Goal: Task Accomplishment & Management: Manage account settings

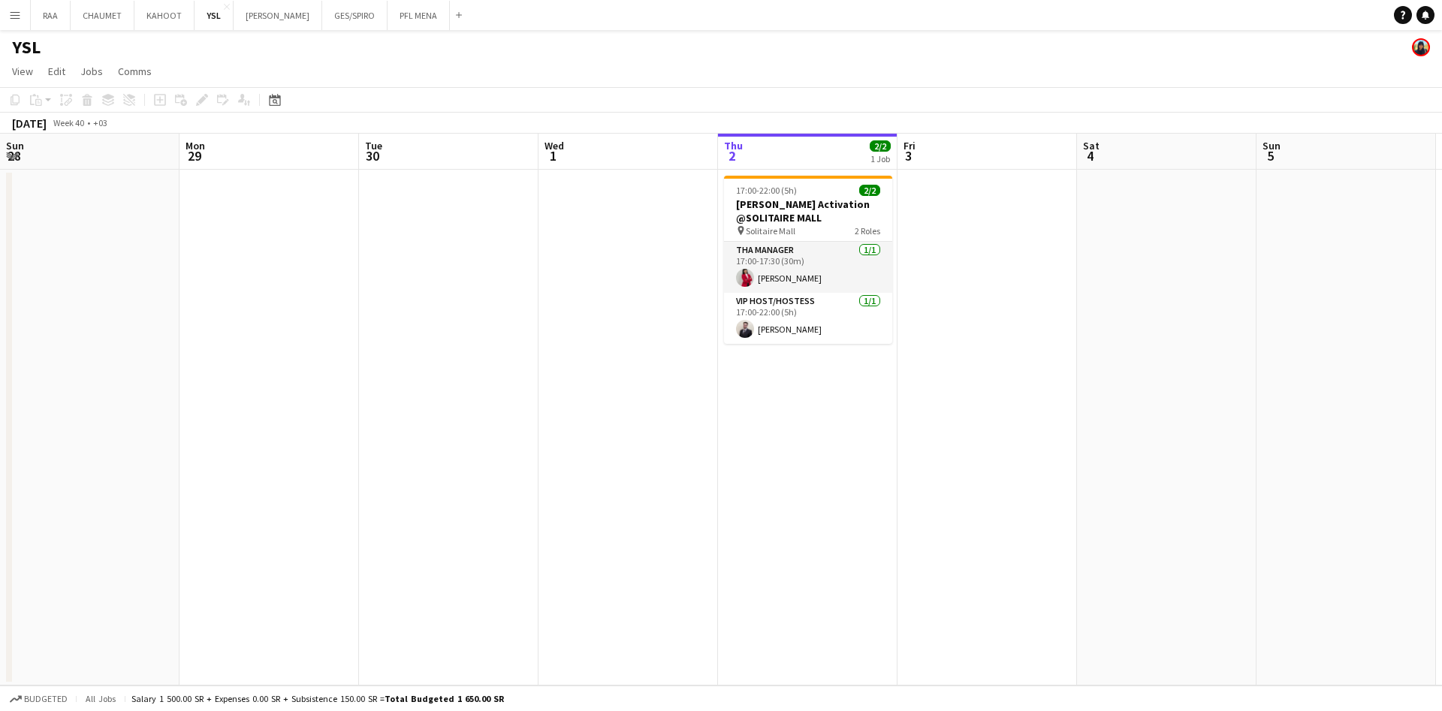
scroll to position [0, 388]
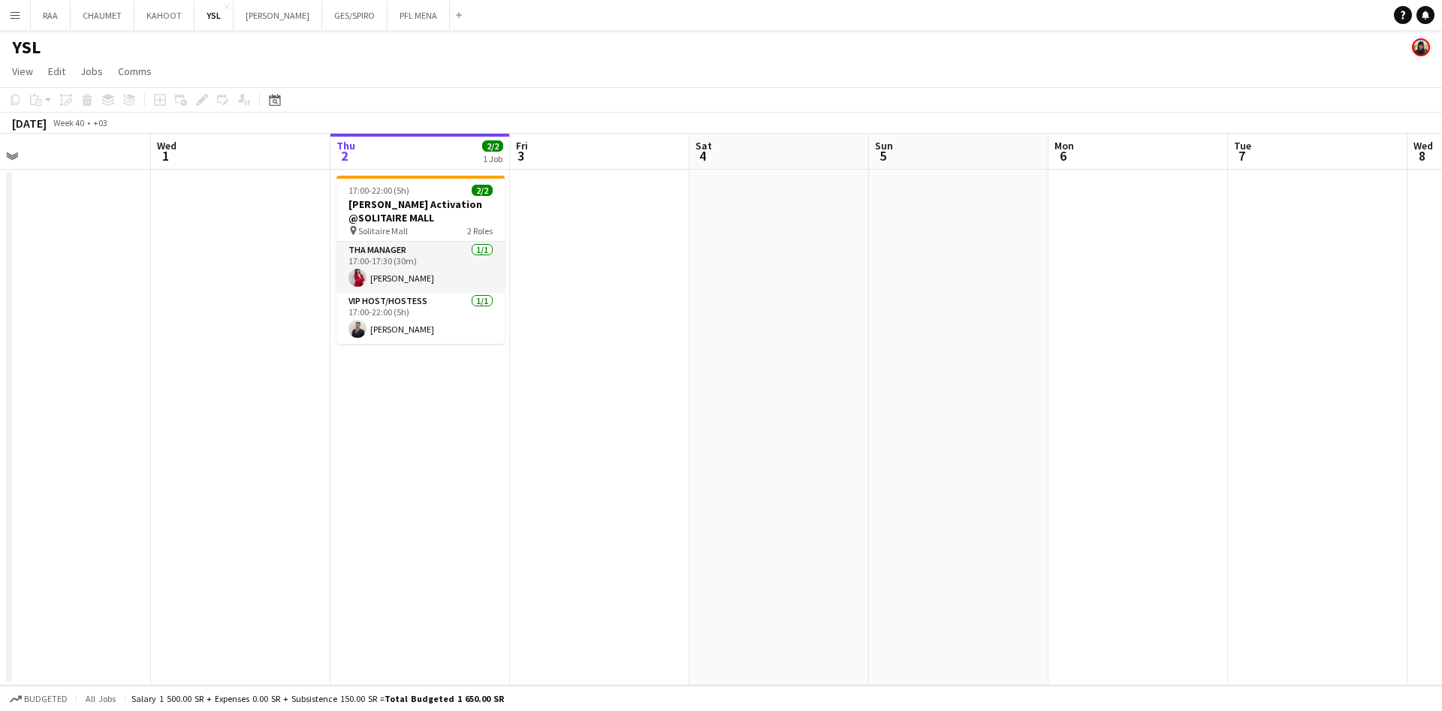
click at [17, 20] on app-icon "Menu" at bounding box center [15, 15] width 12 height 12
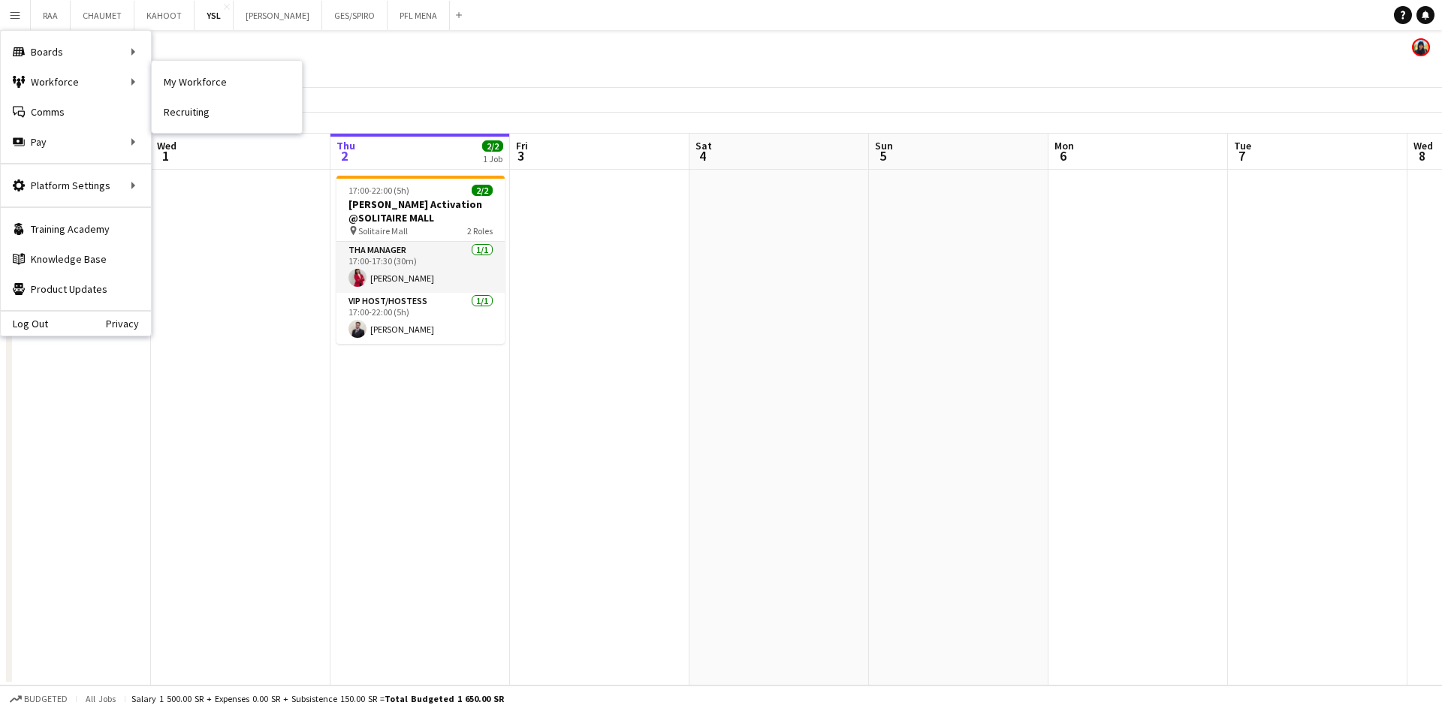
click at [186, 78] on link "My Workforce" at bounding box center [227, 82] width 150 height 30
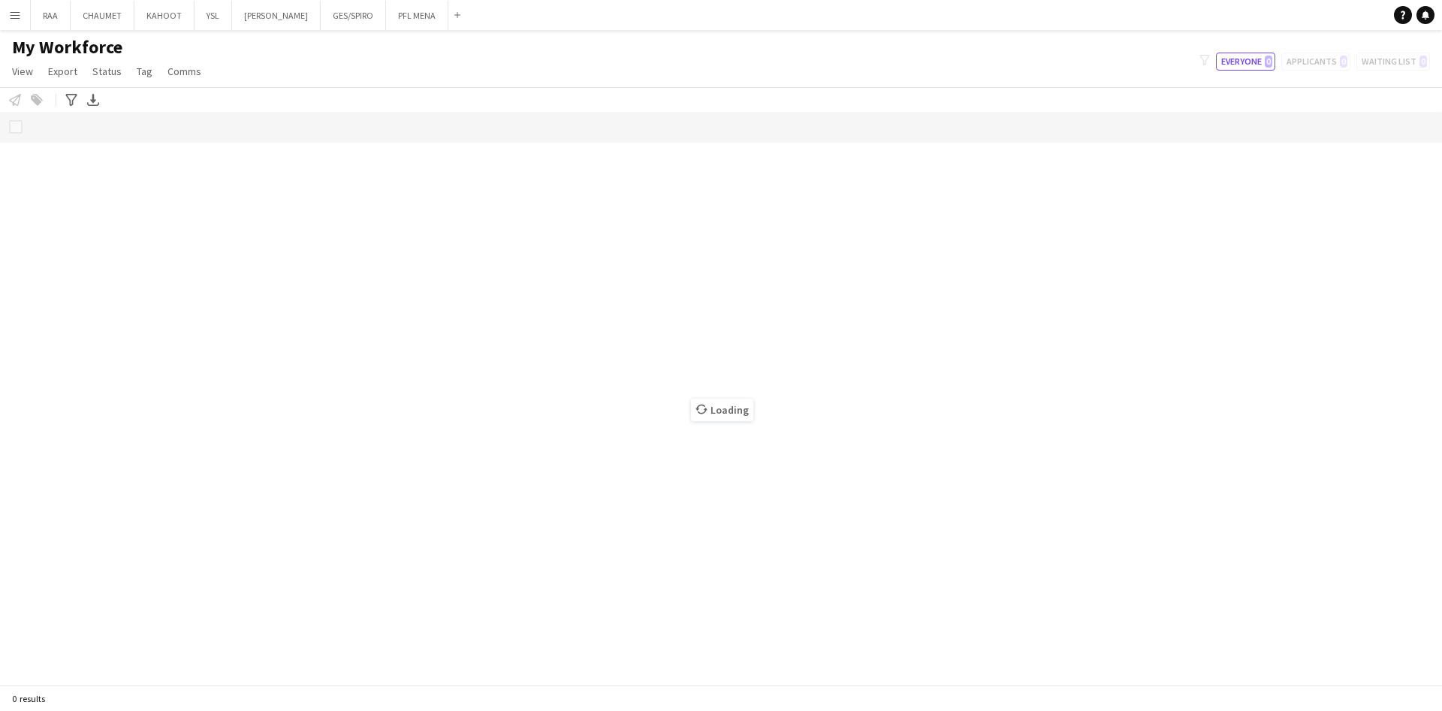
click at [169, 141] on div "Loading" at bounding box center [721, 398] width 1442 height 573
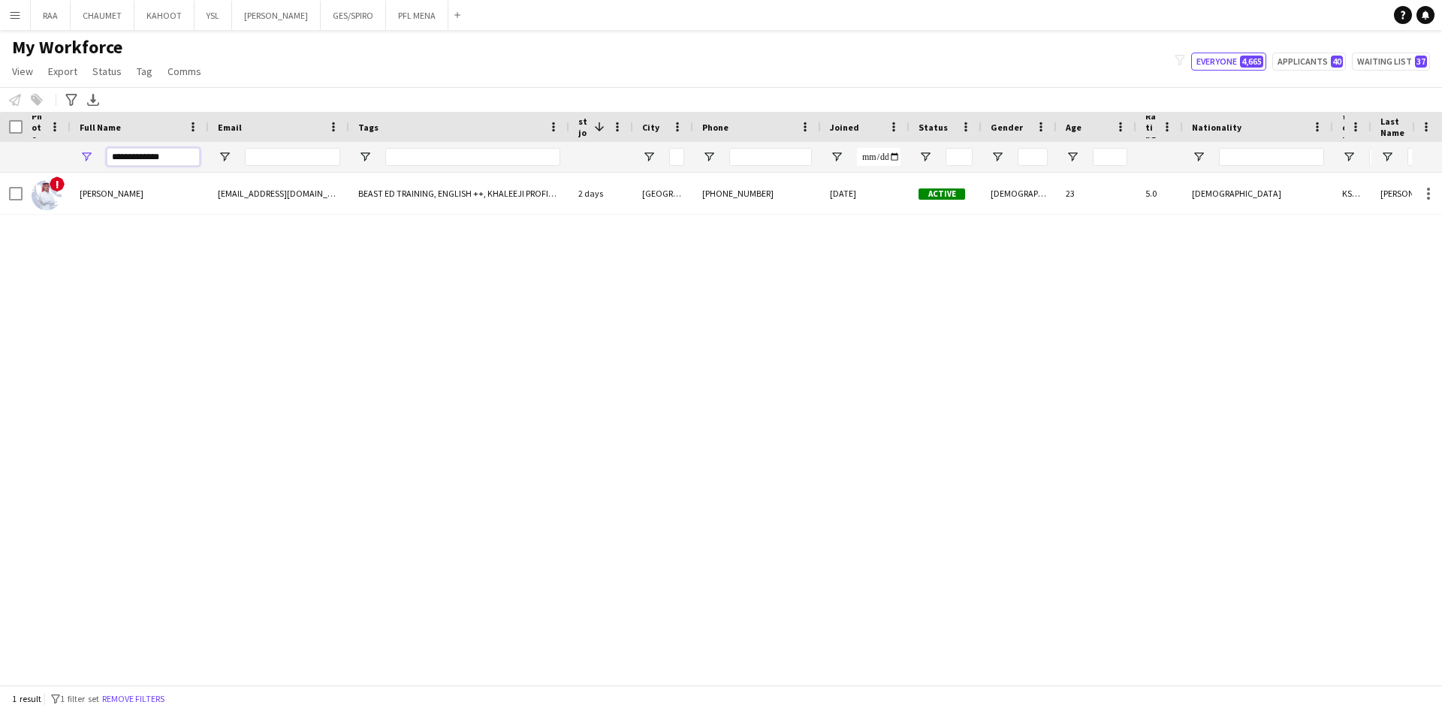
drag, startPoint x: 181, startPoint y: 154, endPoint x: 41, endPoint y: 161, distance: 139.9
click at [41, 161] on div "**********" at bounding box center [838, 157] width 1677 height 30
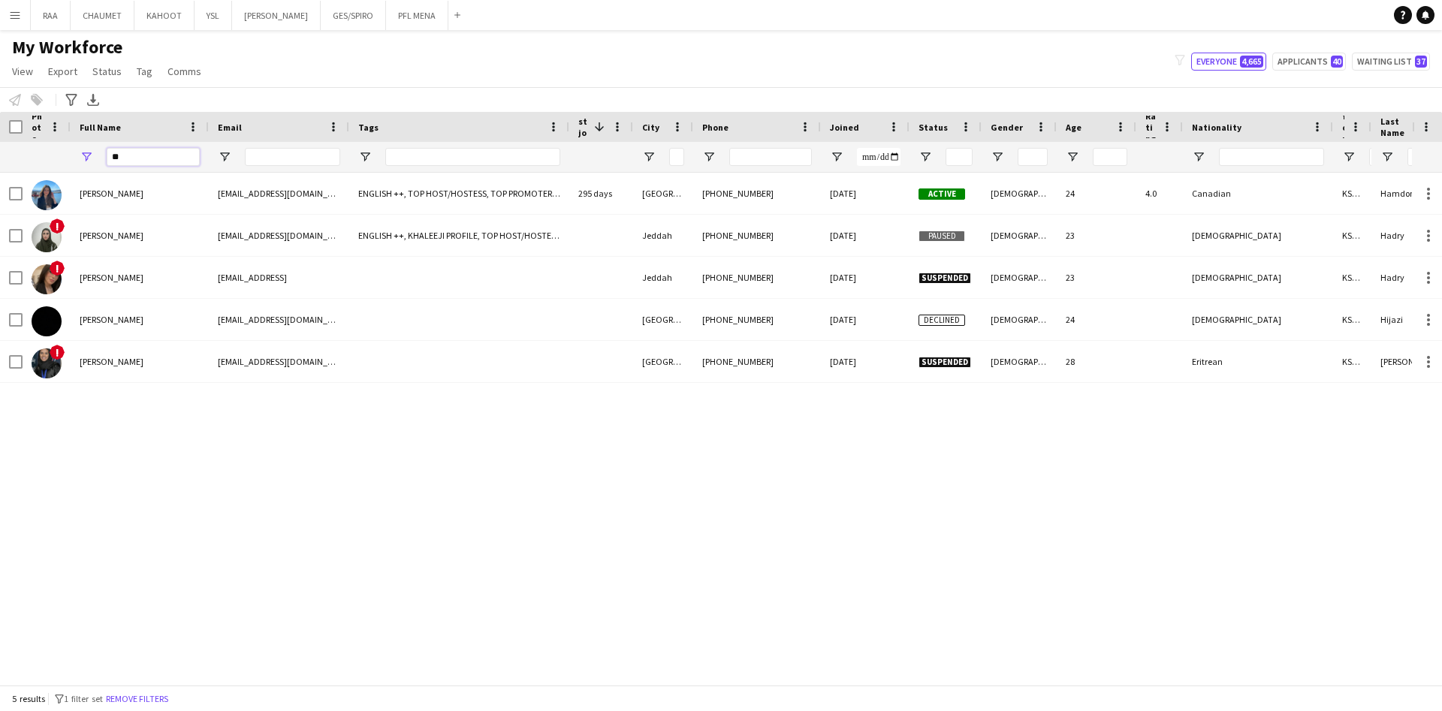
type input "*"
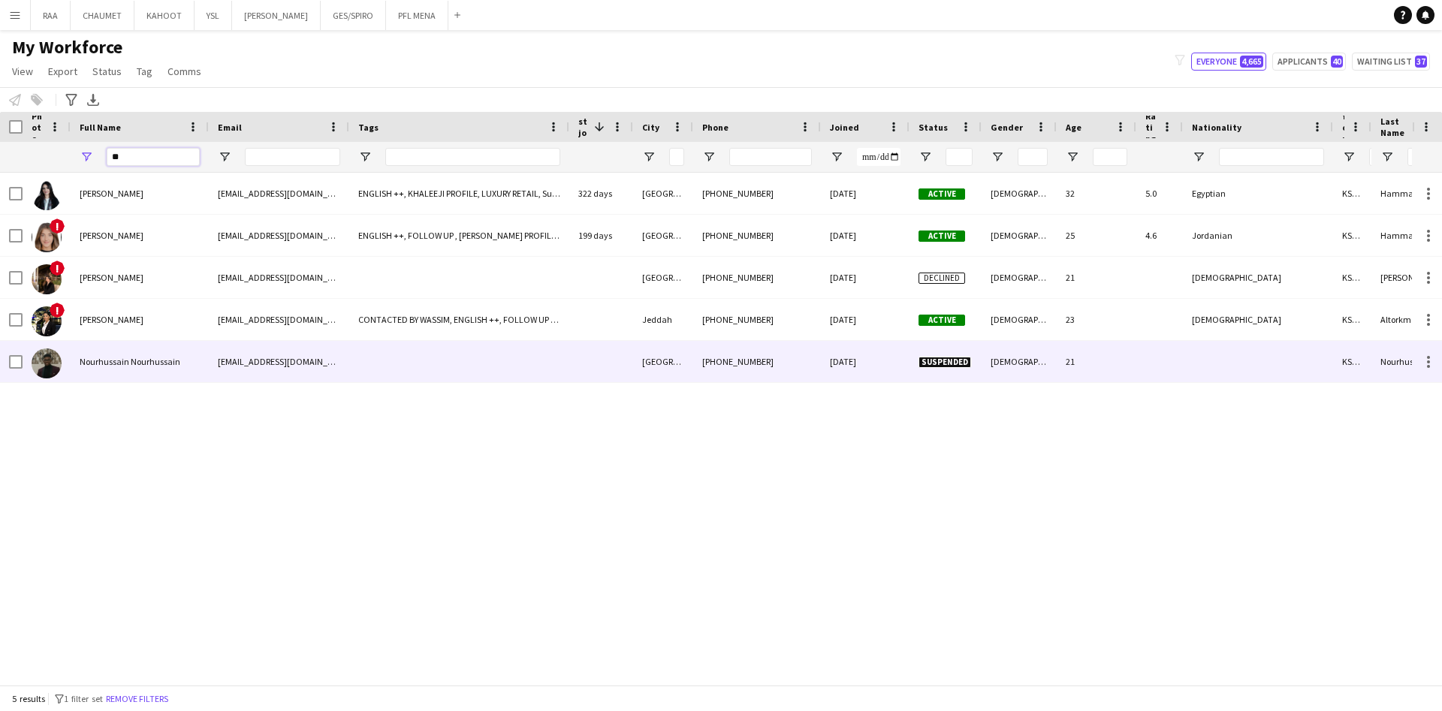
type input "*"
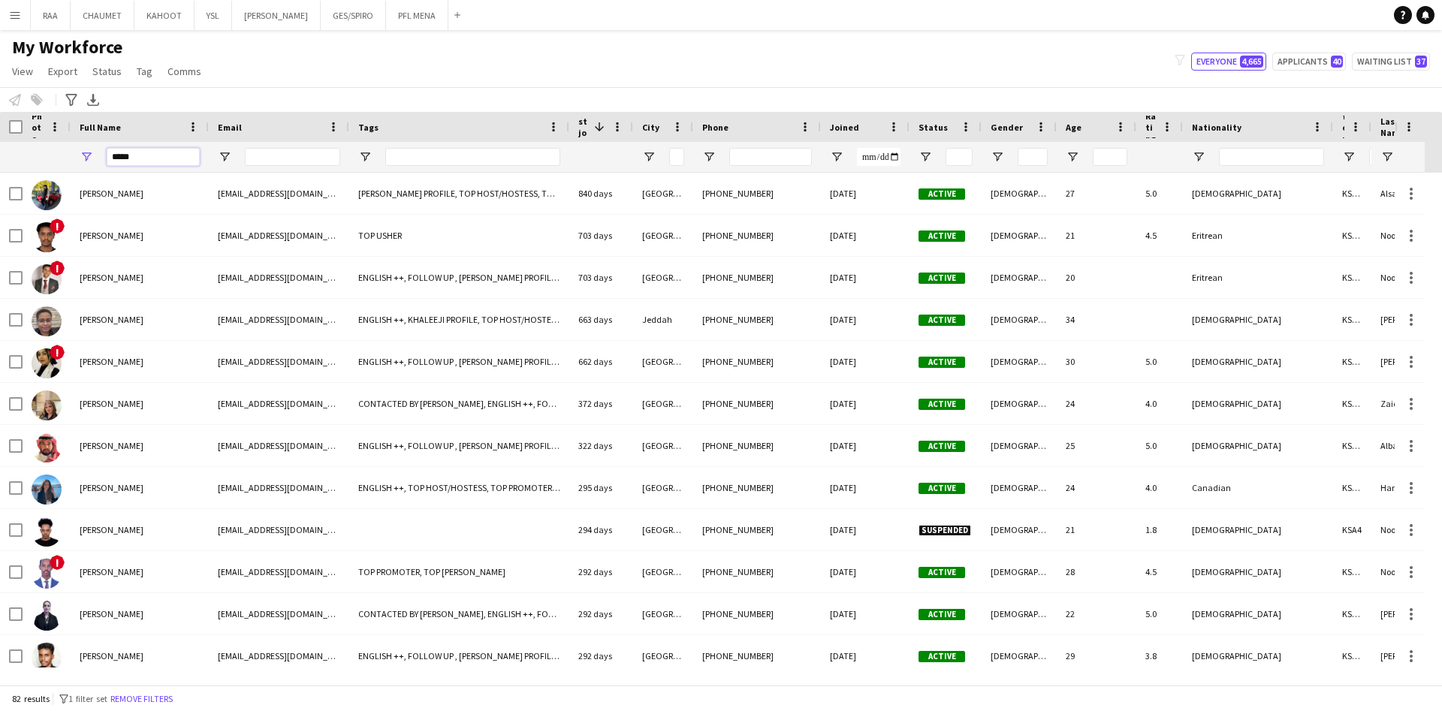
type input "****"
click at [997, 155] on span "Open Filter Menu" at bounding box center [998, 157] width 14 height 14
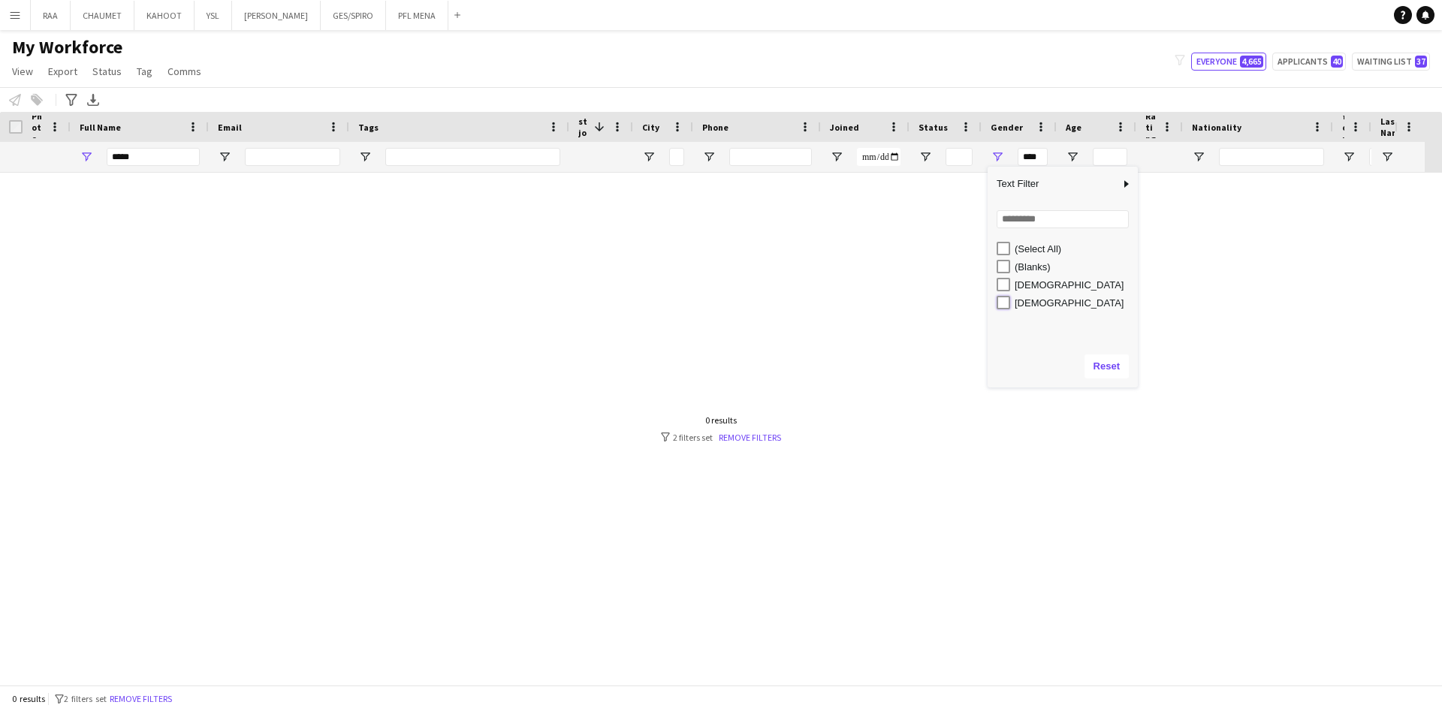
type input "********"
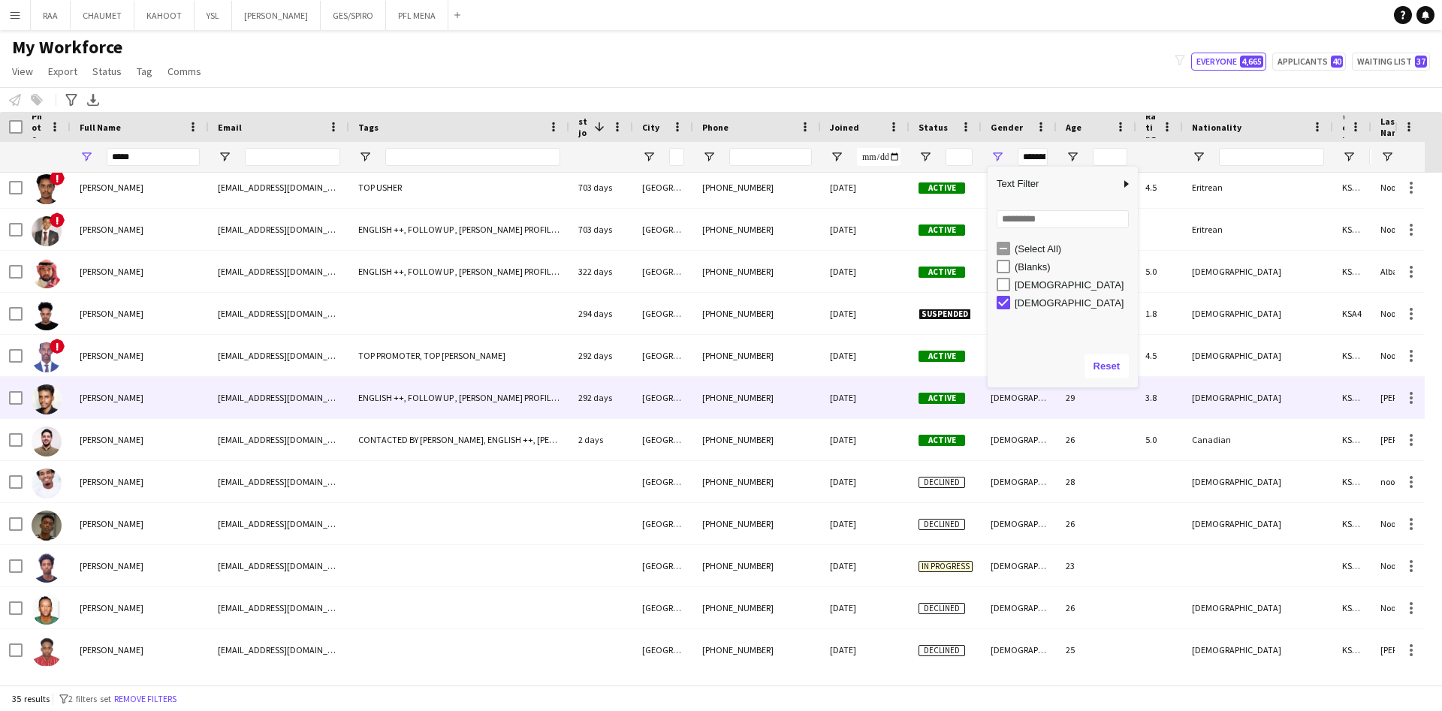
scroll to position [8, 0]
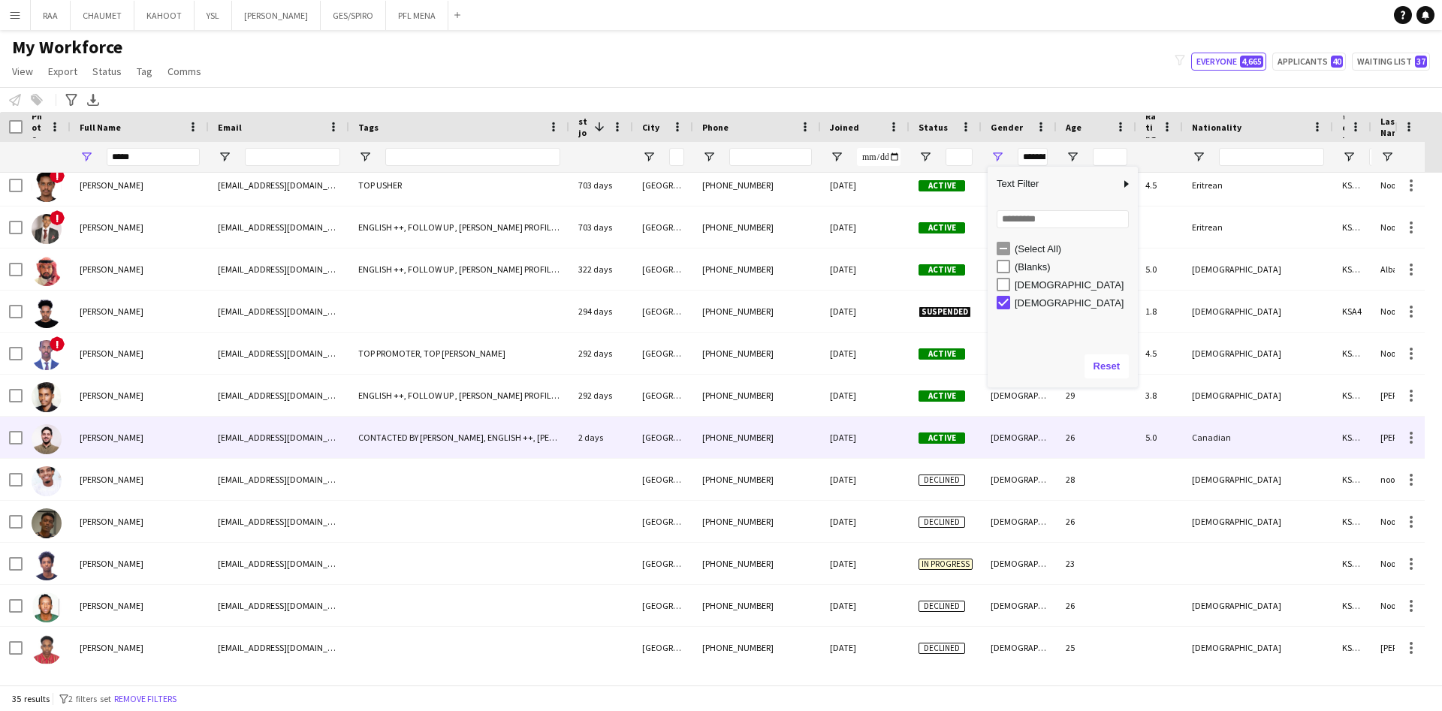
click at [156, 446] on div "[PERSON_NAME]" at bounding box center [140, 437] width 138 height 41
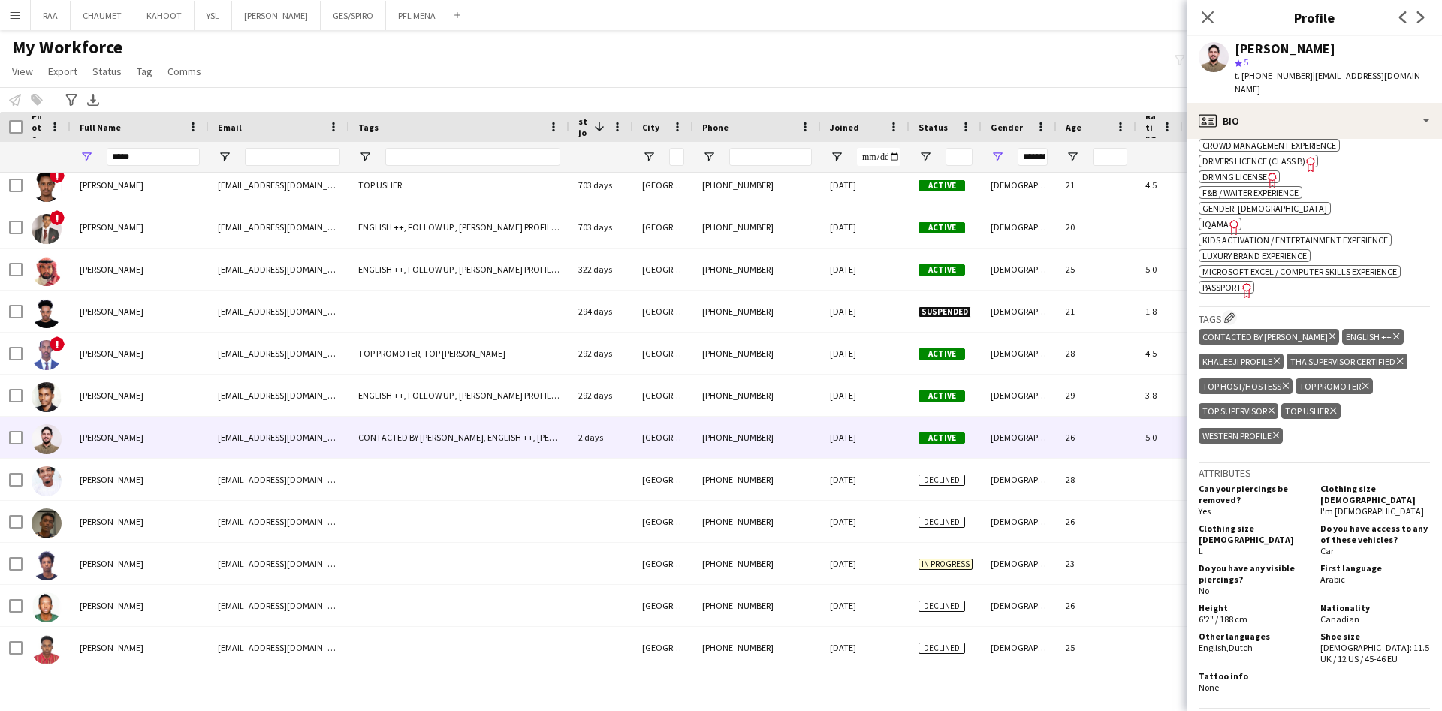
scroll to position [620, 0]
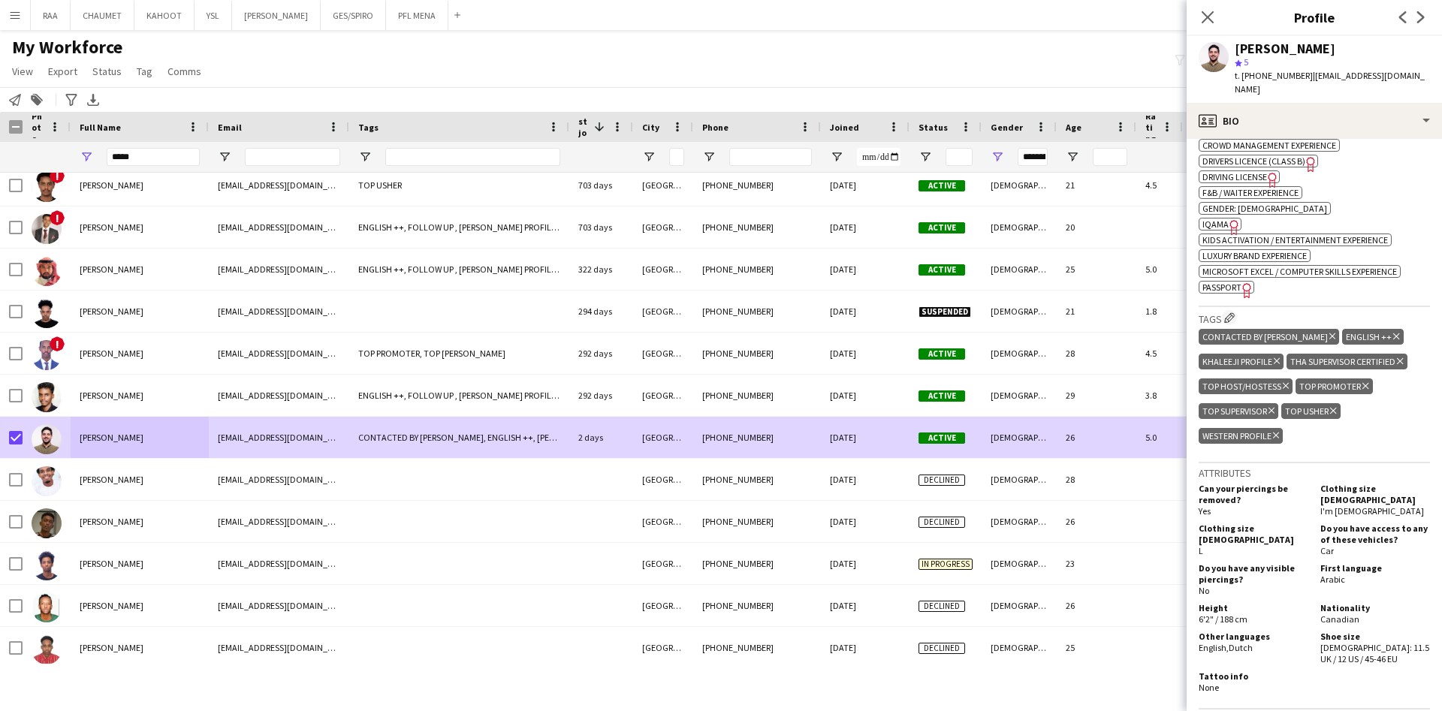
click at [39, 102] on icon at bounding box center [36, 100] width 11 height 11
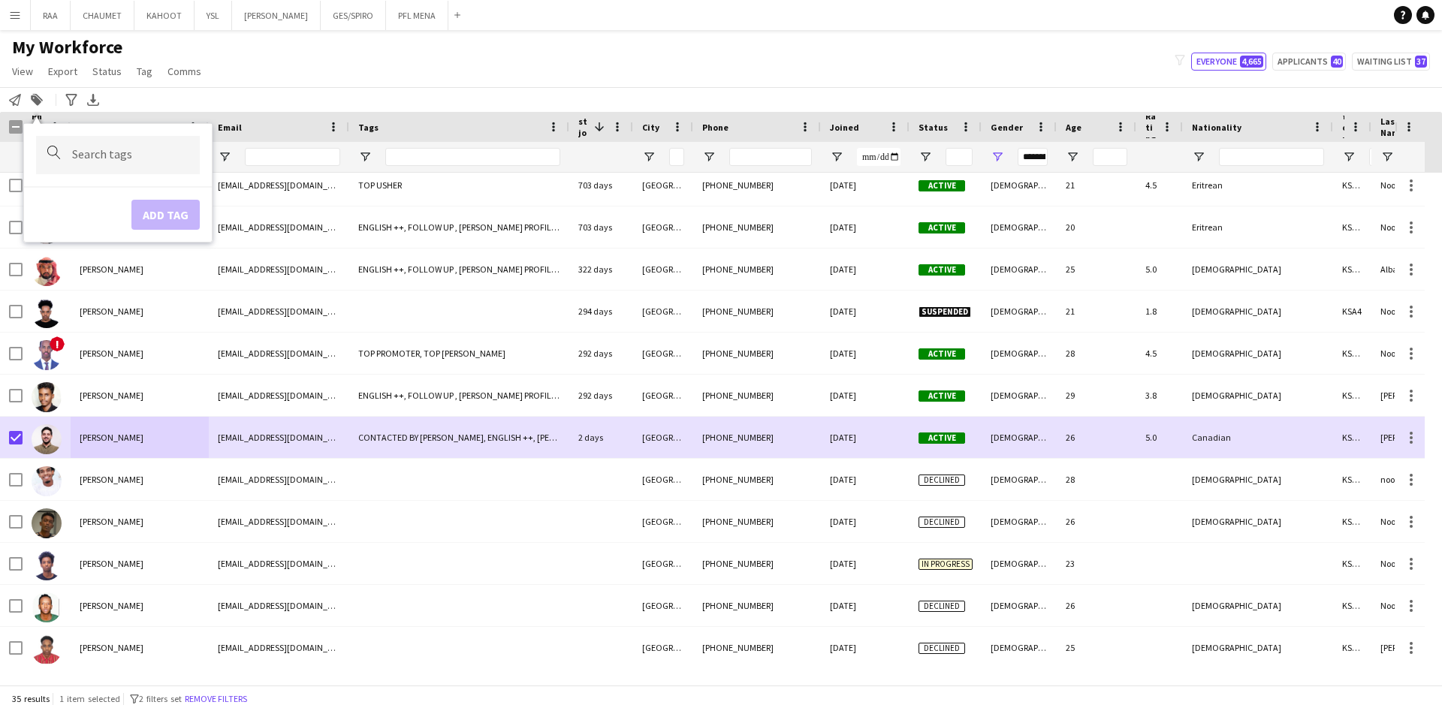
click at [114, 164] on div at bounding box center [118, 155] width 164 height 38
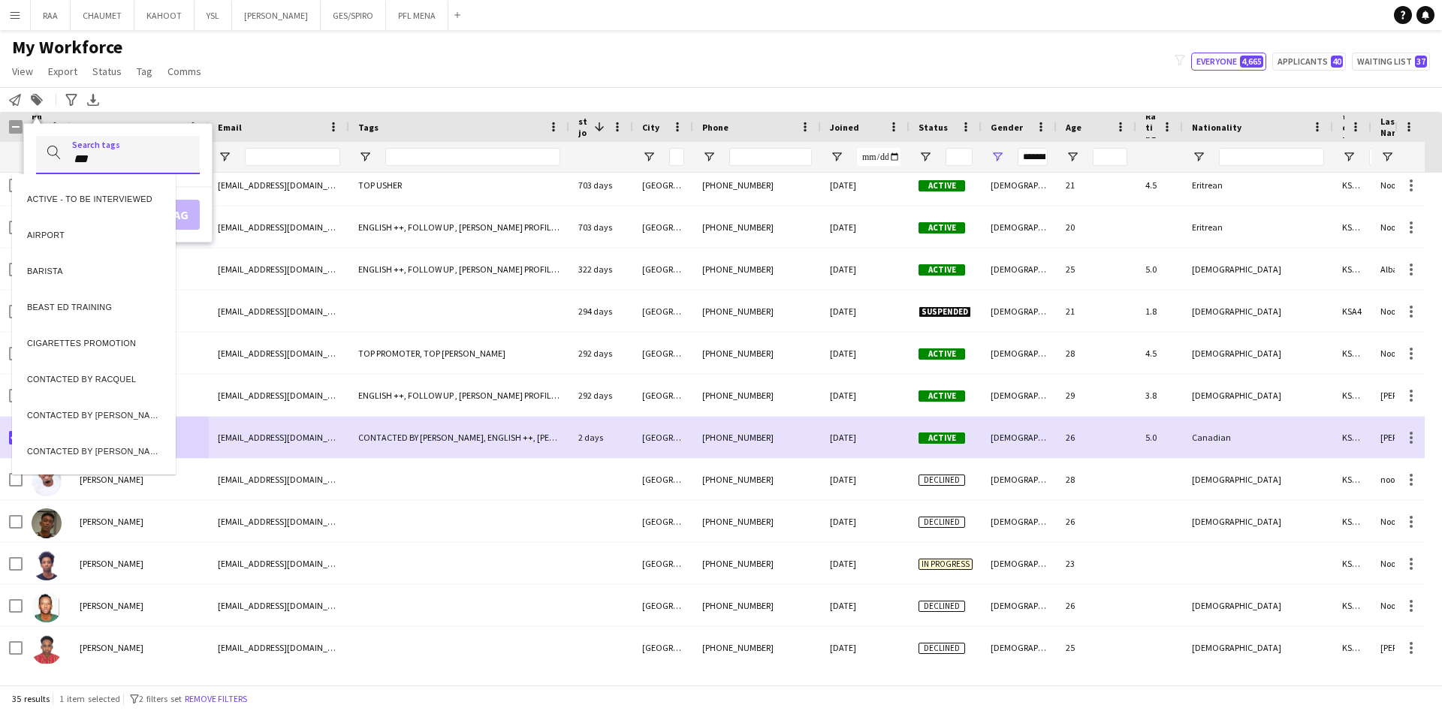
type input "***"
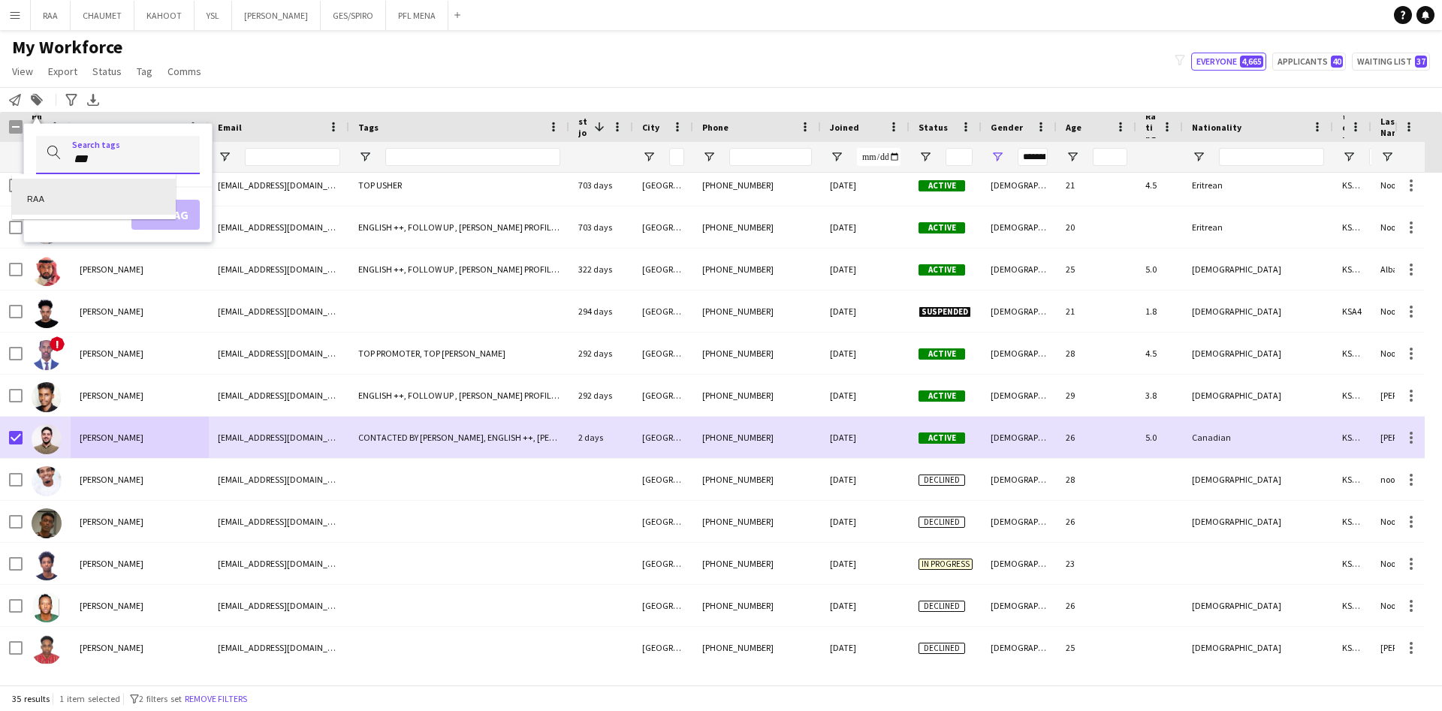
click at [104, 198] on div "RAA" at bounding box center [94, 197] width 164 height 36
click at [162, 216] on button "Add tag" at bounding box center [160, 215] width 68 height 30
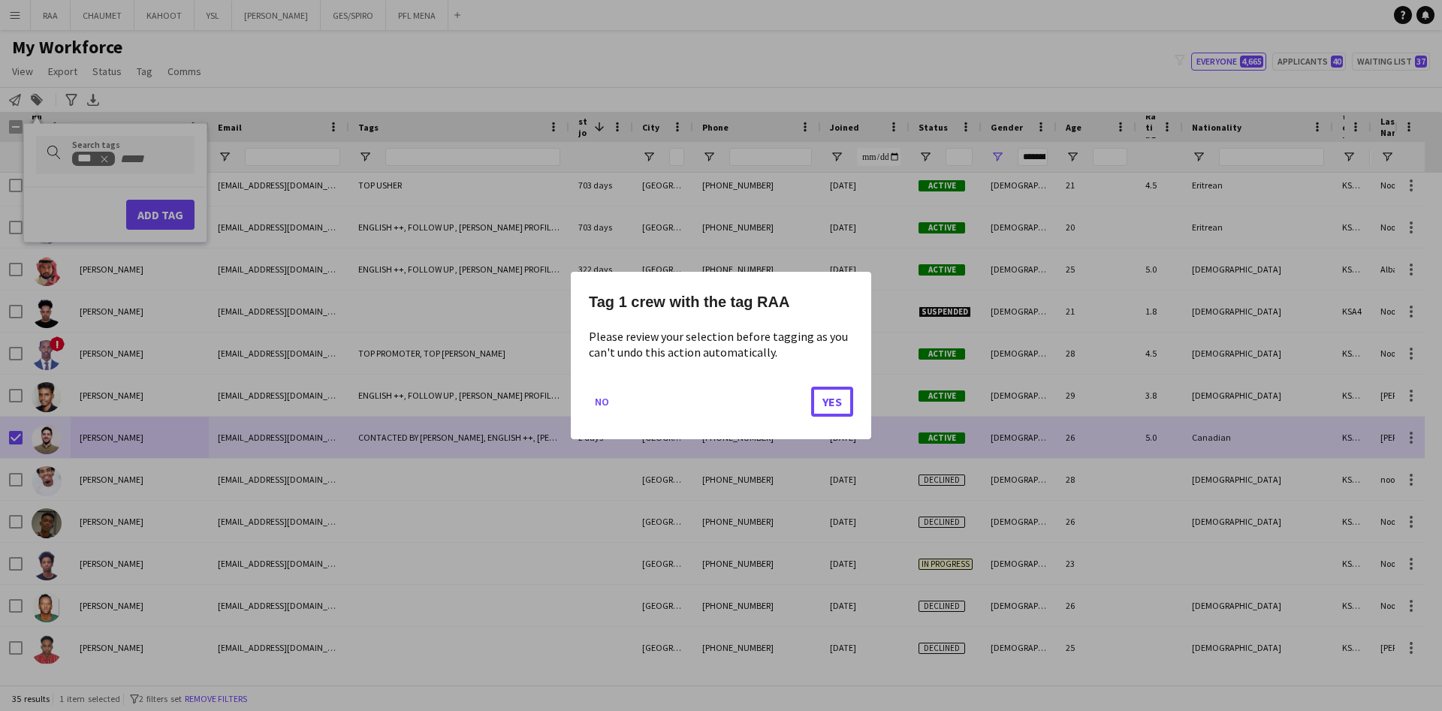
click at [828, 403] on button "Yes" at bounding box center [832, 402] width 42 height 30
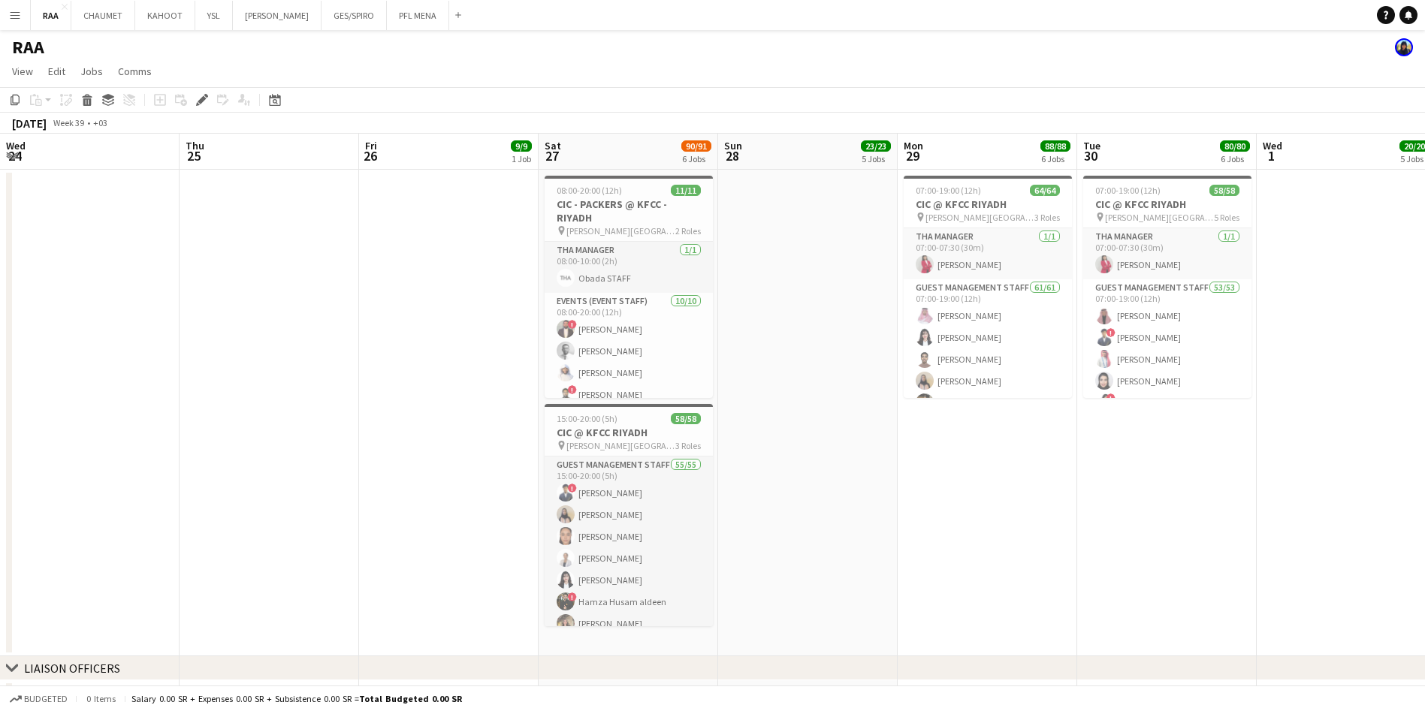
scroll to position [0, 517]
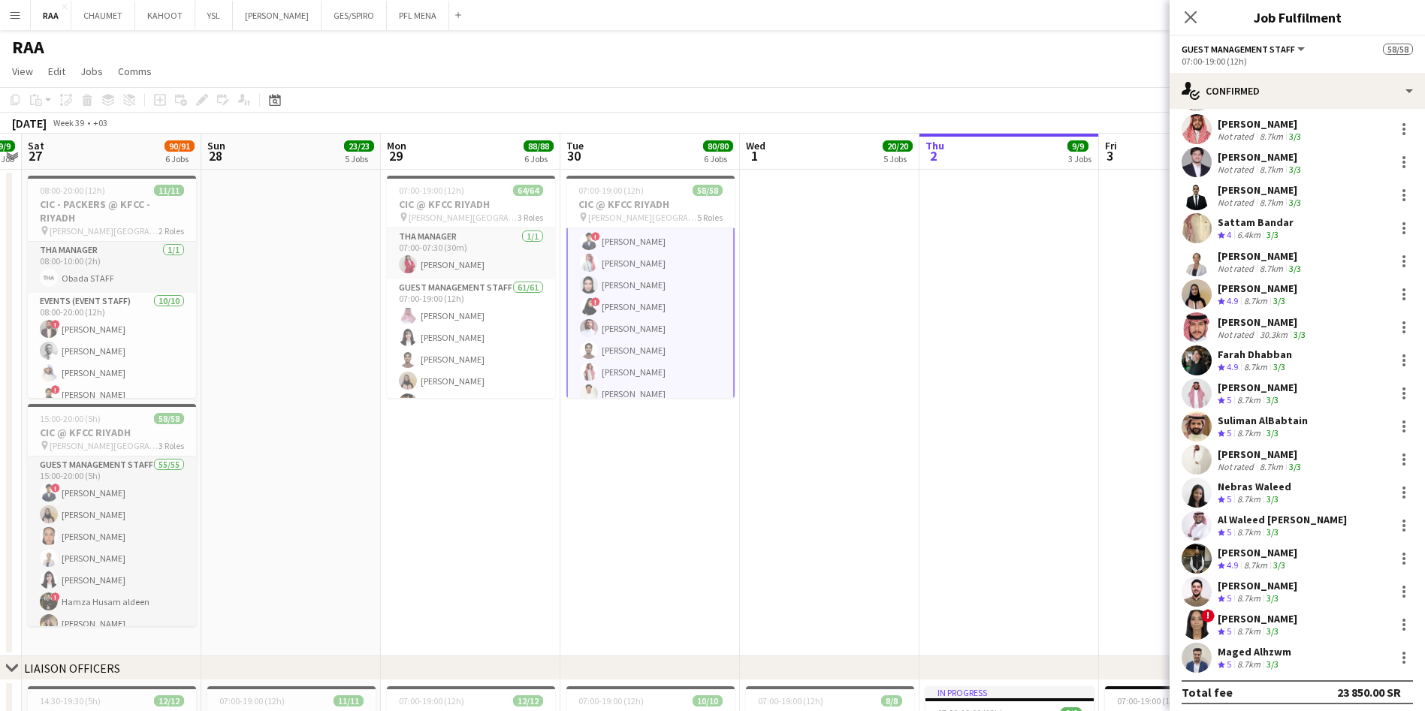
scroll to position [1233, 0]
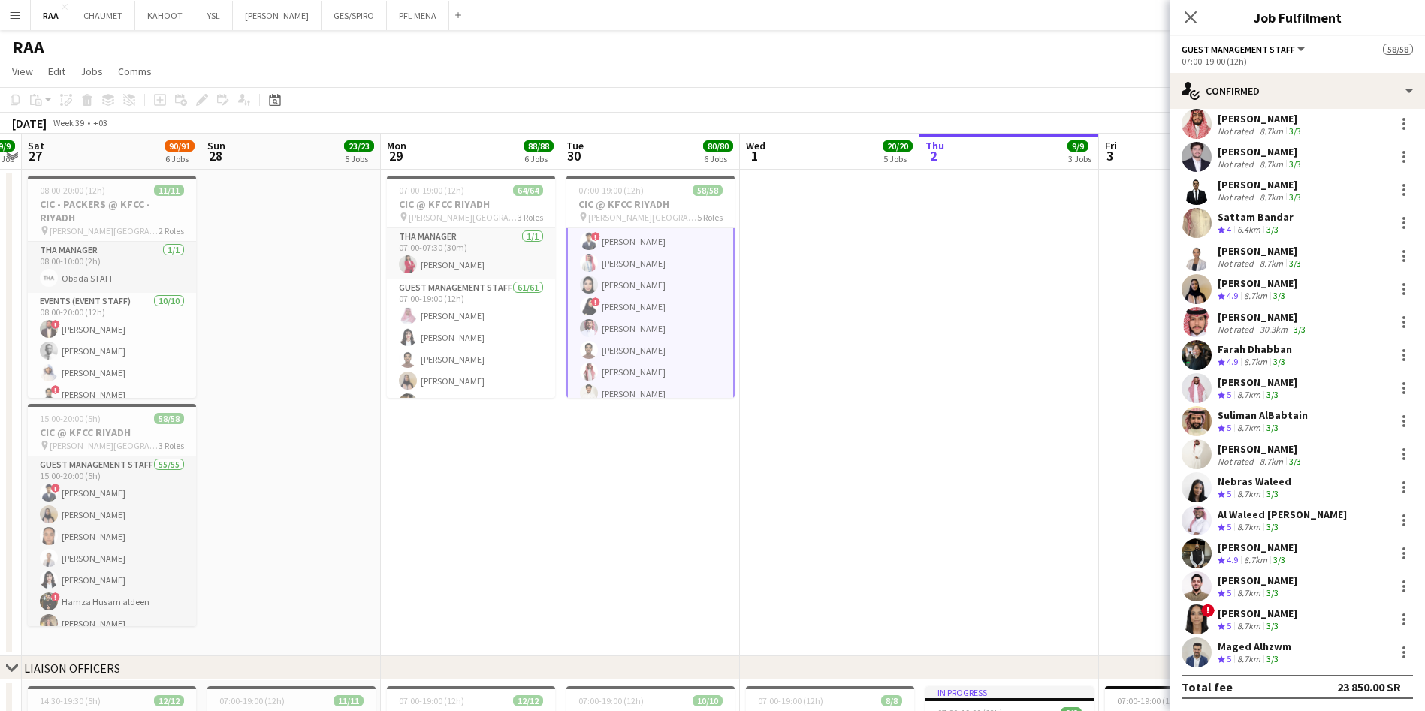
click at [1267, 648] on div "Maged Alhzwm" at bounding box center [1255, 647] width 74 height 14
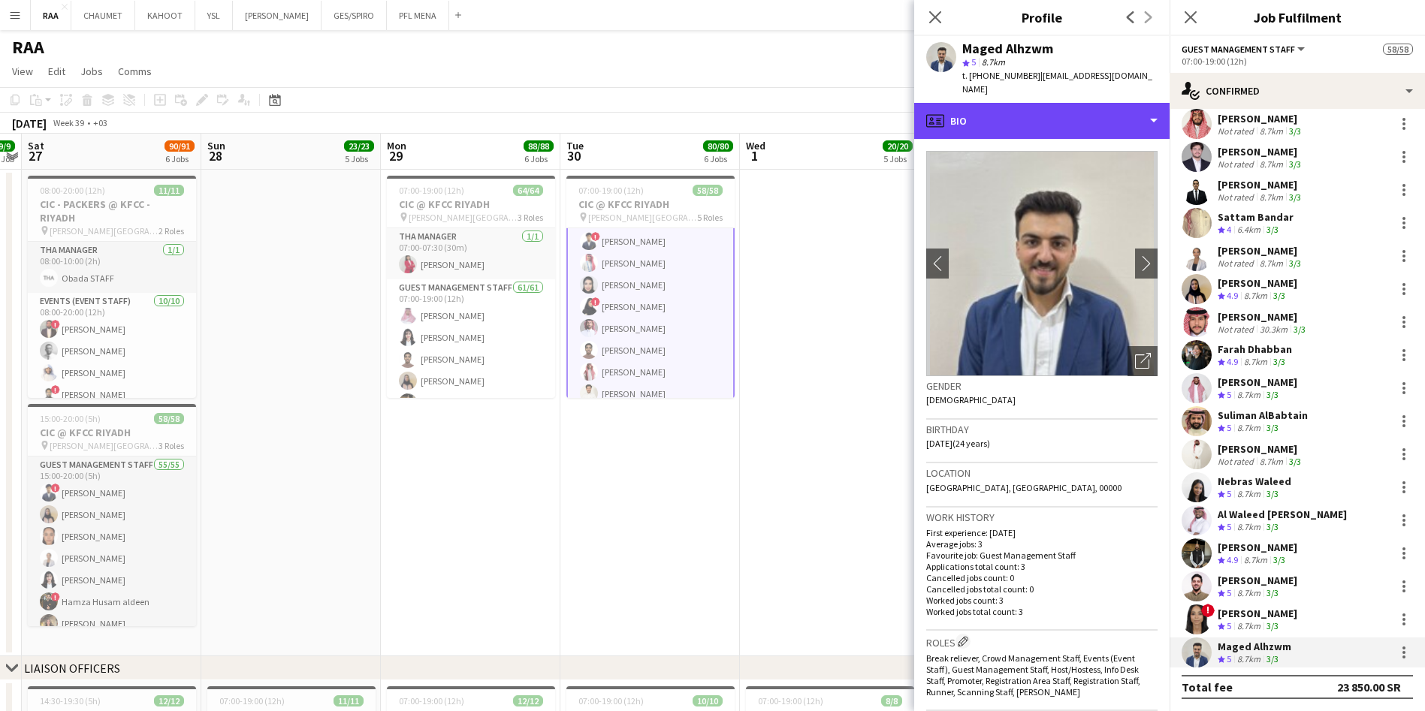
click at [1028, 104] on div "profile Bio" at bounding box center [1041, 121] width 255 height 36
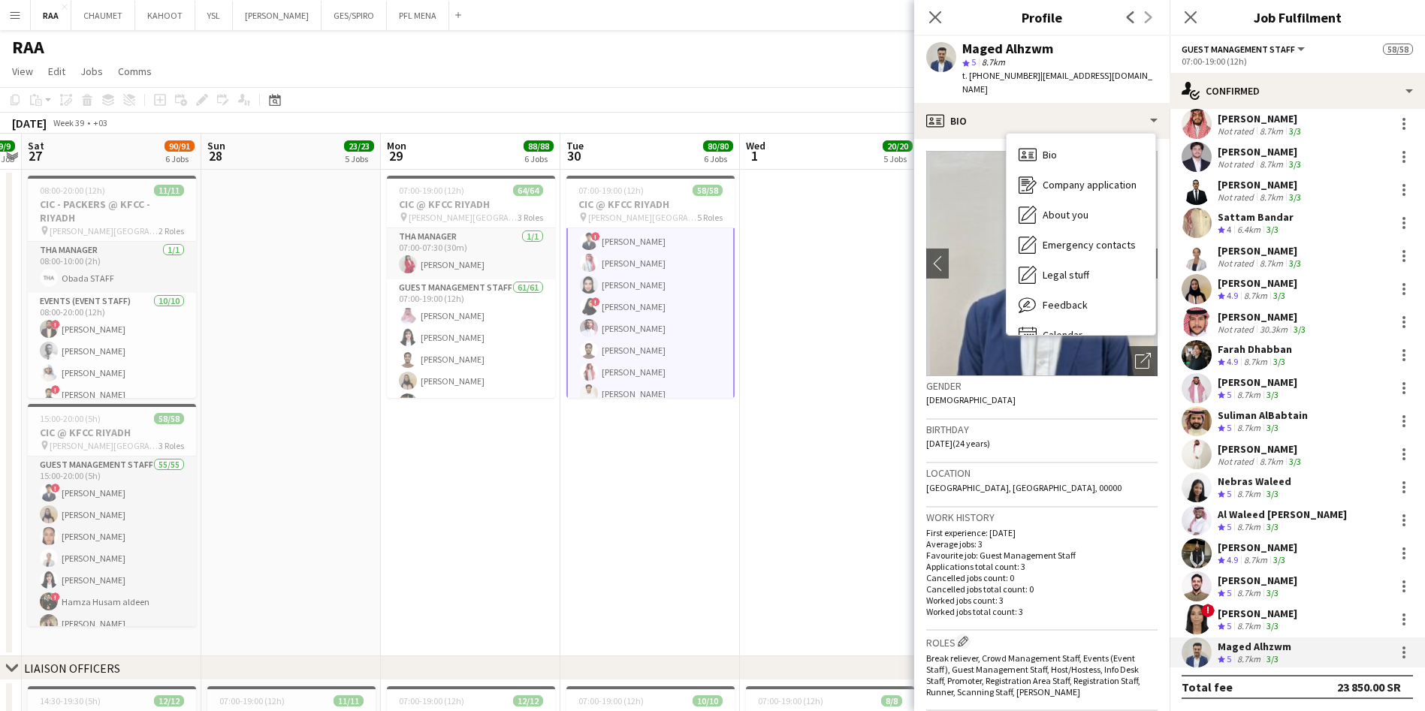
click at [1063, 140] on div "Bio Bio" at bounding box center [1081, 155] width 149 height 30
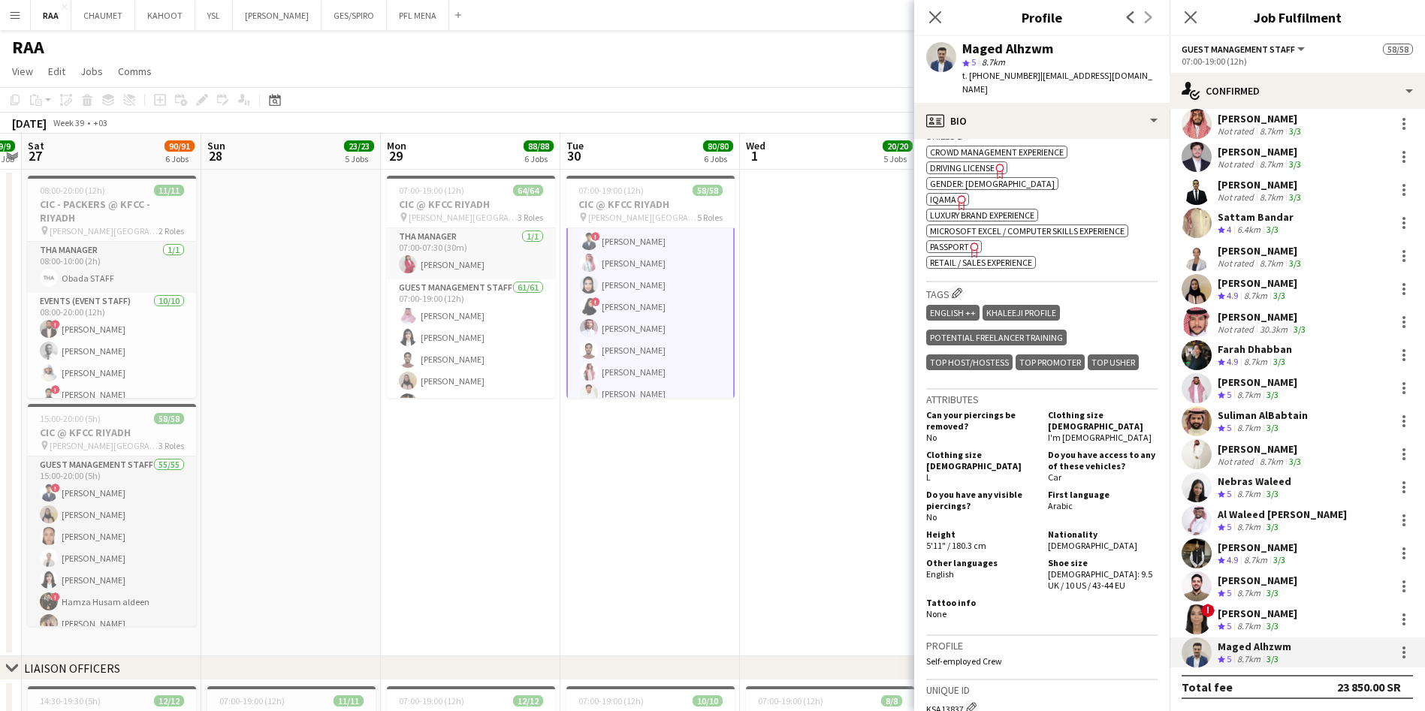
scroll to position [585, 0]
click at [959, 290] on app-icon "Edit crew company tags" at bounding box center [957, 295] width 11 height 11
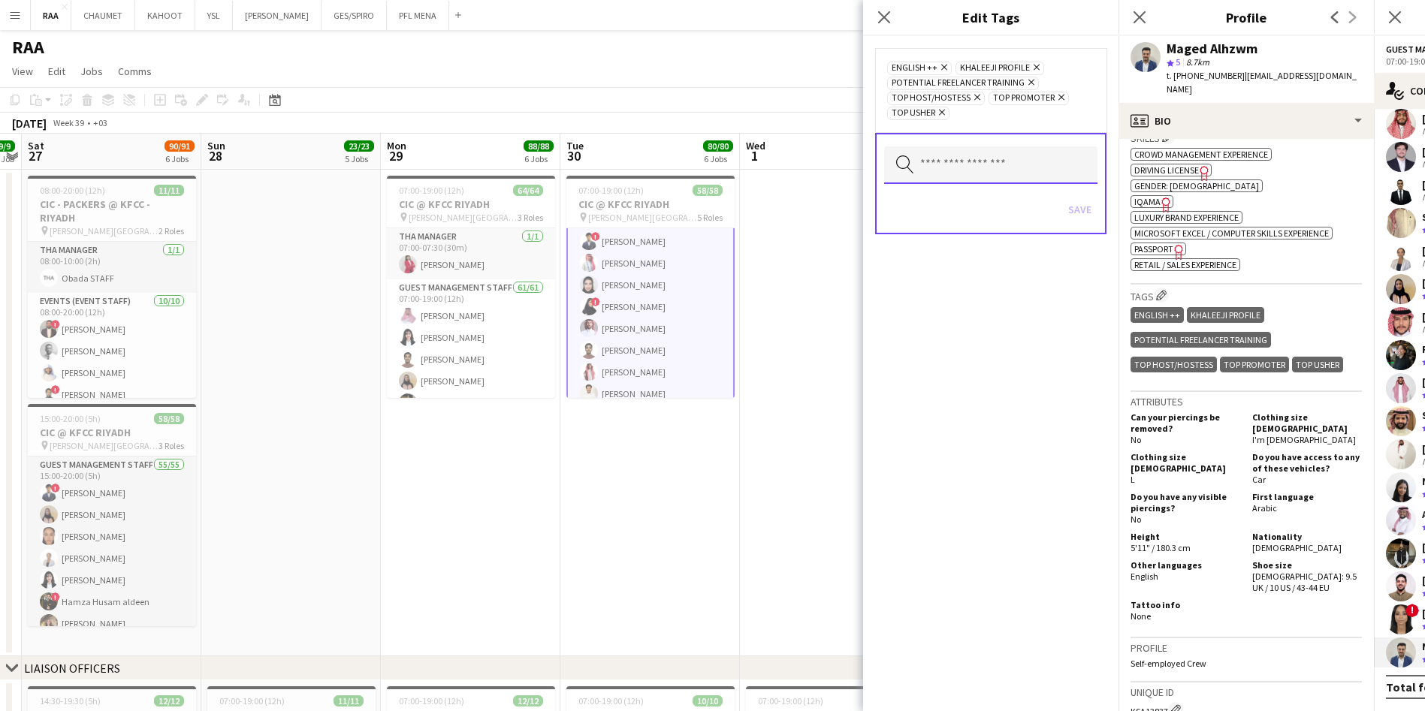
click at [955, 177] on input "text" at bounding box center [990, 165] width 213 height 38
type input "***"
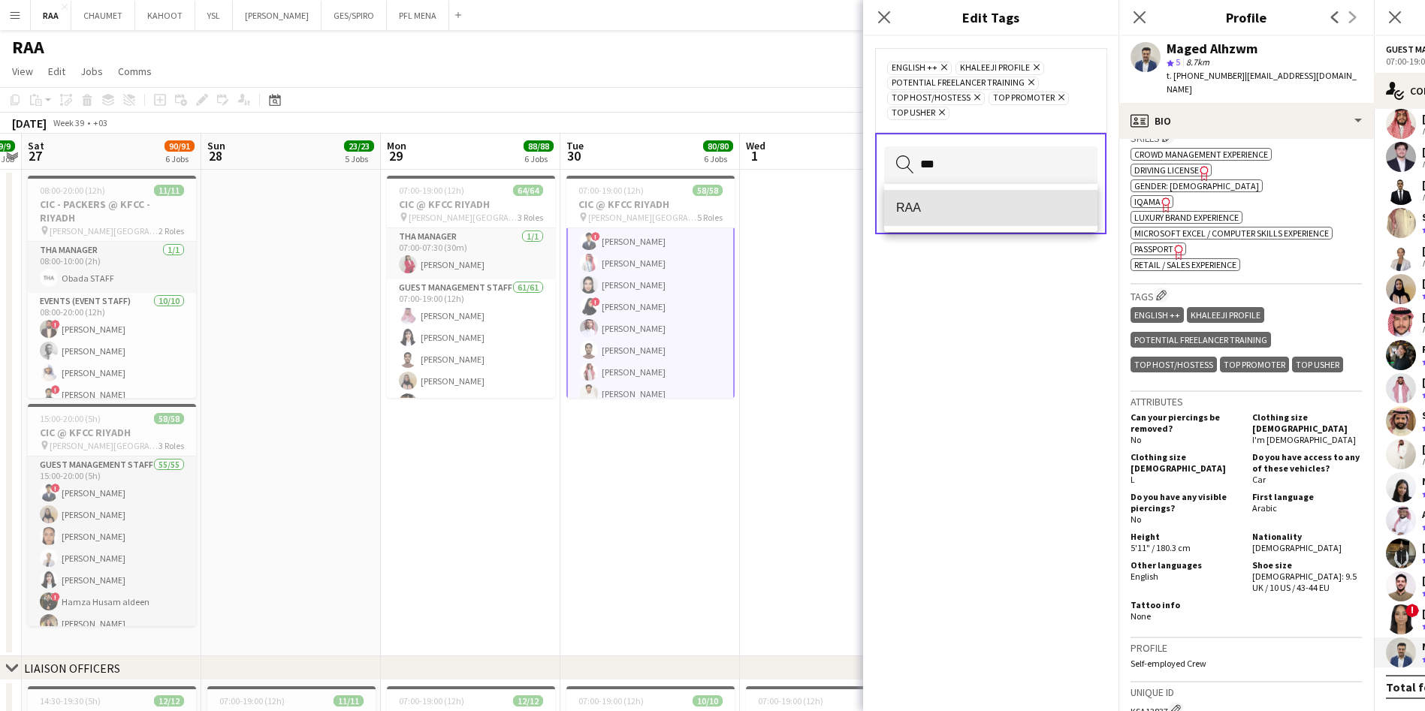
click at [969, 209] on span "RAA" at bounding box center [990, 208] width 189 height 14
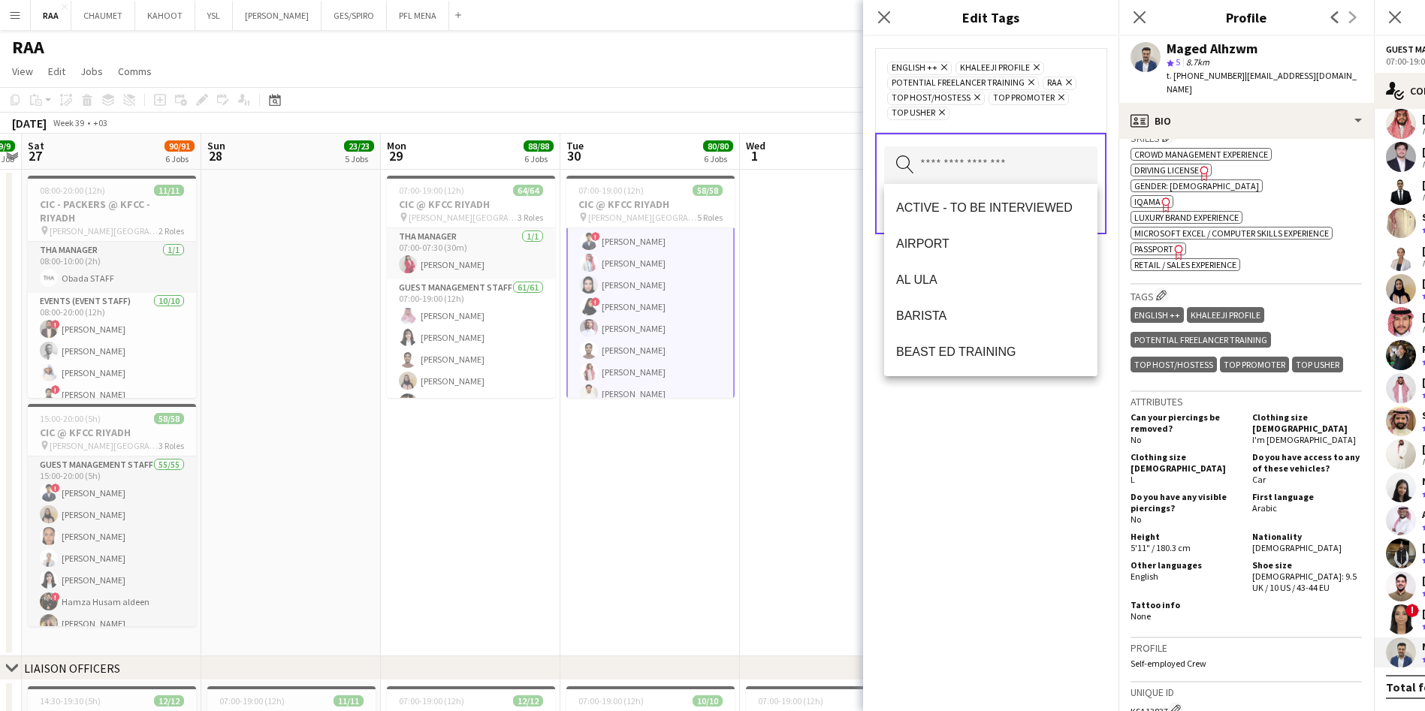
click at [1060, 417] on div "ENGLISH ++ Remove KHALEEJI PROFILE Remove Potential Freelancer Training Remove …" at bounding box center [990, 373] width 255 height 675
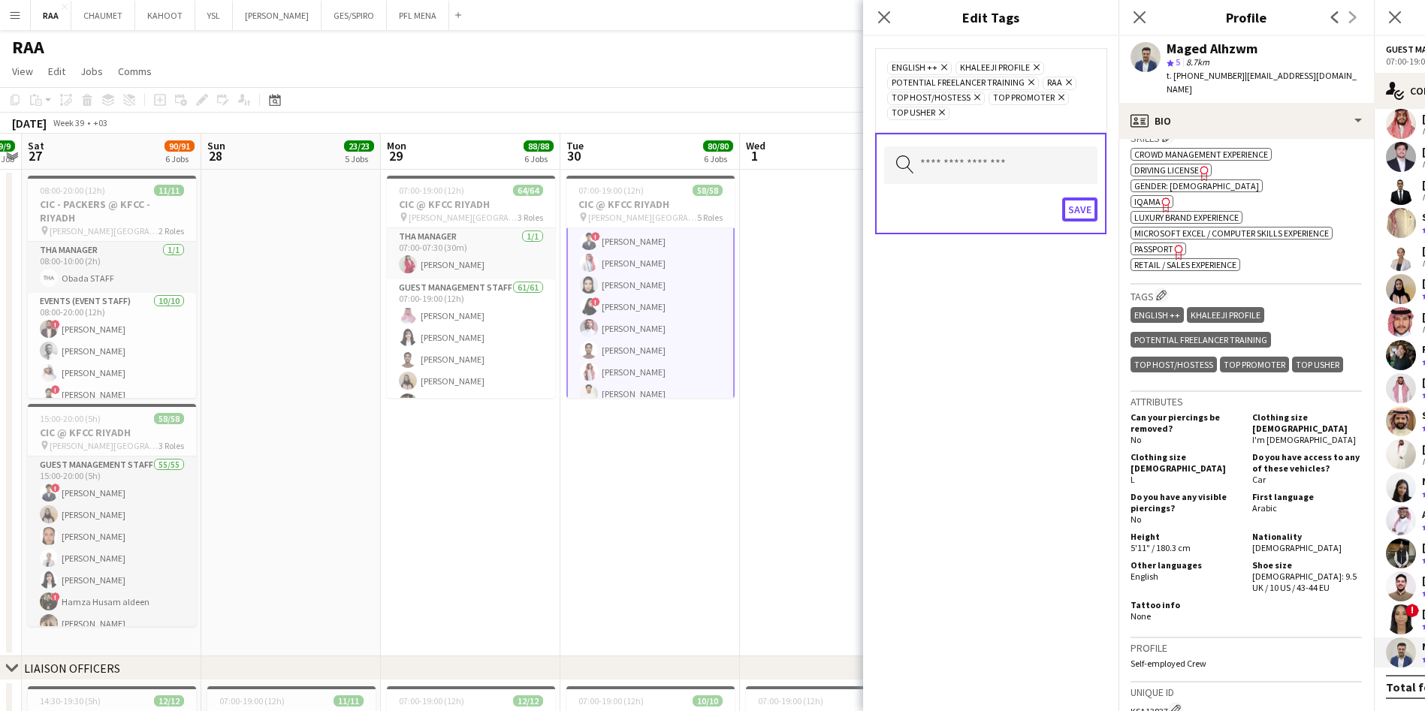
click at [1084, 215] on button "Save" at bounding box center [1079, 210] width 35 height 24
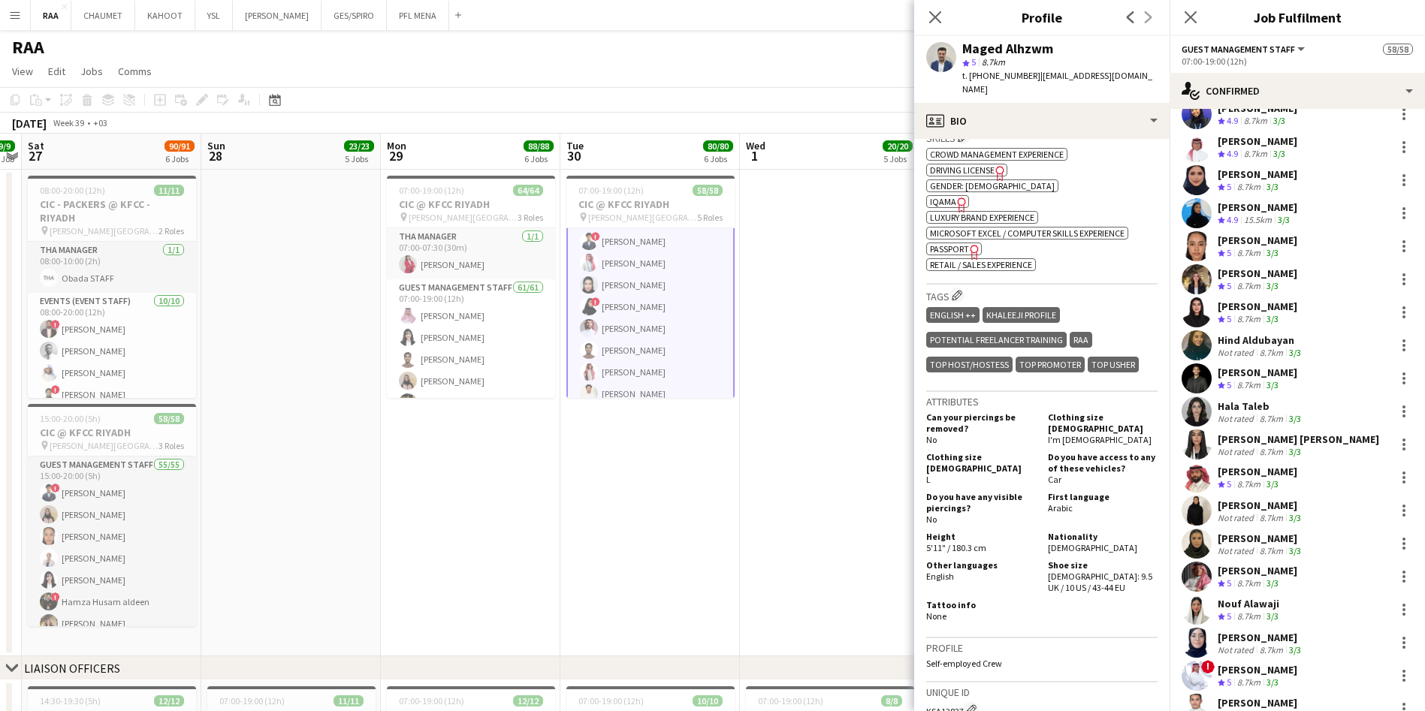
scroll to position [0, 0]
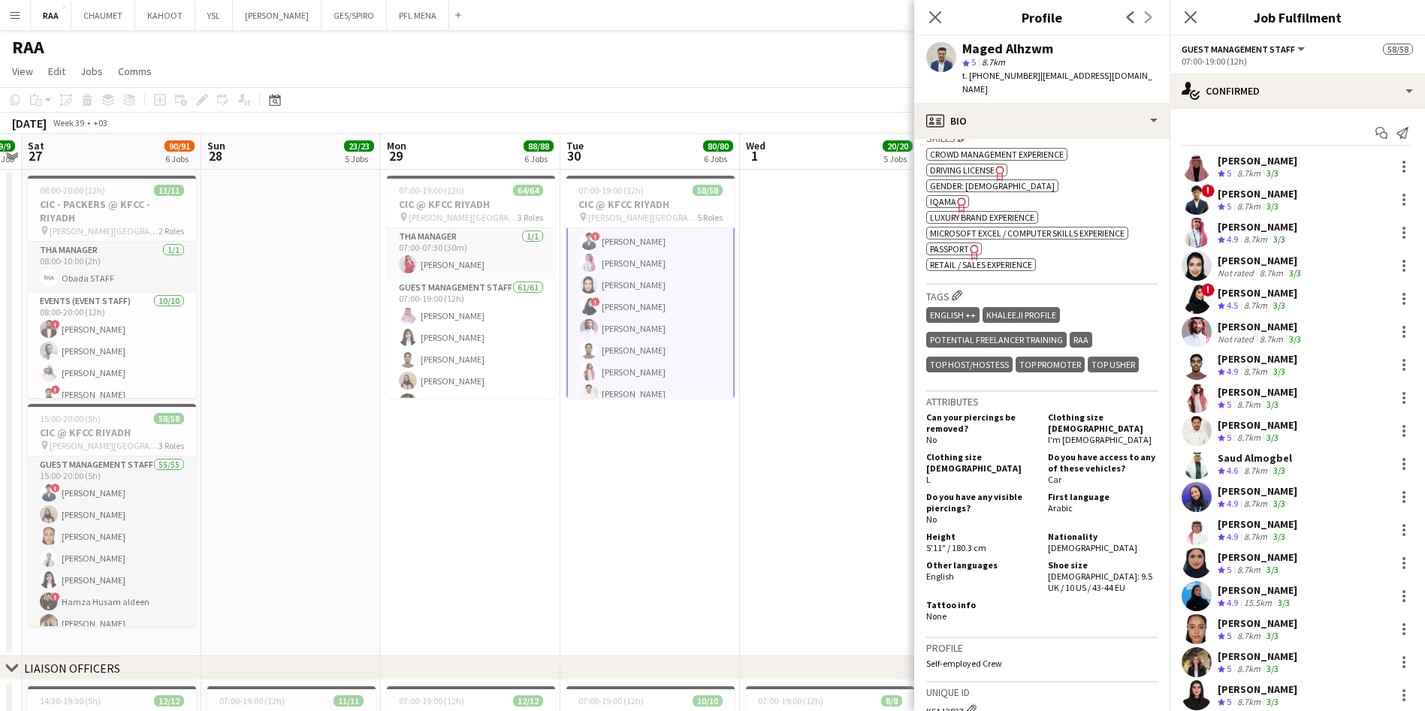
click at [1255, 160] on div "Younis Bandar" at bounding box center [1258, 161] width 80 height 14
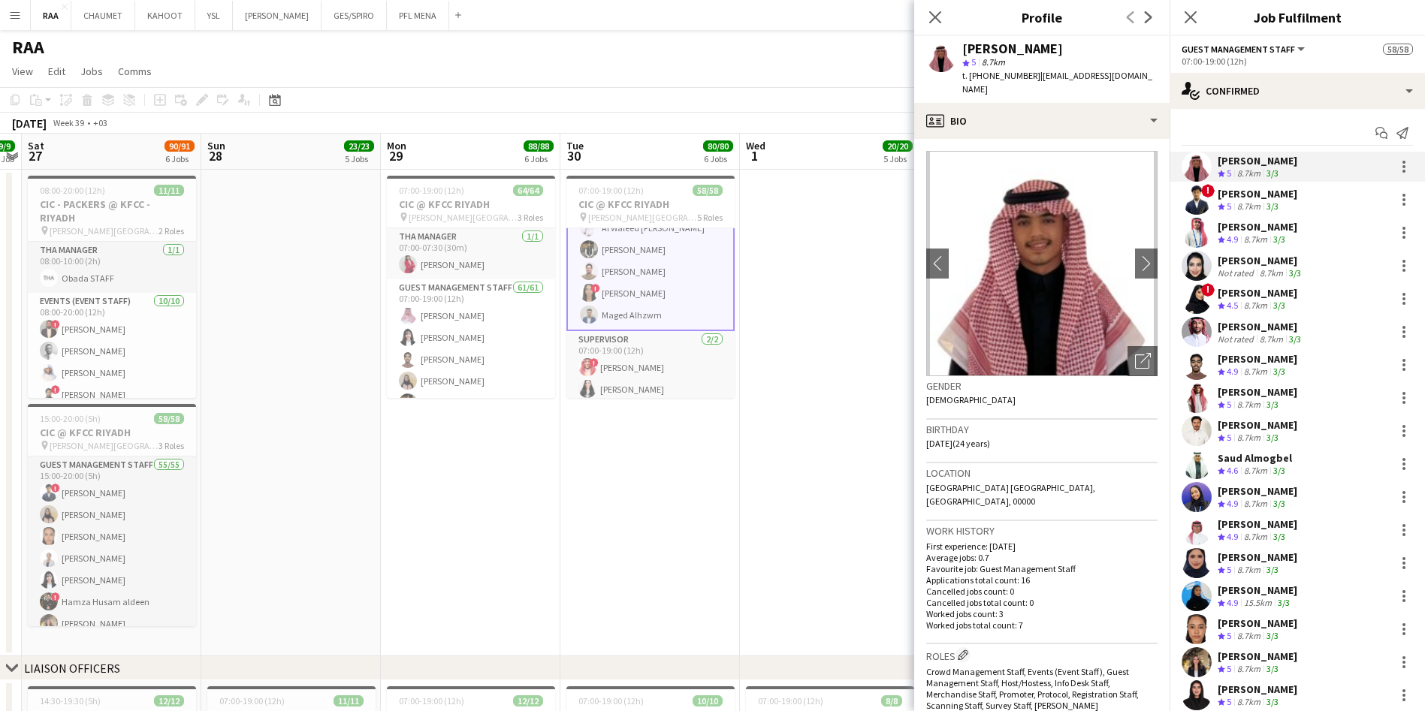
scroll to position [1243, 0]
click at [650, 292] on app-card-role "Supervisor 2/2 07:00-19:00 (12h) ! Amin Abdullah Manar Alharbi" at bounding box center [650, 264] width 168 height 73
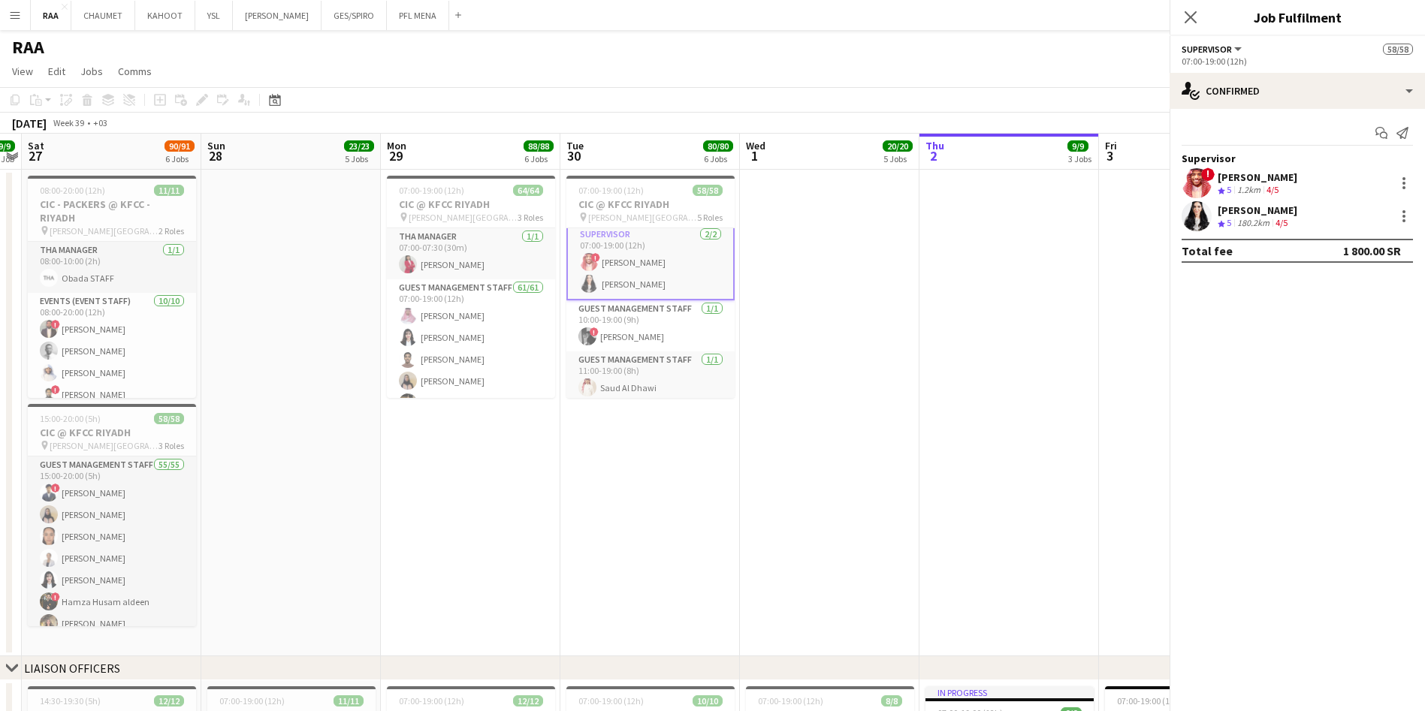
scroll to position [1242, 0]
click at [1307, 169] on div "! Amin Abdullah Crew rating 5 1.2km 4/5" at bounding box center [1297, 183] width 255 height 30
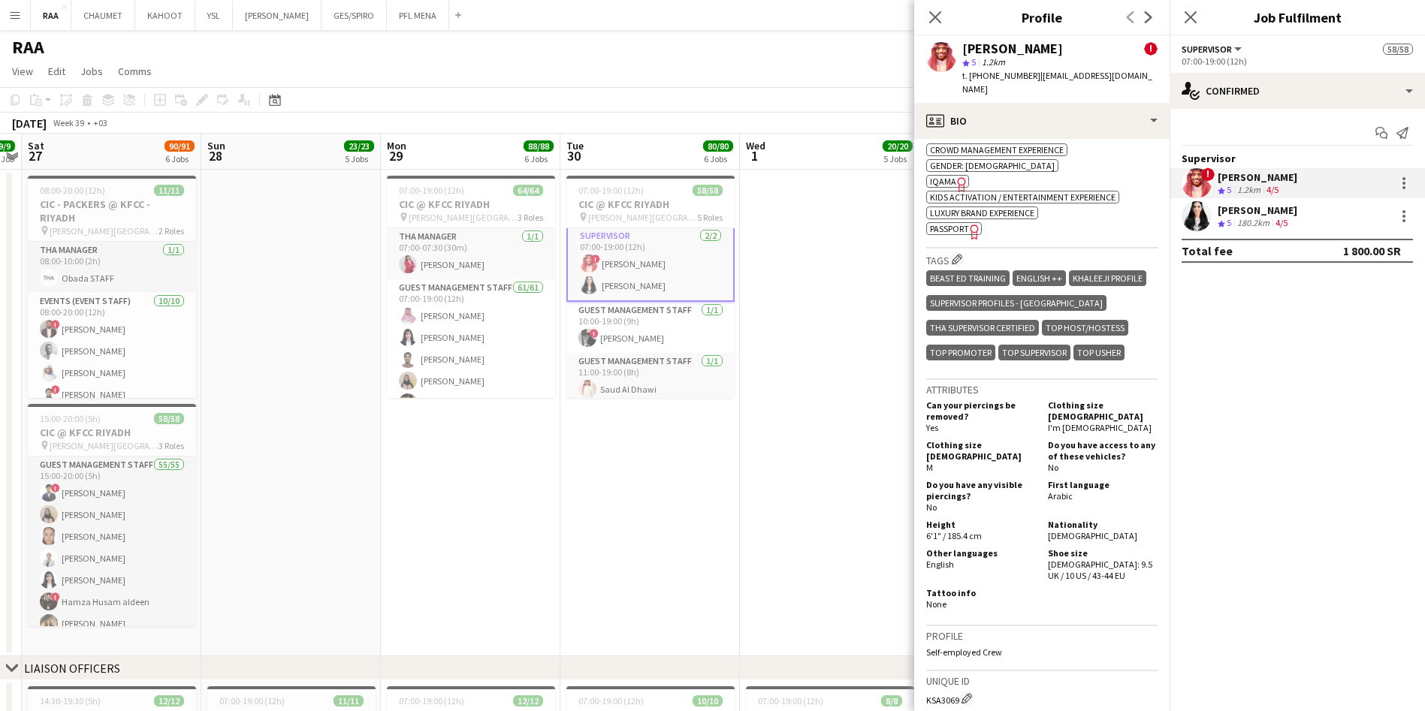
scroll to position [737, 0]
click at [961, 256] on app-icon "Edit crew company tags" at bounding box center [957, 260] width 11 height 11
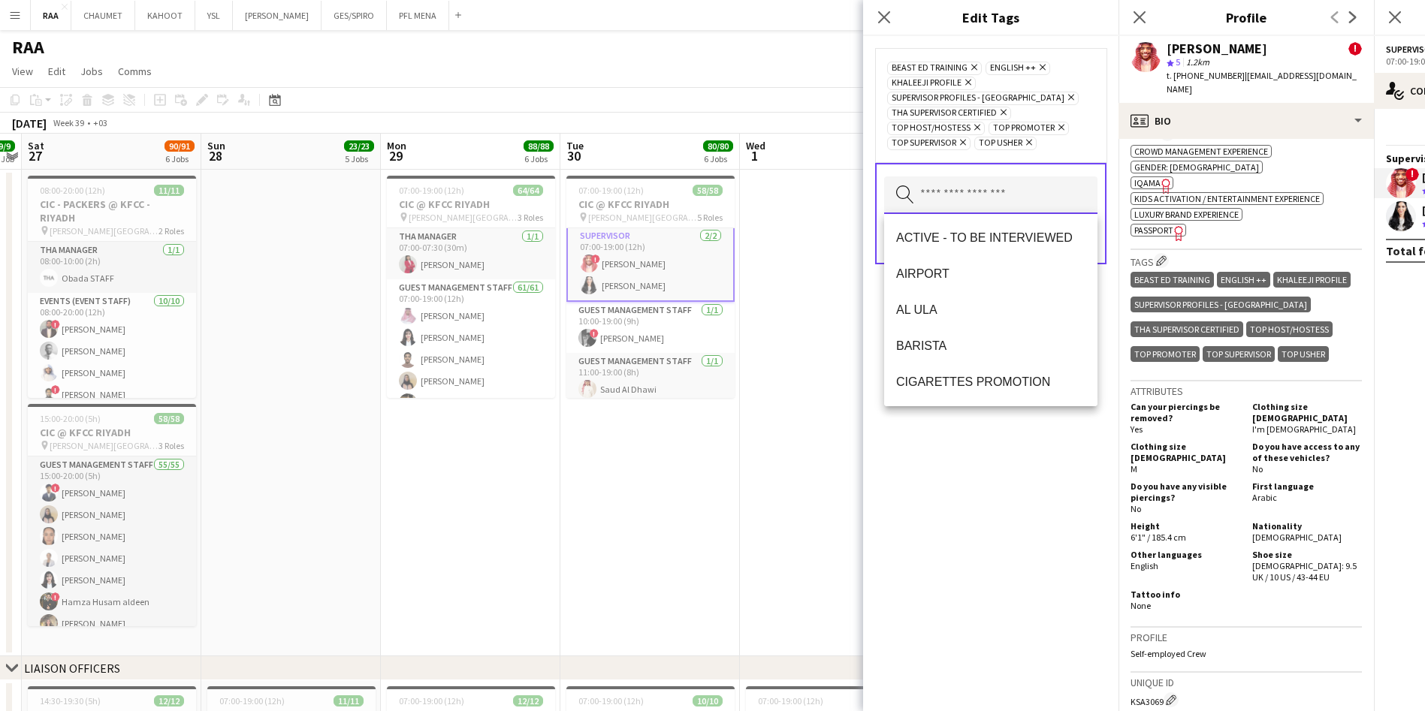
click at [962, 195] on input "text" at bounding box center [990, 196] width 213 height 38
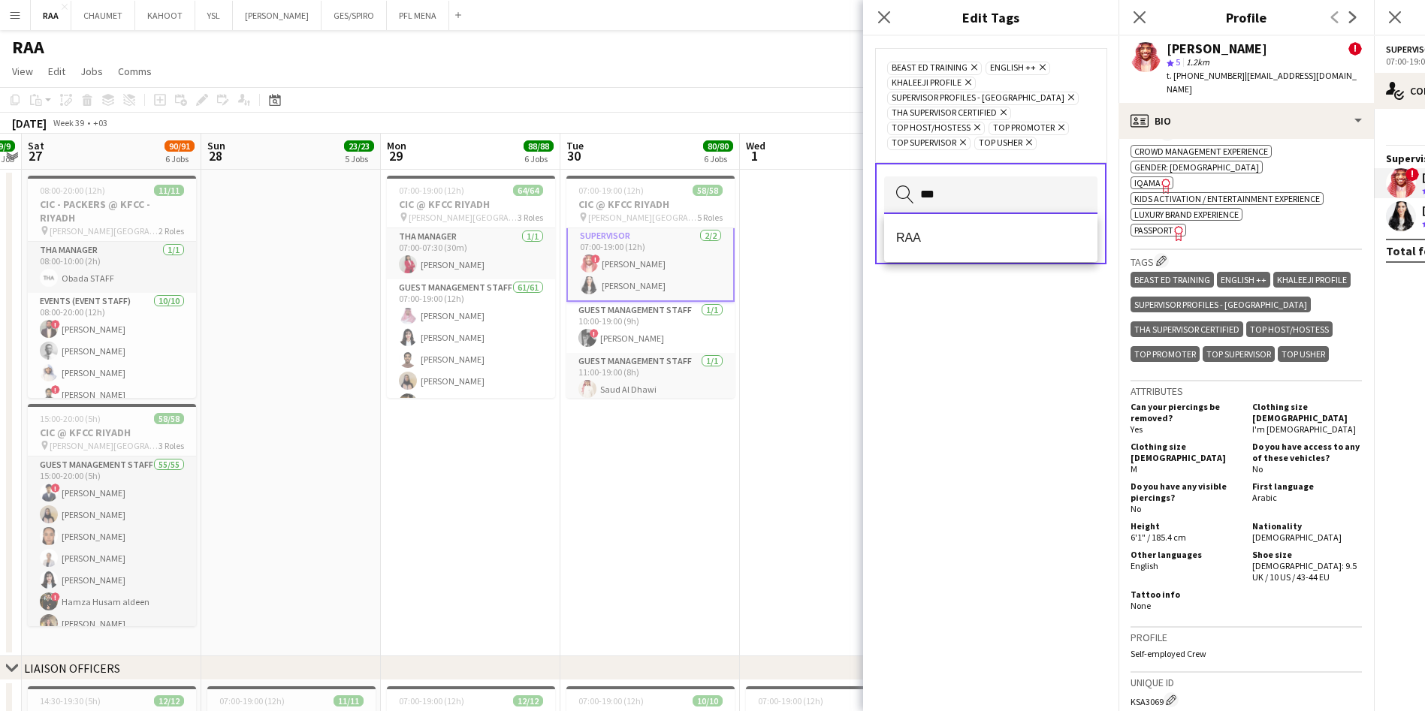
type input "***"
click at [984, 246] on mat-option "RAA" at bounding box center [990, 238] width 213 height 36
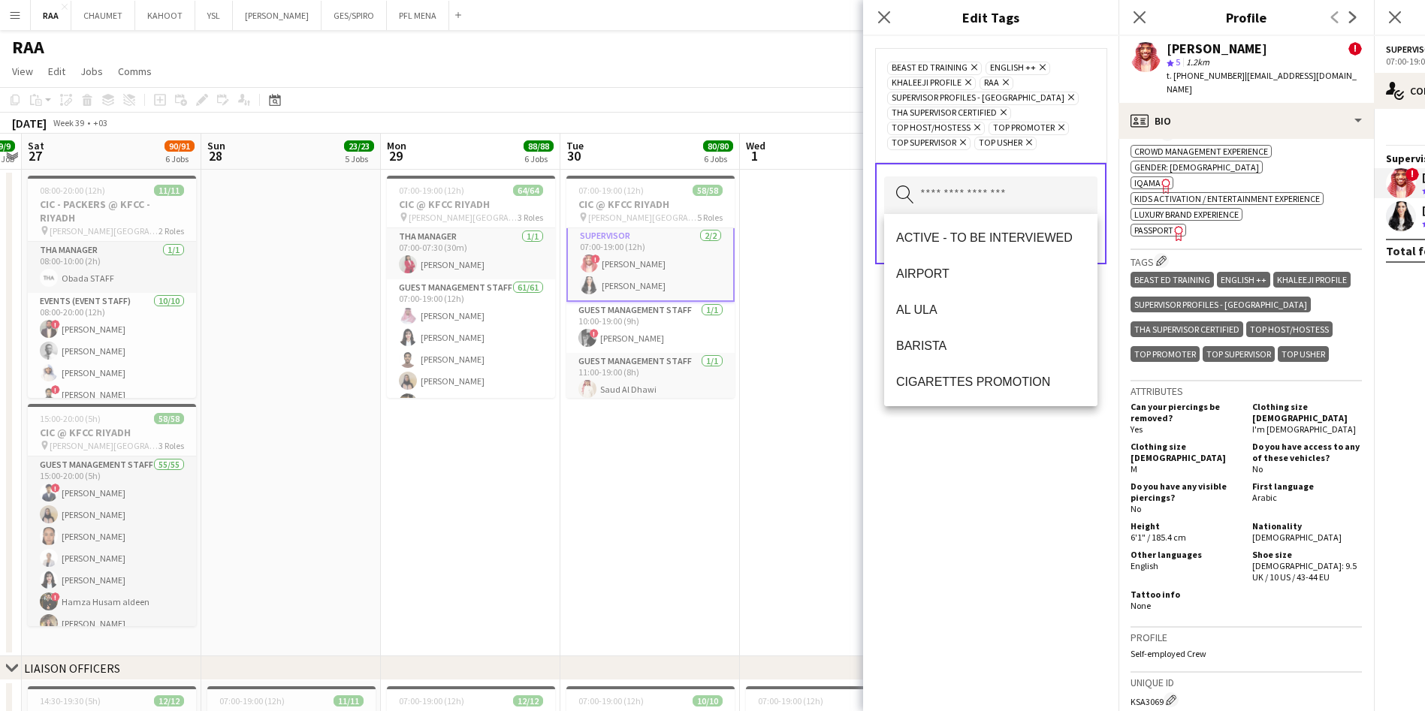
click at [1051, 484] on div "BEAST ED TRAINING Remove ENGLISH ++ Remove KHALEEJI PROFILE Remove RAA Remove S…" at bounding box center [990, 373] width 255 height 675
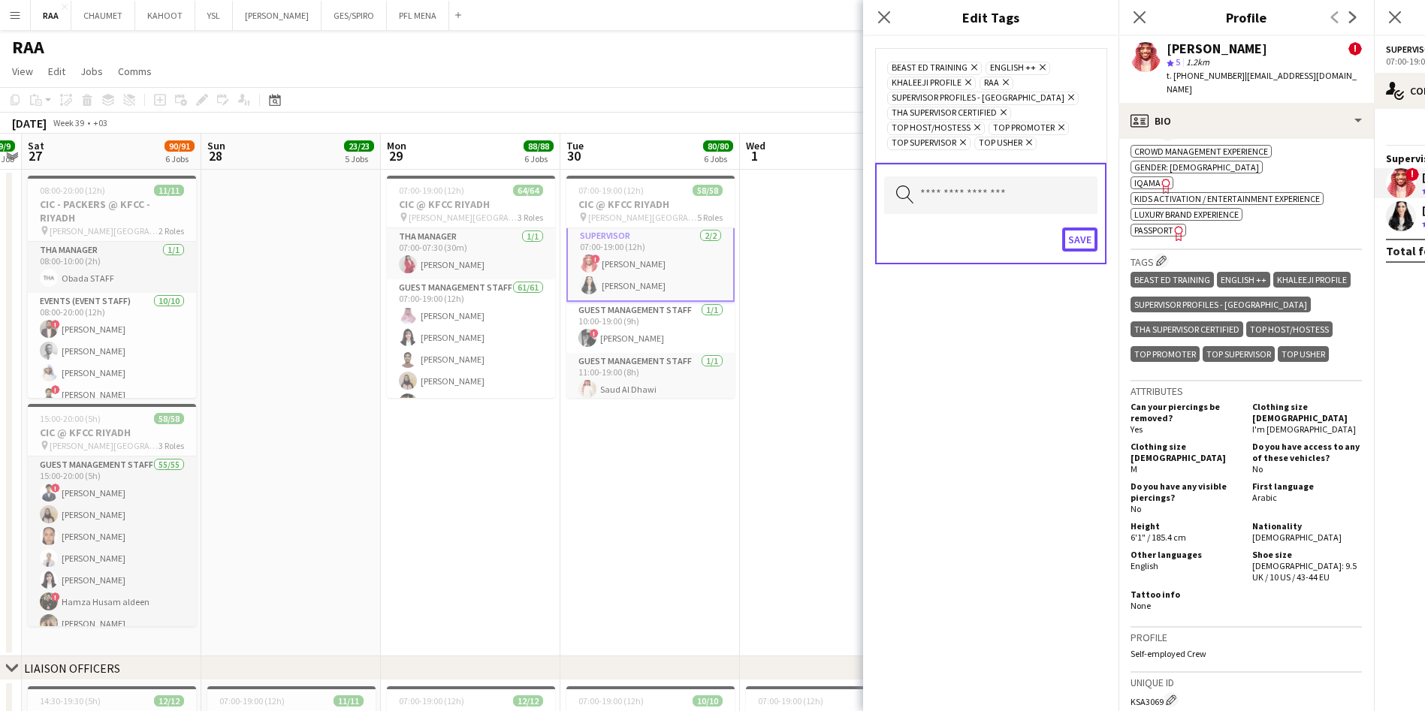
click at [1079, 246] on button "Save" at bounding box center [1079, 240] width 35 height 24
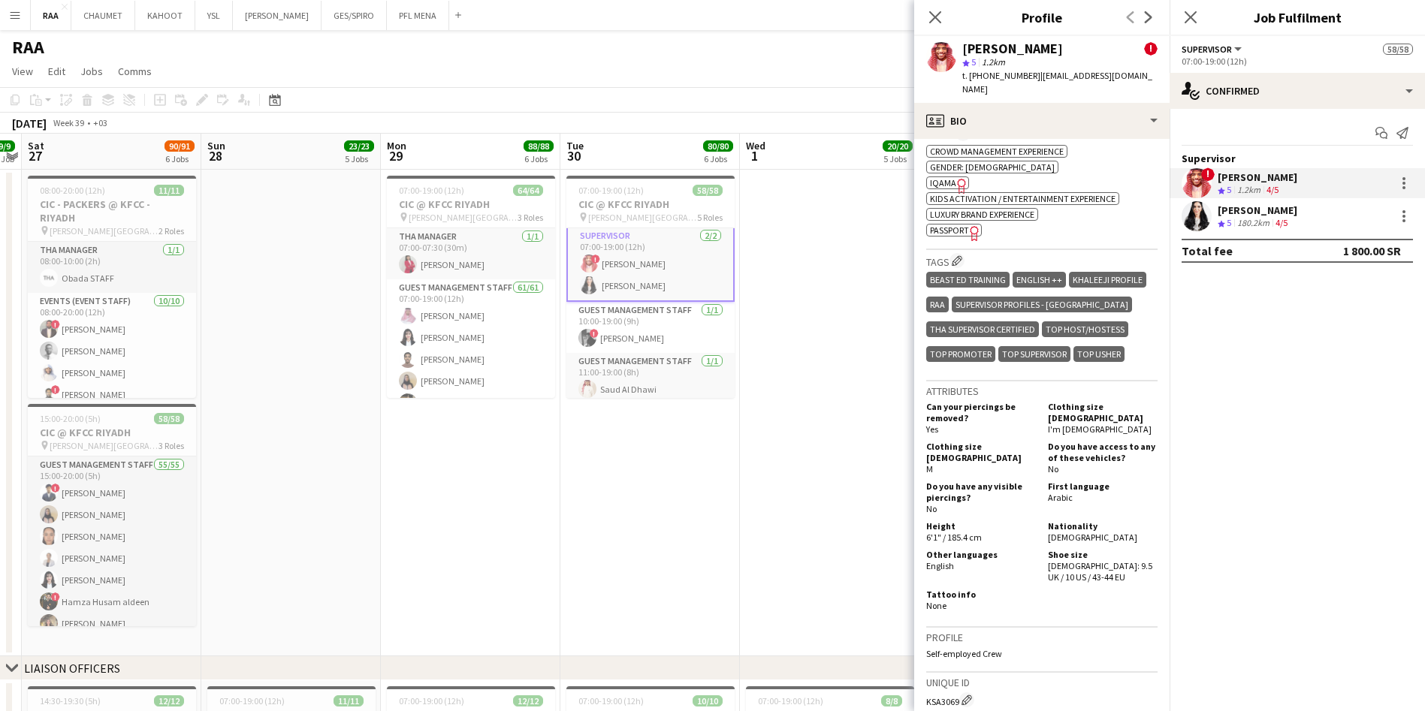
click at [931, 11] on icon at bounding box center [935, 17] width 12 height 12
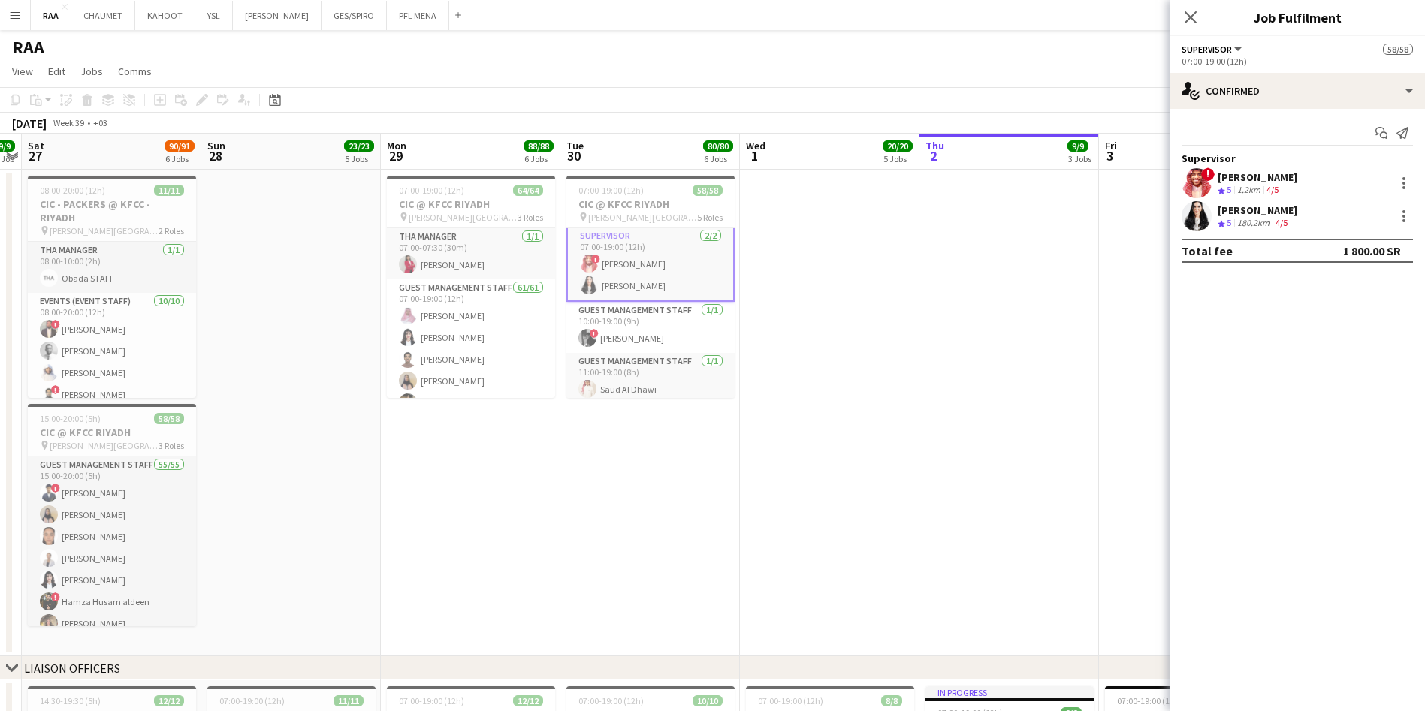
click at [1180, 16] on div "Close pop-in" at bounding box center [1191, 17] width 42 height 35
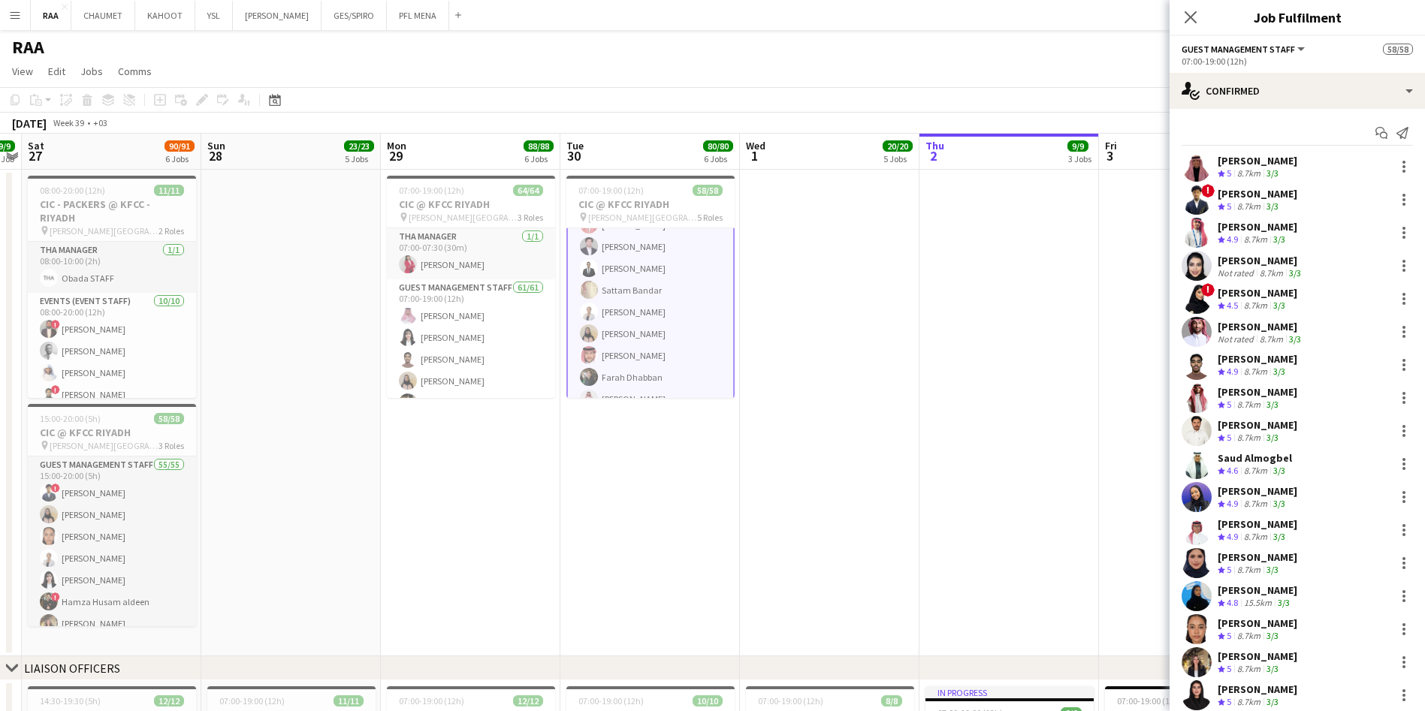
scroll to position [883, 0]
click at [1260, 185] on div "! Mutaz Haleem Crew rating 5 8.7km 3/3" at bounding box center [1297, 200] width 255 height 30
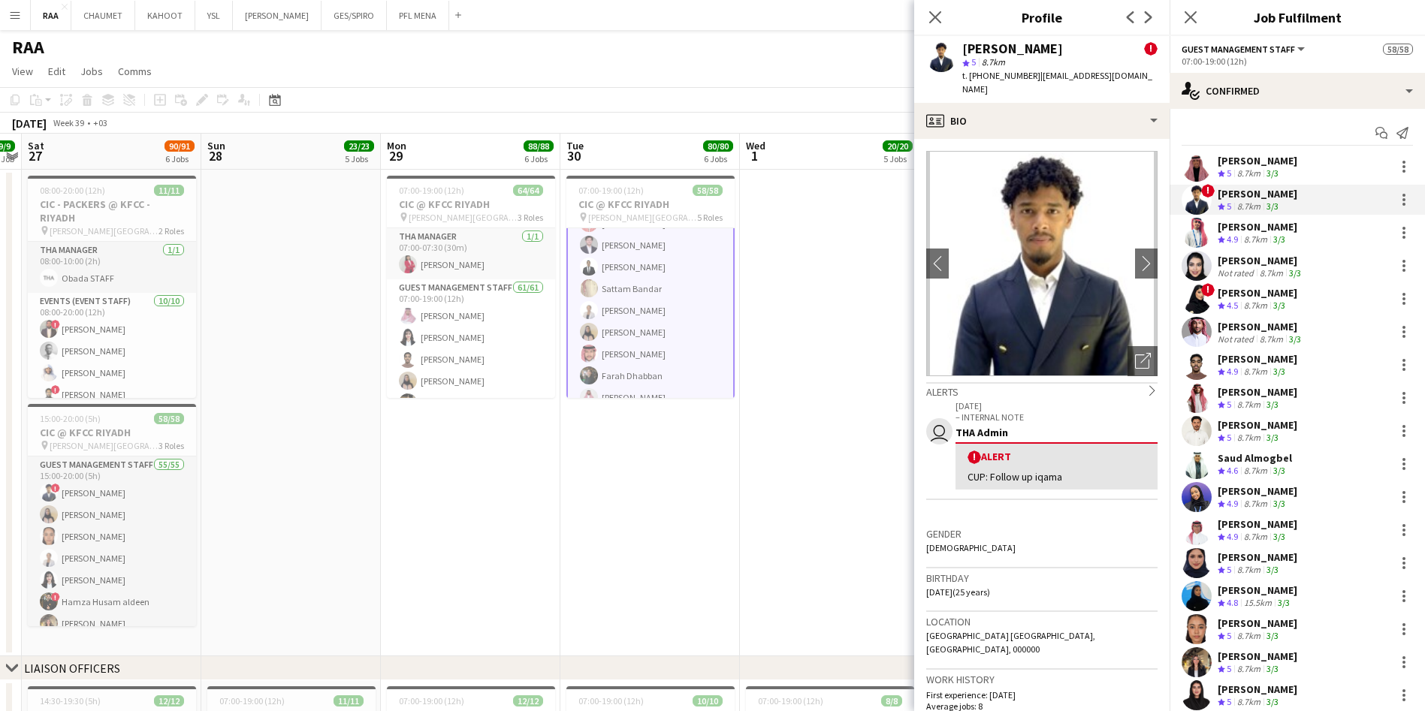
click at [1261, 160] on div "Younis Bandar" at bounding box center [1258, 161] width 80 height 14
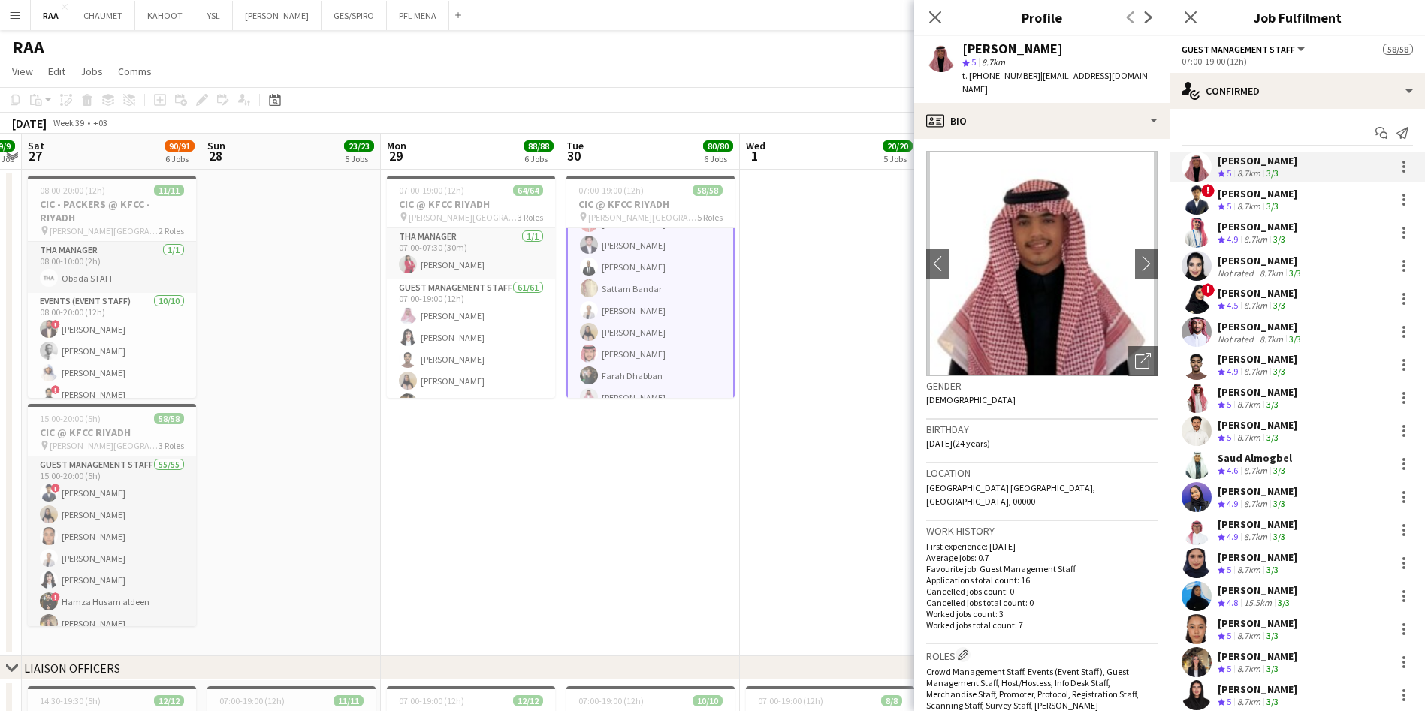
click at [1266, 201] on div "3/3" at bounding box center [1272, 207] width 18 height 13
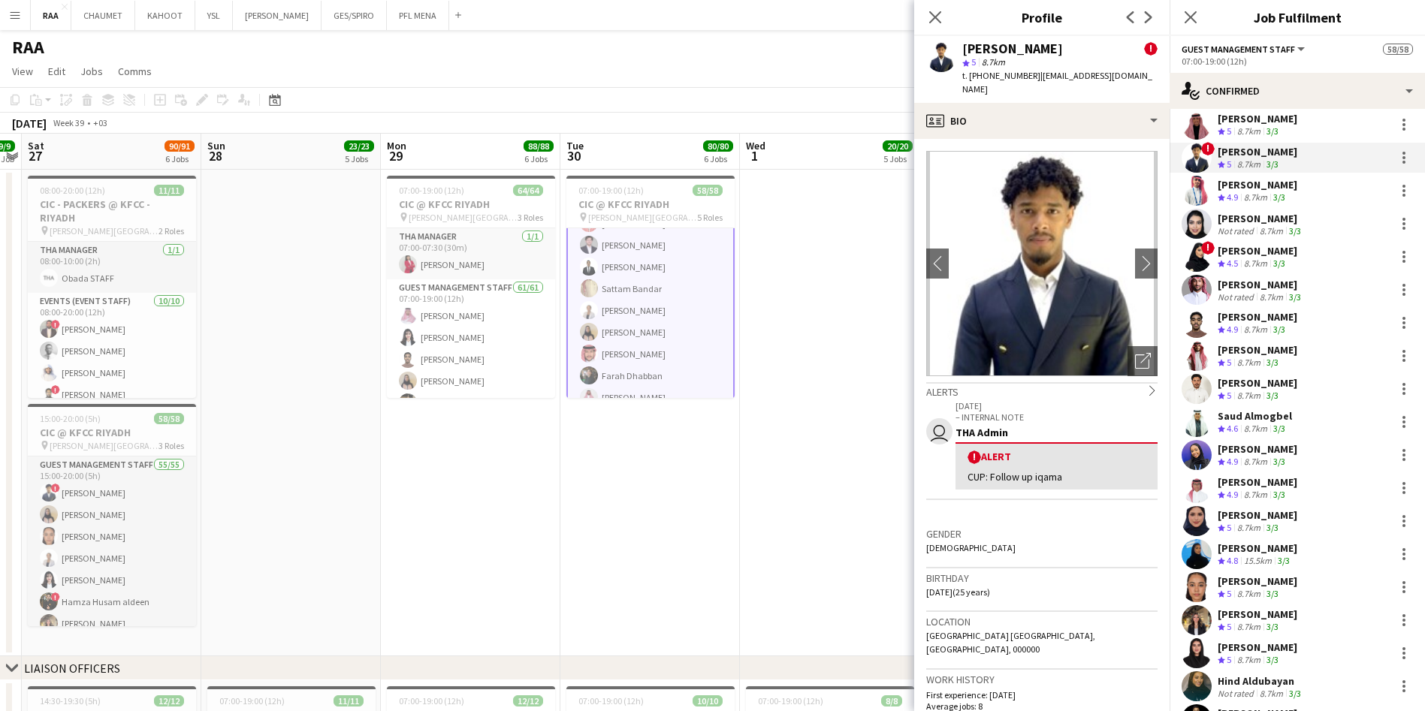
scroll to position [45, 0]
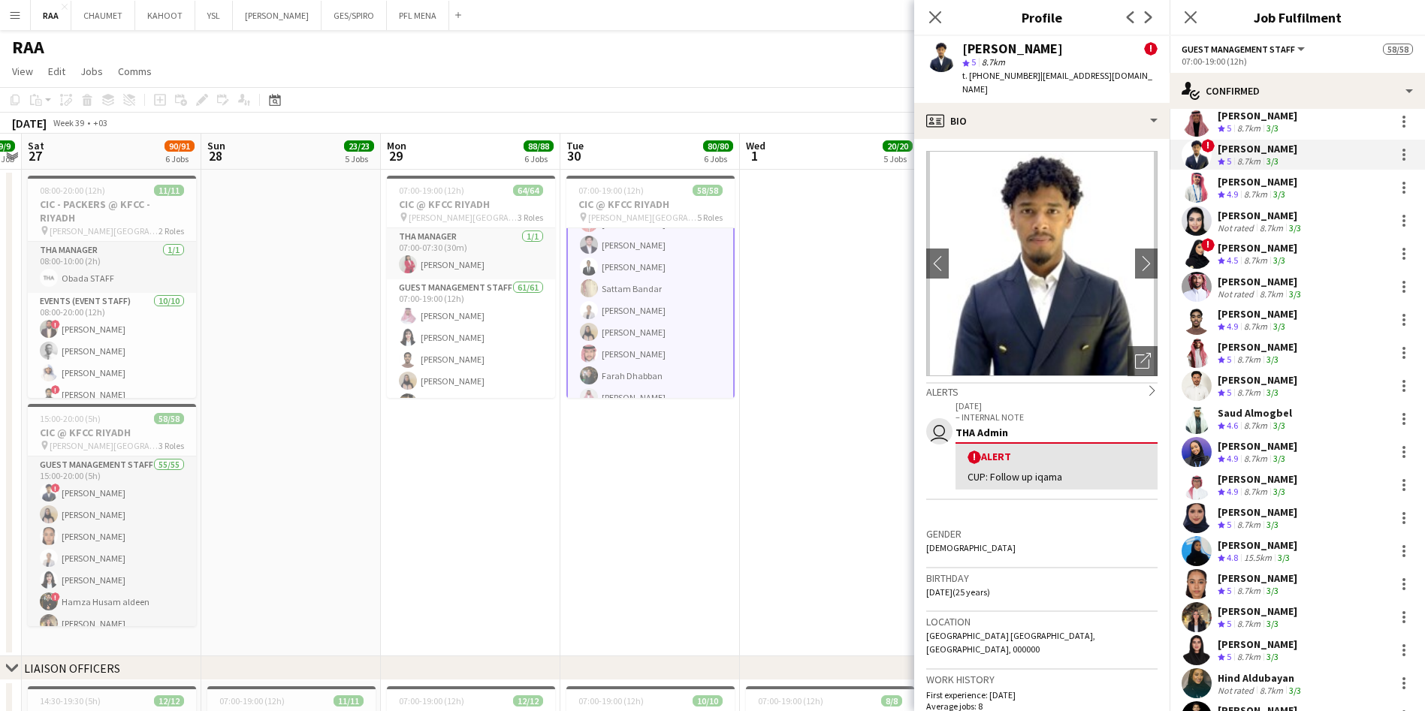
click at [1266, 201] on div "Mohammed Bin Khaled Crew rating 4.9 8.7km 3/3" at bounding box center [1297, 188] width 255 height 30
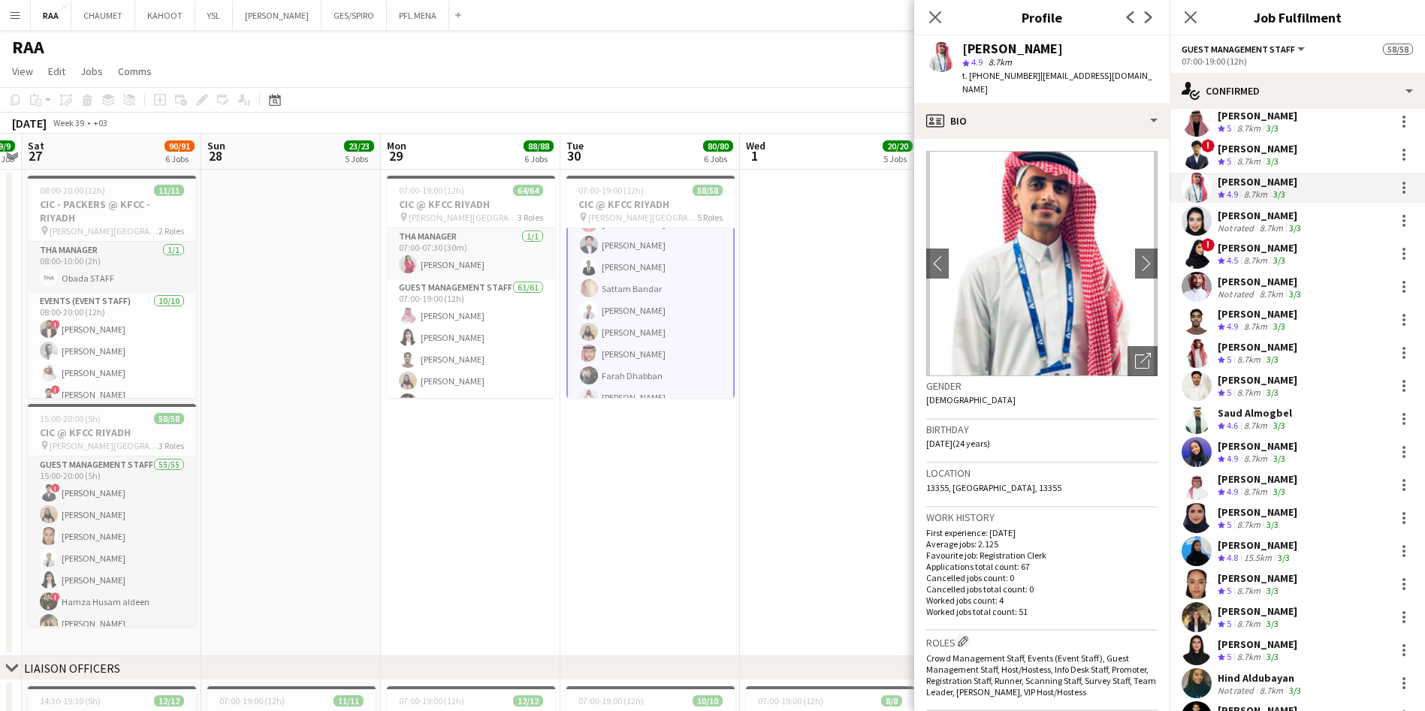
click at [1268, 228] on div "8.7km" at bounding box center [1271, 227] width 29 height 11
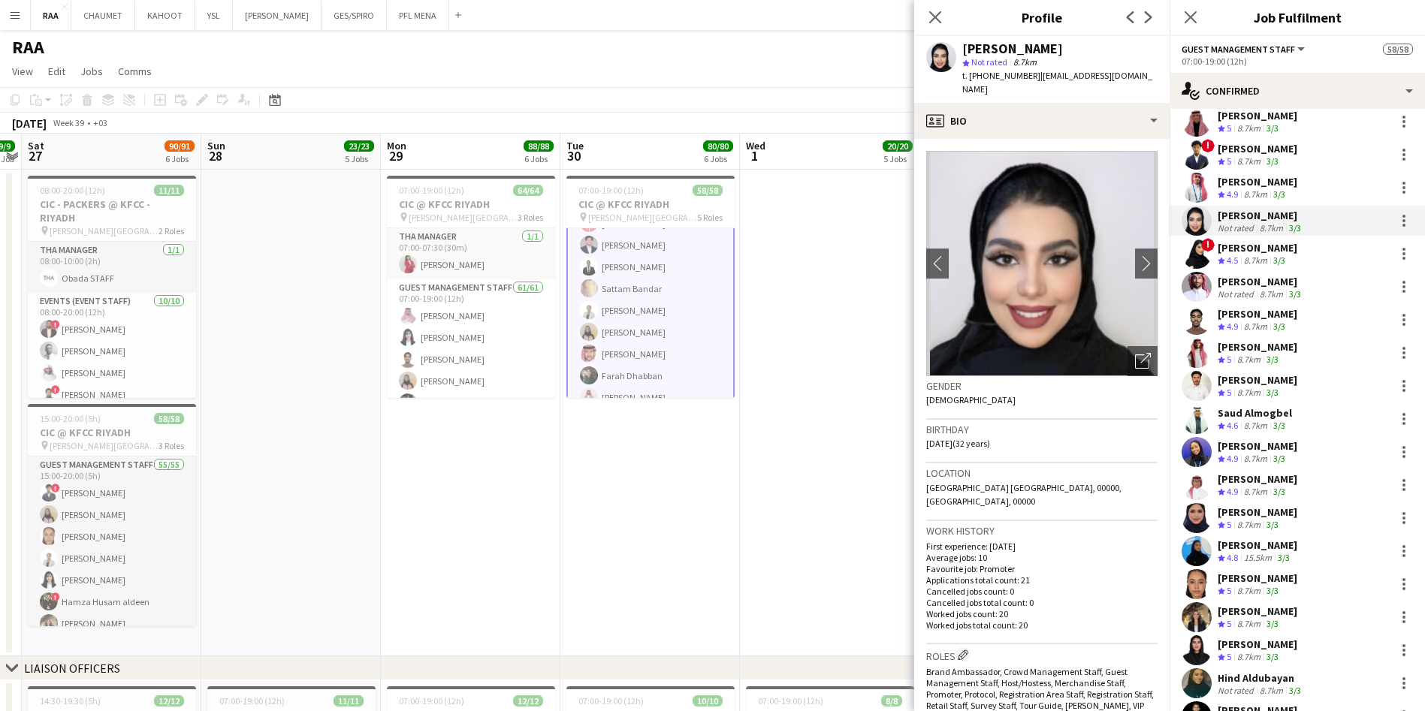
click at [1269, 246] on div "Refal Alzahrani" at bounding box center [1258, 248] width 80 height 14
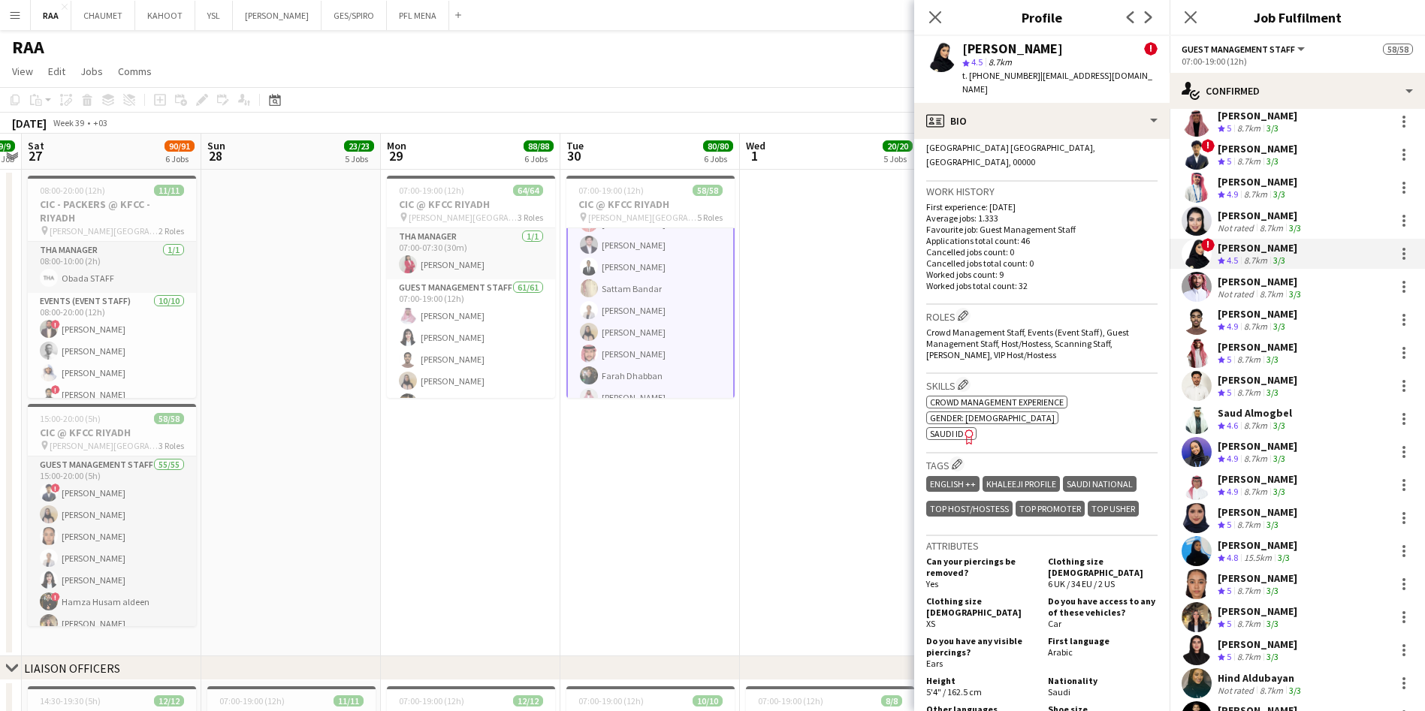
scroll to position [500, 0]
click at [1254, 276] on div "Faisal Badawood" at bounding box center [1261, 282] width 86 height 14
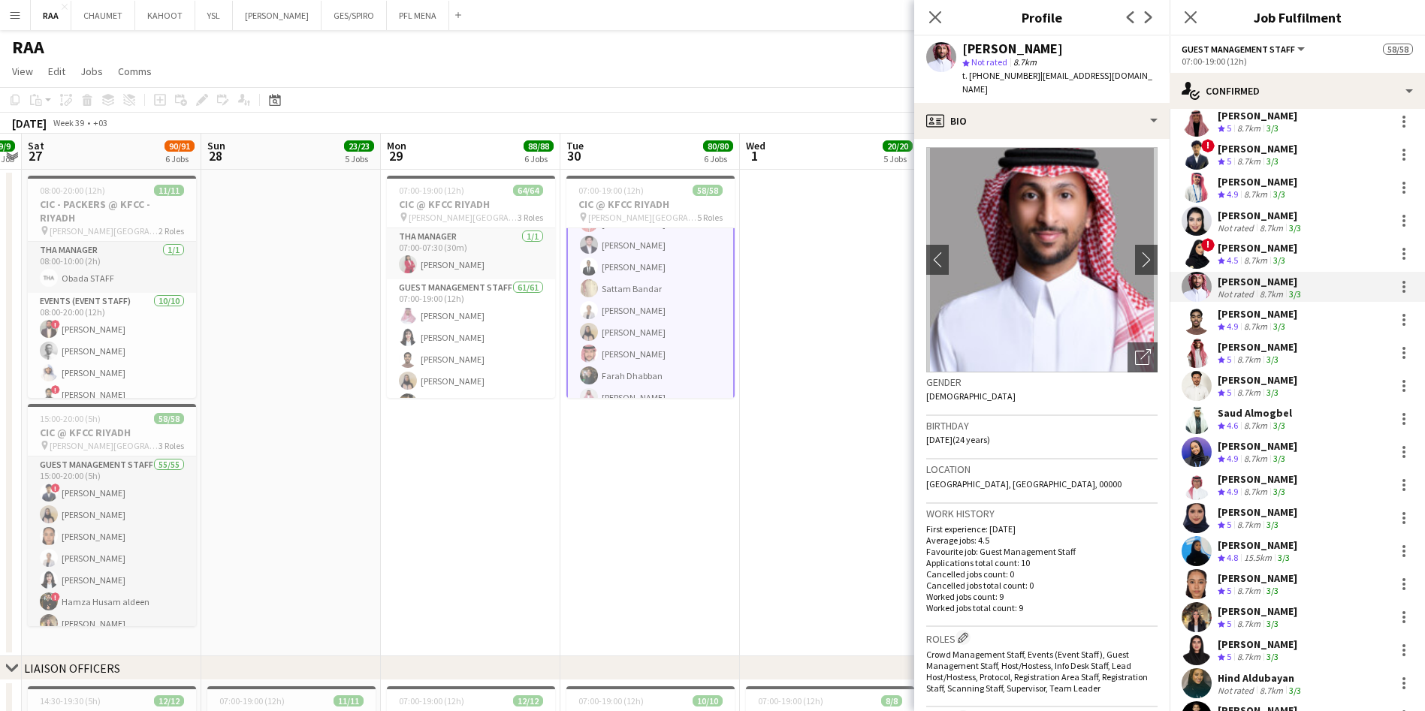
scroll to position [5, 0]
click at [1244, 322] on div "8.7km" at bounding box center [1255, 327] width 29 height 13
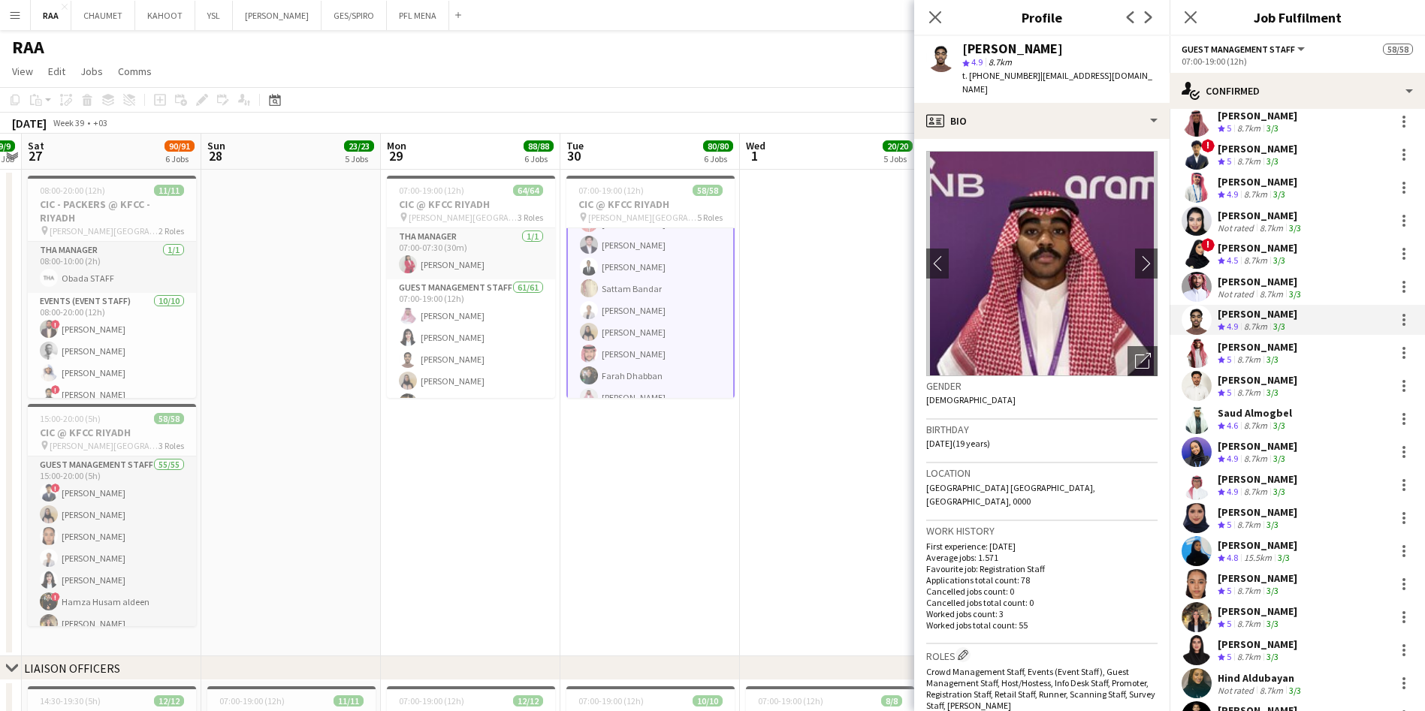
click at [1279, 341] on div "Mohammed AlDhawi" at bounding box center [1258, 347] width 80 height 14
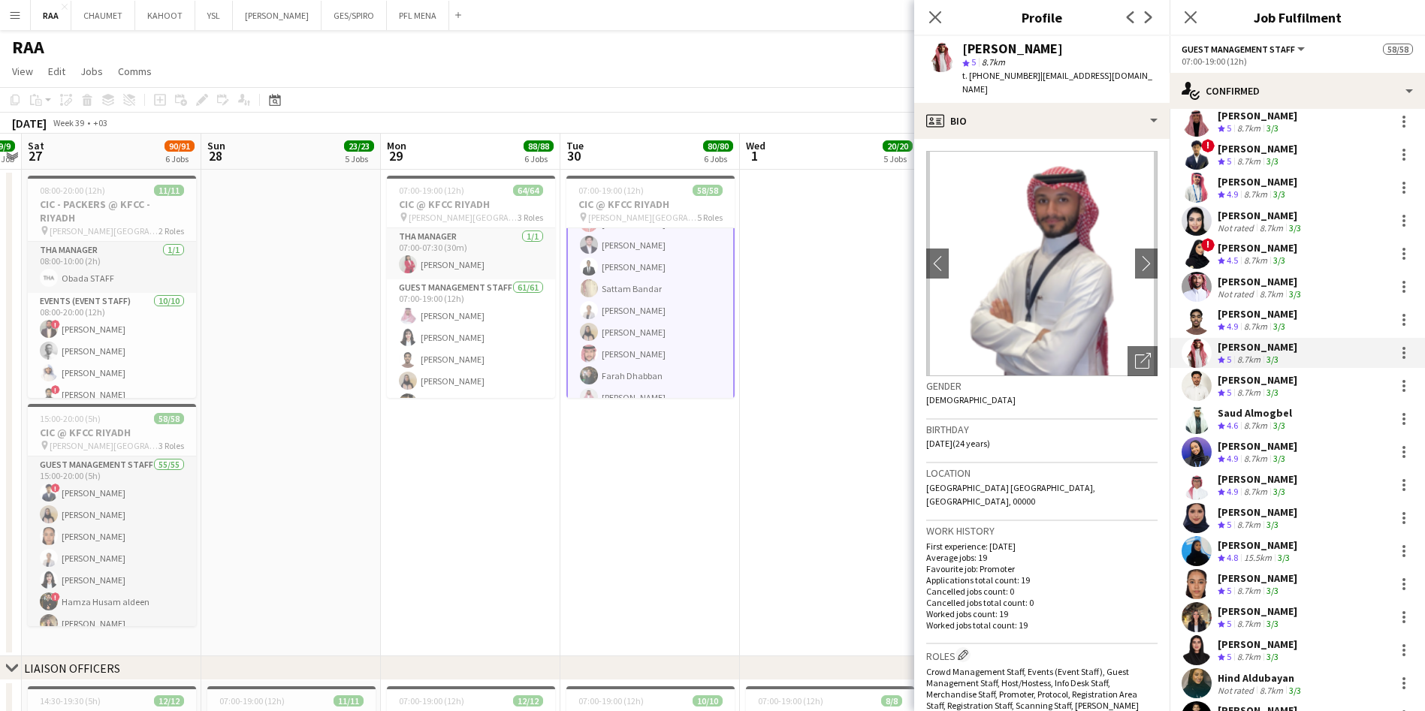
click at [1267, 371] on div "Sultan Alghamdi Crew rating 5 8.7km 3/3" at bounding box center [1297, 386] width 255 height 30
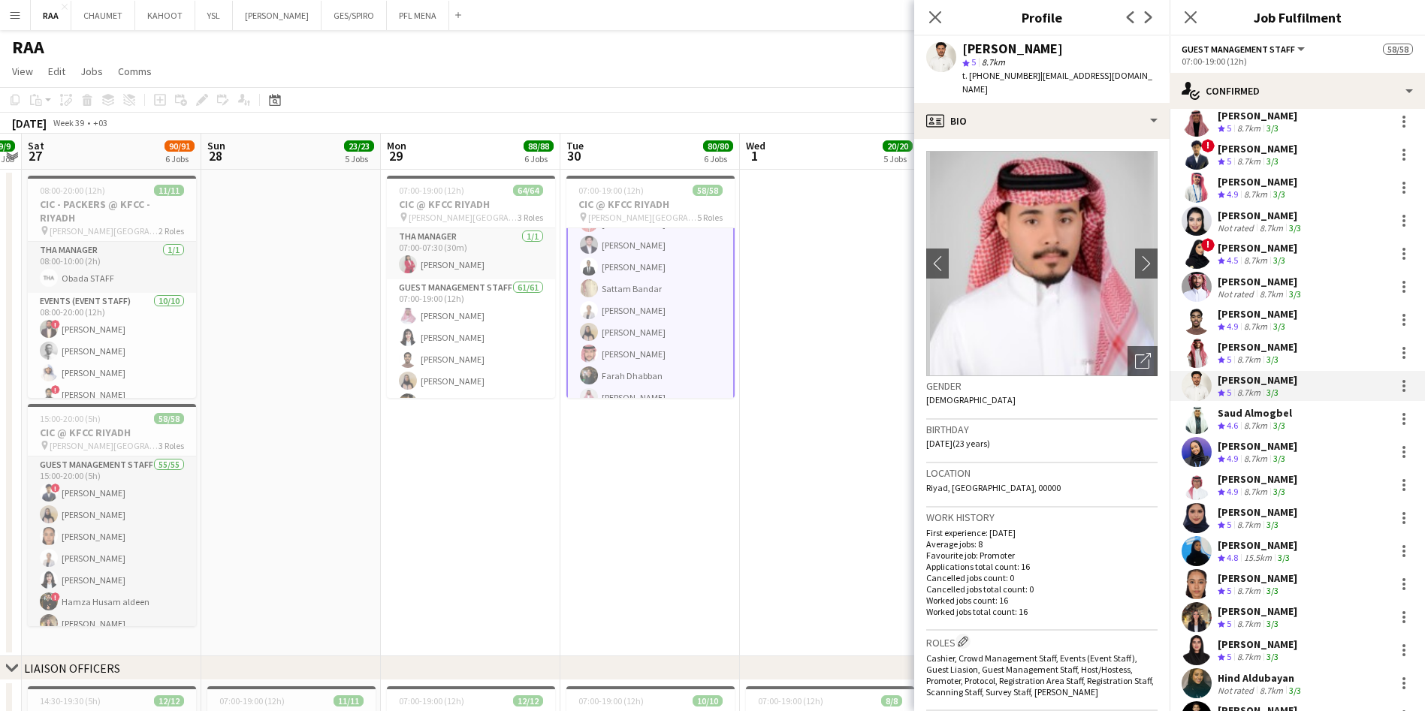
click at [1261, 427] on div "8.7km" at bounding box center [1255, 426] width 29 height 13
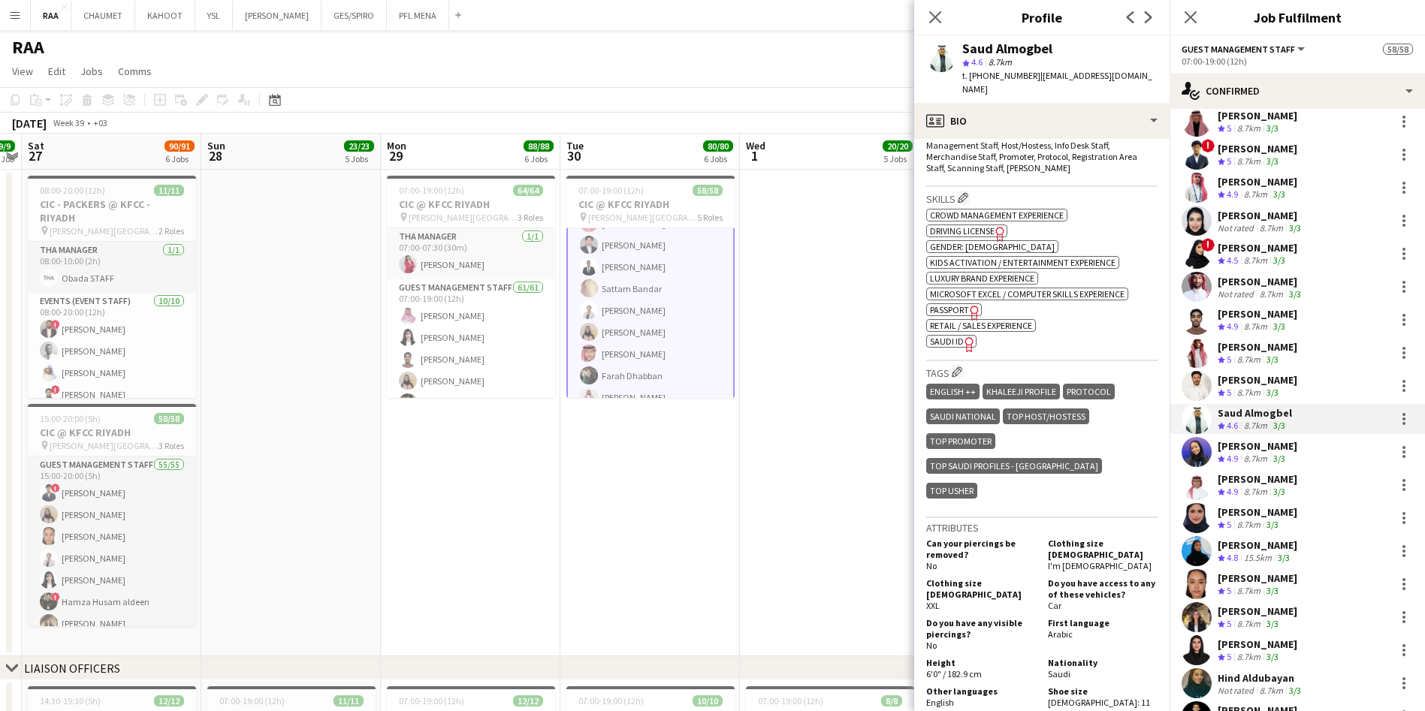
scroll to position [532, 0]
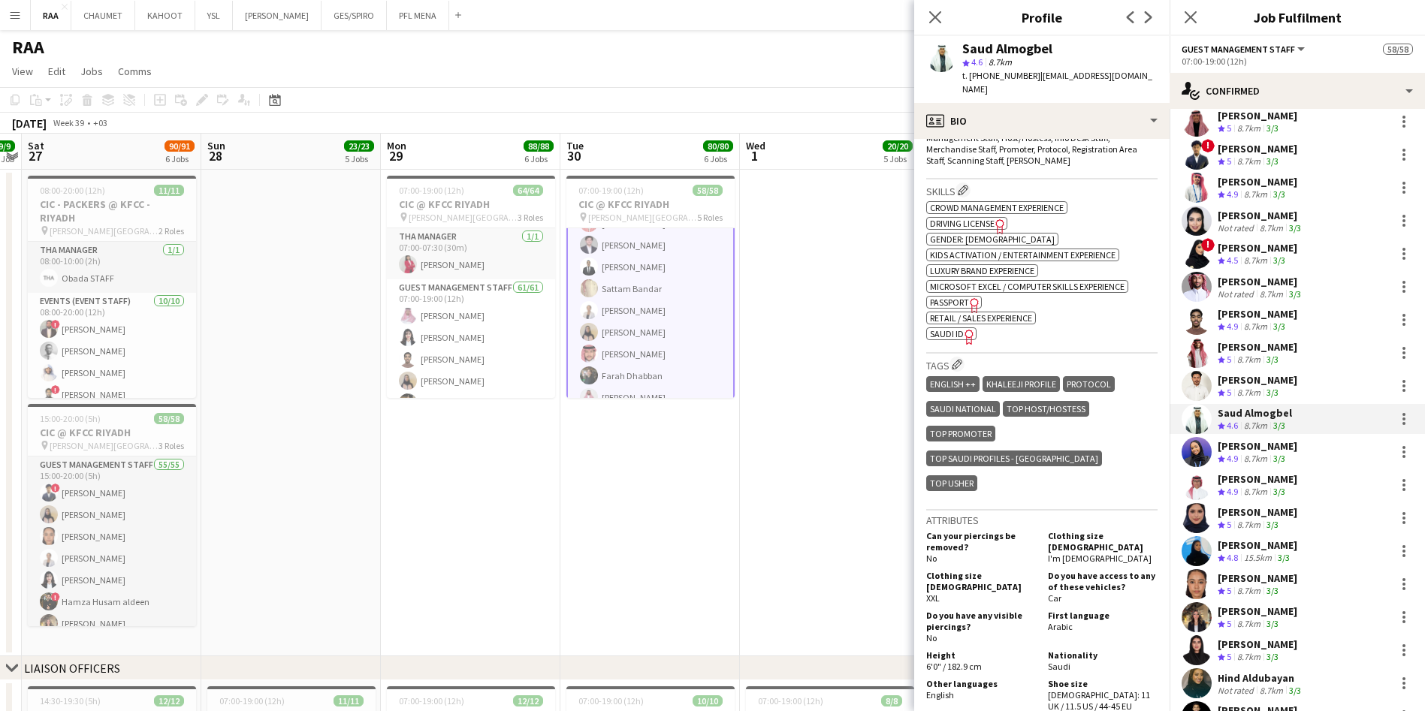
click at [964, 339] on div "Skills Edit crew company skills ok-circled2 background Layer 1 cross-circle-red…" at bounding box center [1041, 267] width 231 height 174
click at [962, 359] on app-icon "Edit crew company tags" at bounding box center [957, 364] width 11 height 11
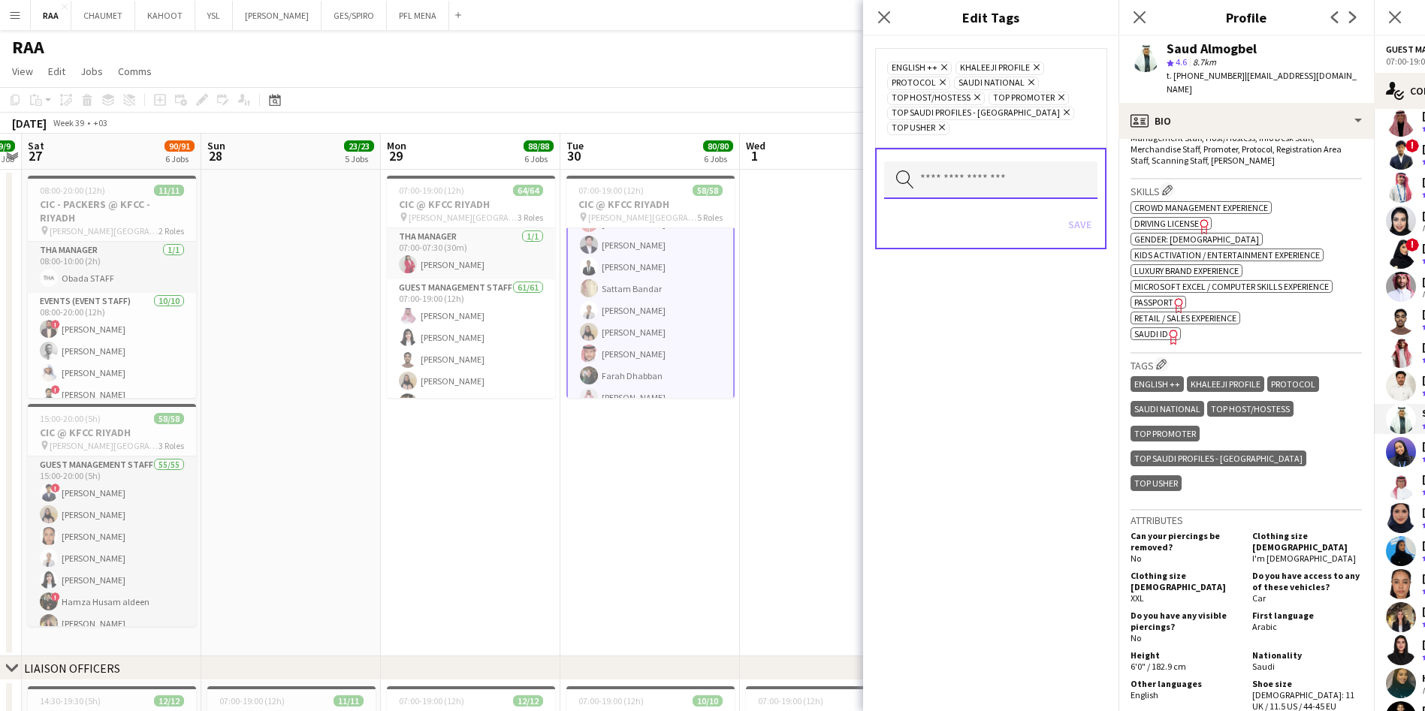
click at [941, 164] on input "text" at bounding box center [990, 180] width 213 height 38
type input "***"
click at [963, 198] on mat-option "RAA" at bounding box center [990, 208] width 213 height 36
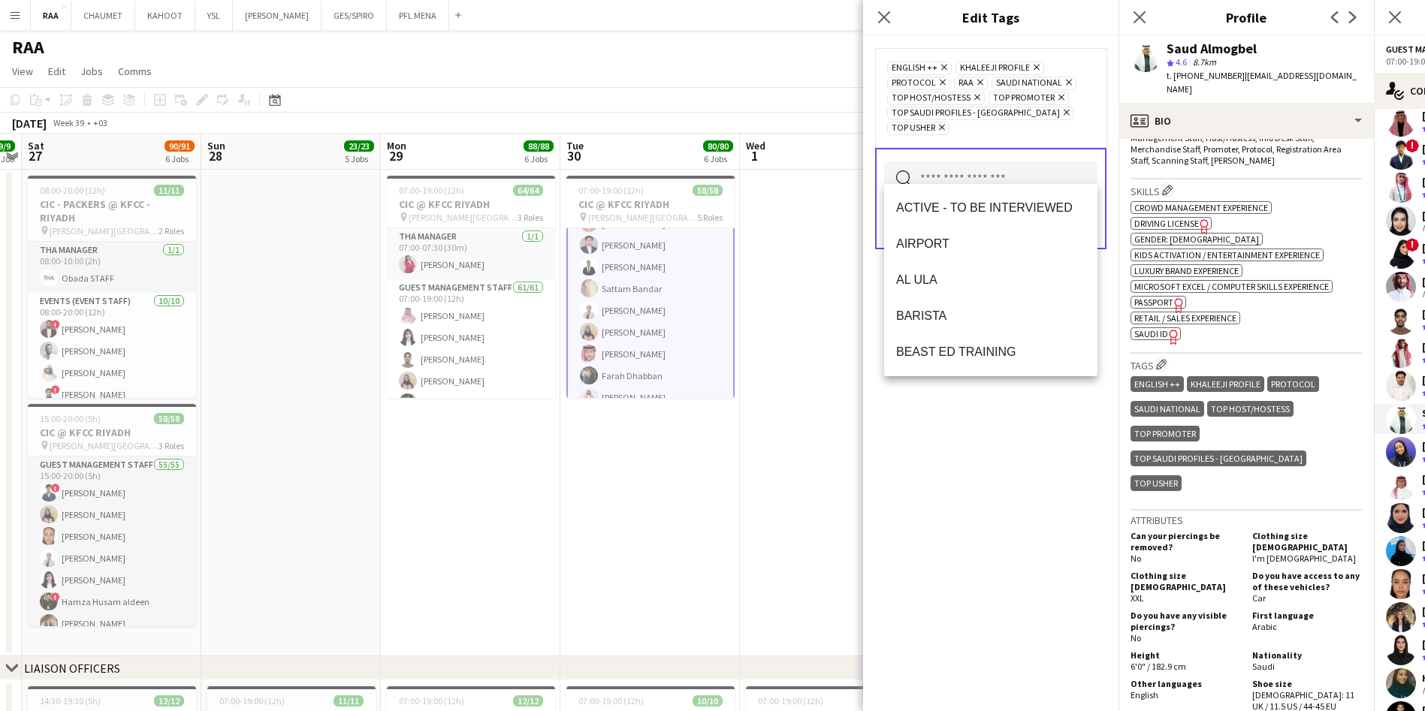
click at [1043, 400] on div "ENGLISH ++ Remove KHALEEJI PROFILE Remove PROTOCOL Remove RAA Remove SAUDI NATI…" at bounding box center [990, 373] width 255 height 675
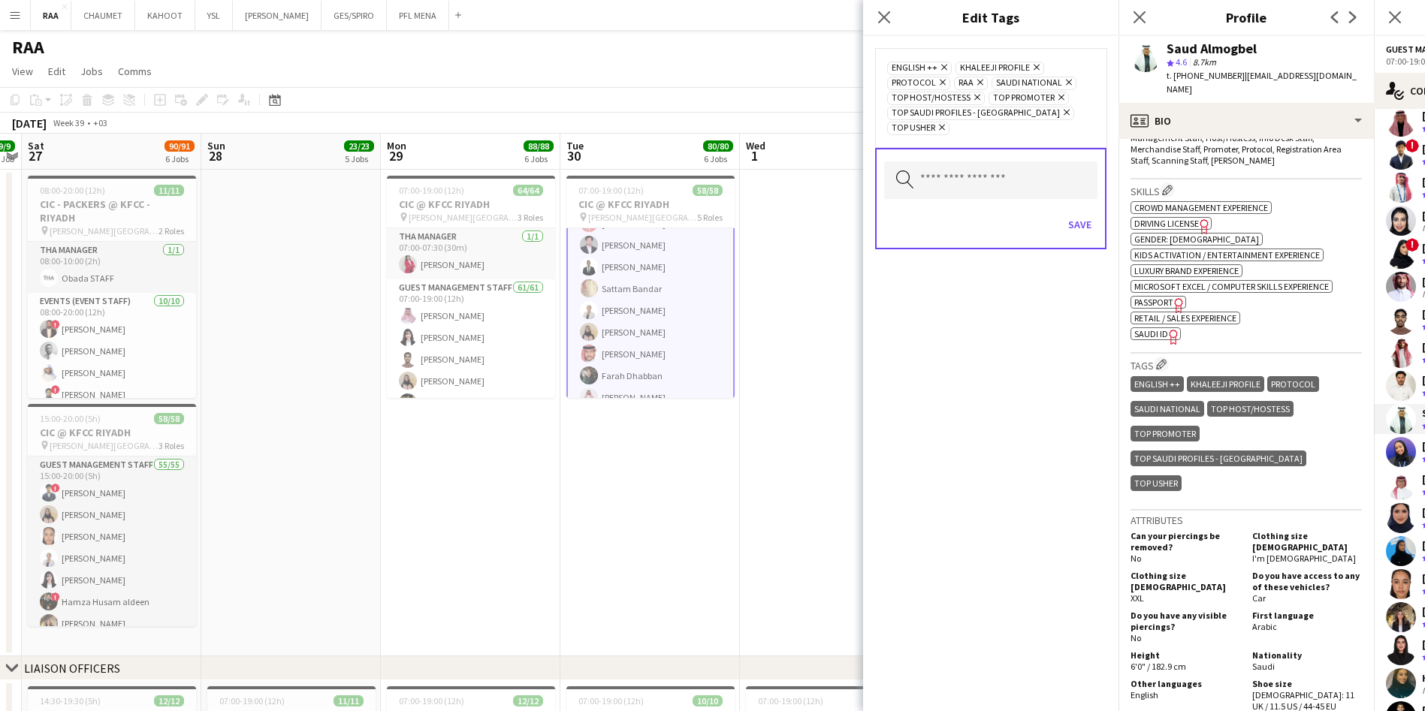
click at [1079, 205] on div "Save" at bounding box center [990, 226] width 213 height 43
click at [1079, 213] on button "Save" at bounding box center [1079, 225] width 35 height 24
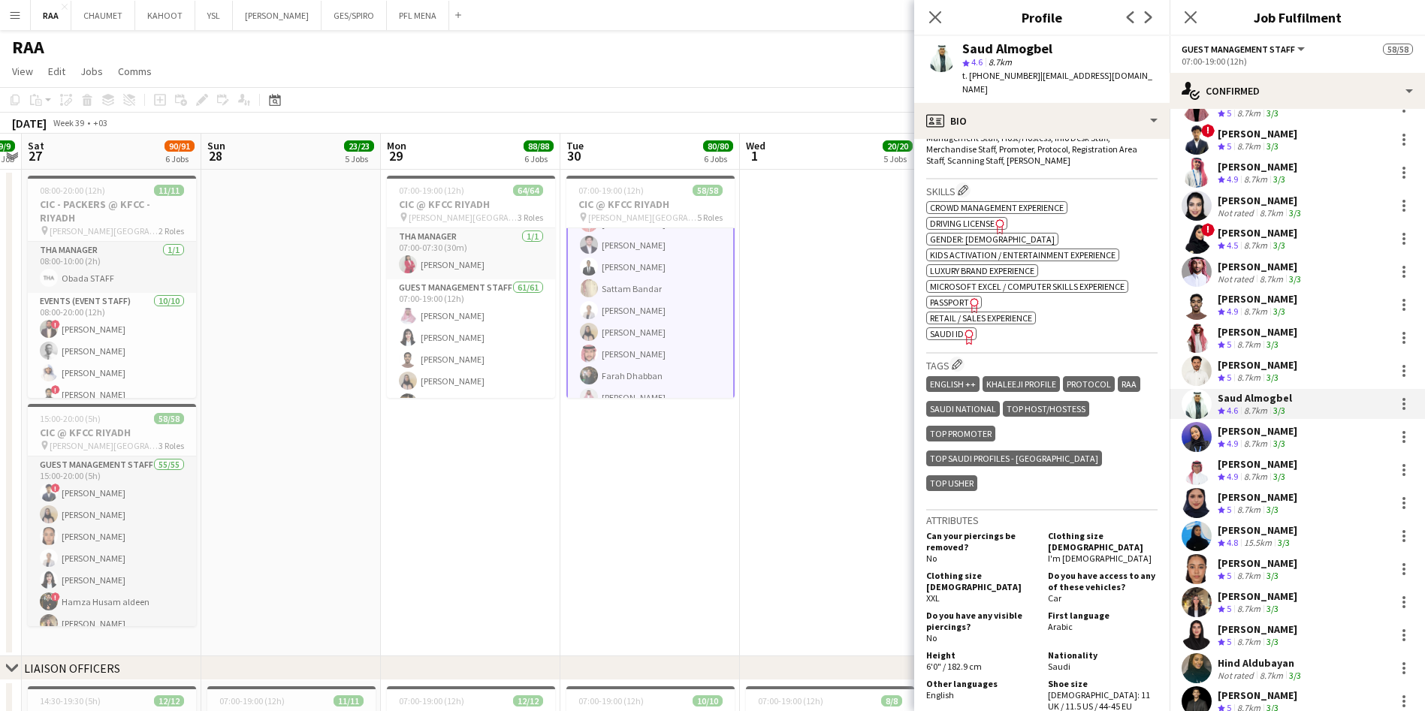
scroll to position [65, 0]
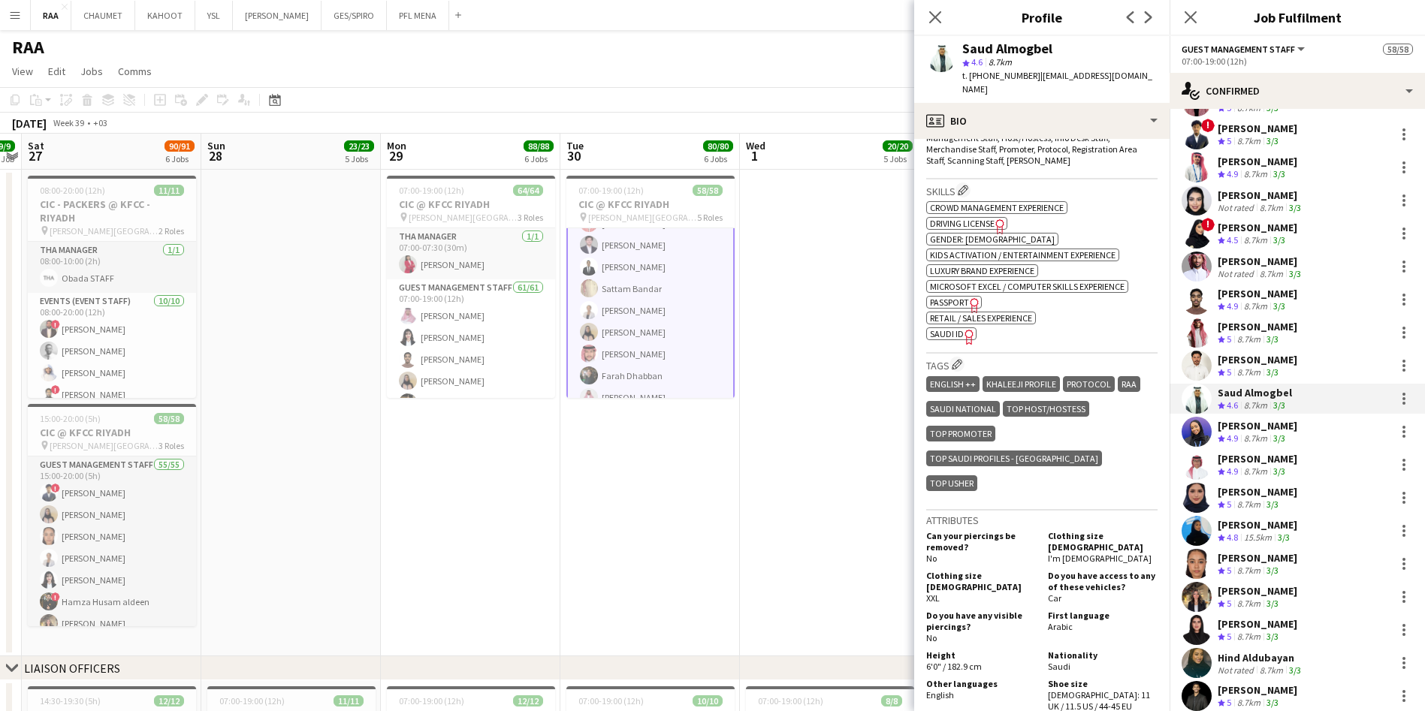
click at [1247, 423] on div "Manar Musa" at bounding box center [1258, 426] width 80 height 14
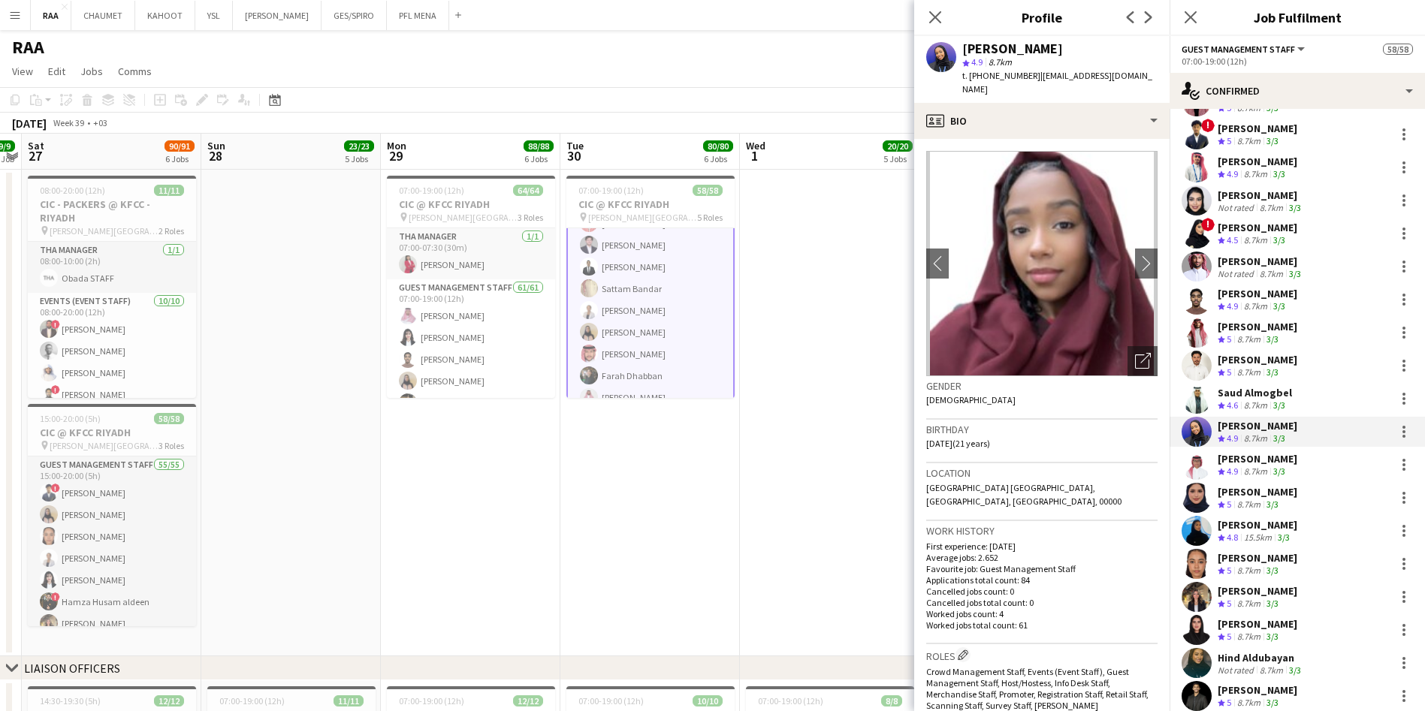
click at [1283, 456] on div "Salah Elhillo" at bounding box center [1258, 459] width 80 height 14
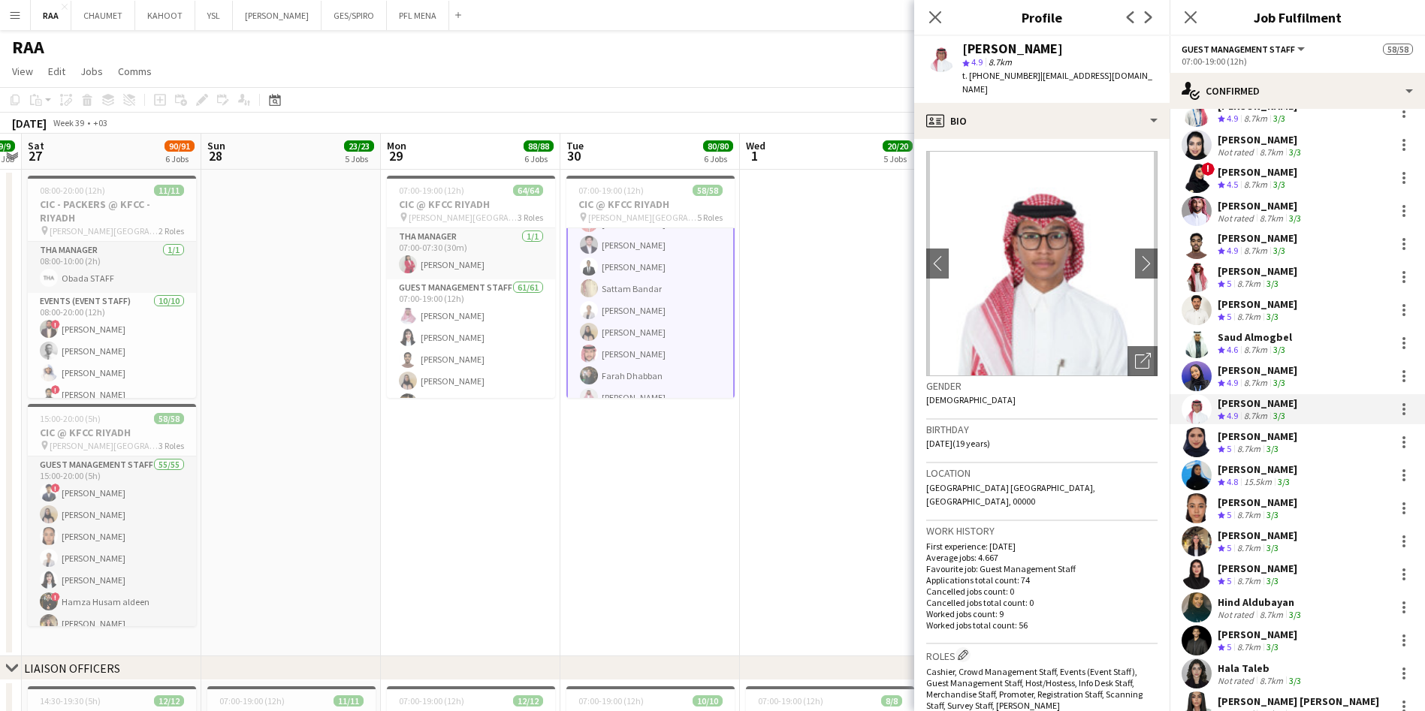
scroll to position [126, 0]
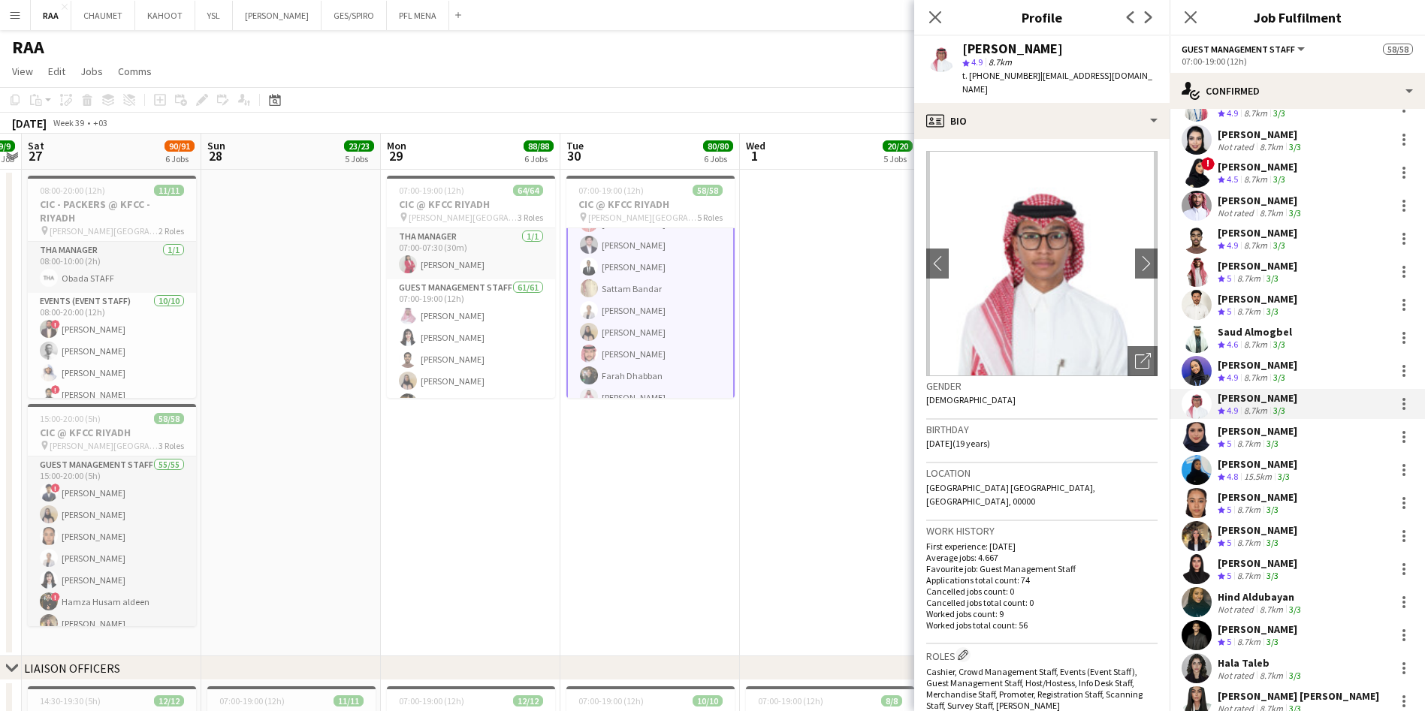
click at [1273, 429] on div "Shaikha Alsadoon" at bounding box center [1258, 431] width 80 height 14
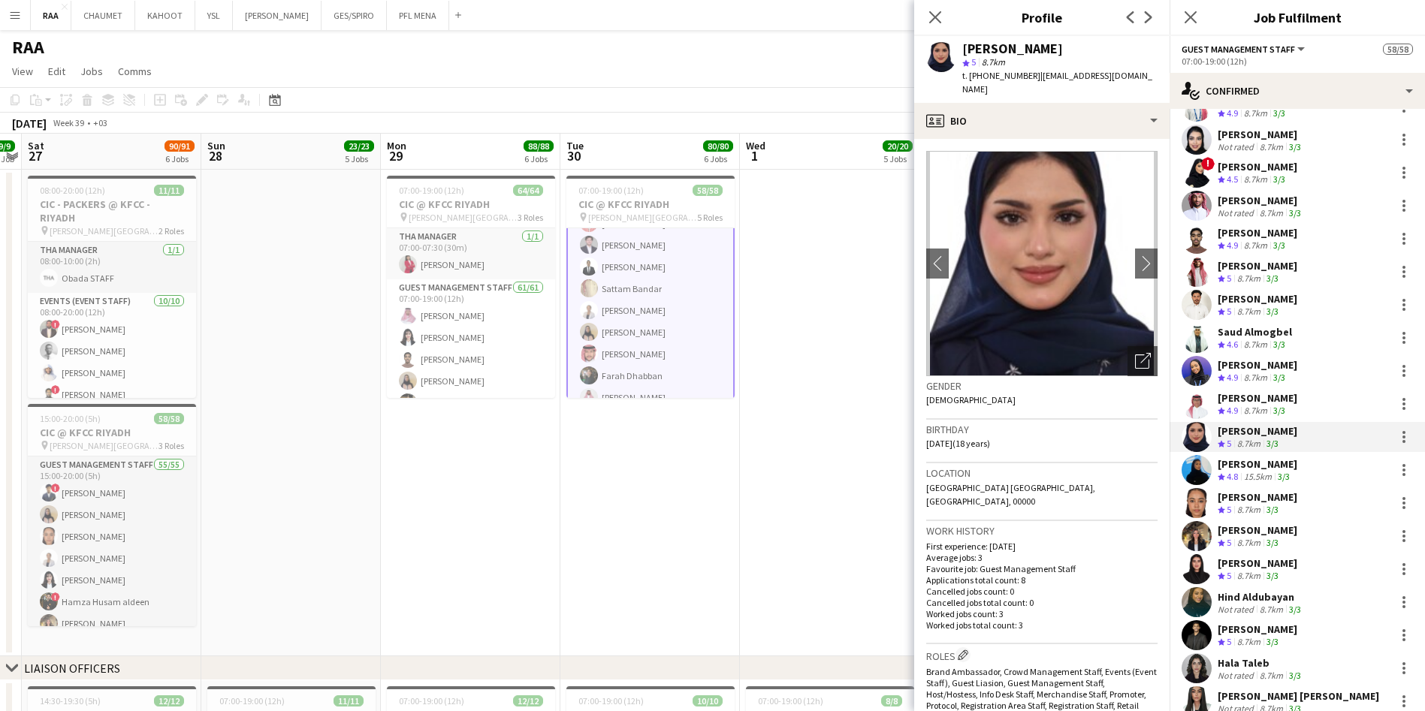
click at [1291, 465] on div "Shahad Khalid" at bounding box center [1258, 464] width 80 height 14
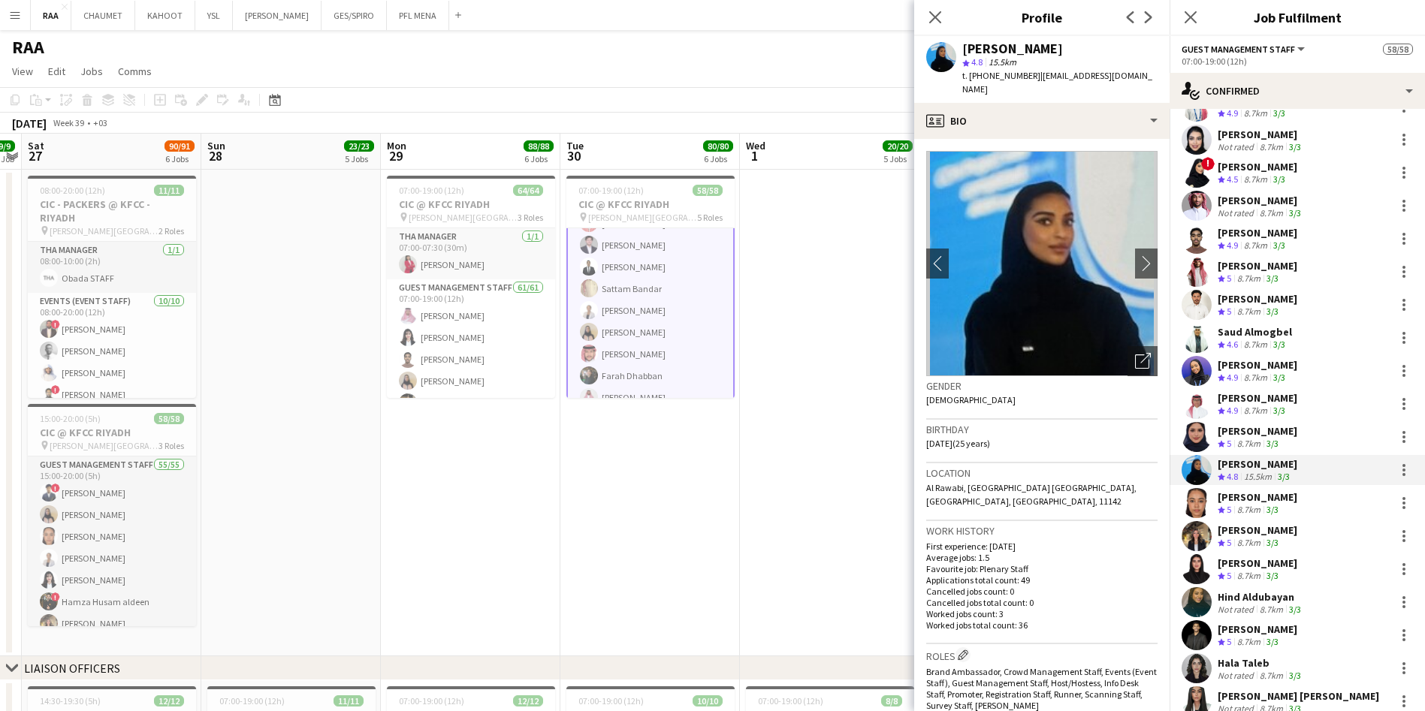
click at [1299, 503] on div "Saria Abdulsalam Crew rating 5 8.7km 3/3" at bounding box center [1297, 503] width 255 height 30
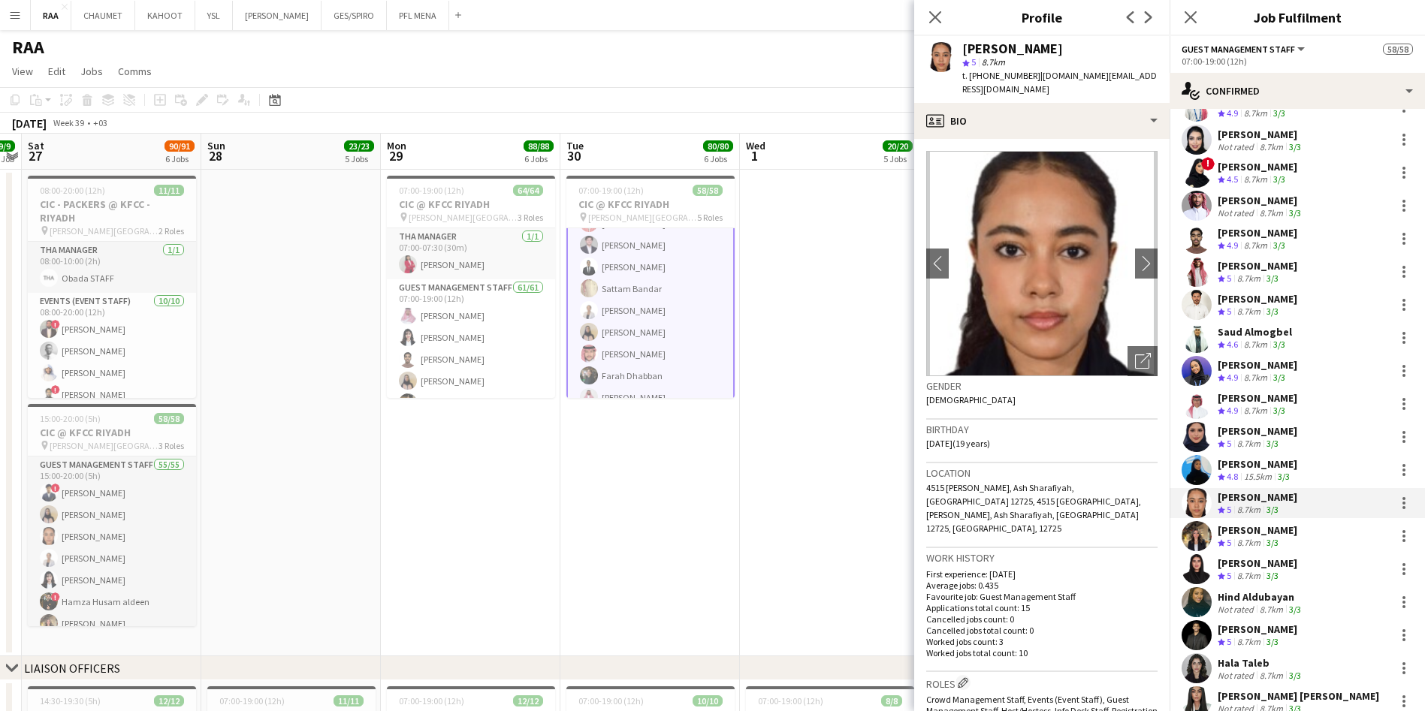
click at [1297, 539] on div "Nawar Othman Crew rating 5 8.7km 3/3" at bounding box center [1297, 536] width 255 height 30
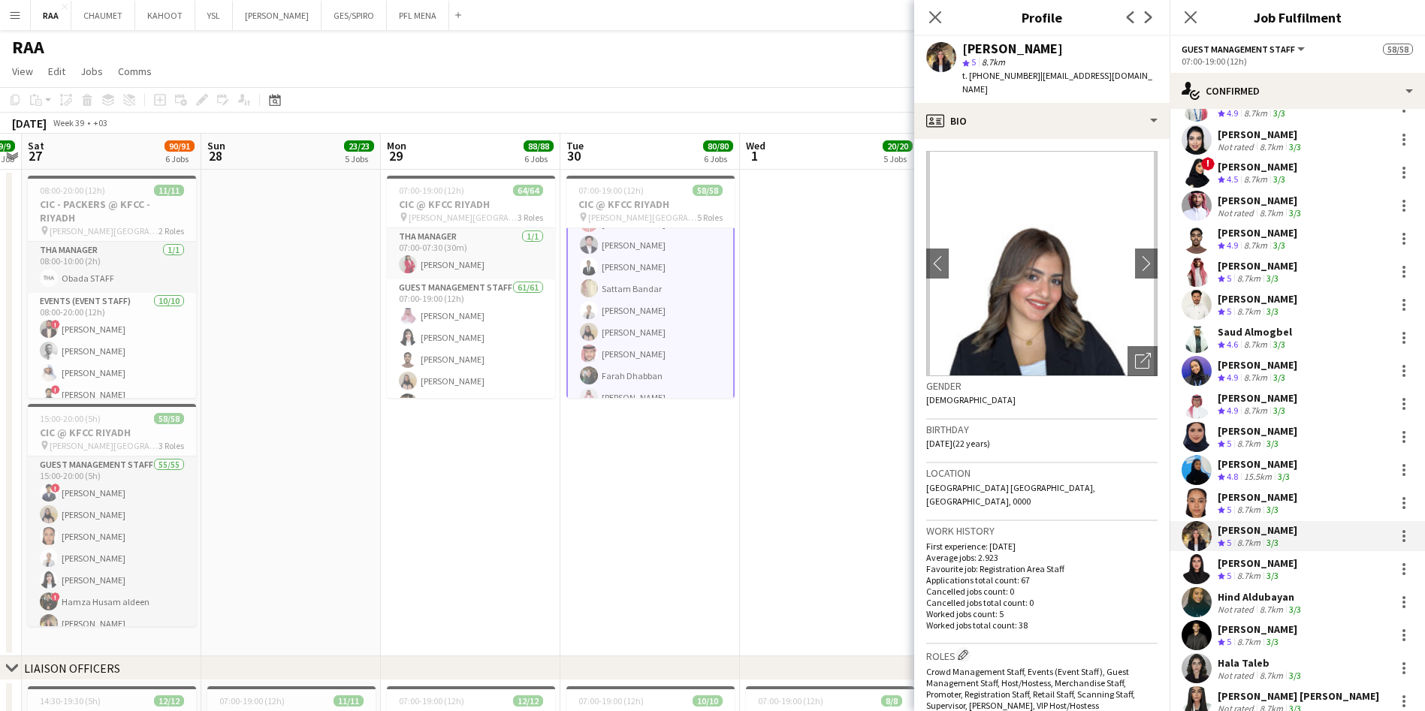
click at [1285, 560] on div "Raneem Alkharji" at bounding box center [1258, 564] width 80 height 14
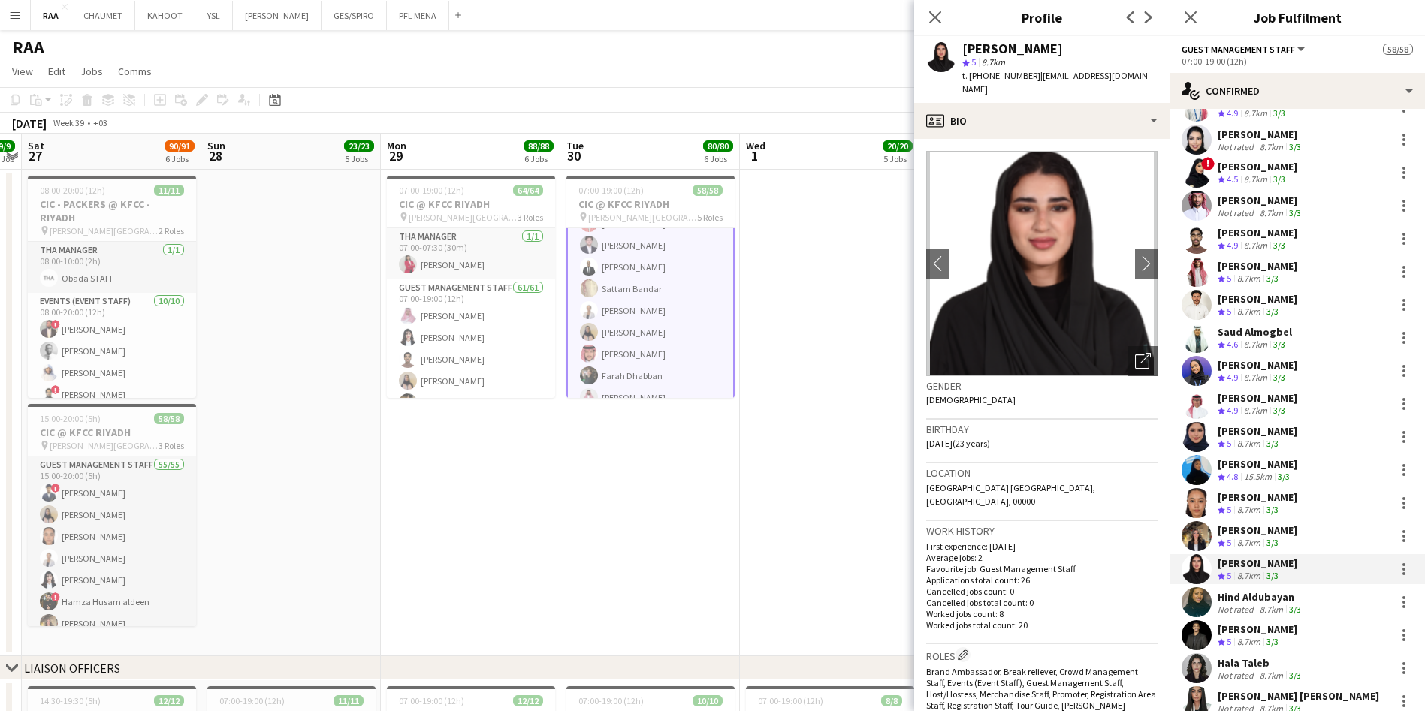
scroll to position [241, 0]
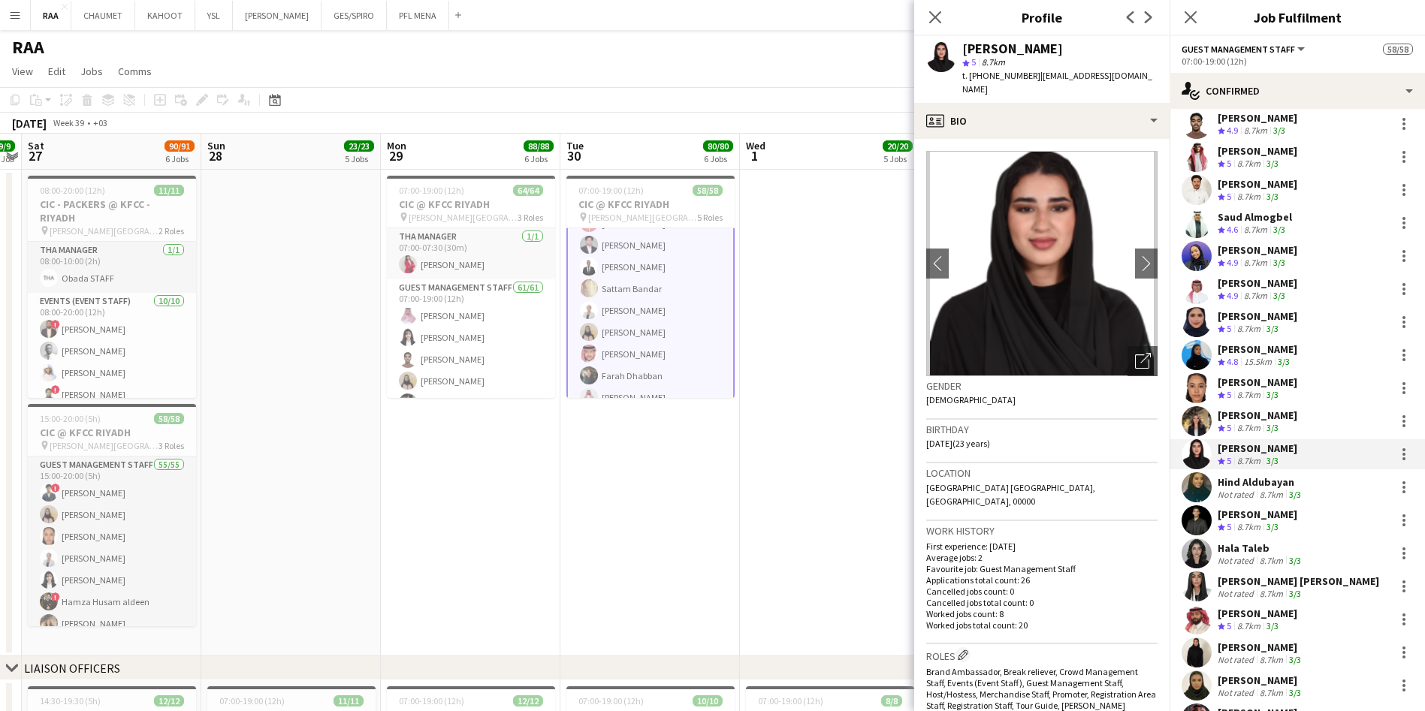
click at [1245, 487] on div "Hind Aldubayan" at bounding box center [1261, 482] width 86 height 14
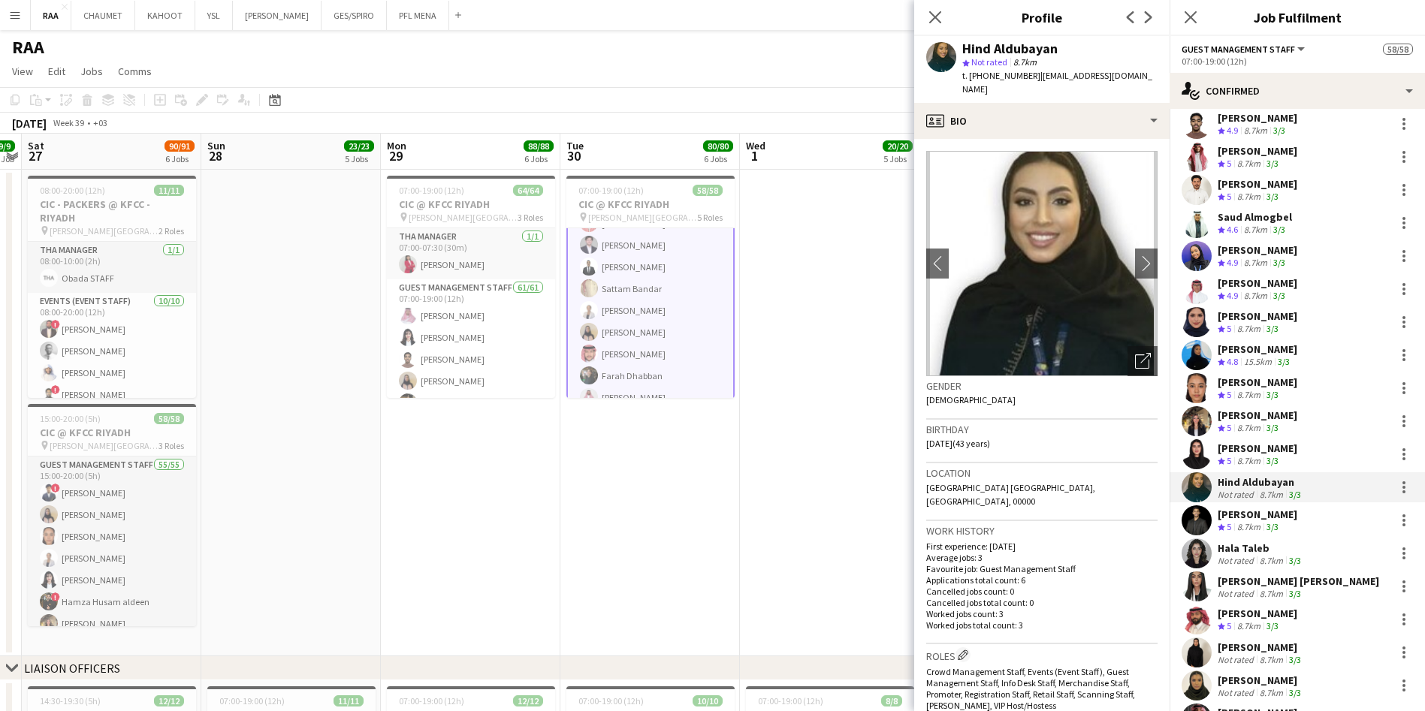
click at [1284, 528] on div "Crew rating 5 8.7km 3/3" at bounding box center [1258, 527] width 80 height 13
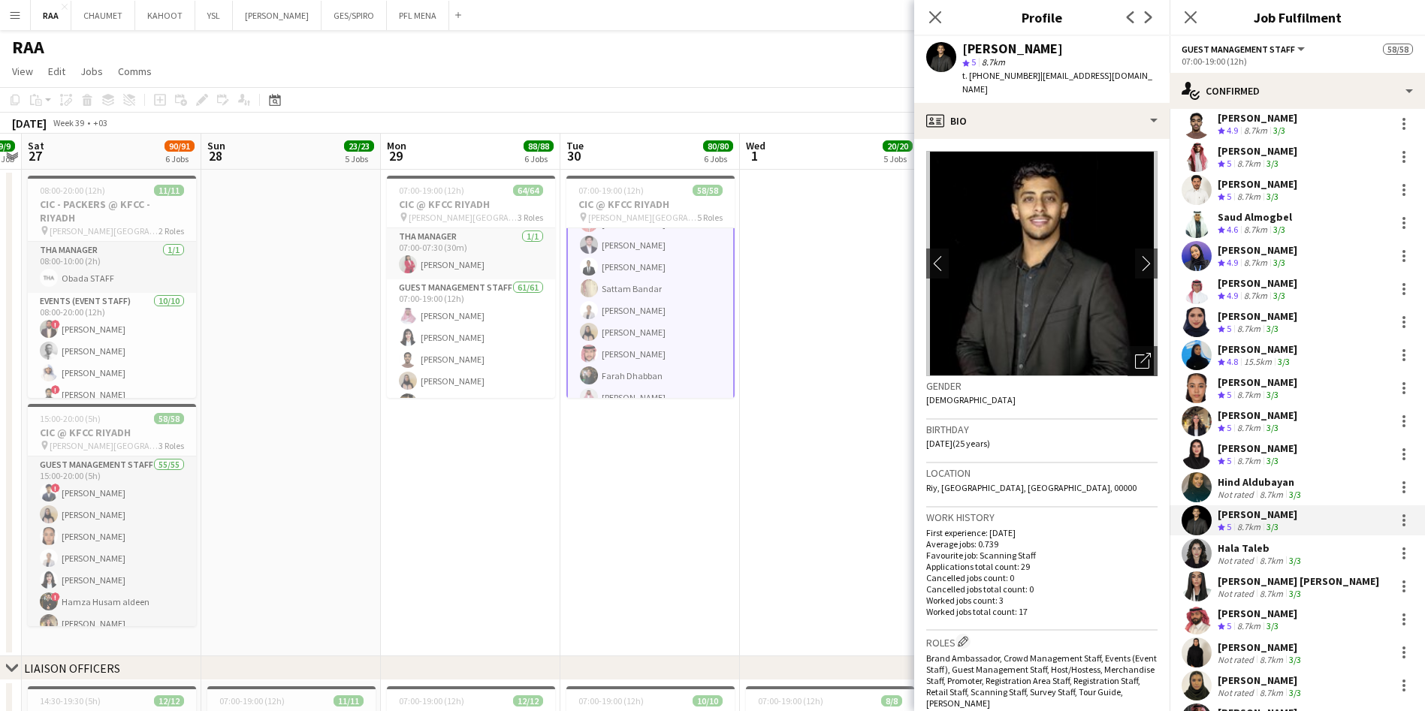
click at [1251, 542] on div "Hala Taleb" at bounding box center [1261, 549] width 86 height 14
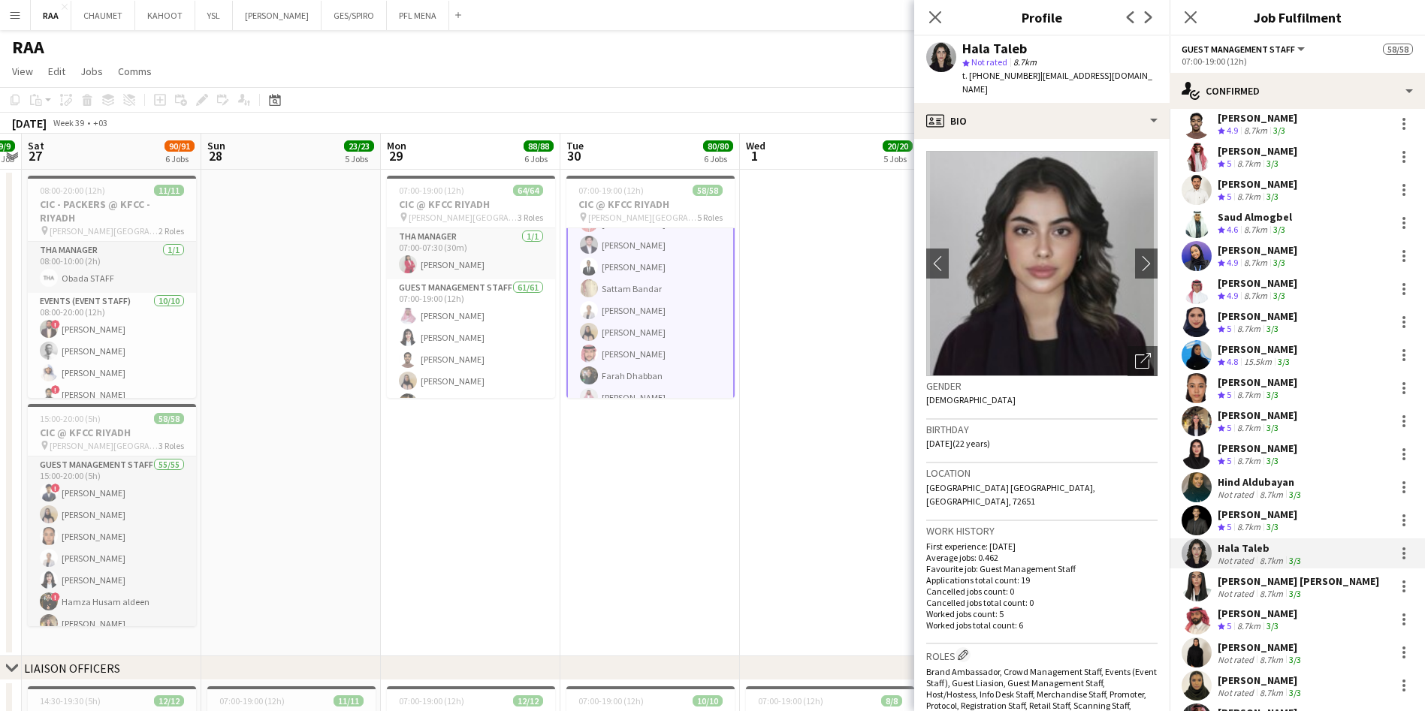
click at [1254, 582] on div "Lilia Feras" at bounding box center [1298, 582] width 161 height 14
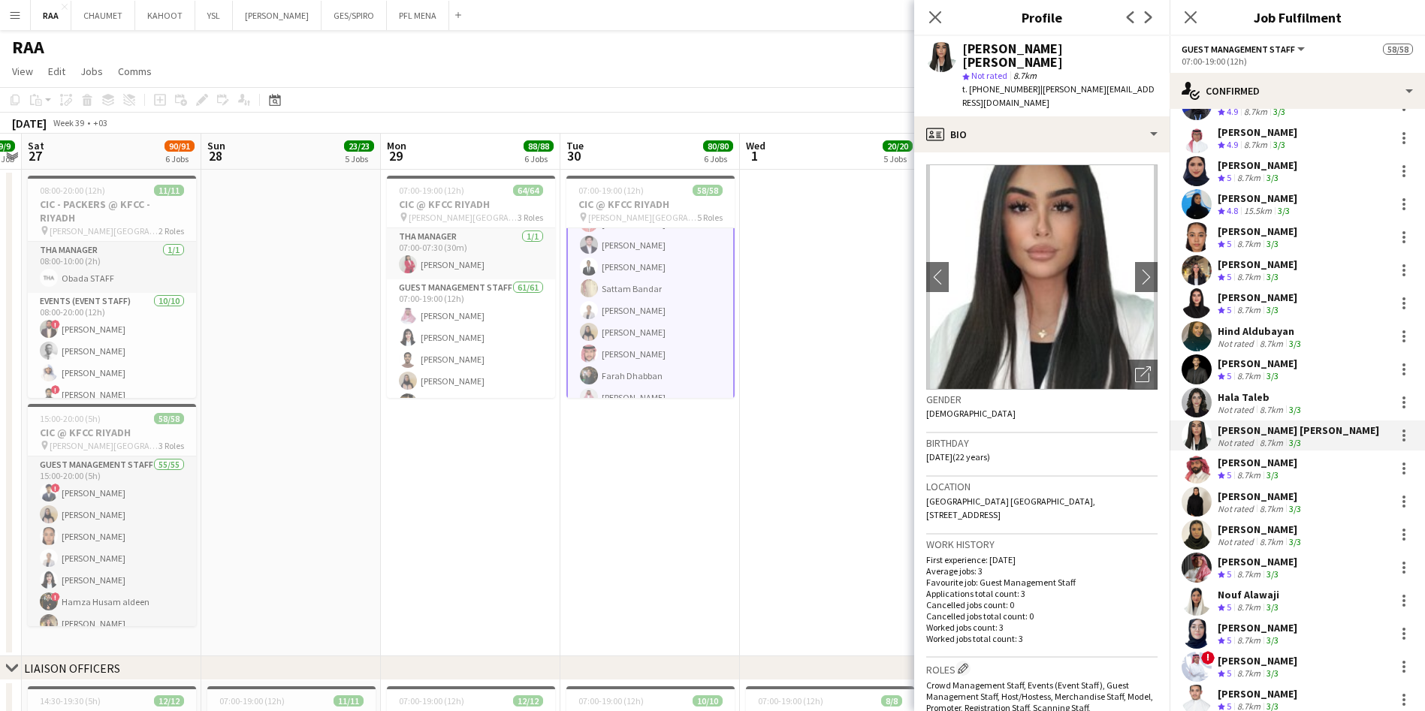
scroll to position [406, 0]
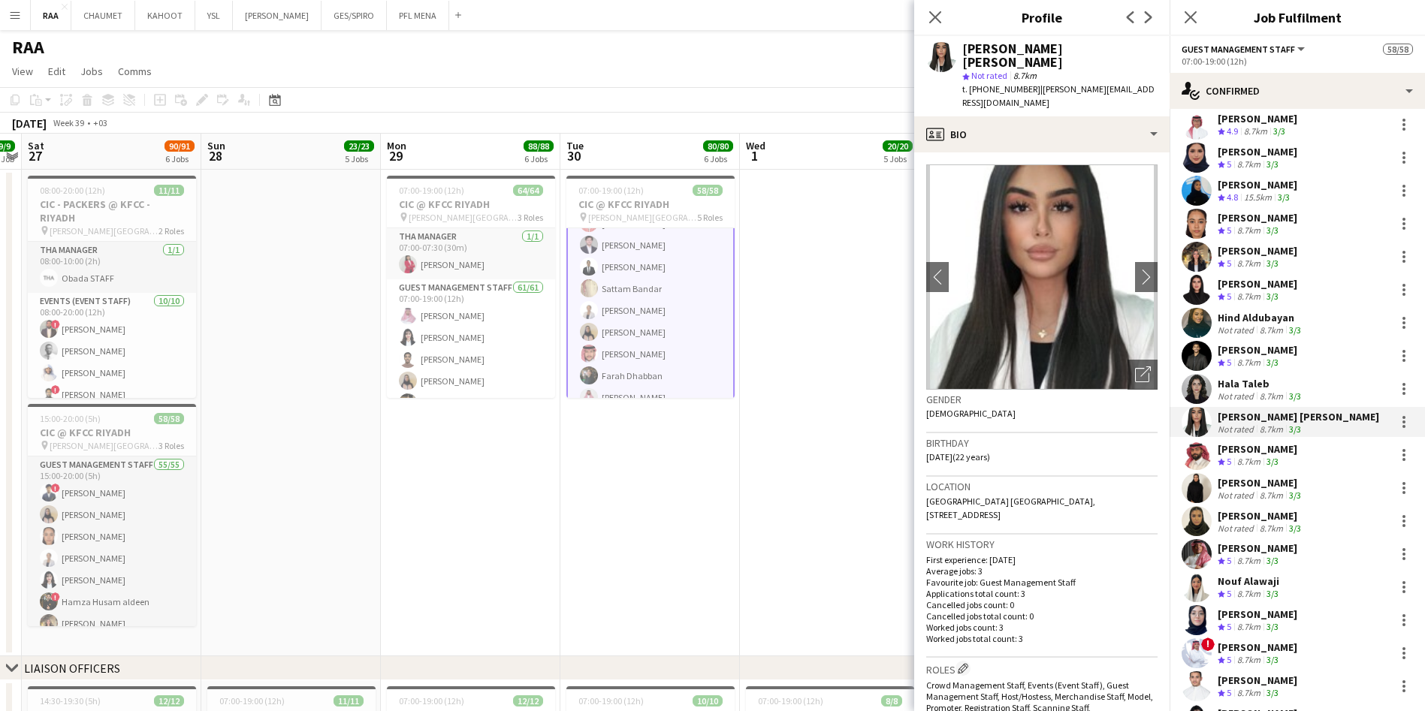
click at [1262, 445] on div "Ahmed ALshaer" at bounding box center [1258, 449] width 80 height 14
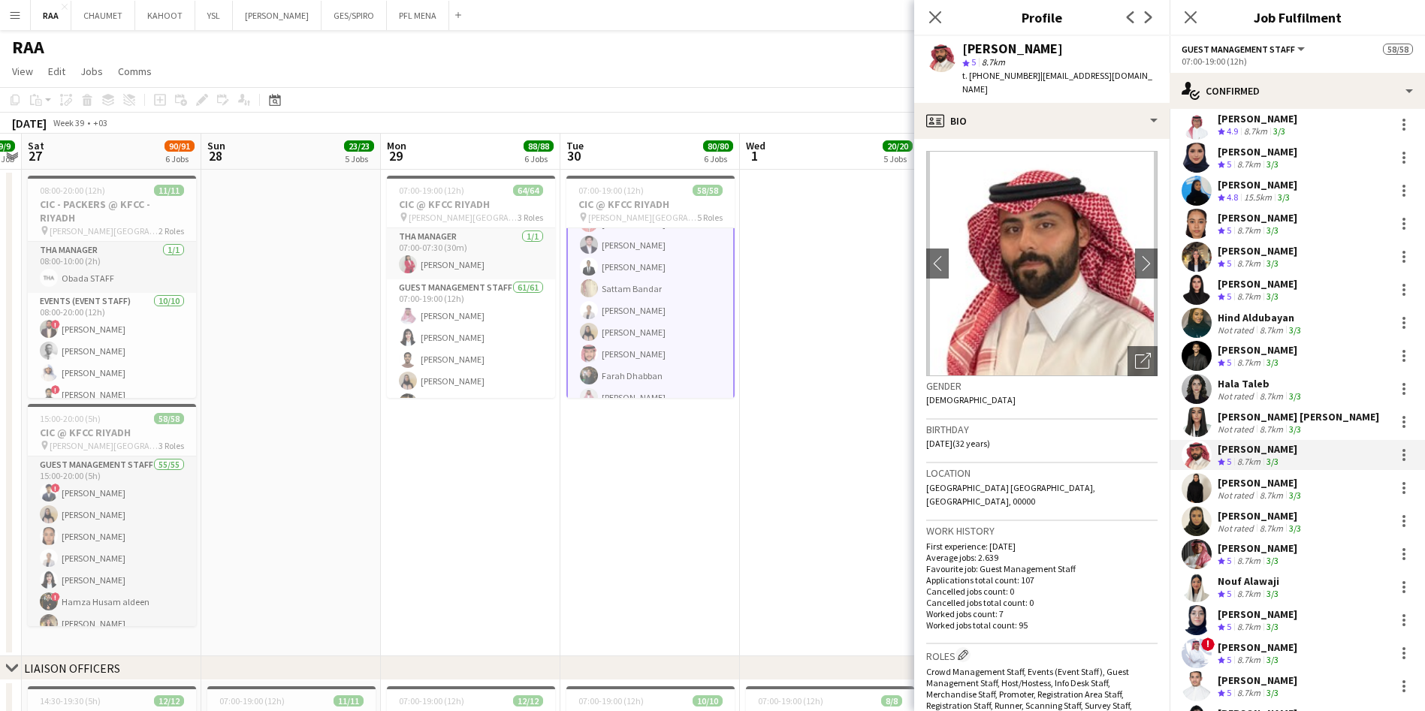
click at [1278, 484] on div "Raghad Khaled" at bounding box center [1261, 483] width 86 height 14
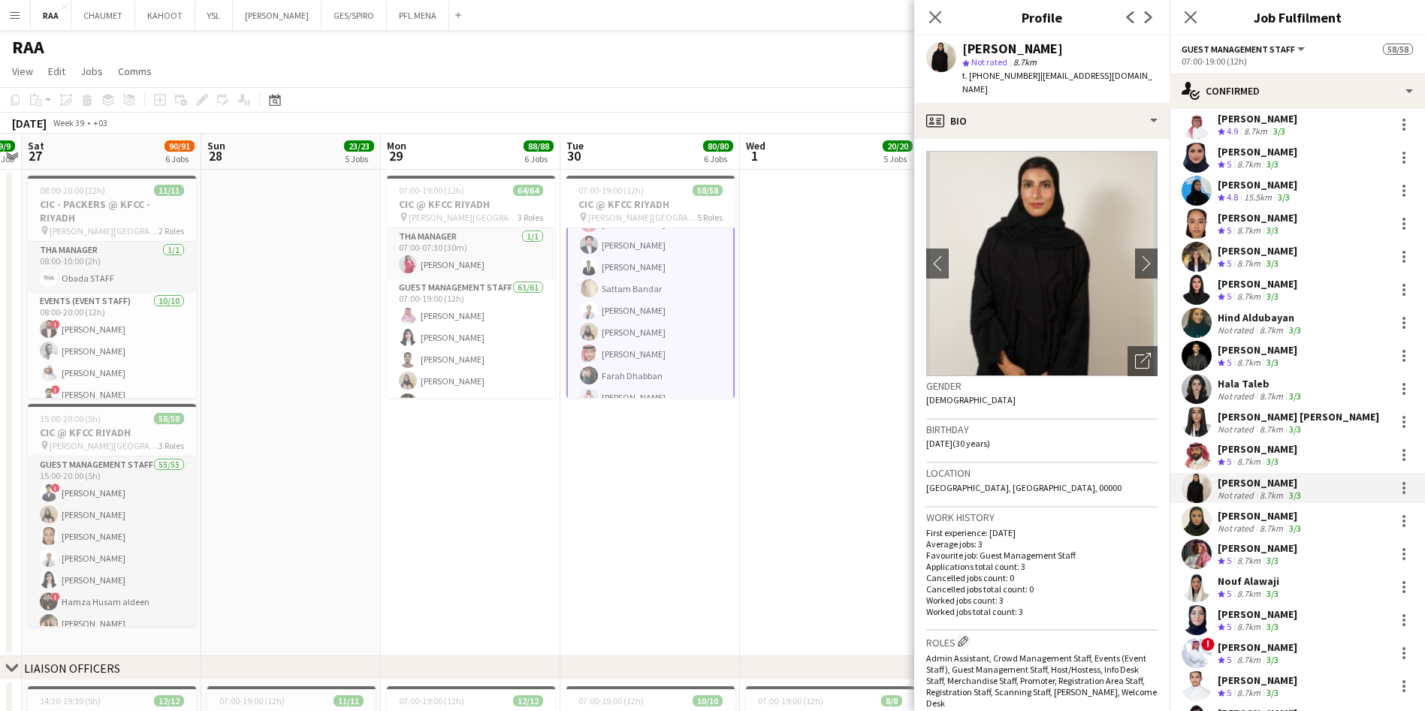
click at [1269, 521] on div "Mada Aljafar" at bounding box center [1261, 516] width 86 height 14
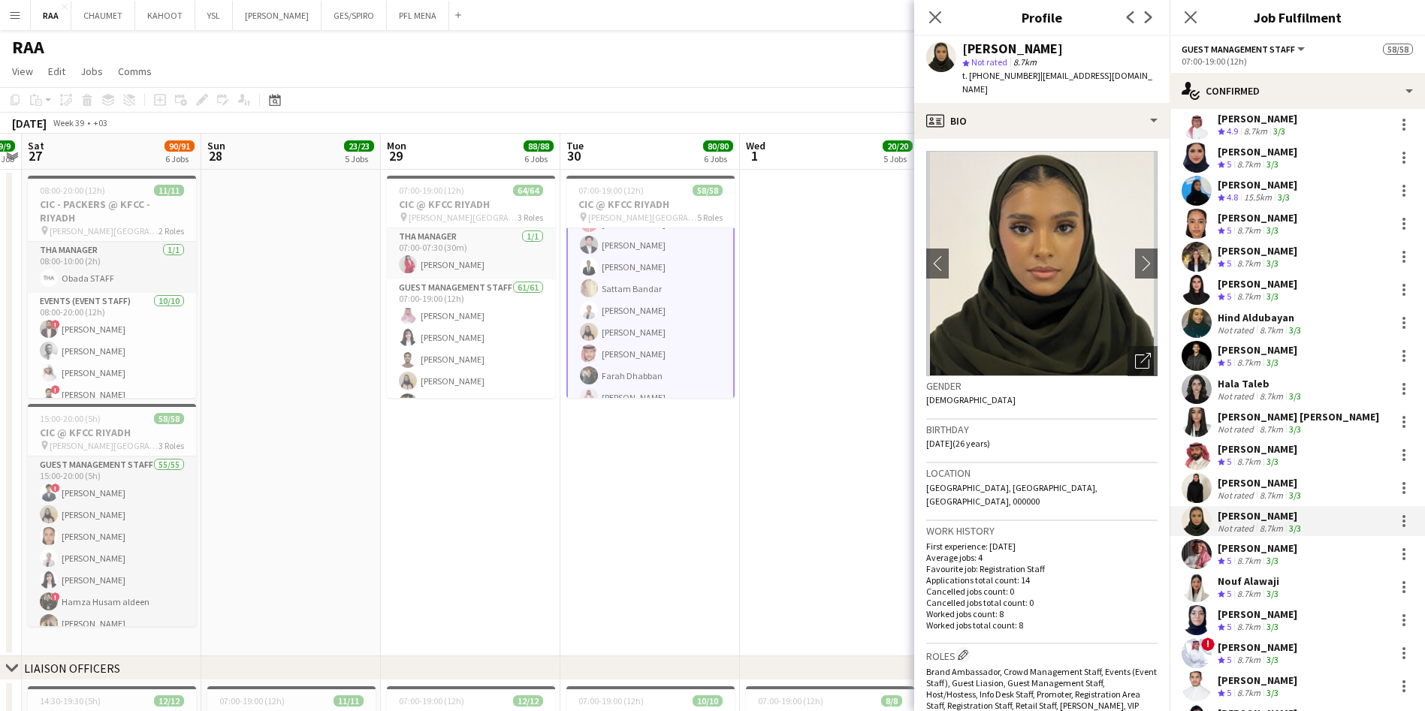
click at [1269, 550] on div "Ahmad Aldawsri" at bounding box center [1258, 549] width 80 height 14
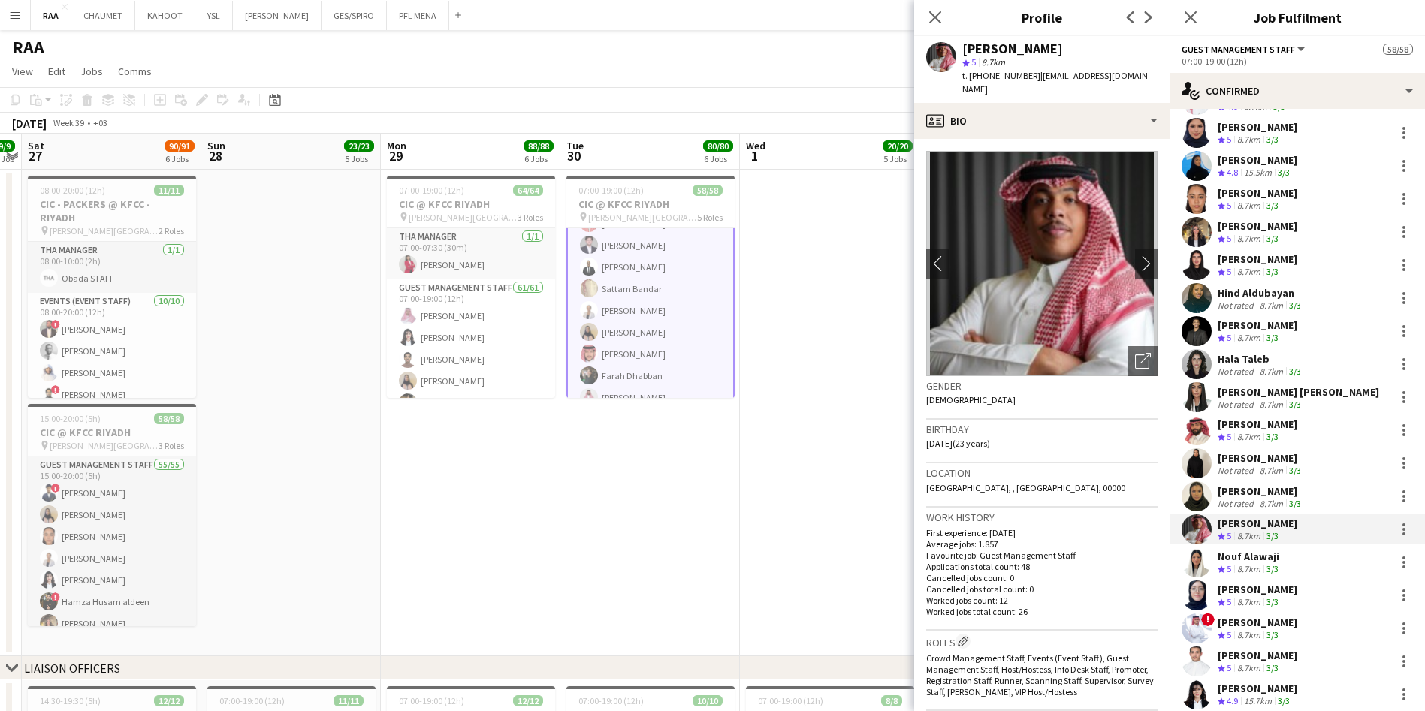
scroll to position [439, 0]
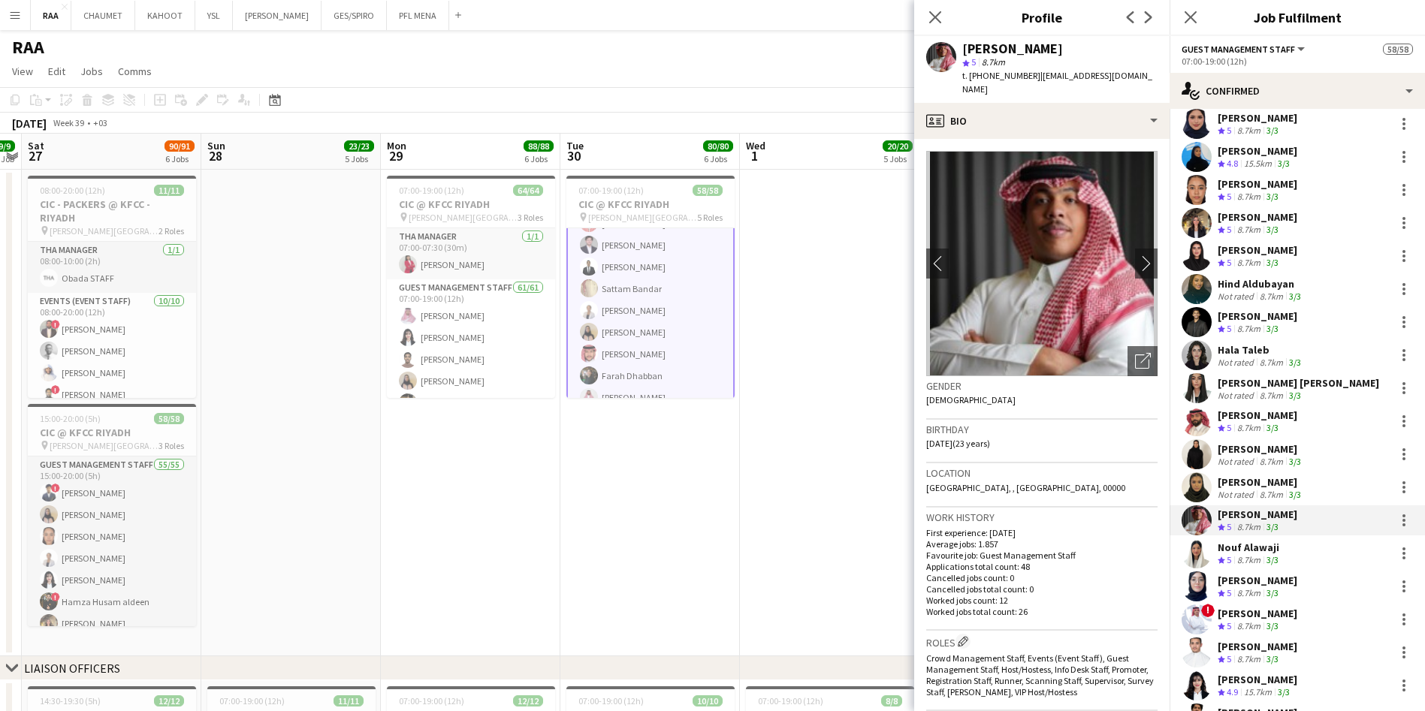
click at [1241, 550] on div "Nouf Alawaji" at bounding box center [1250, 548] width 64 height 14
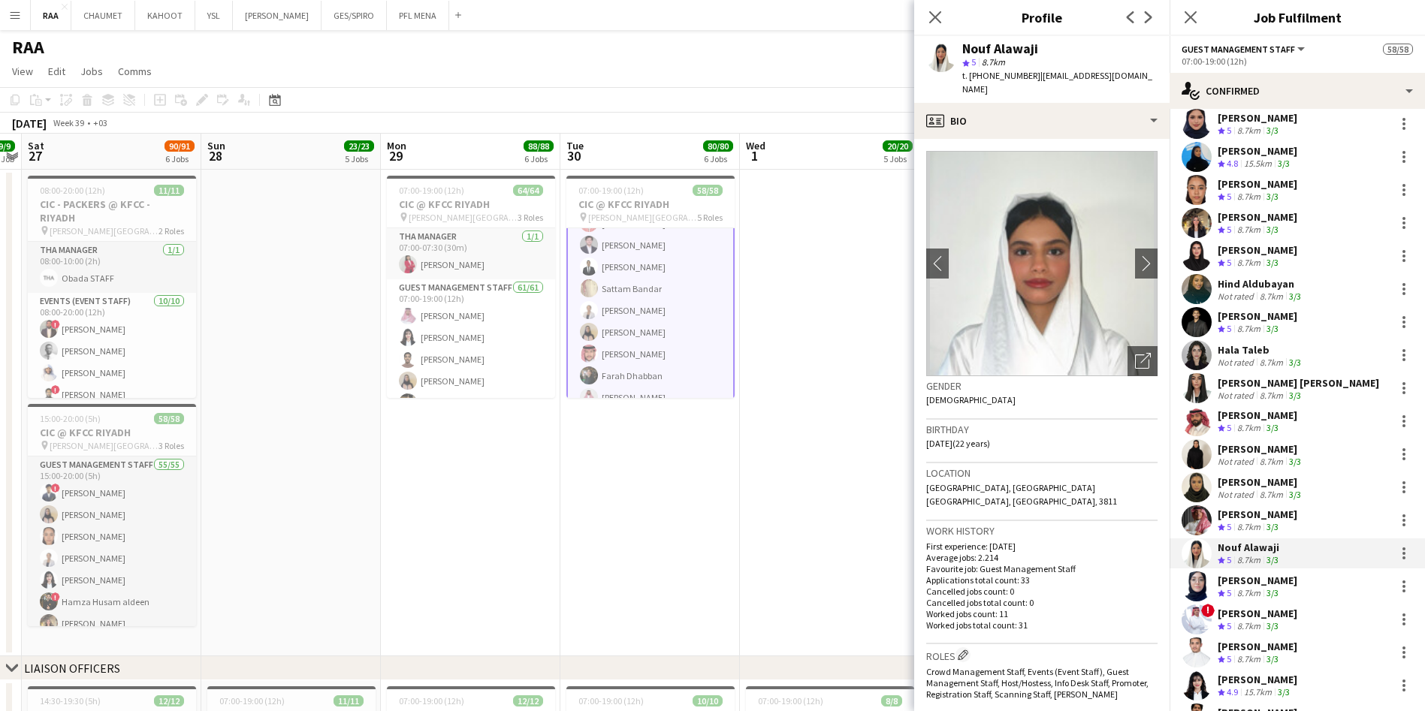
click at [1318, 592] on div "Raneem Abdulqader Crew rating 5 8.7km 3/3" at bounding box center [1297, 587] width 255 height 30
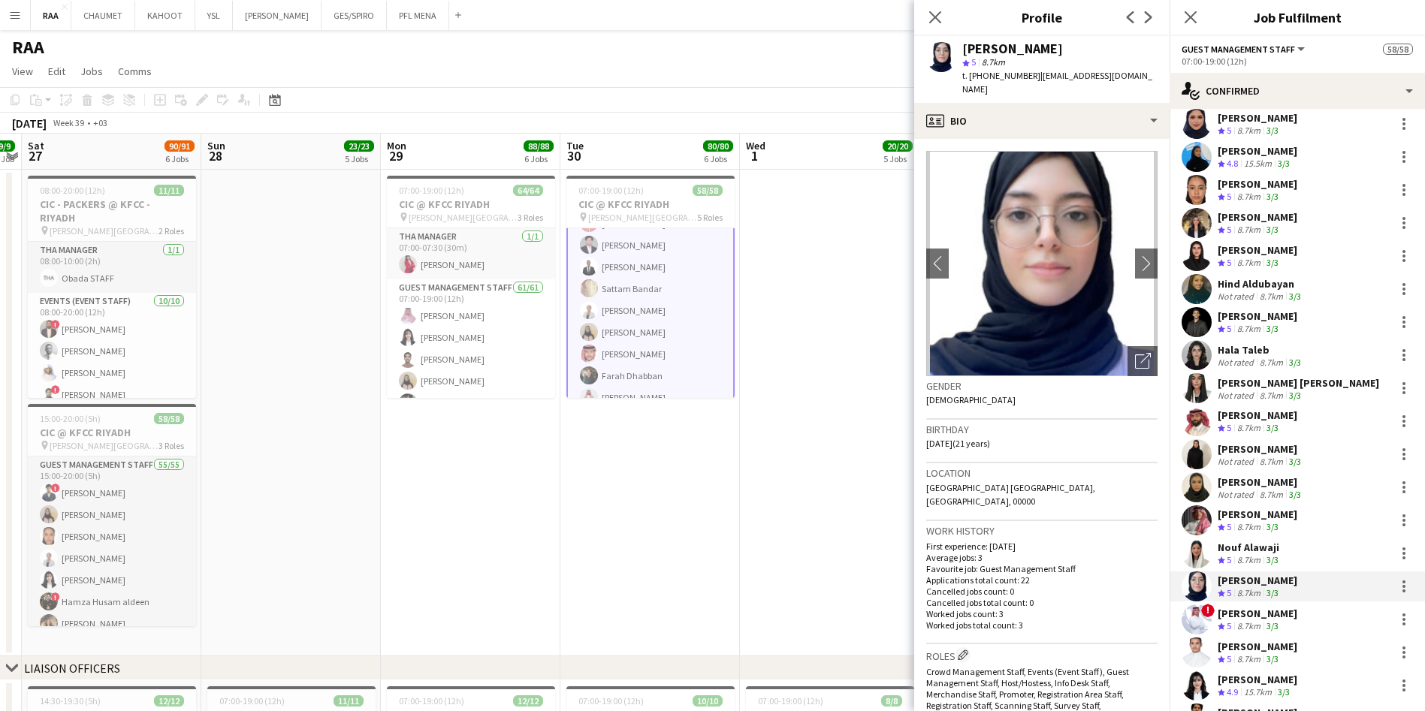
click at [1306, 617] on div "! Salman Alharazi Crew rating 5 8.7km 3/3" at bounding box center [1297, 620] width 255 height 30
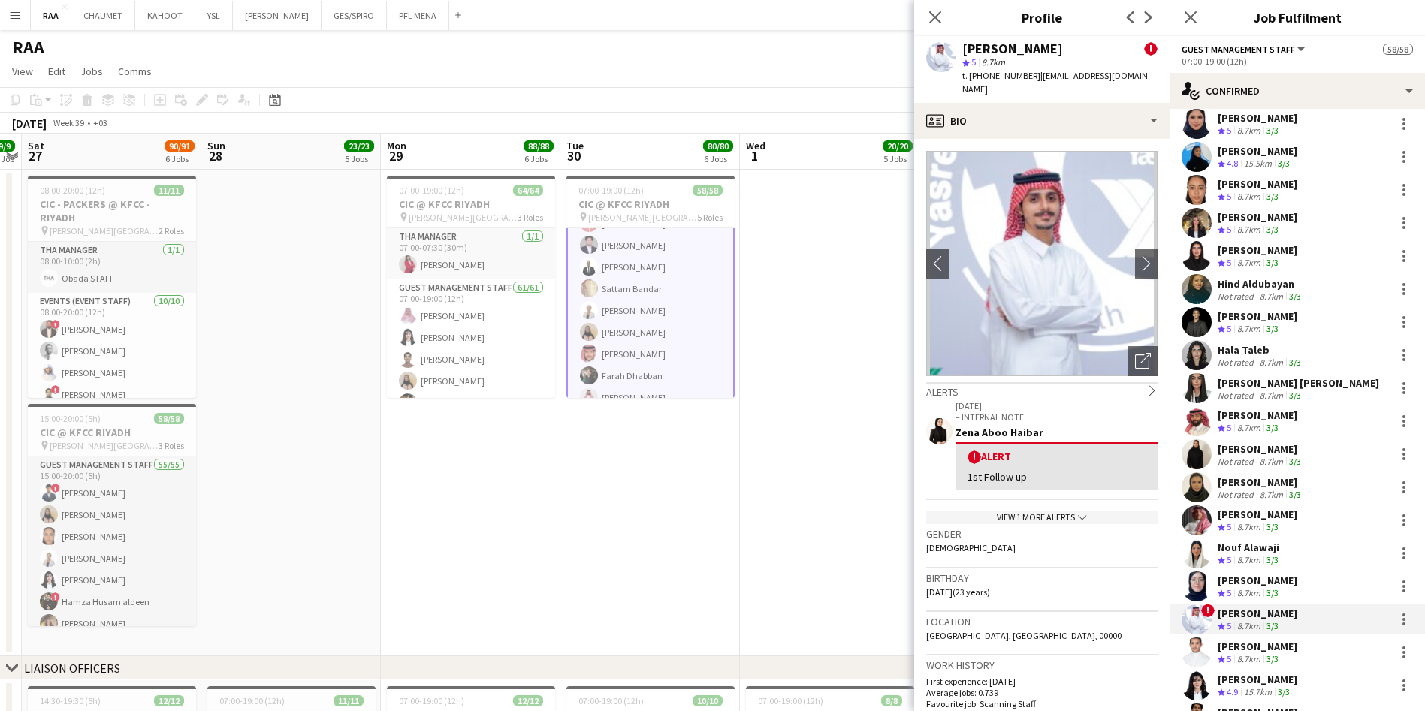
click at [1297, 647] on div "Majed Alshammari" at bounding box center [1258, 647] width 80 height 14
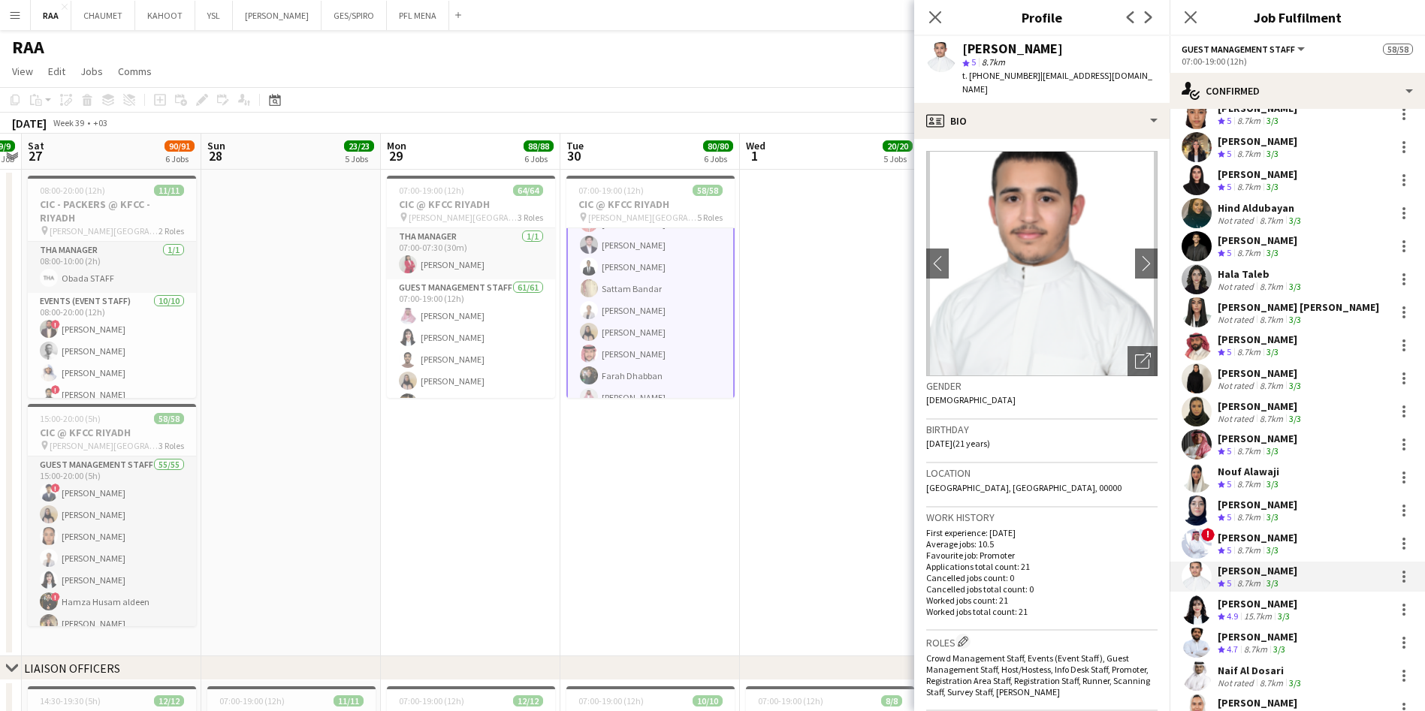
scroll to position [527, 0]
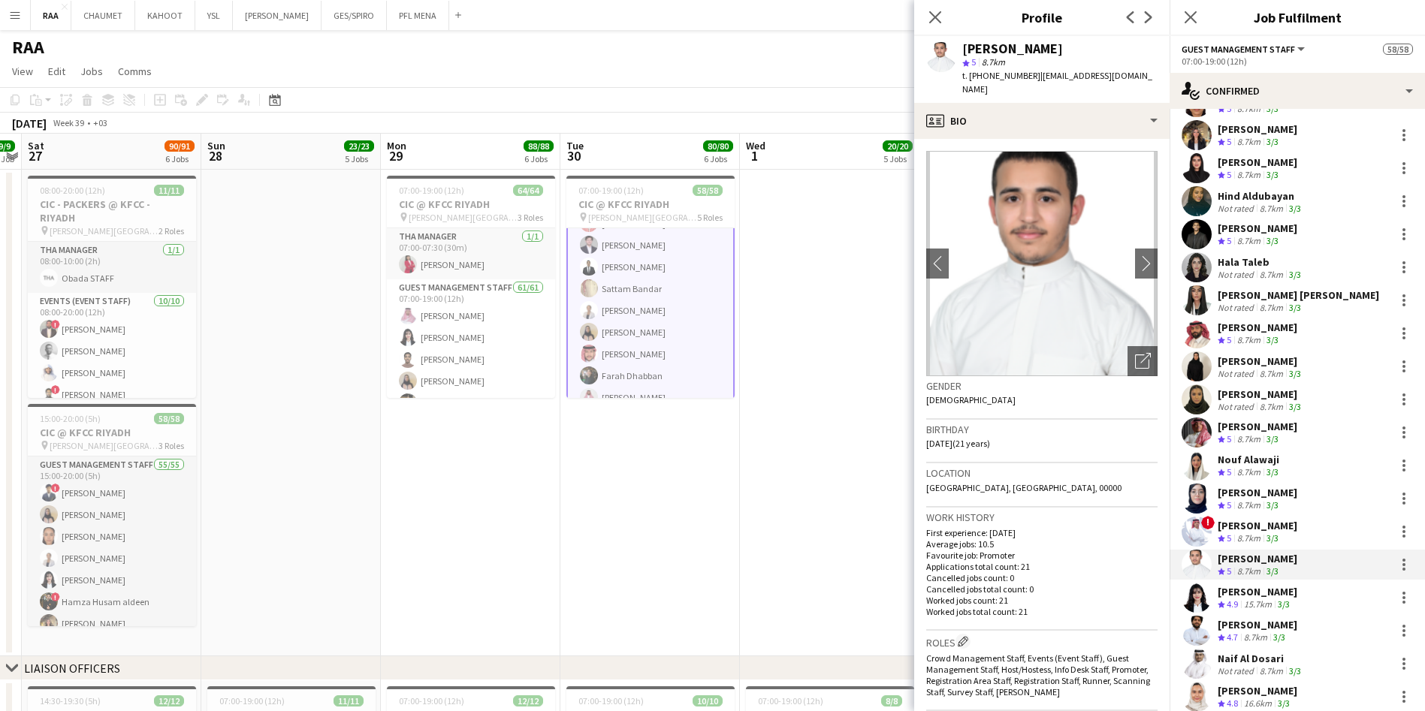
click at [1284, 605] on app-skills-label "3/3" at bounding box center [1284, 604] width 12 height 11
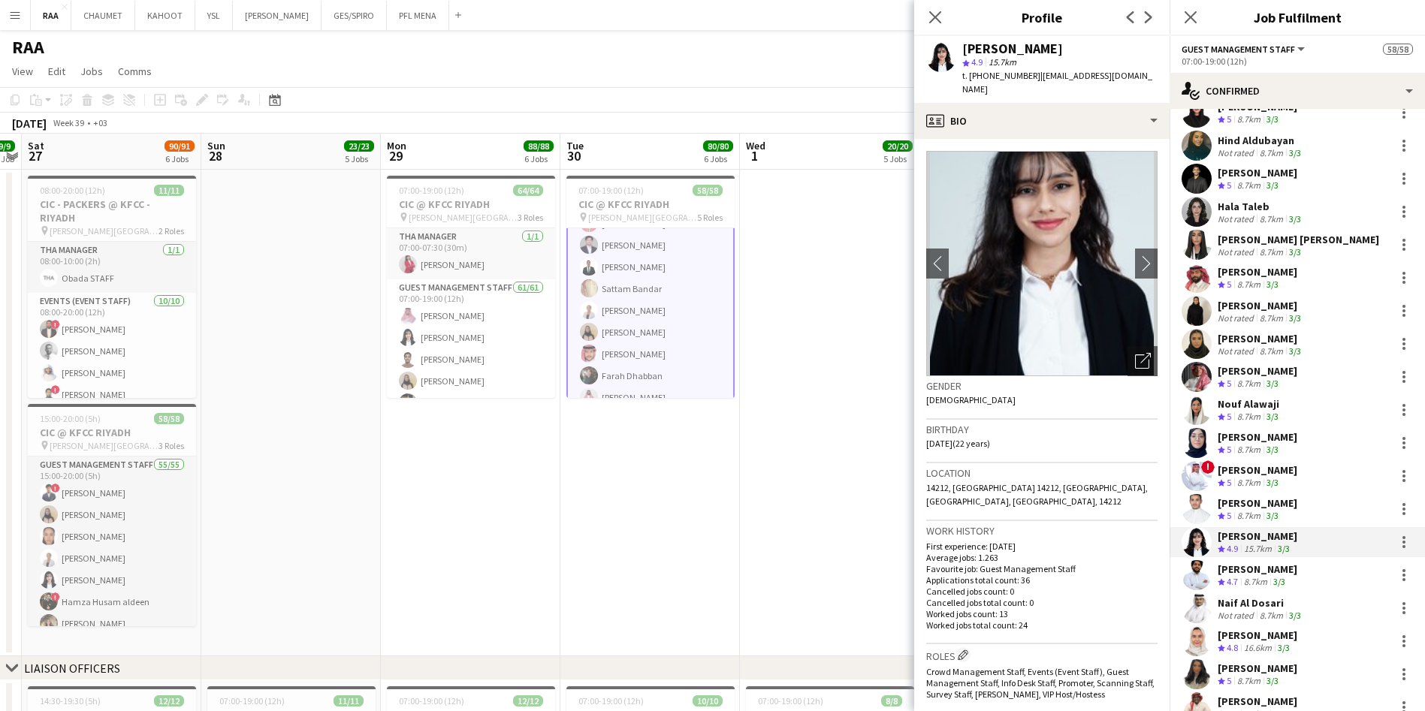
scroll to position [588, 0]
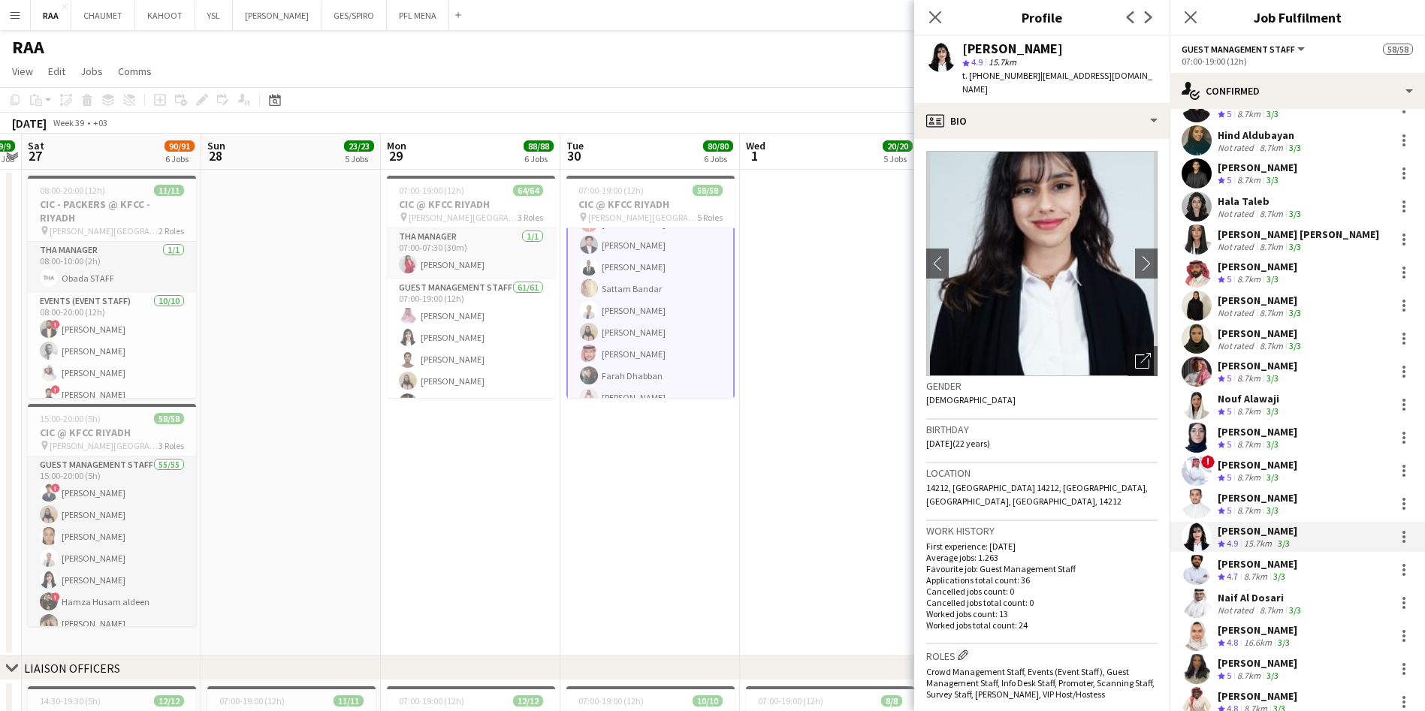
click at [1270, 572] on div "8.7km" at bounding box center [1255, 577] width 29 height 13
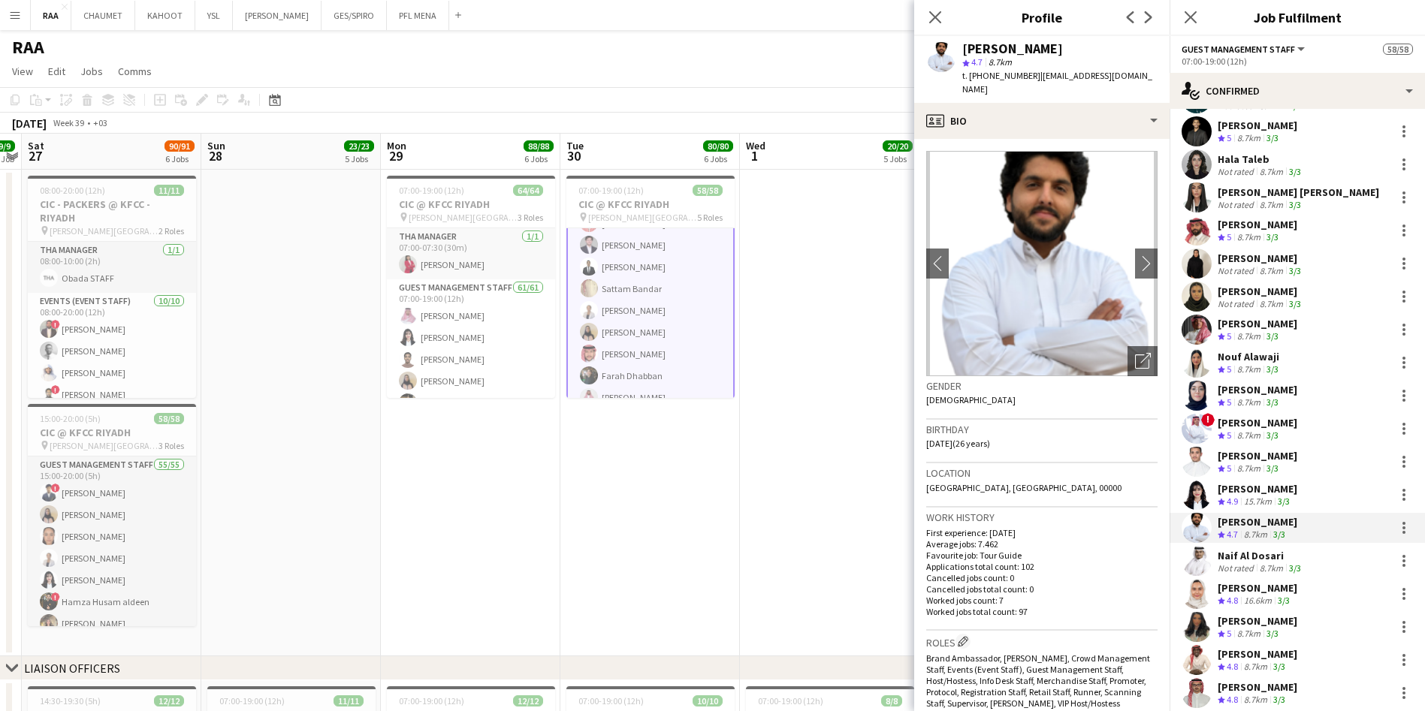
scroll to position [635, 0]
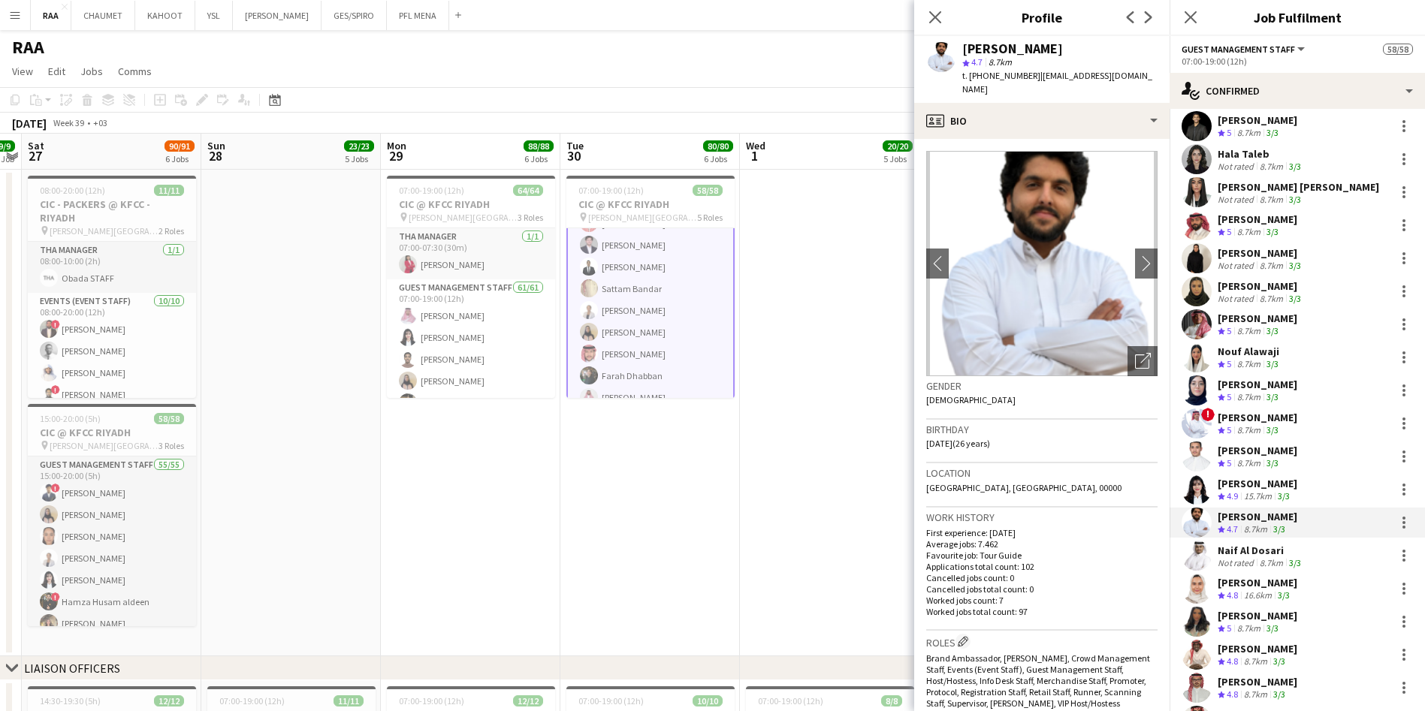
click at [1260, 551] on div "Naif Al Dosari" at bounding box center [1261, 551] width 86 height 14
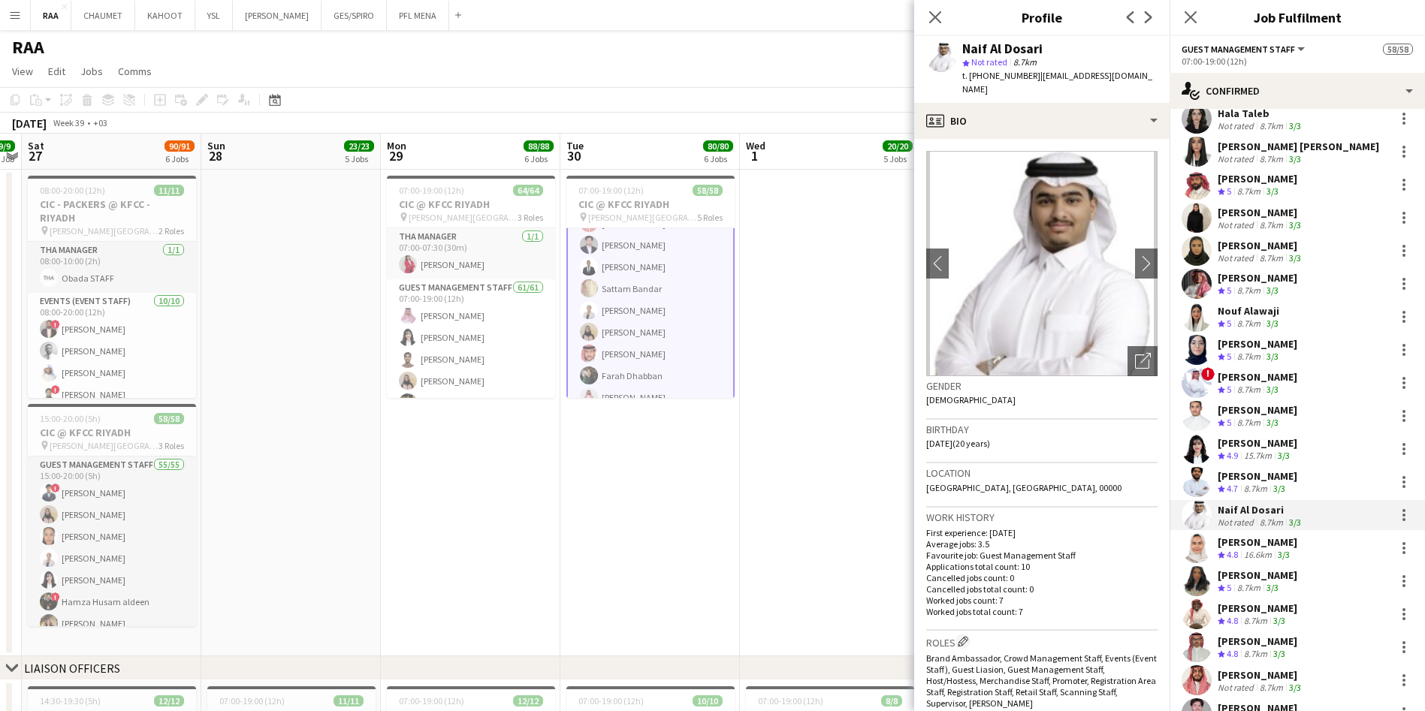
scroll to position [683, 0]
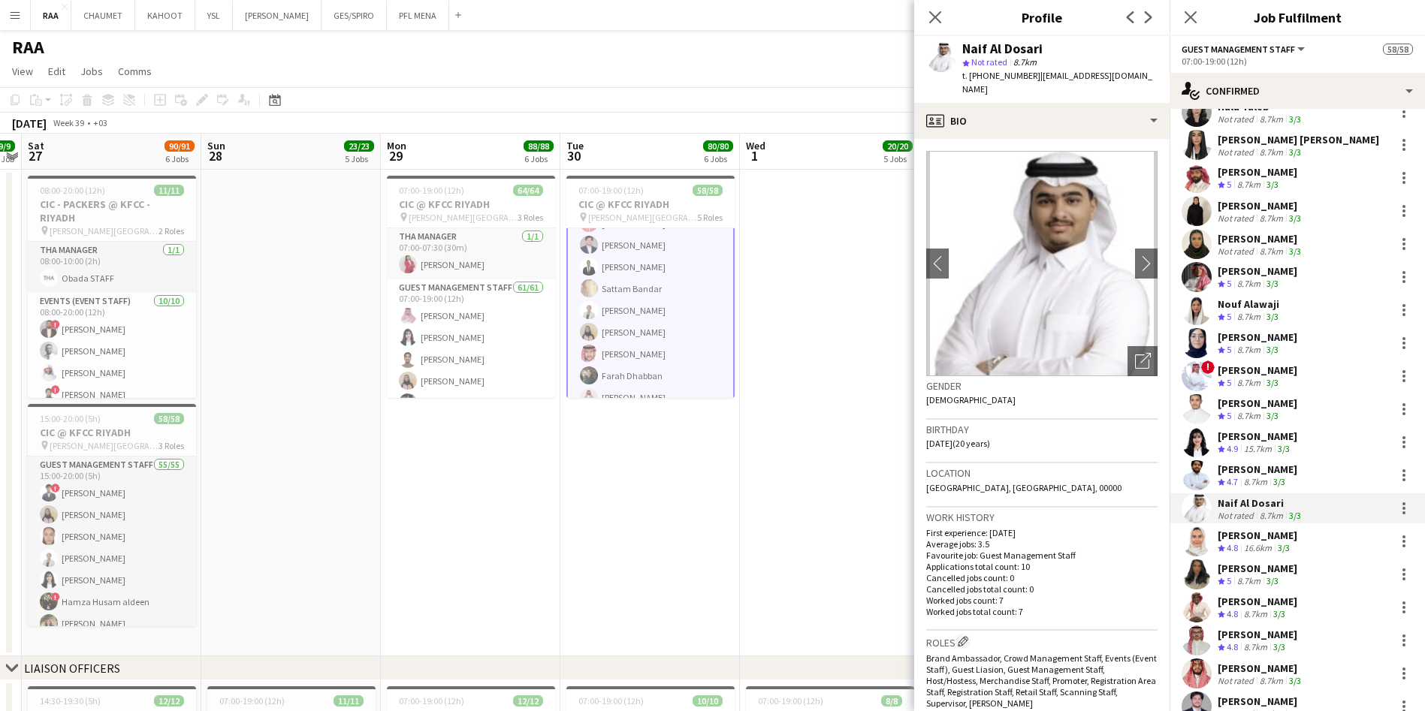
click at [1295, 543] on div "Crew rating 4.8 16.6km 3/3" at bounding box center [1258, 548] width 80 height 13
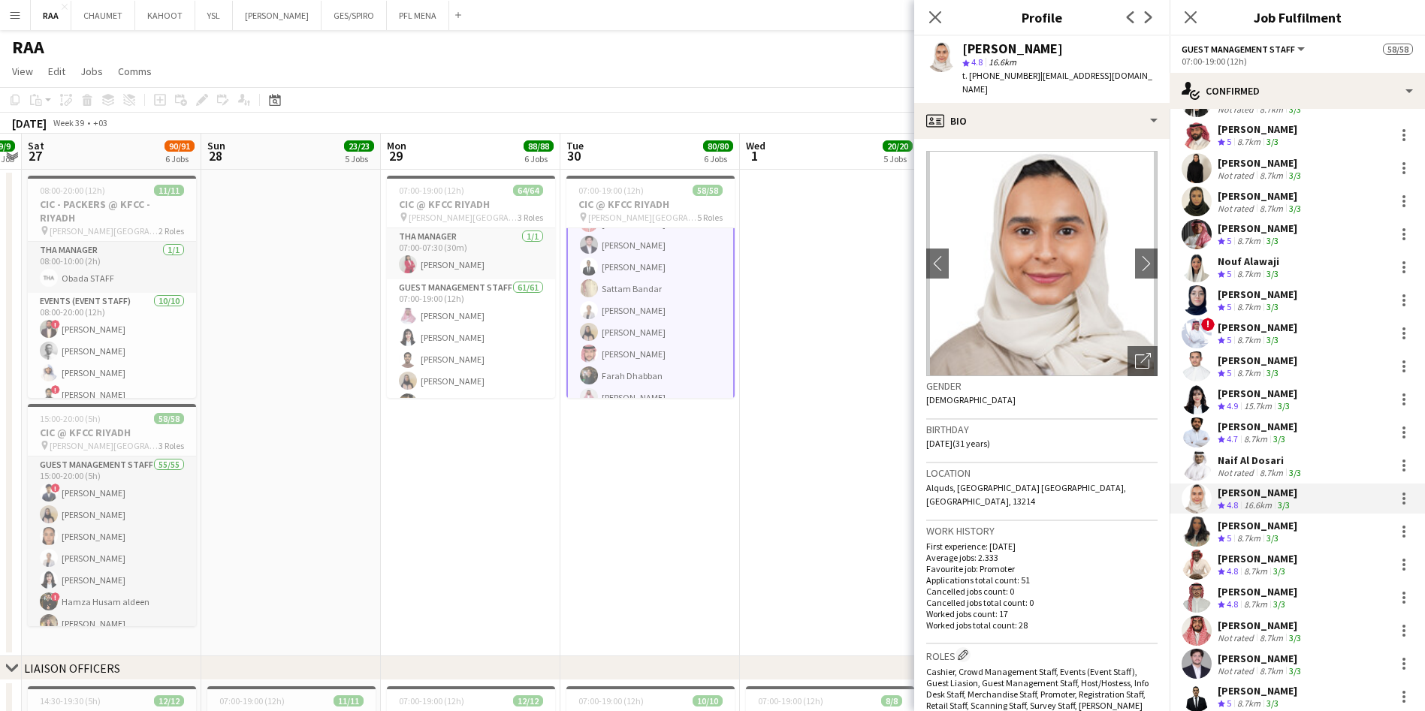
scroll to position [727, 0]
click at [1275, 518] on div "Shouq Tariq" at bounding box center [1258, 525] width 80 height 14
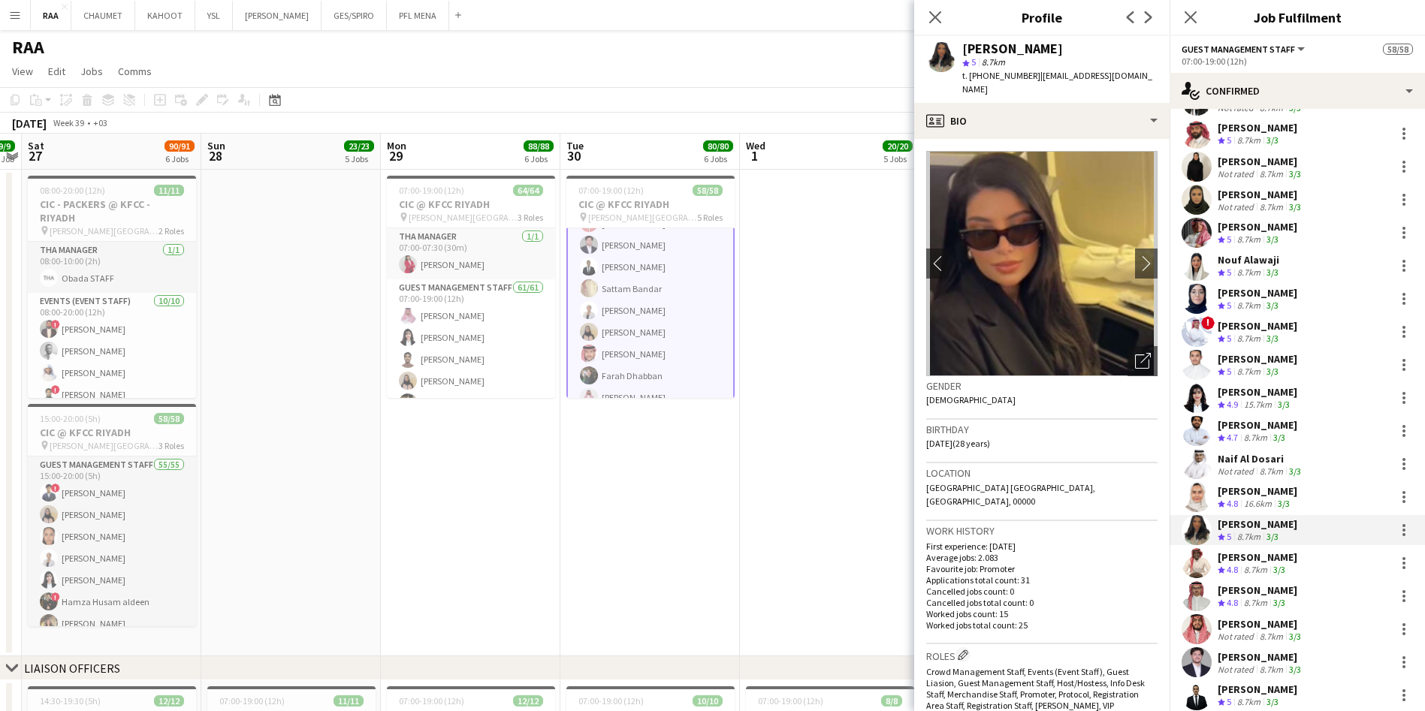
click at [1321, 554] on div "Muhannad Jabril Crew rating 4.8 8.7km 3/3" at bounding box center [1297, 563] width 255 height 30
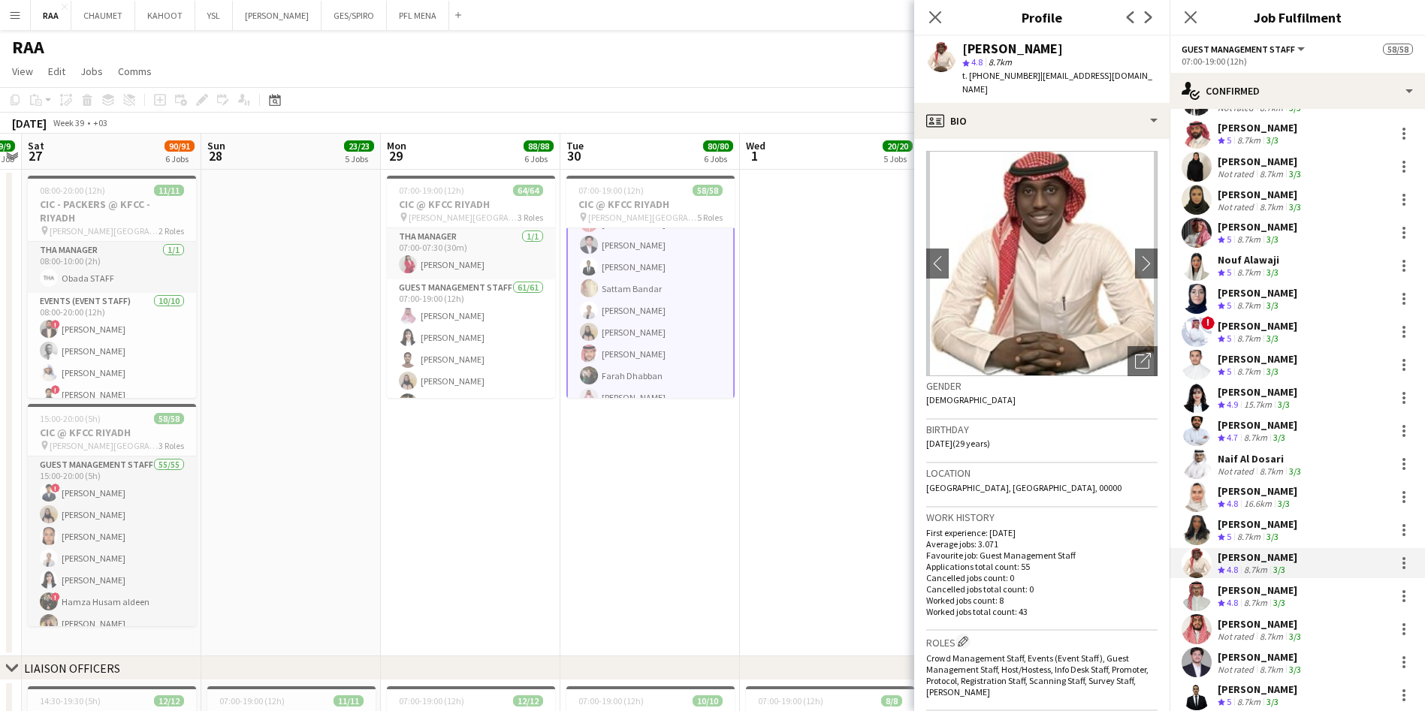
click at [1296, 587] on div "Ahmed Abbas Crew rating 4.8 8.7km 3/3" at bounding box center [1297, 596] width 255 height 30
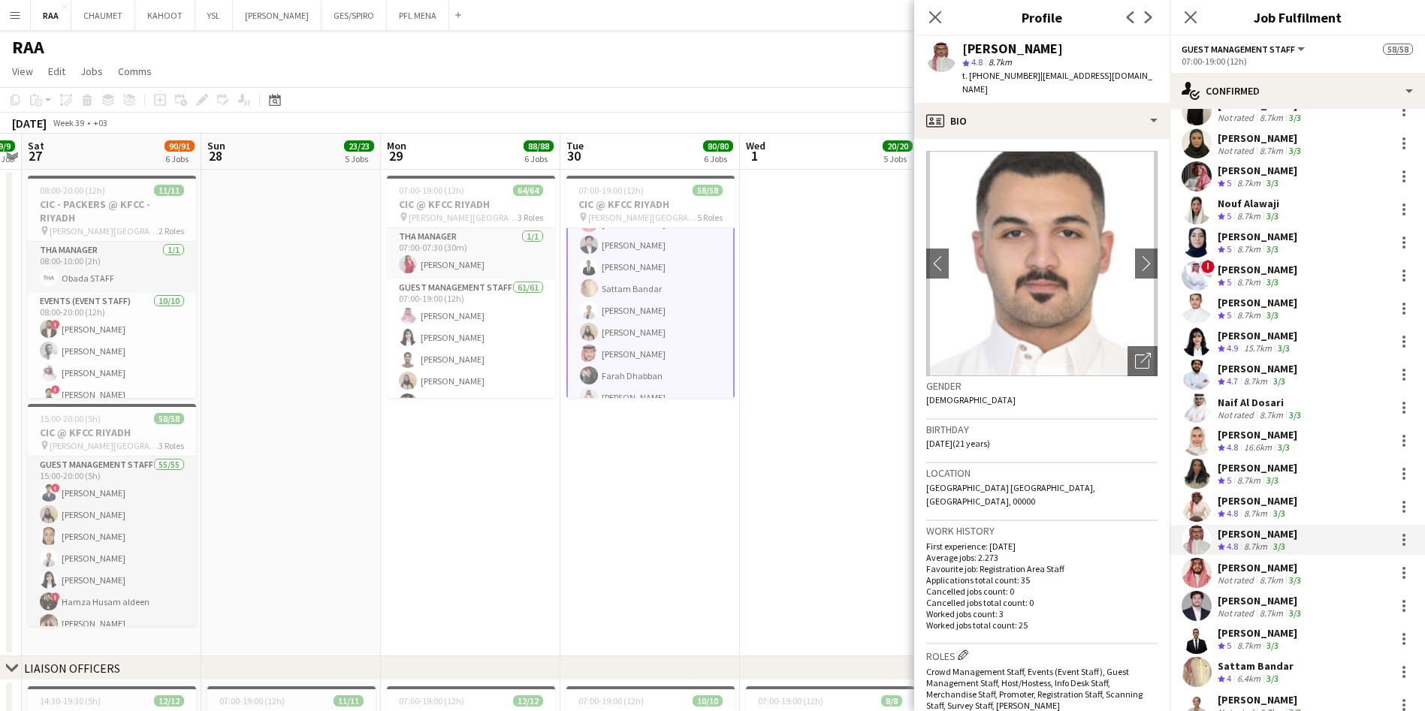
scroll to position [786, 0]
click at [1290, 578] on app-skills-label "3/3" at bounding box center [1295, 577] width 12 height 11
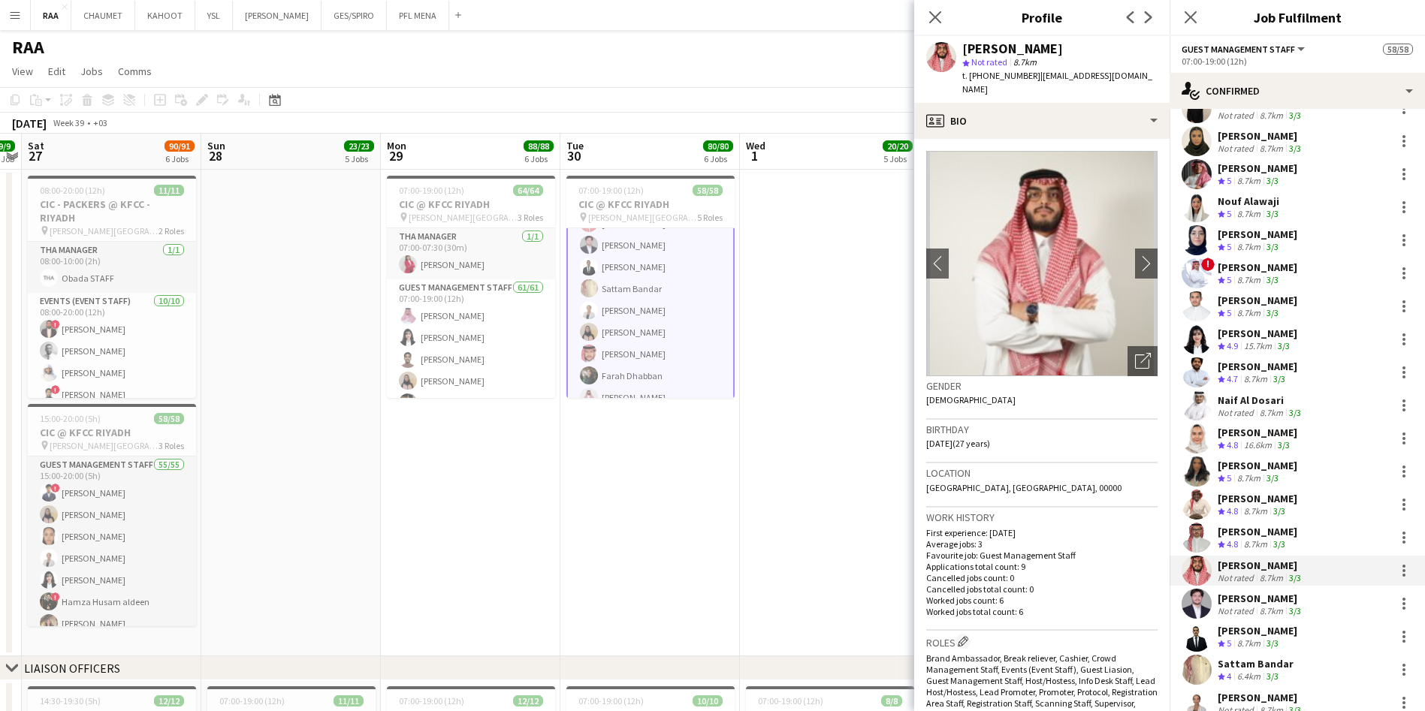
click at [1308, 605] on div "Fares Alhaj Ibrahim Not rated 8.7km 3/3" at bounding box center [1297, 604] width 255 height 30
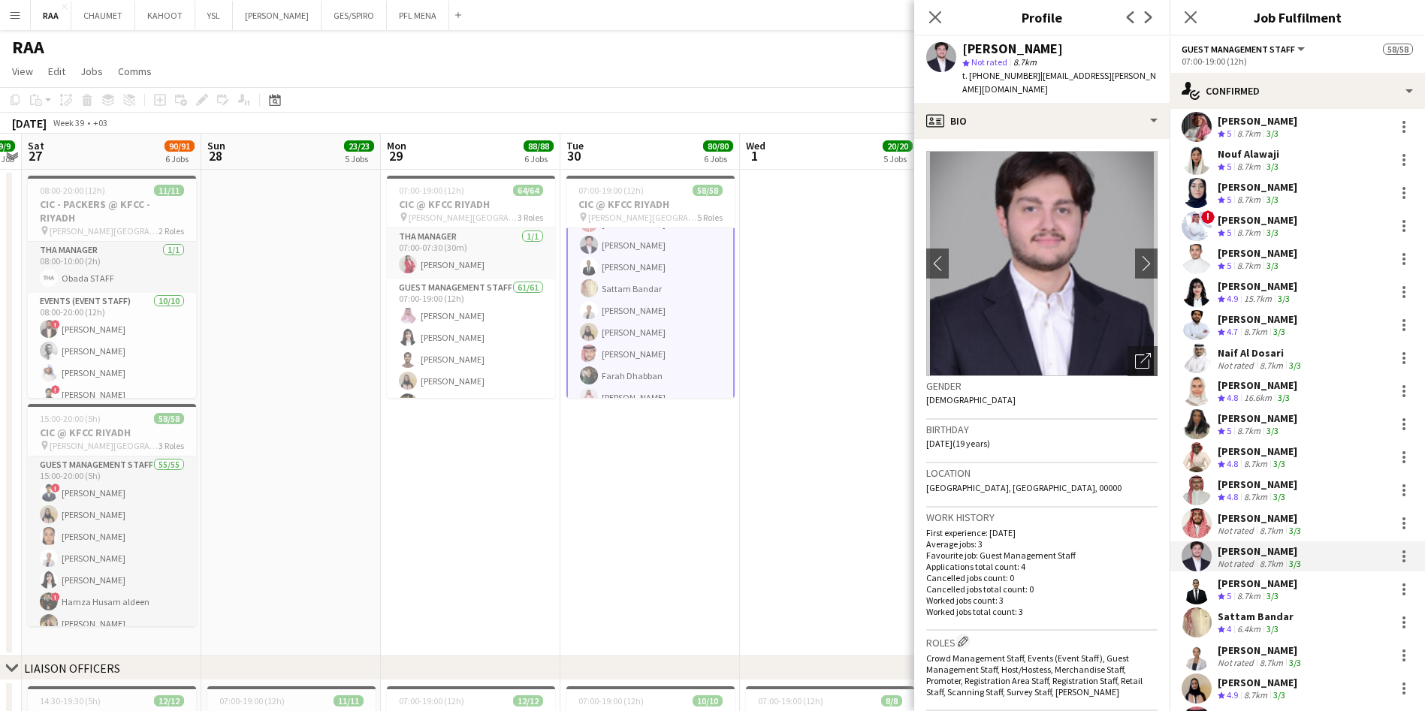
scroll to position [852, 0]
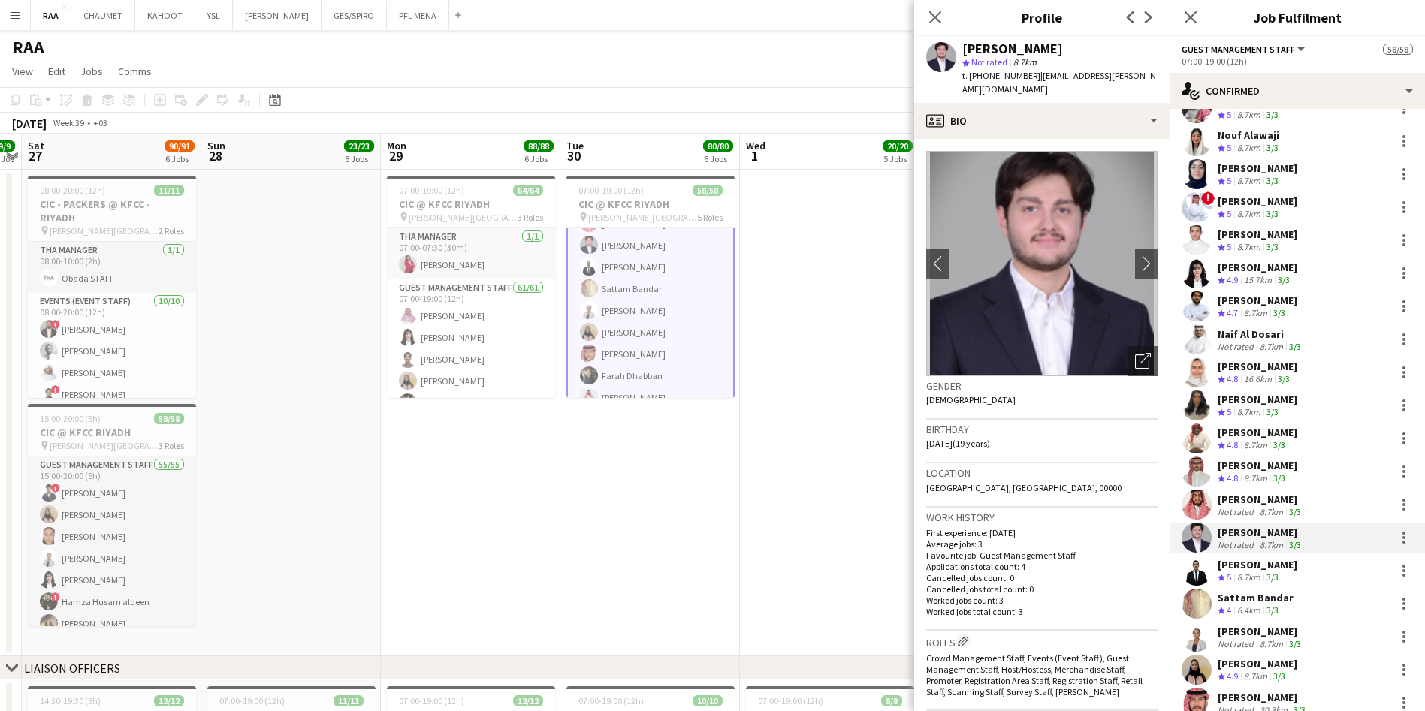
click at [1278, 572] on app-skills-label "3/3" at bounding box center [1272, 577] width 12 height 11
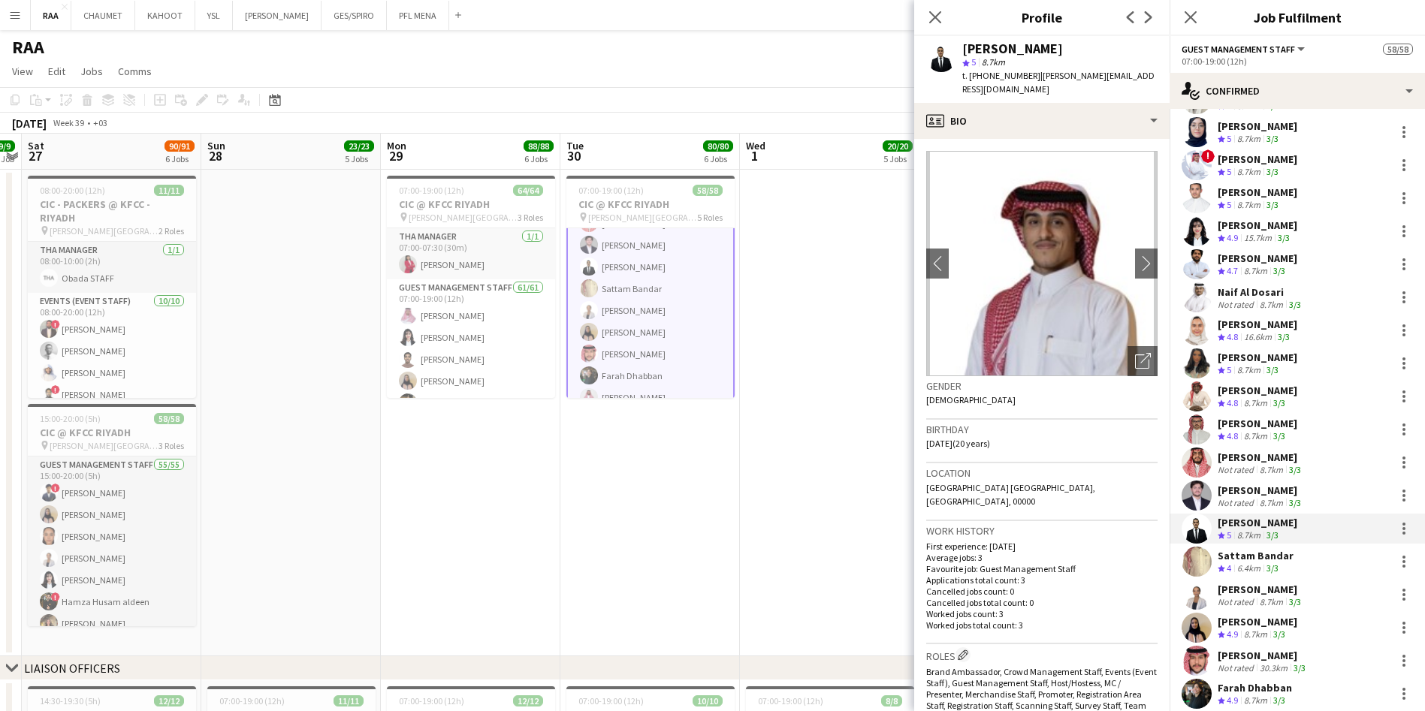
scroll to position [895, 0]
click at [1257, 557] on div "Sattam Bandar" at bounding box center [1256, 555] width 76 height 14
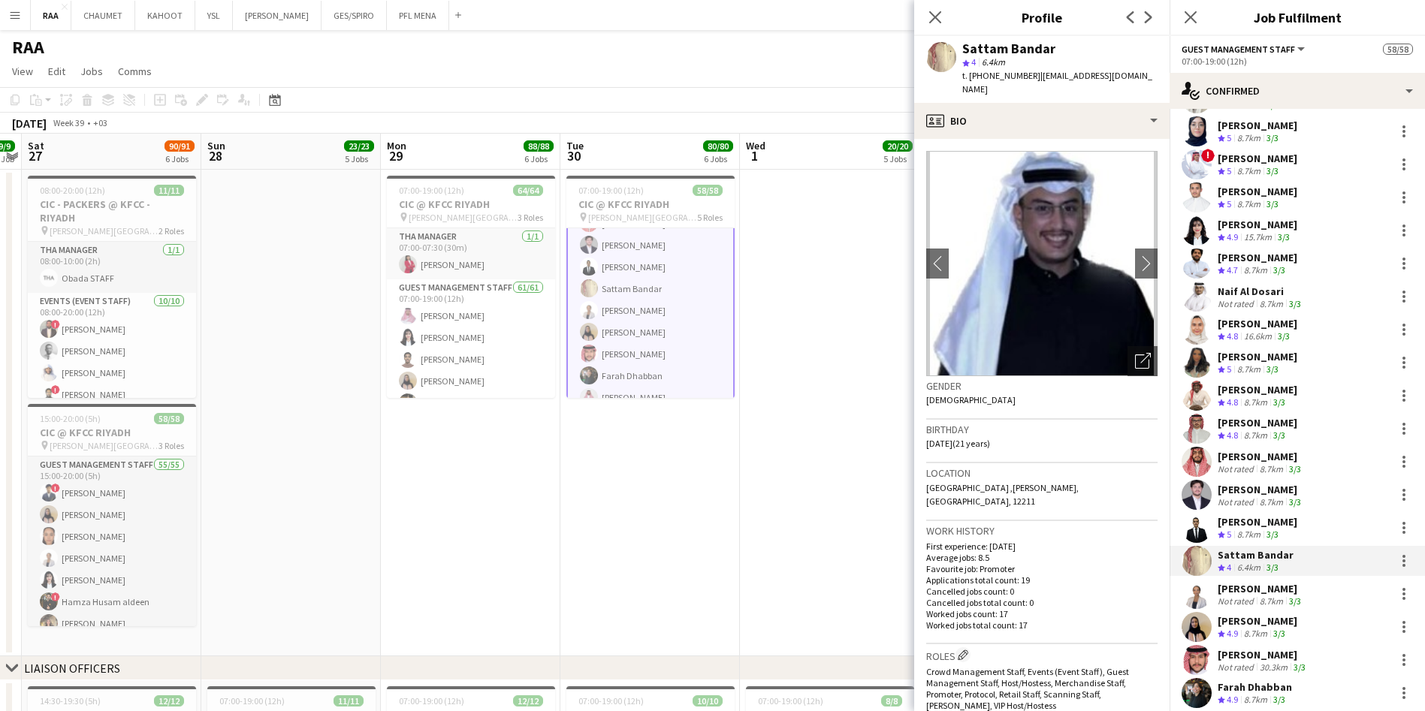
click at [1300, 596] on div "3/3" at bounding box center [1295, 601] width 18 height 11
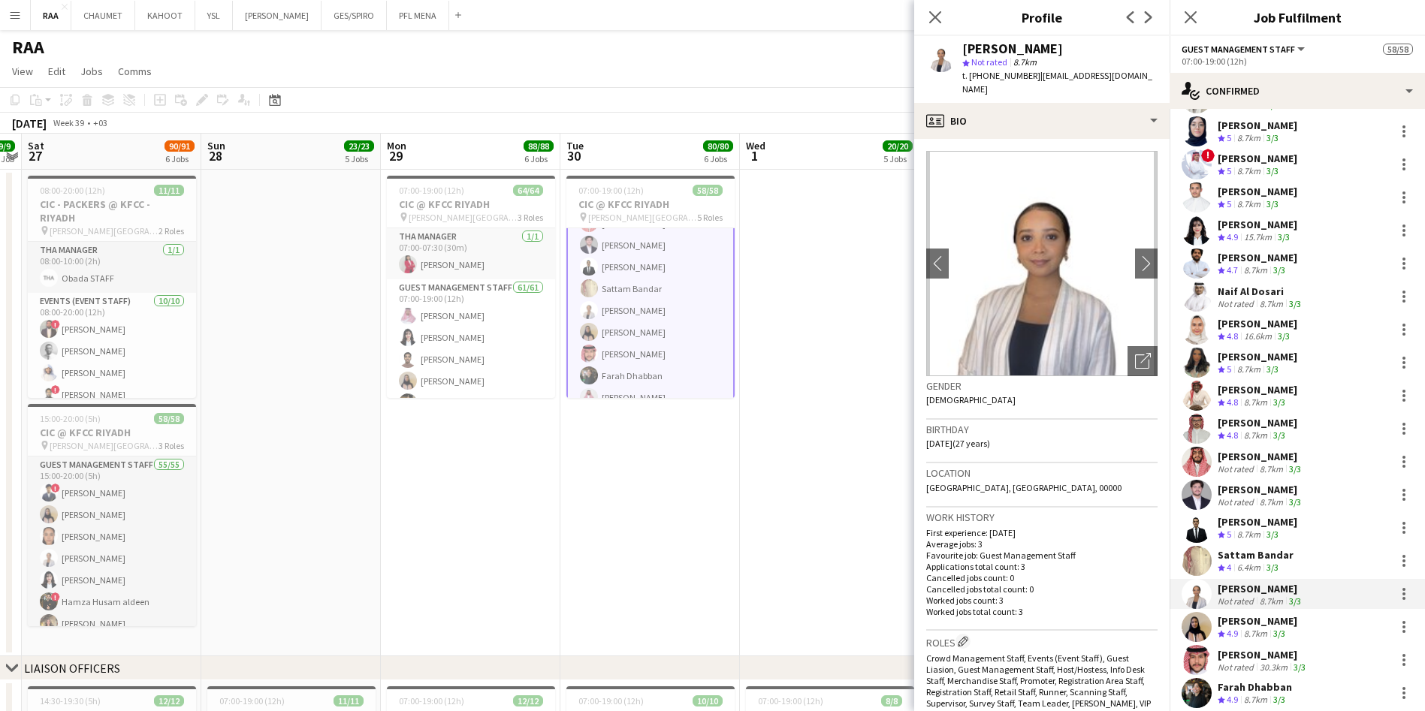
click at [1289, 620] on div "Asrar Ahmed" at bounding box center [1258, 621] width 80 height 14
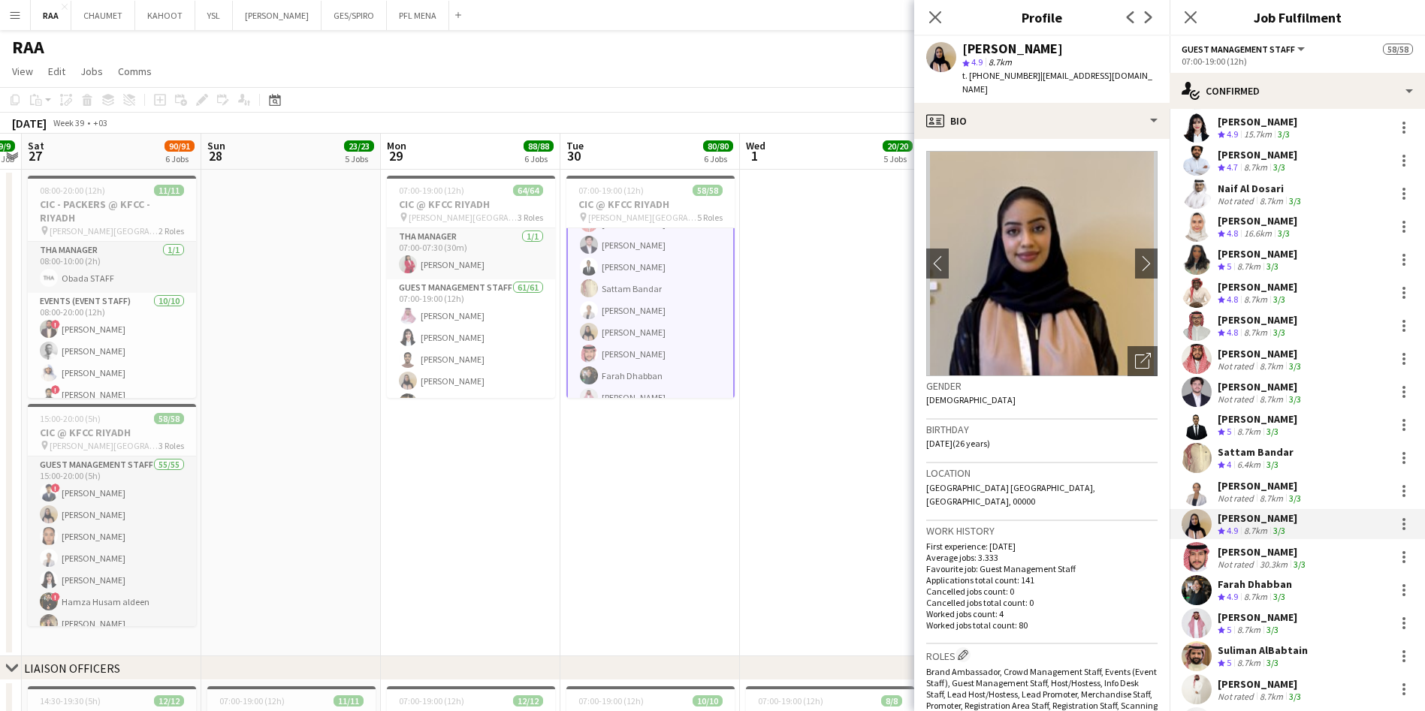
scroll to position [998, 0]
click at [1263, 547] on div "MESHAL ALANAZI" at bounding box center [1263, 552] width 91 height 14
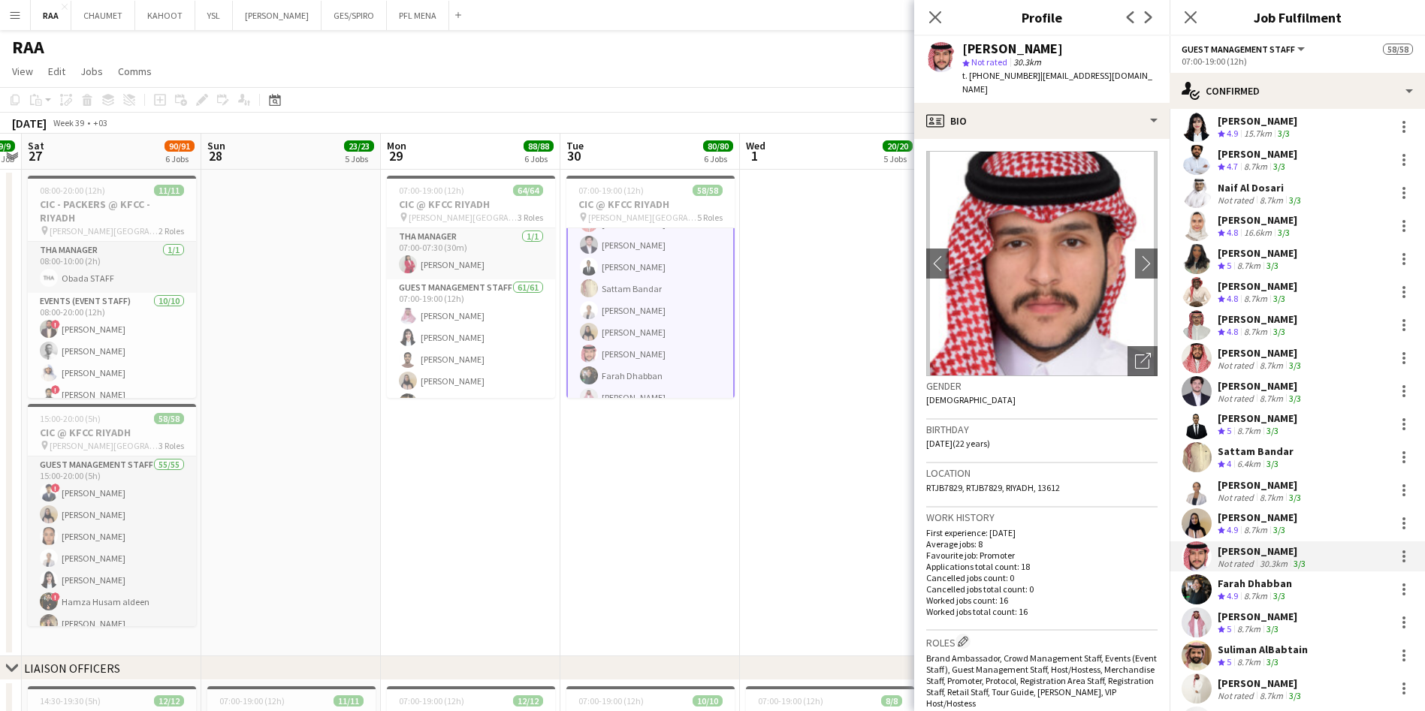
click at [1260, 592] on div "8.7km" at bounding box center [1255, 596] width 29 height 13
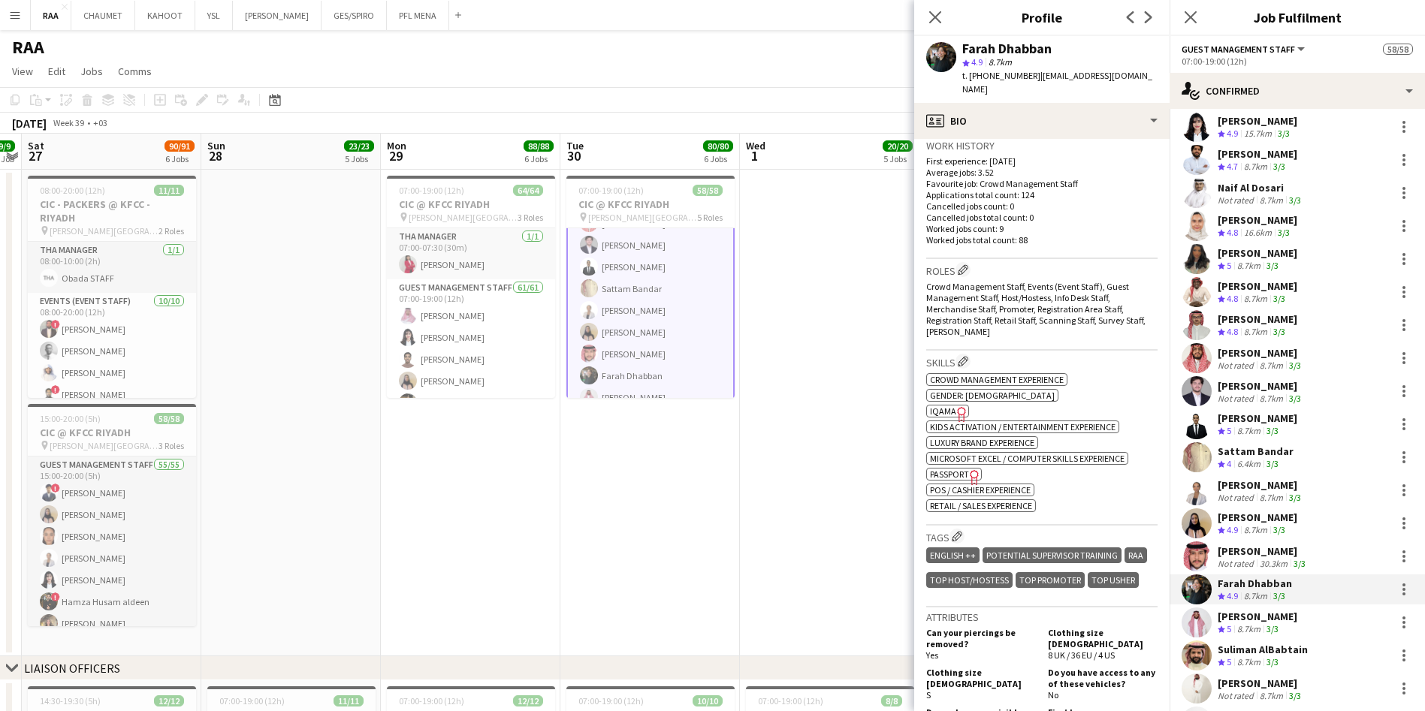
scroll to position [387, 0]
click at [1280, 636] on div "Sultan Alhumaied Crew rating 5 8.7km 3/3" at bounding box center [1297, 623] width 255 height 30
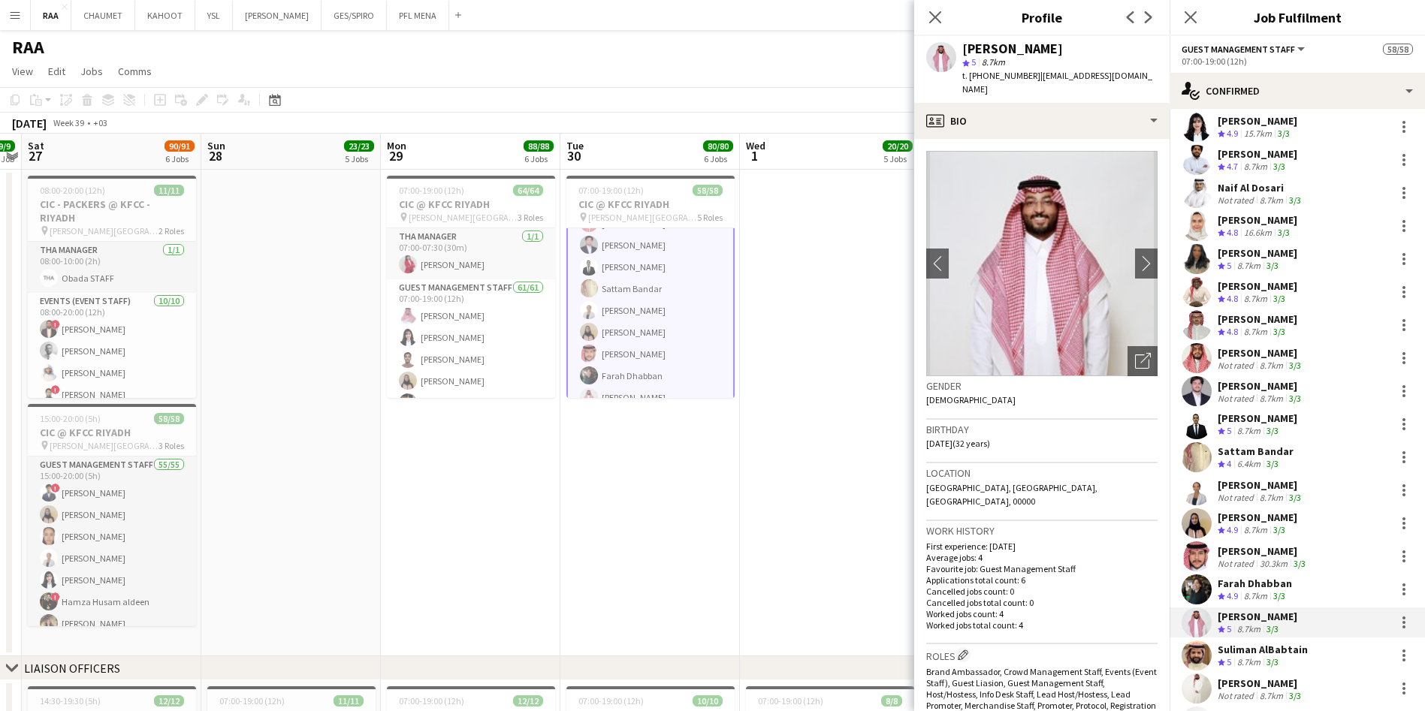
click at [1299, 593] on div "Farah Dhabban Crew rating 4.9 8.7km 3/3" at bounding box center [1297, 590] width 255 height 30
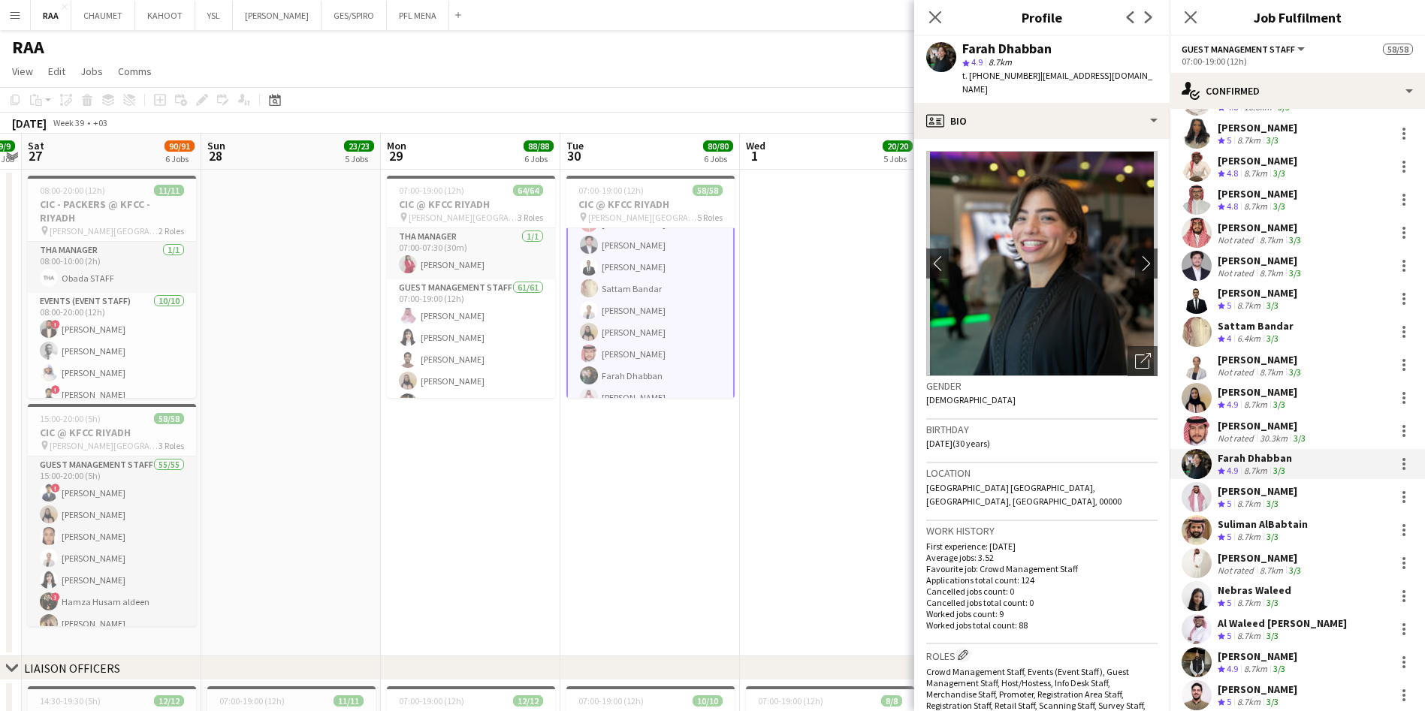
scroll to position [1124, 0]
click at [1281, 499] on div "3/3" at bounding box center [1272, 503] width 18 height 13
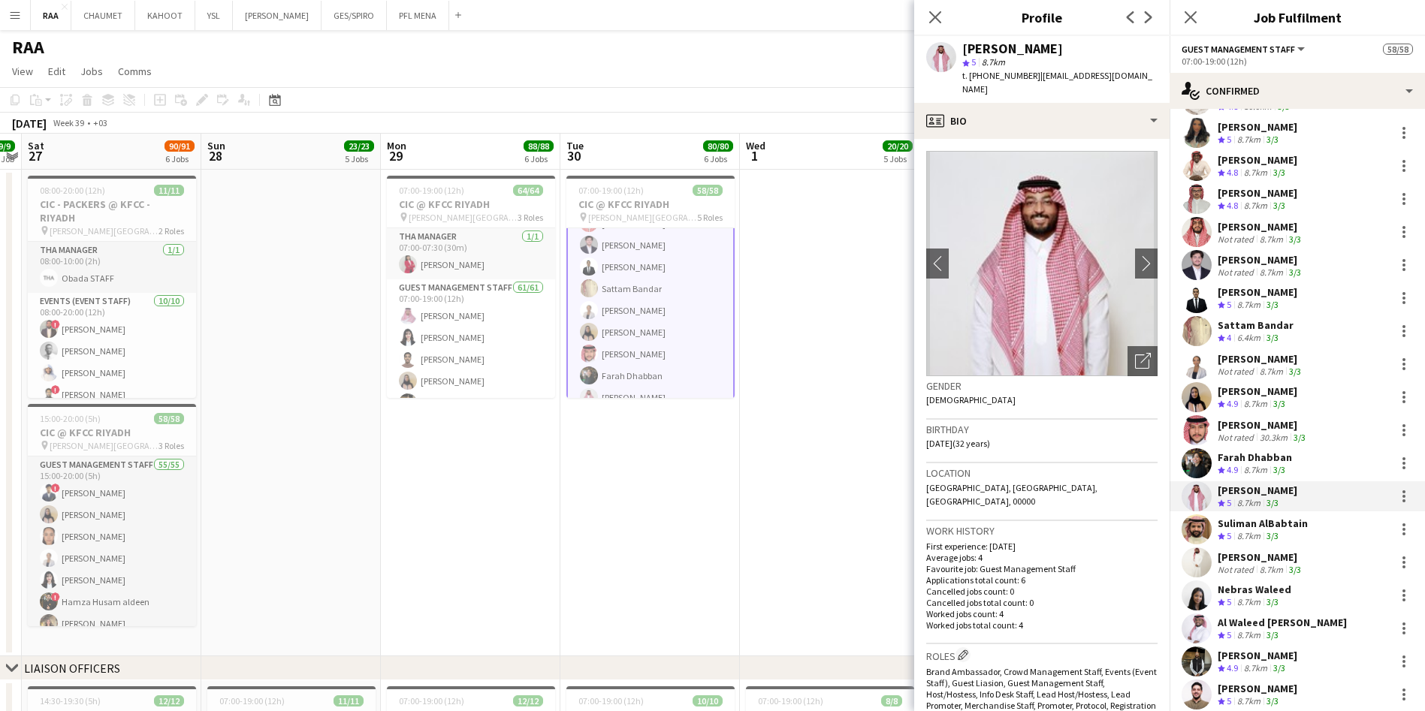
click at [1275, 523] on div "Suliman AlBabtain" at bounding box center [1263, 524] width 90 height 14
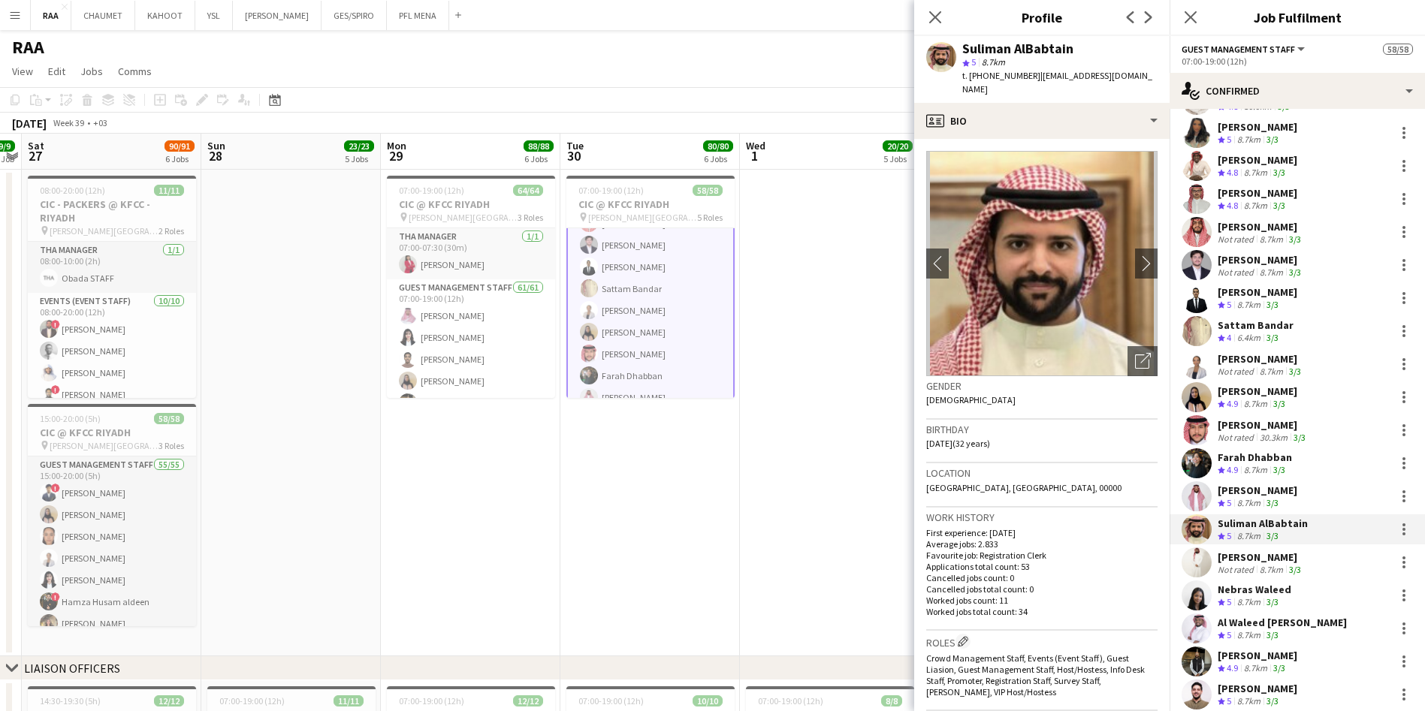
click at [1265, 555] on div "Khalid Assiri" at bounding box center [1261, 558] width 86 height 14
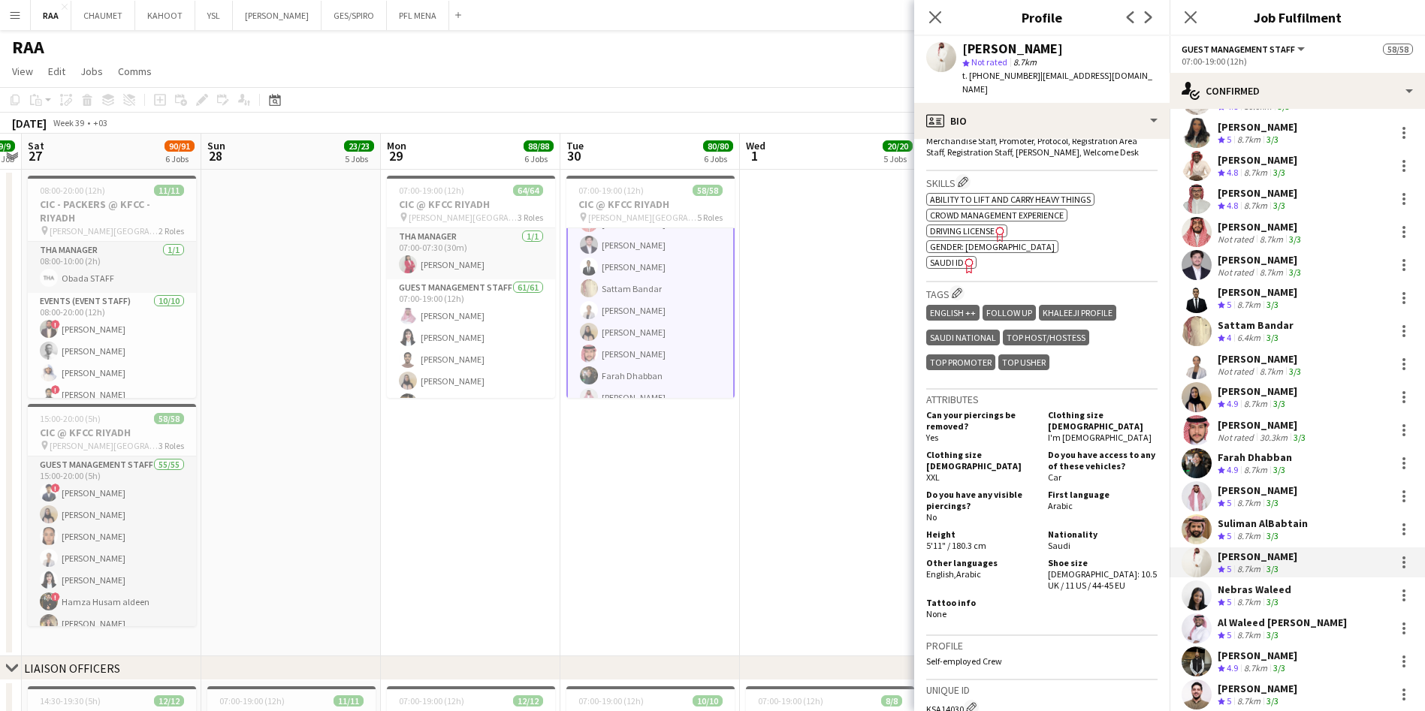
scroll to position [539, 0]
click at [1269, 603] on app-skills-label "3/3" at bounding box center [1272, 601] width 12 height 11
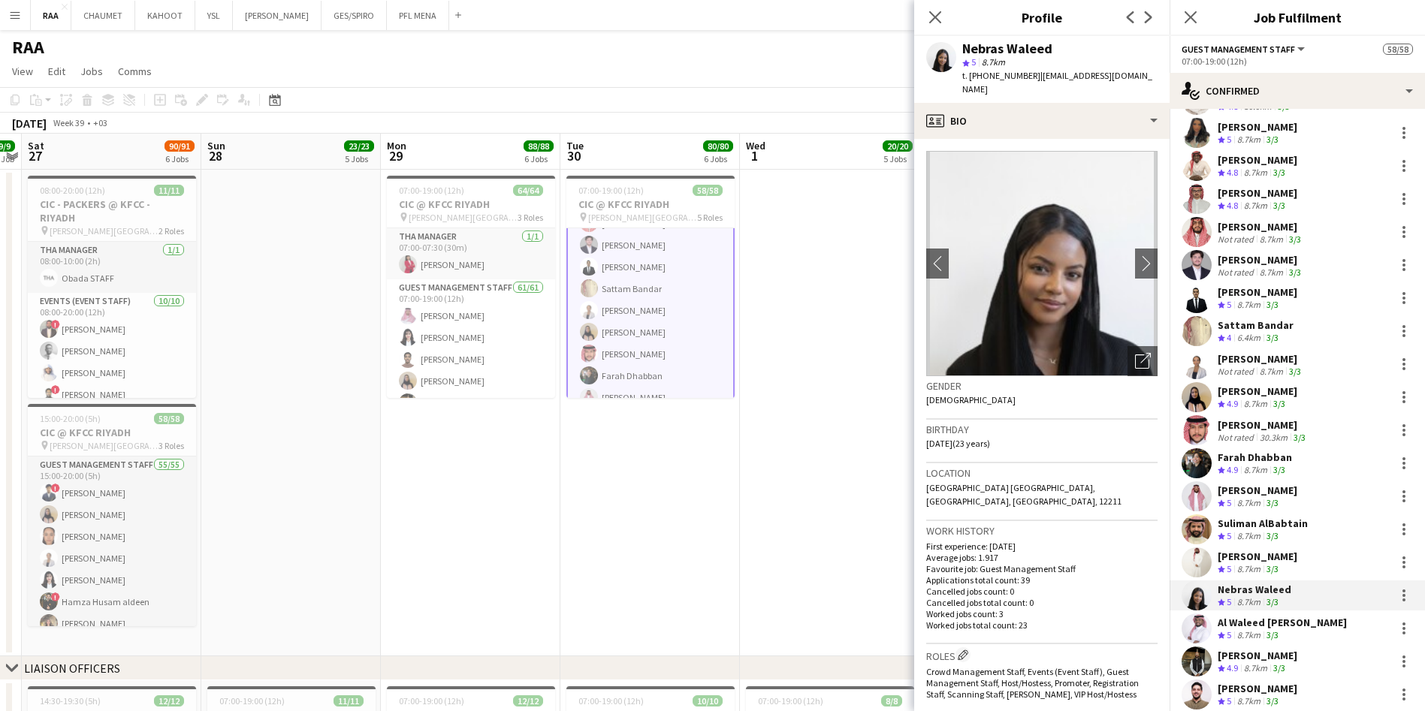
click at [1275, 621] on div "Al Waleed Osama" at bounding box center [1282, 623] width 129 height 14
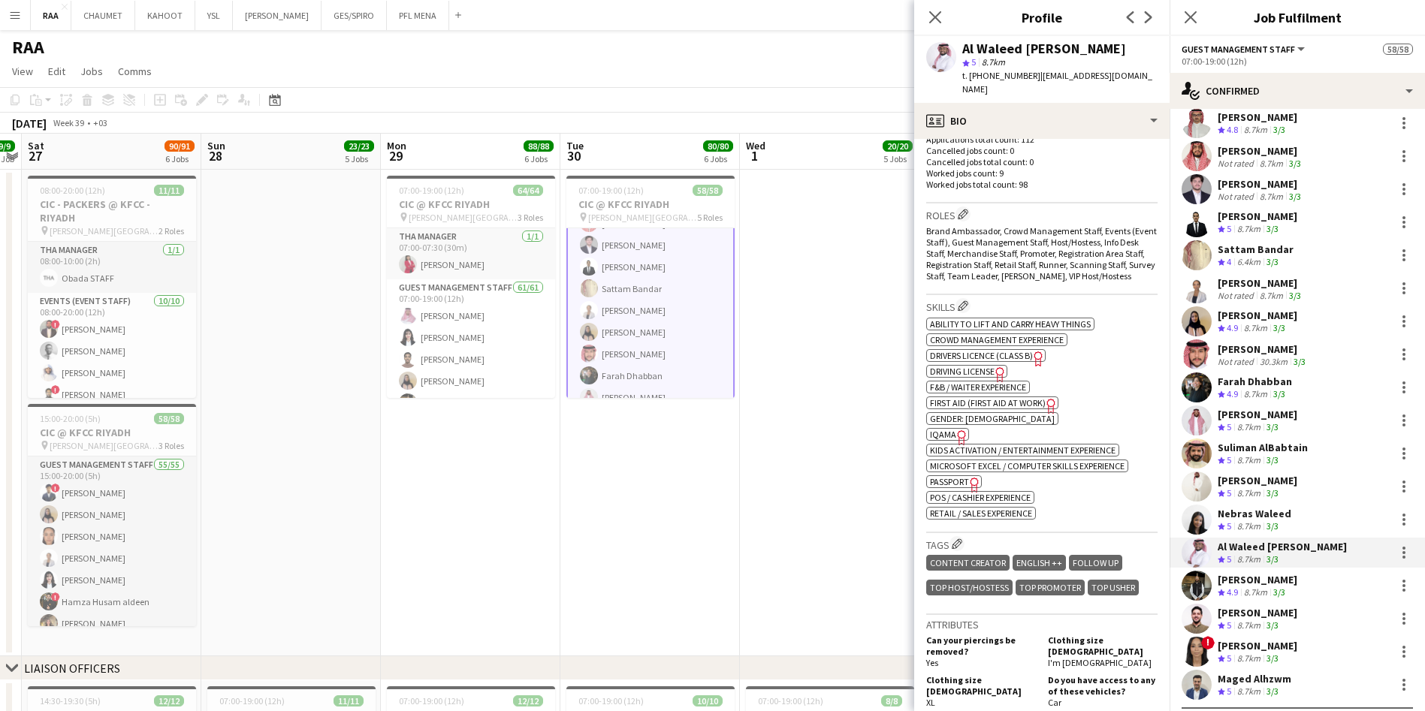
scroll to position [1233, 0]
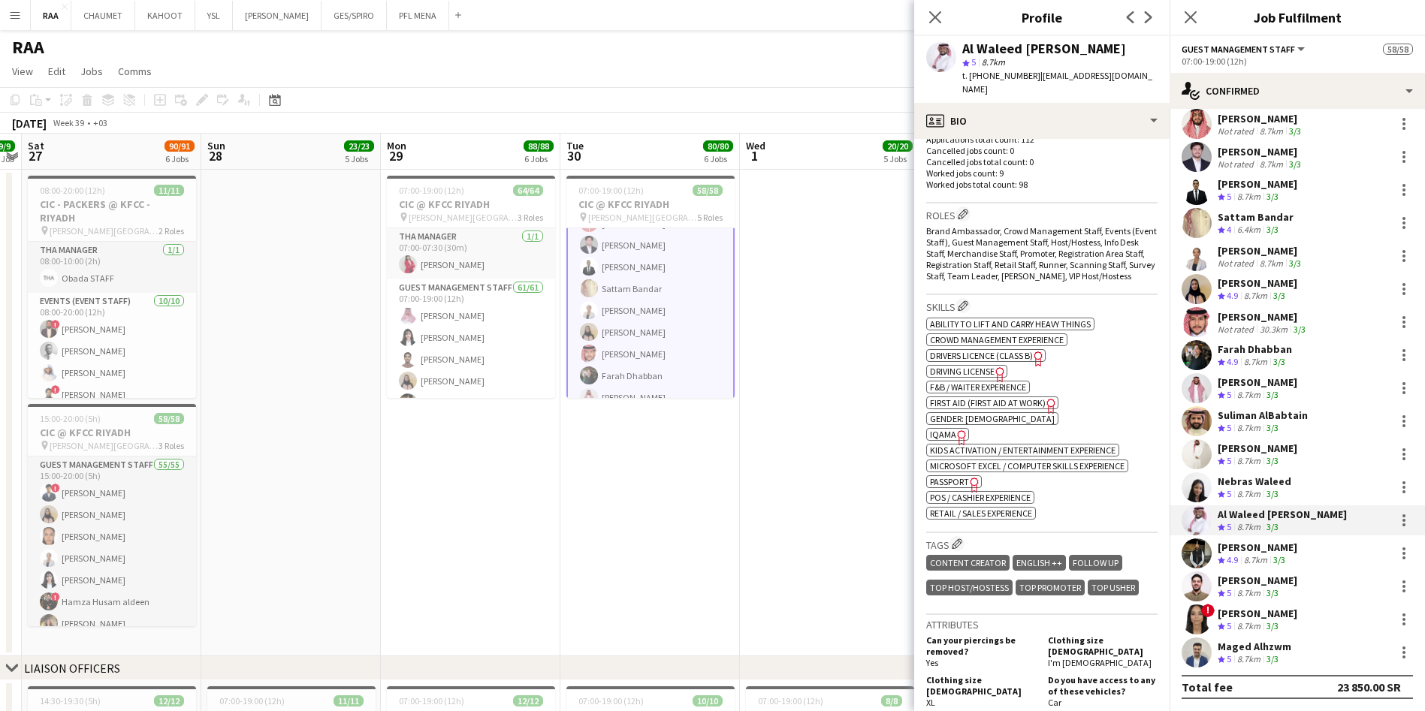
click at [1262, 550] on div "Mosab Mohamed" at bounding box center [1258, 548] width 80 height 14
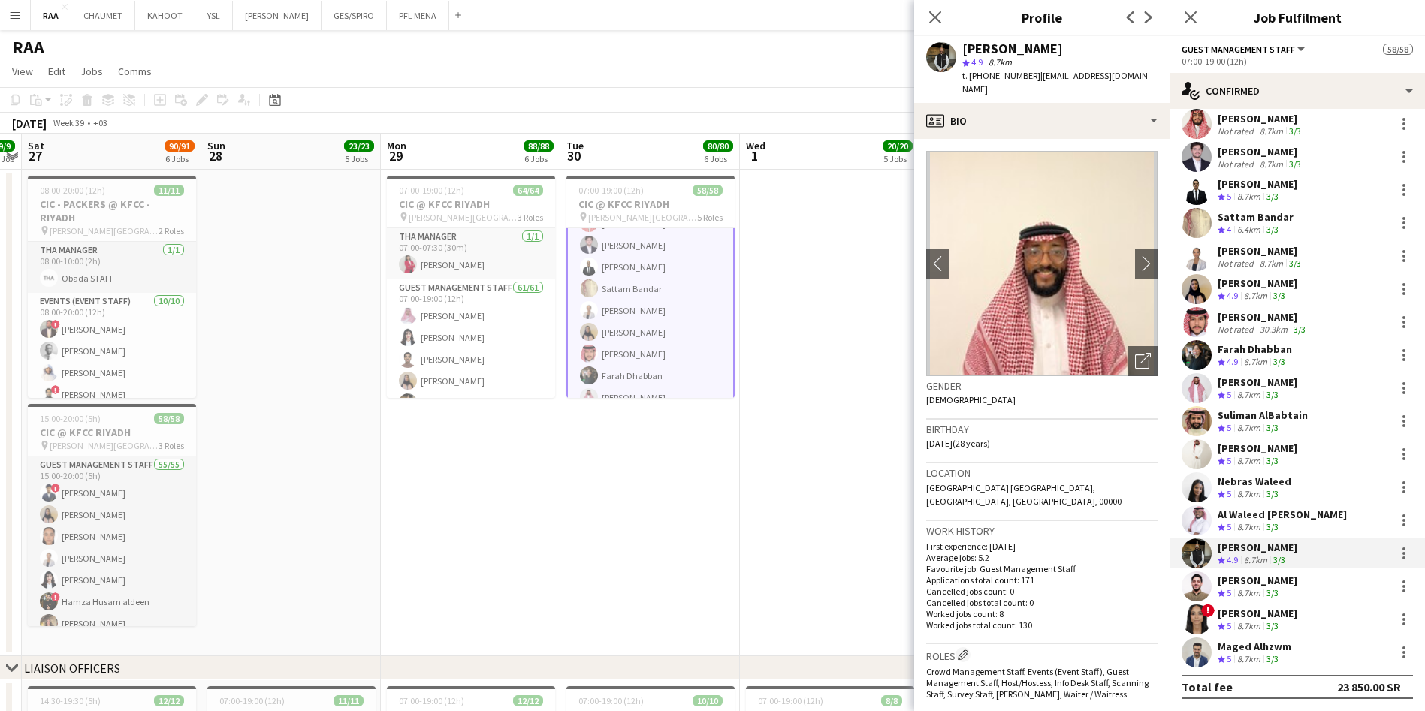
click at [1255, 580] on div "[PERSON_NAME]" at bounding box center [1258, 581] width 80 height 14
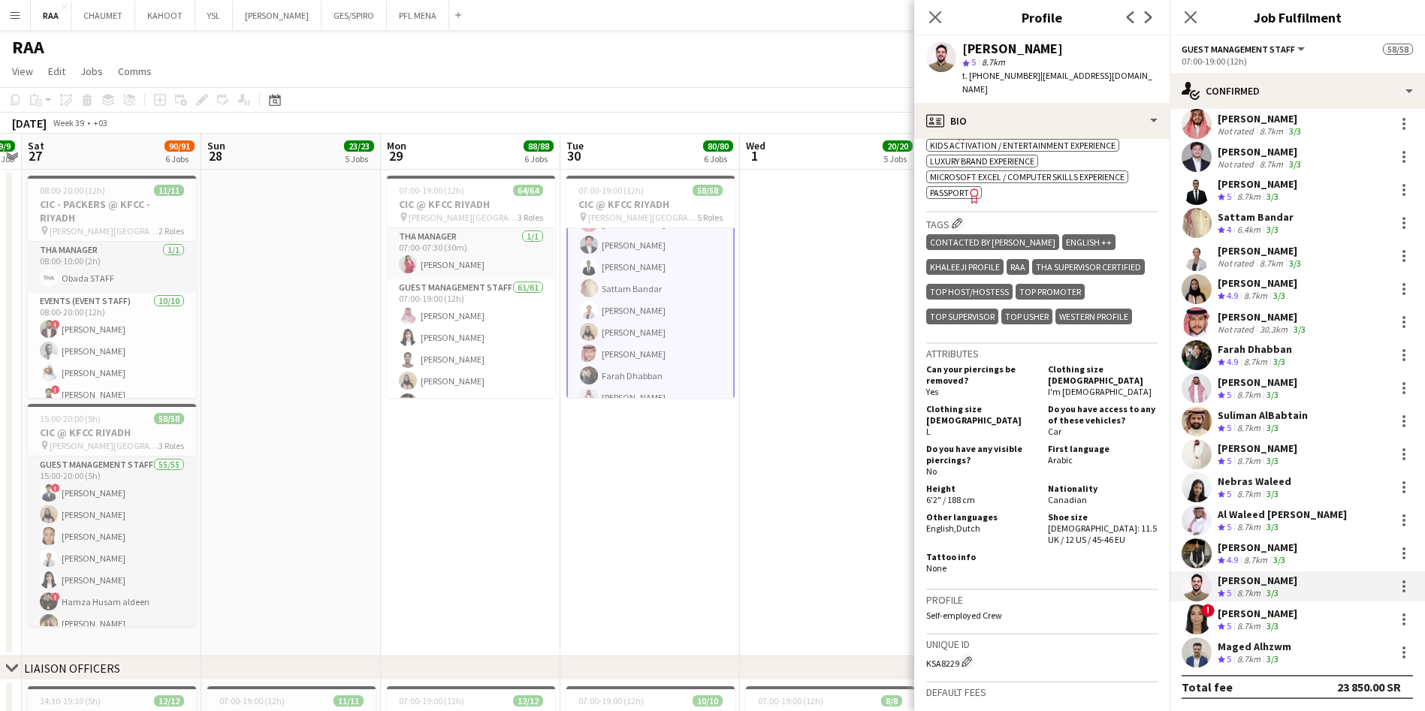
click at [1281, 675] on div "Total fee 23 850.00 SR" at bounding box center [1297, 687] width 231 height 24
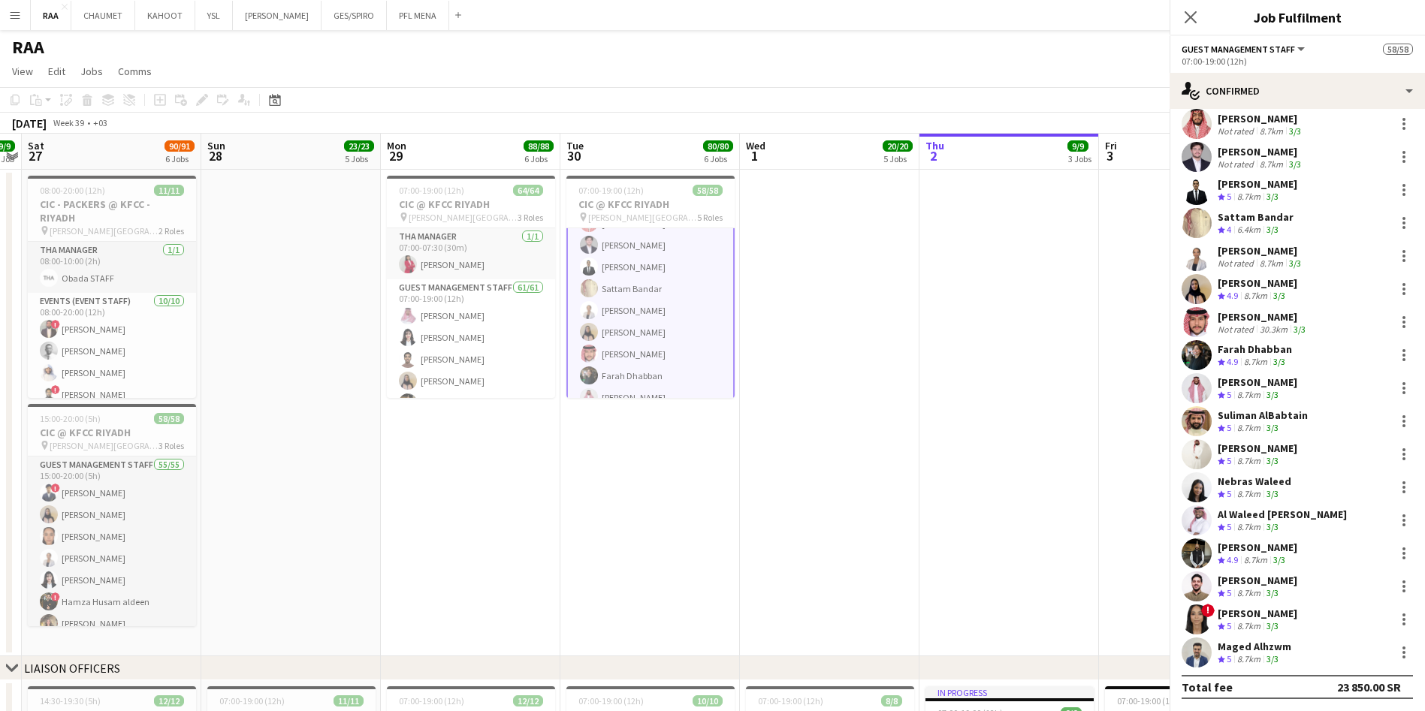
click at [1263, 661] on div "8.7km" at bounding box center [1248, 659] width 29 height 13
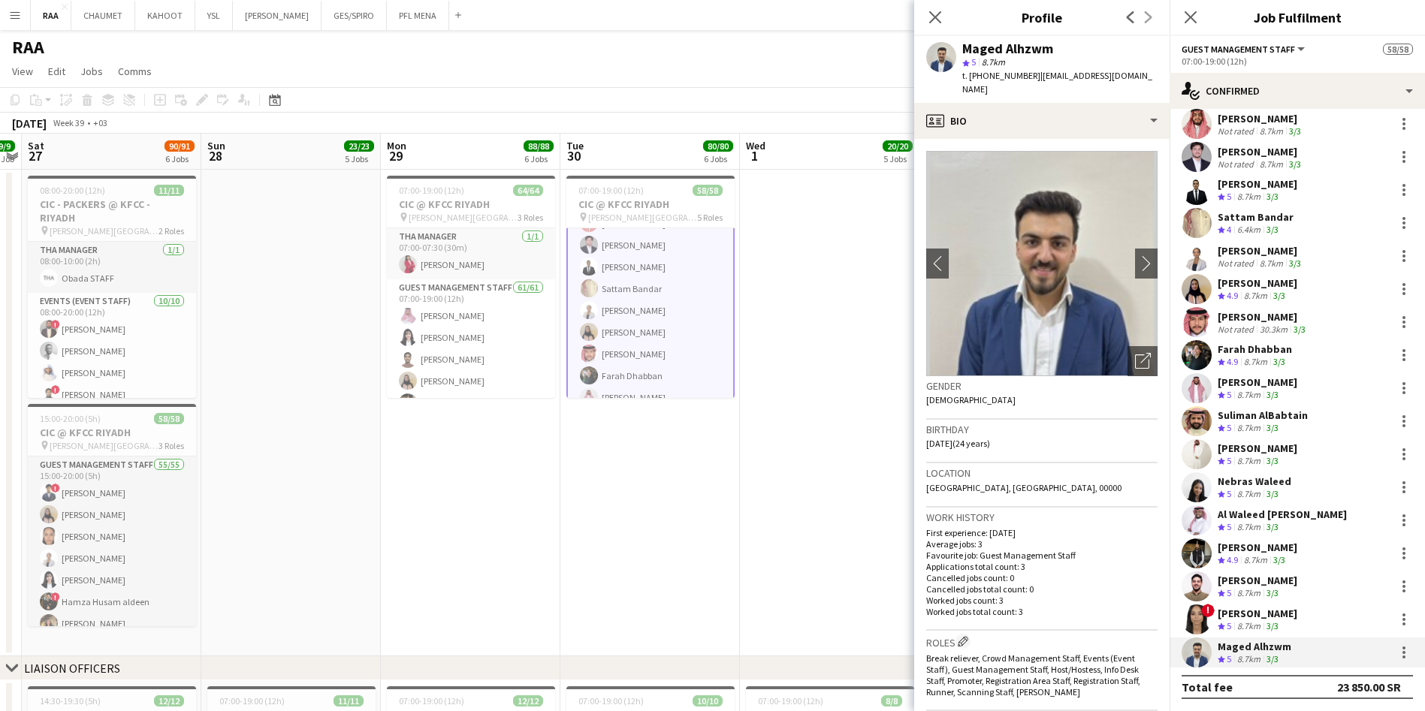
click at [1251, 620] on div "8.7km" at bounding box center [1248, 626] width 29 height 13
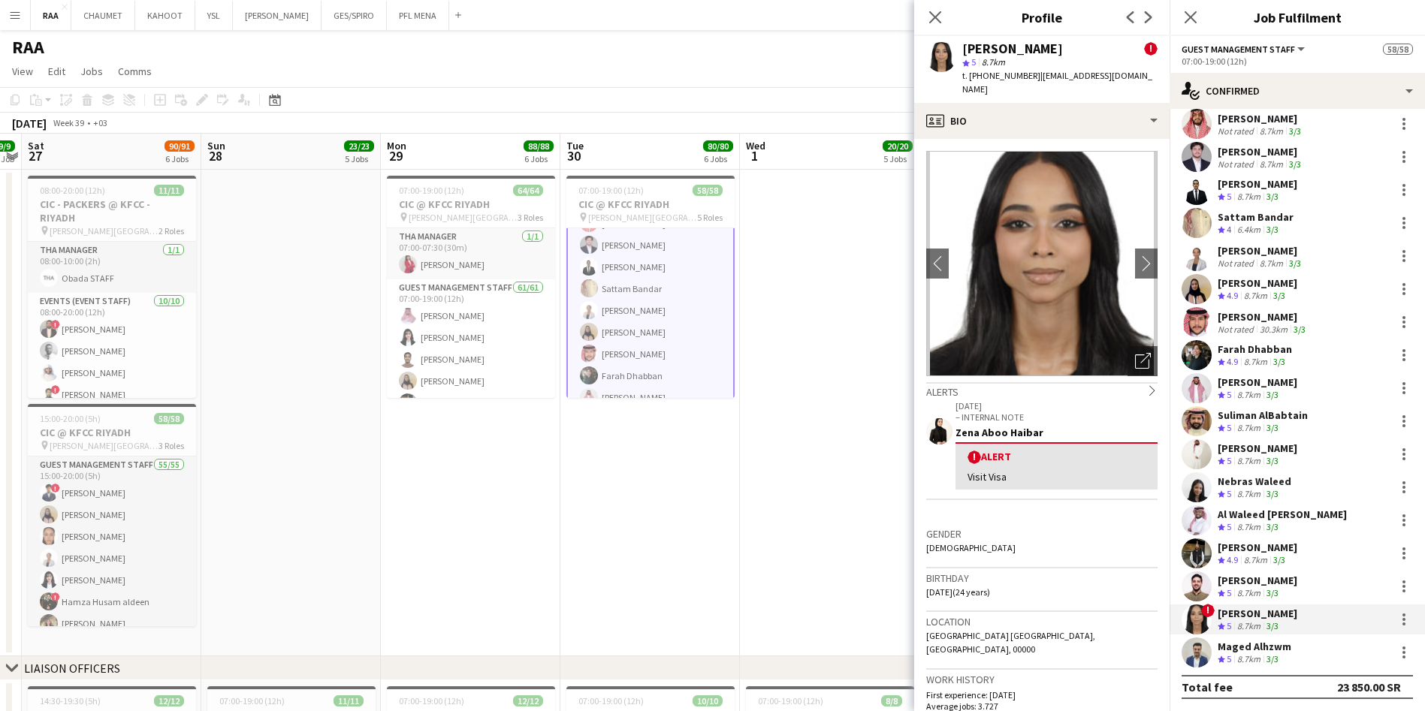
click at [1275, 418] on div "Suliman AlBabtain" at bounding box center [1263, 416] width 90 height 14
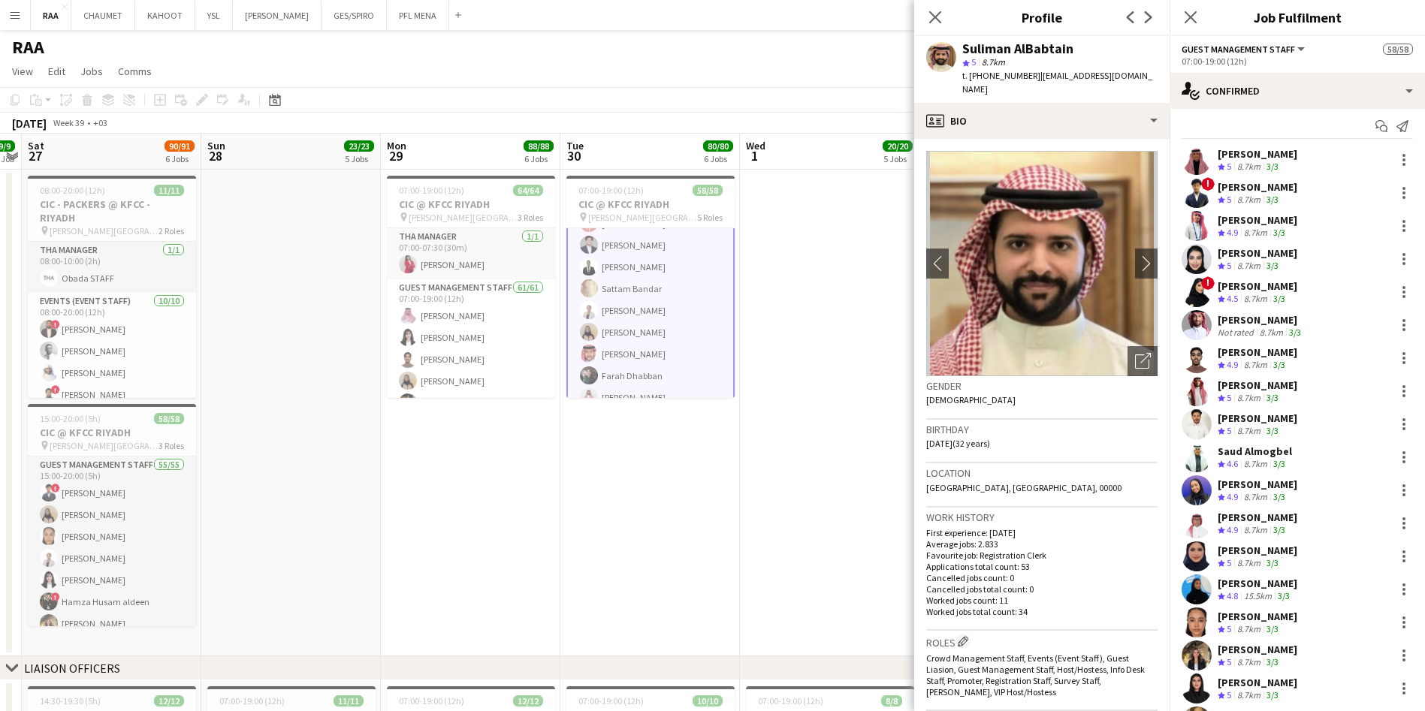
scroll to position [0, 0]
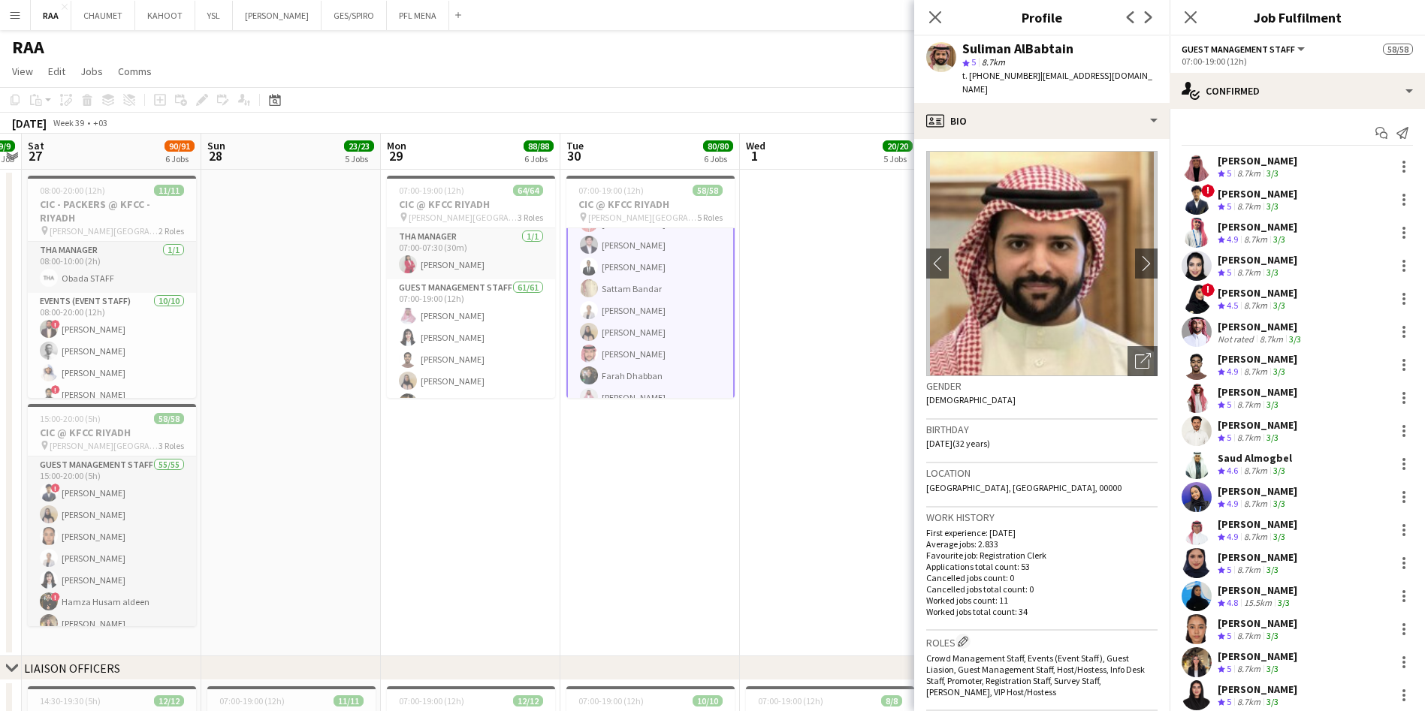
click at [1297, 203] on div "! Mutaz Haleem Crew rating 5 8.7km 3/3" at bounding box center [1297, 200] width 255 height 30
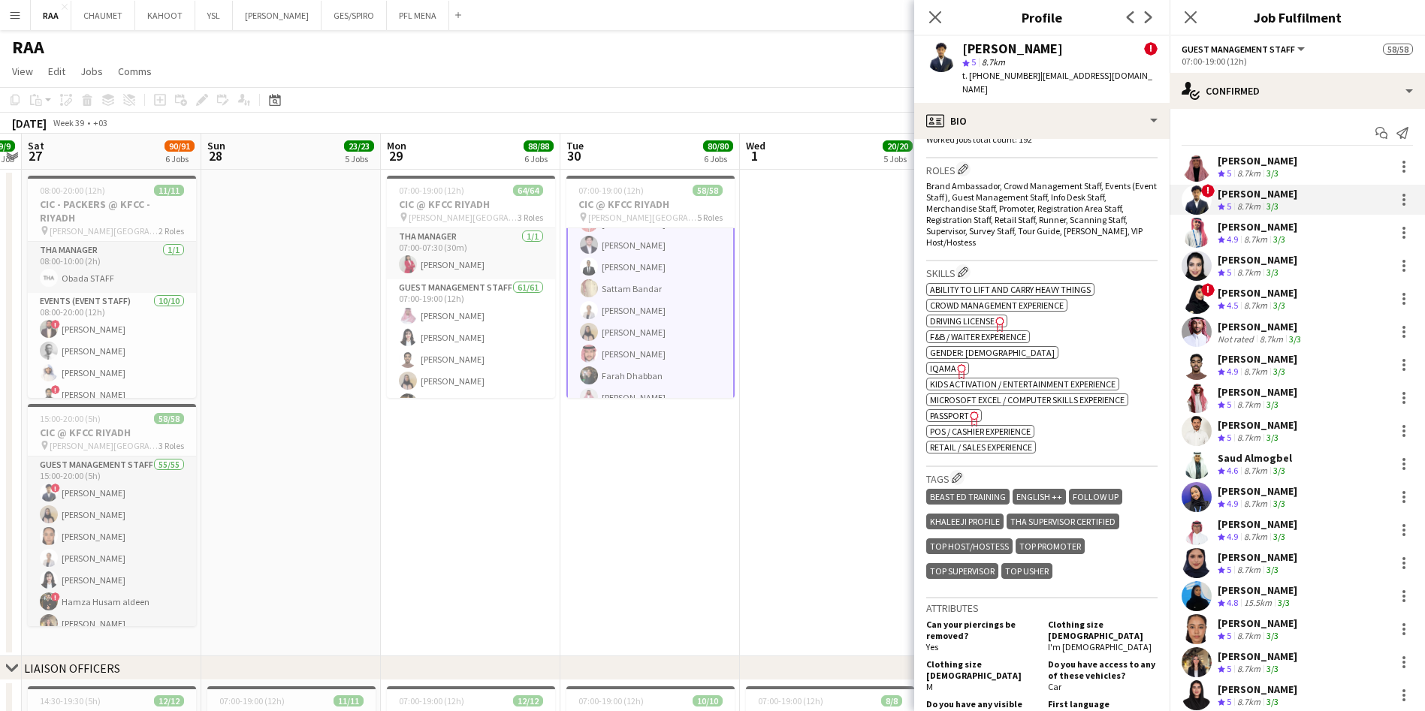
scroll to position [635, 0]
click at [961, 472] on app-icon "Edit crew company tags" at bounding box center [957, 477] width 11 height 11
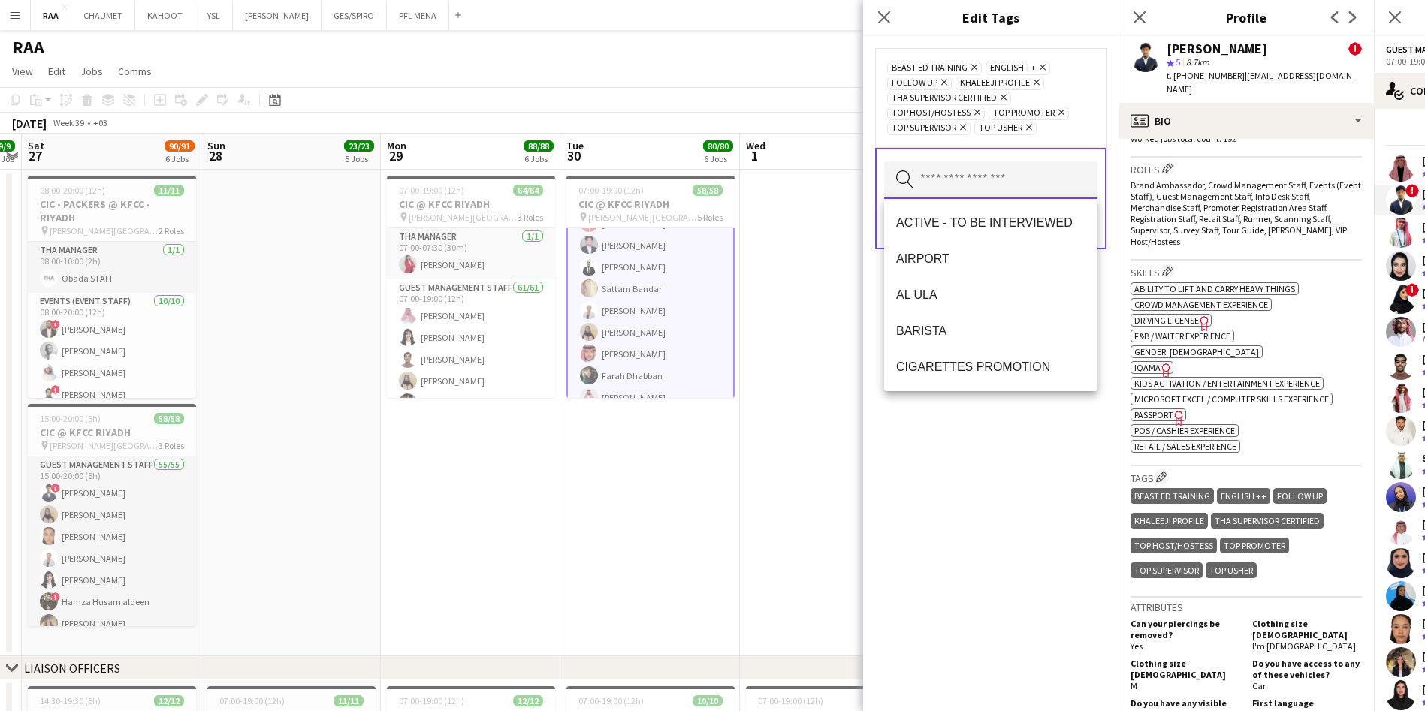
click at [949, 189] on input "text" at bounding box center [990, 180] width 213 height 38
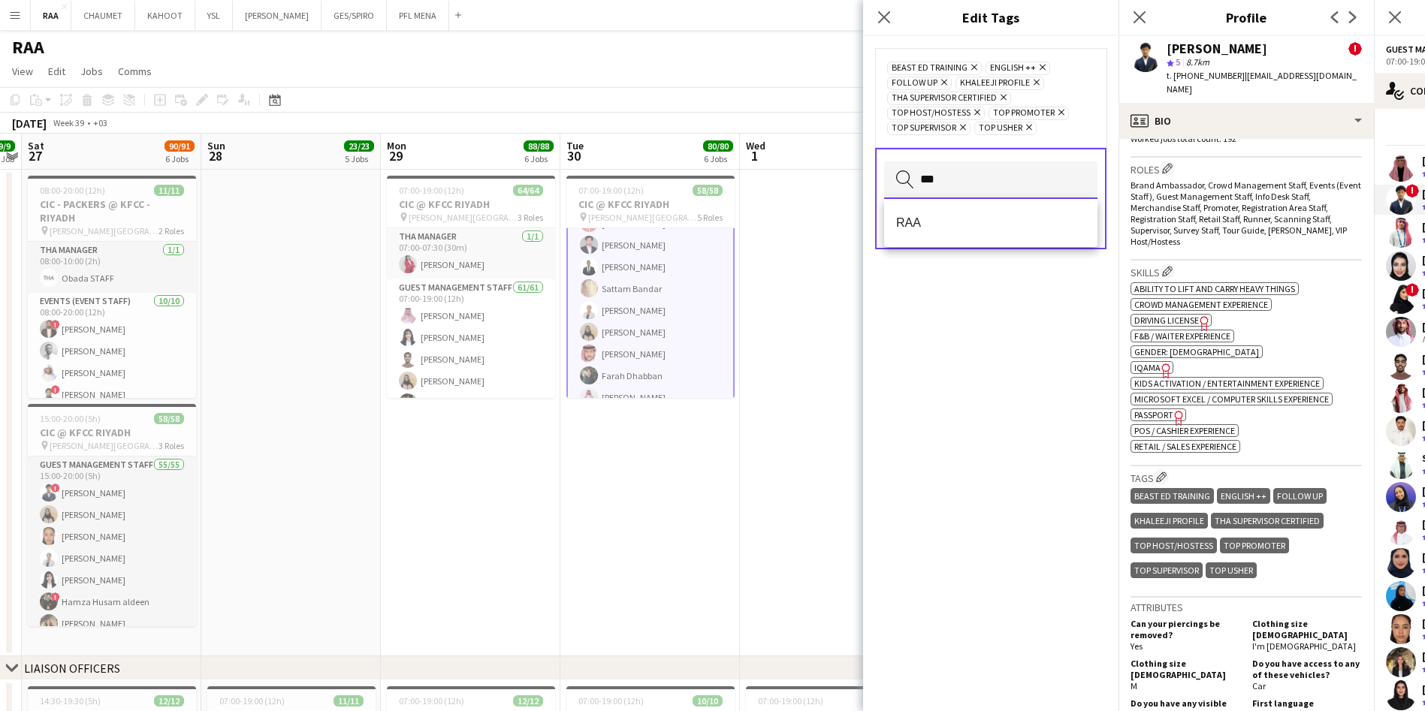
type input "***"
click at [942, 217] on span "RAA" at bounding box center [990, 223] width 189 height 14
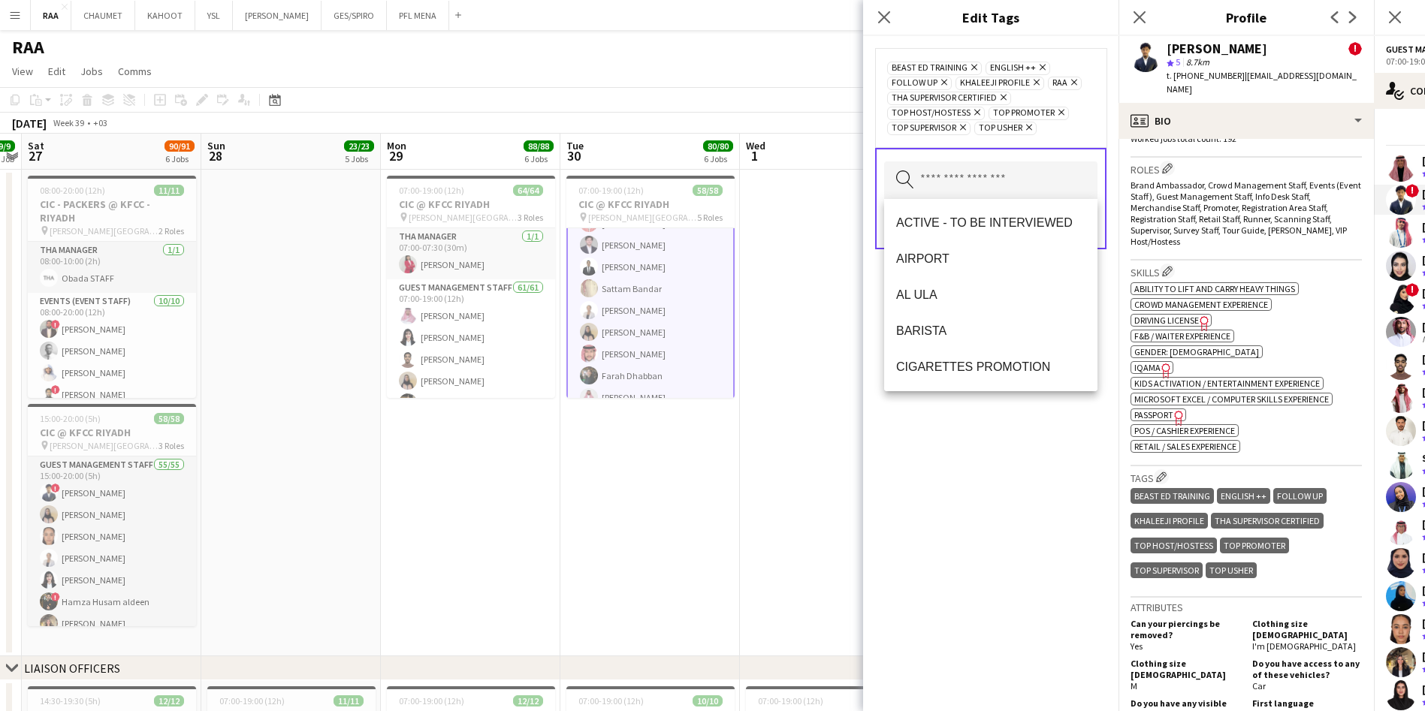
click at [1039, 465] on div "BEAST ED TRAINING Remove ENGLISH ++ Remove FOLLOW UP Remove KHALEEJI PROFILE Re…" at bounding box center [990, 373] width 255 height 675
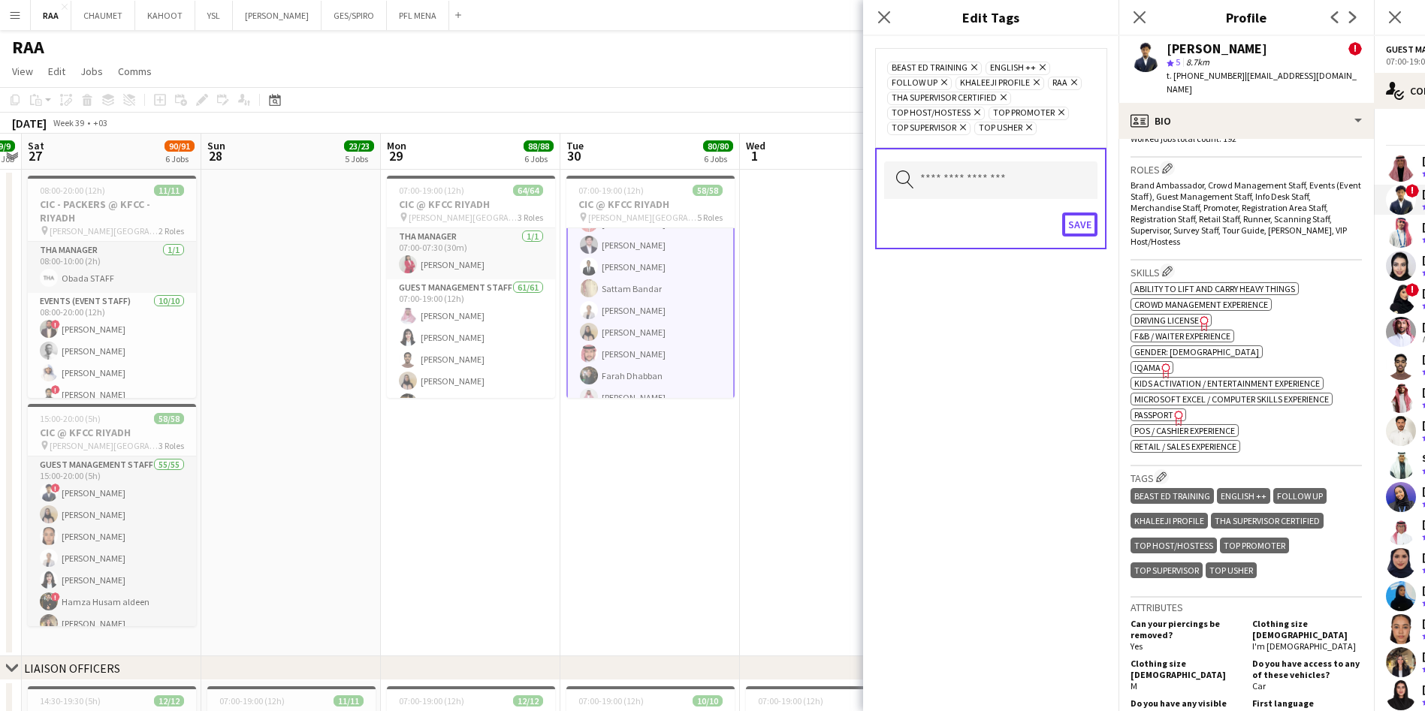
click at [1085, 217] on button "Save" at bounding box center [1079, 225] width 35 height 24
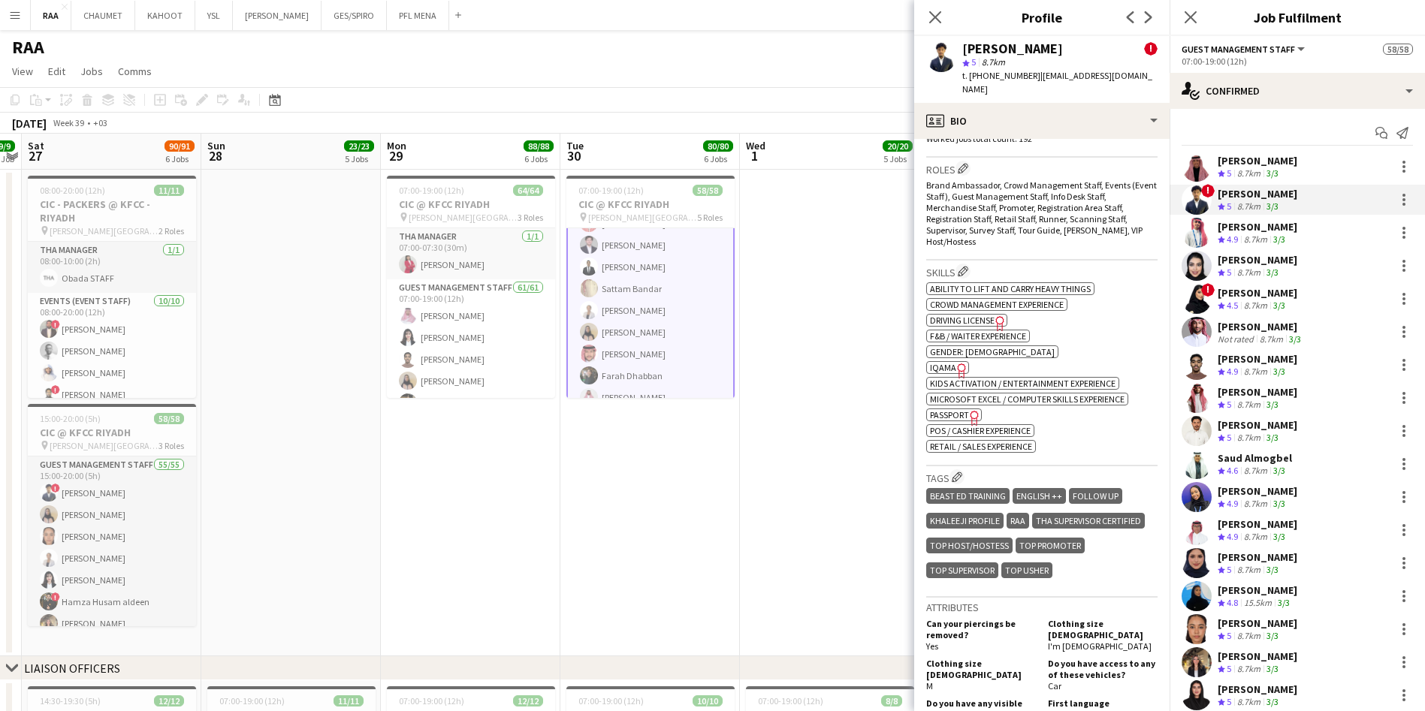
click at [934, 12] on icon "Close pop-in" at bounding box center [935, 17] width 12 height 12
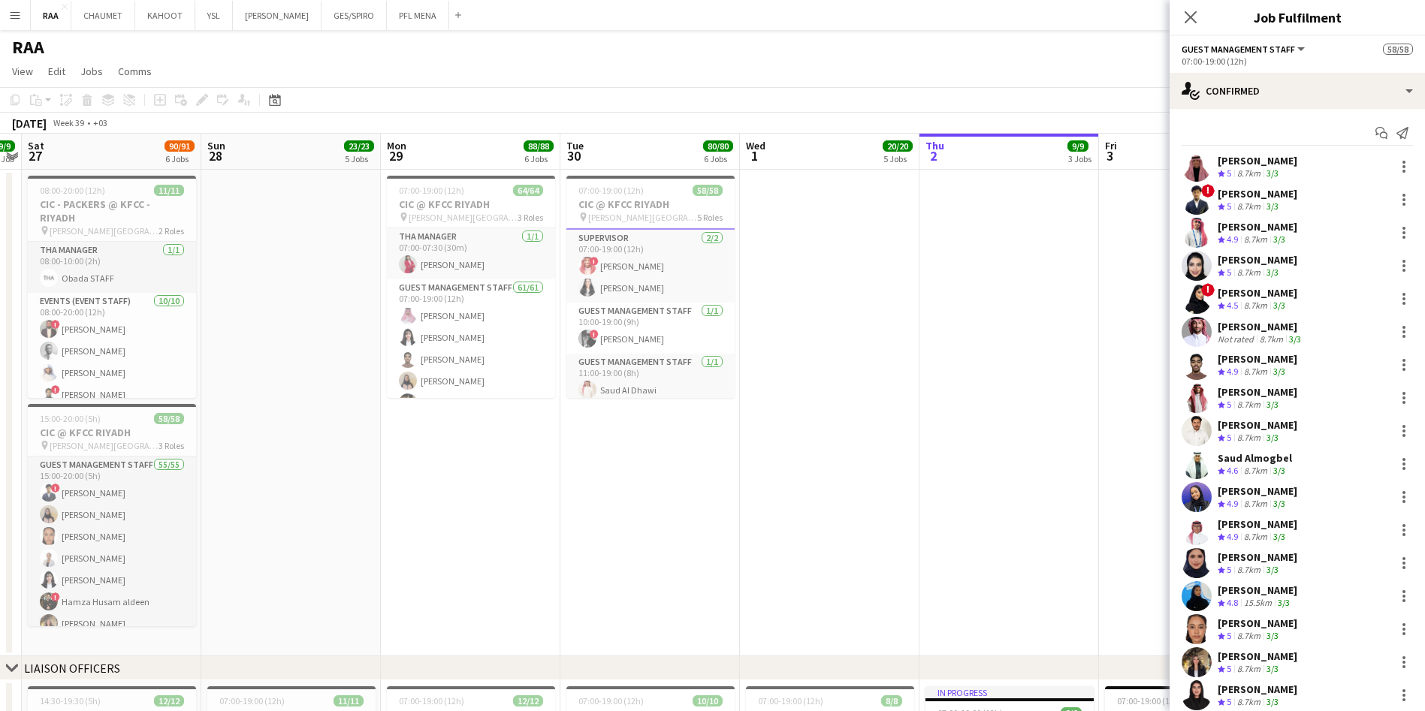
scroll to position [1243, 0]
click at [635, 261] on app-card-role "Supervisor 2/2 07:00-19:00 (12h) ! Amin Abdullah Manar Alharbi" at bounding box center [650, 264] width 168 height 73
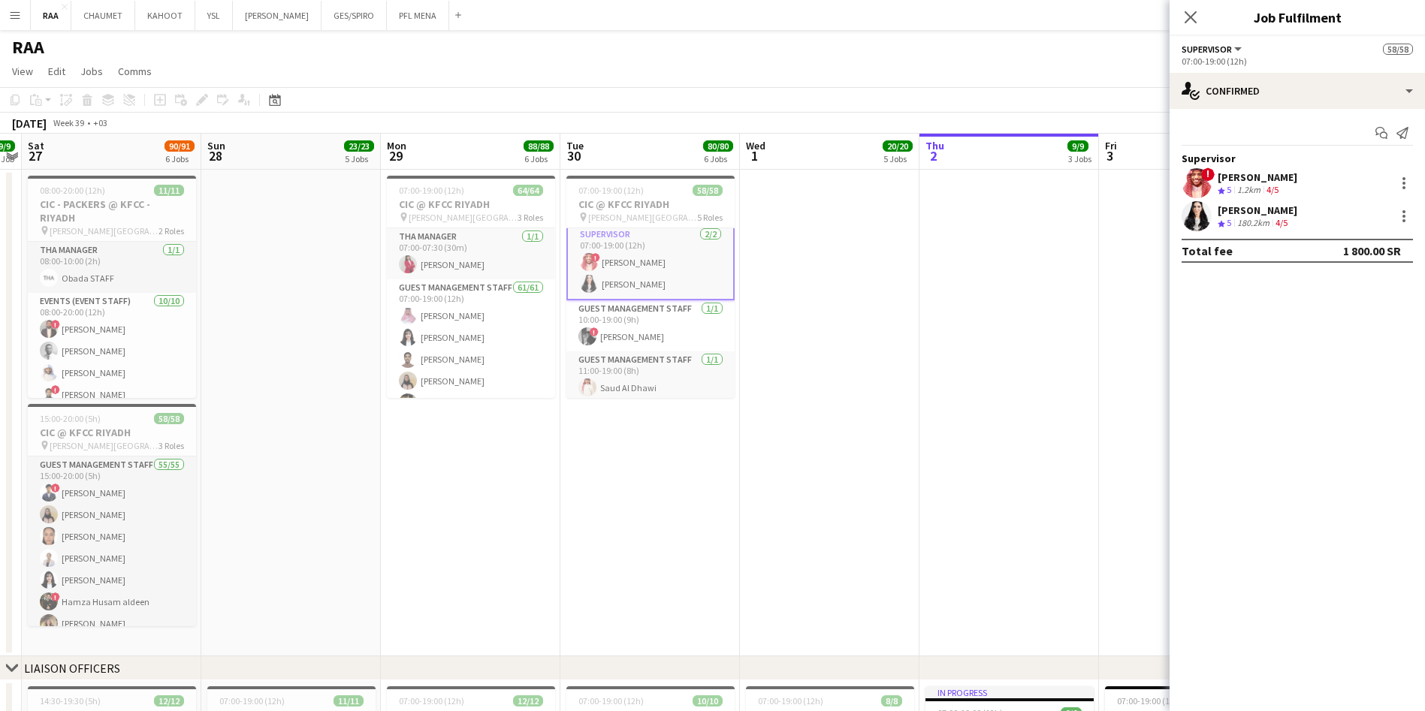
scroll to position [1242, 0]
click at [1236, 207] on div "Manar Alharbi" at bounding box center [1258, 211] width 80 height 14
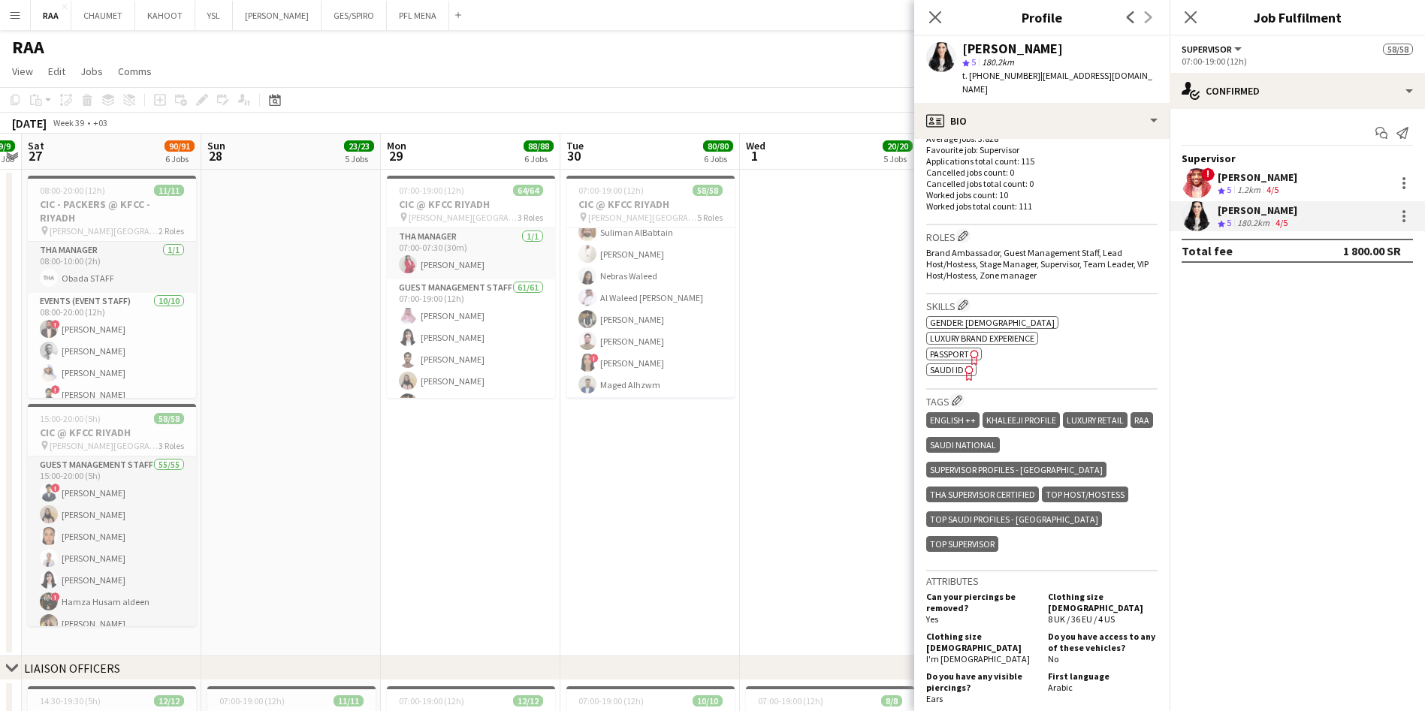
scroll to position [1067, 0]
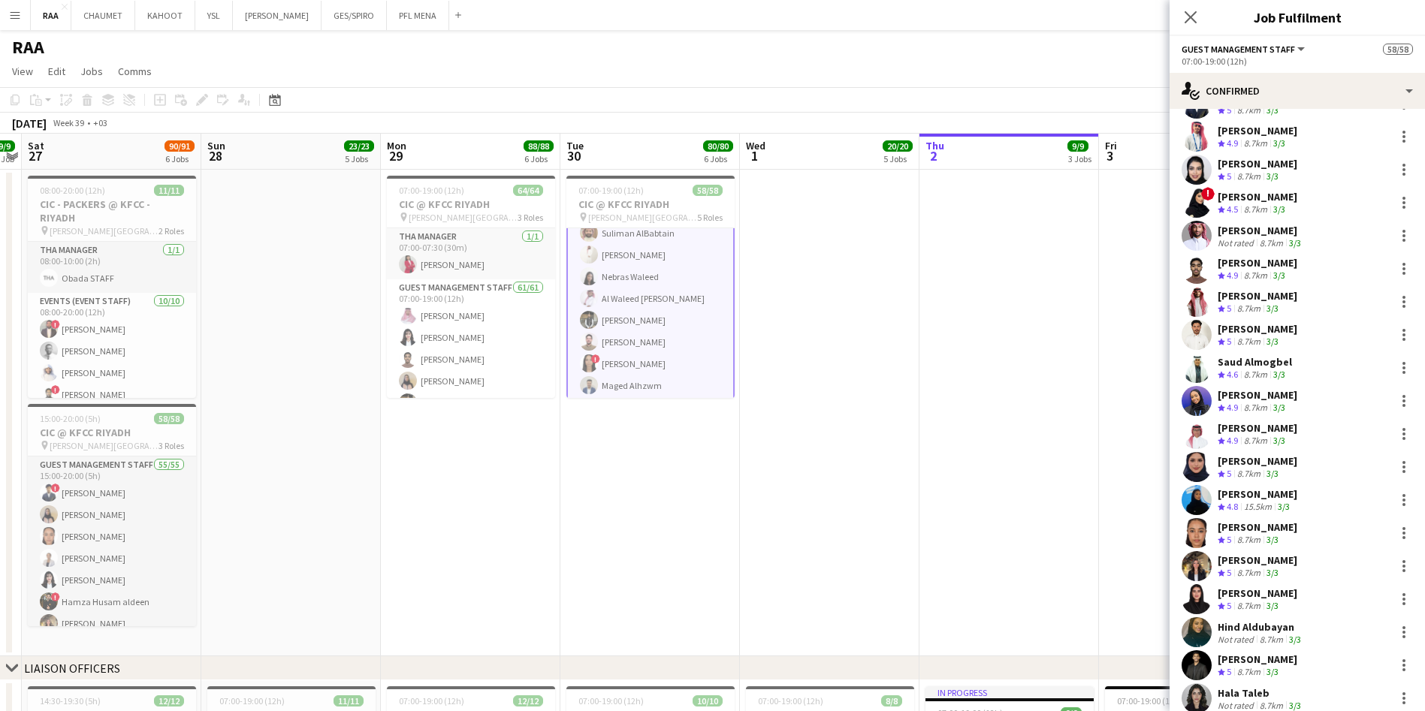
scroll to position [95, 0]
click at [1249, 241] on div "Not rated" at bounding box center [1237, 244] width 39 height 11
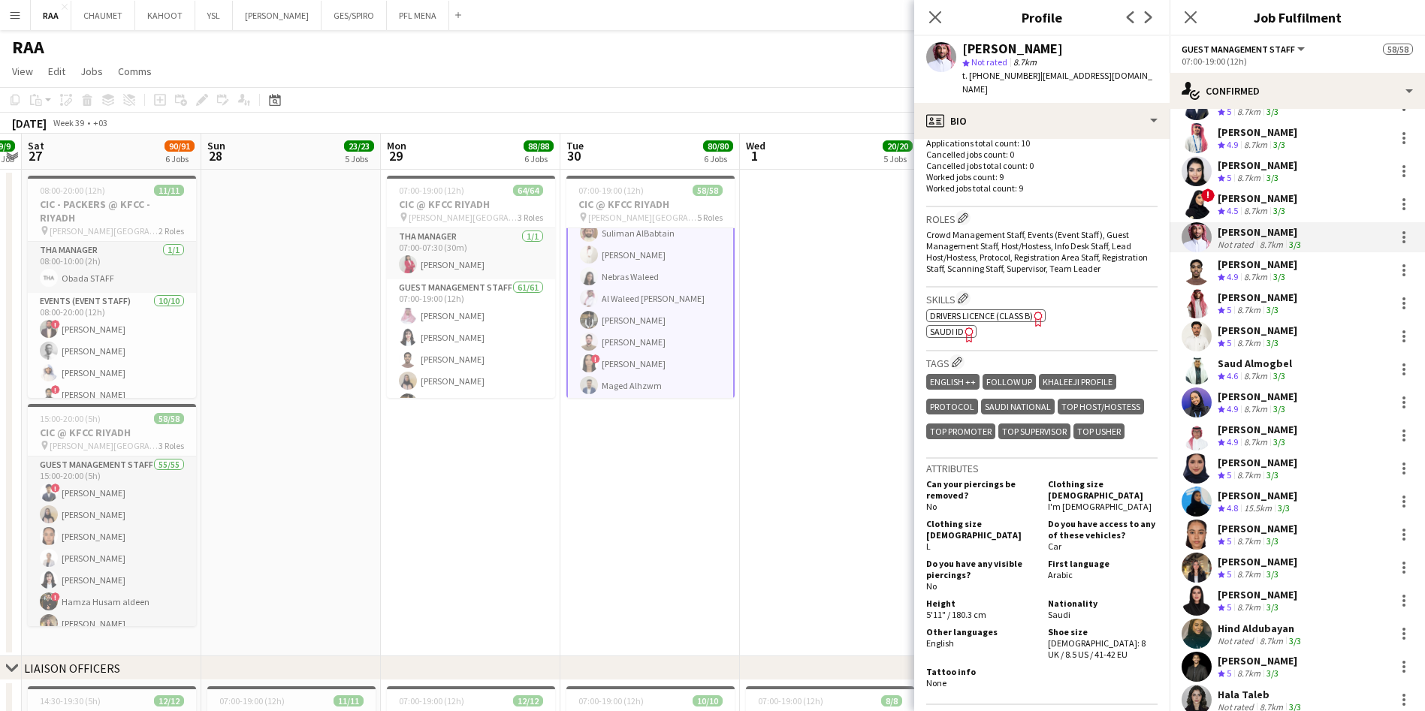
scroll to position [423, 0]
click at [978, 346] on div "Skills Edit crew company skills ok-circled2 background Layer 1 cross-circle-red…" at bounding box center [1041, 320] width 231 height 64
click at [958, 363] on app-icon "Edit crew company tags" at bounding box center [957, 363] width 11 height 11
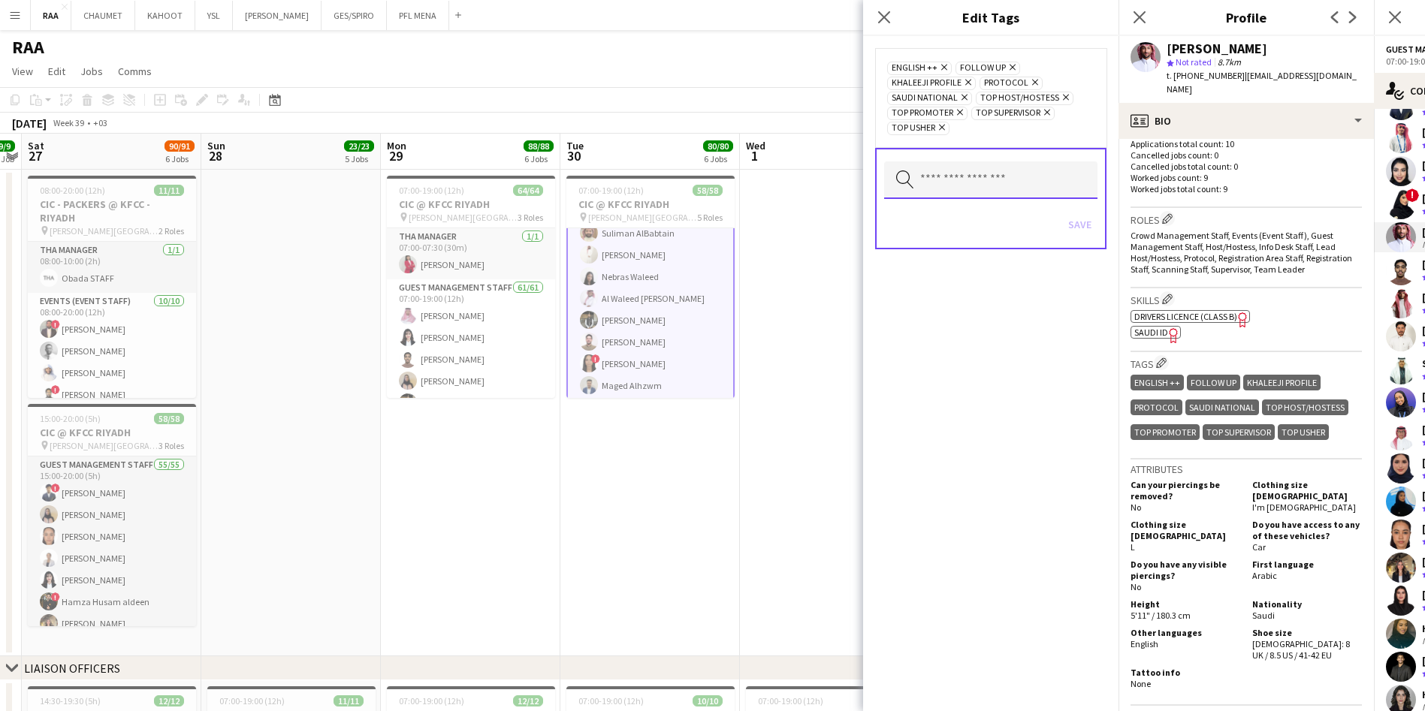
click at [930, 191] on input "text" at bounding box center [990, 180] width 213 height 38
type input "***"
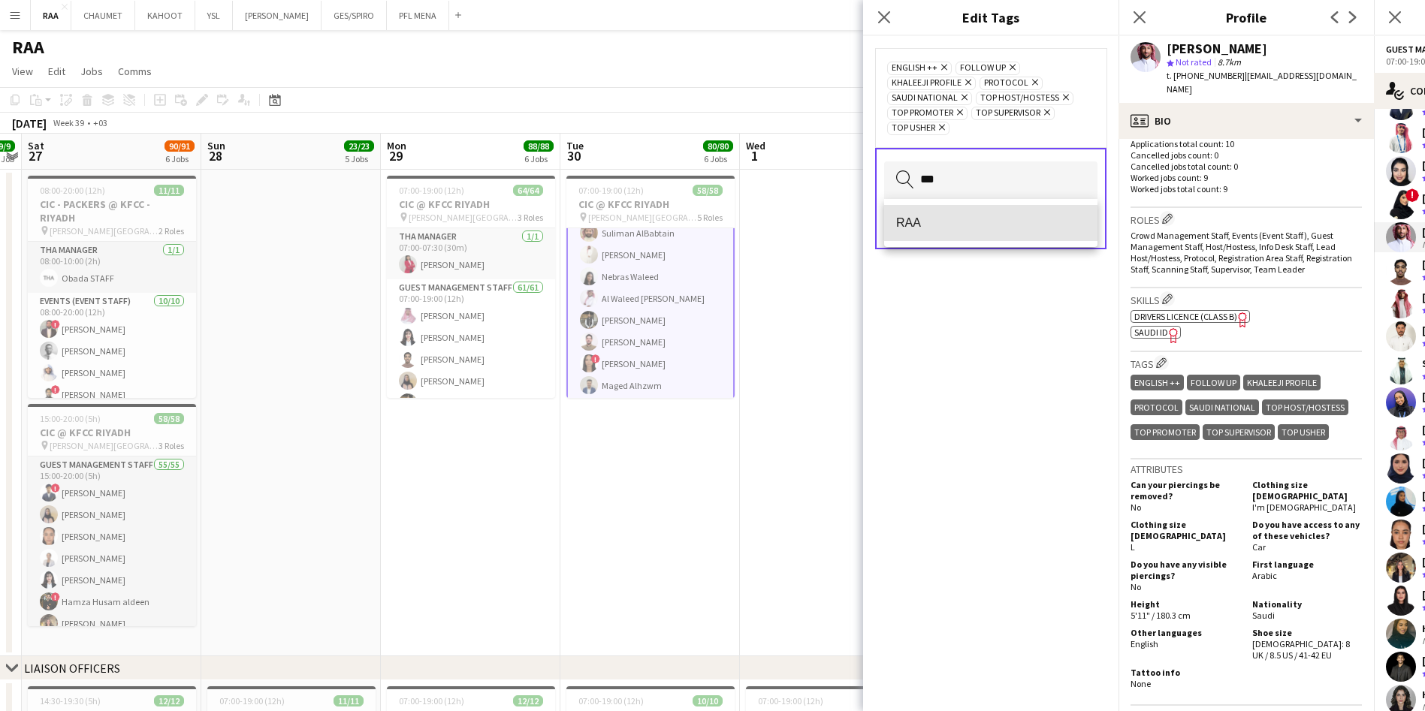
click at [962, 228] on span "RAA" at bounding box center [990, 223] width 189 height 14
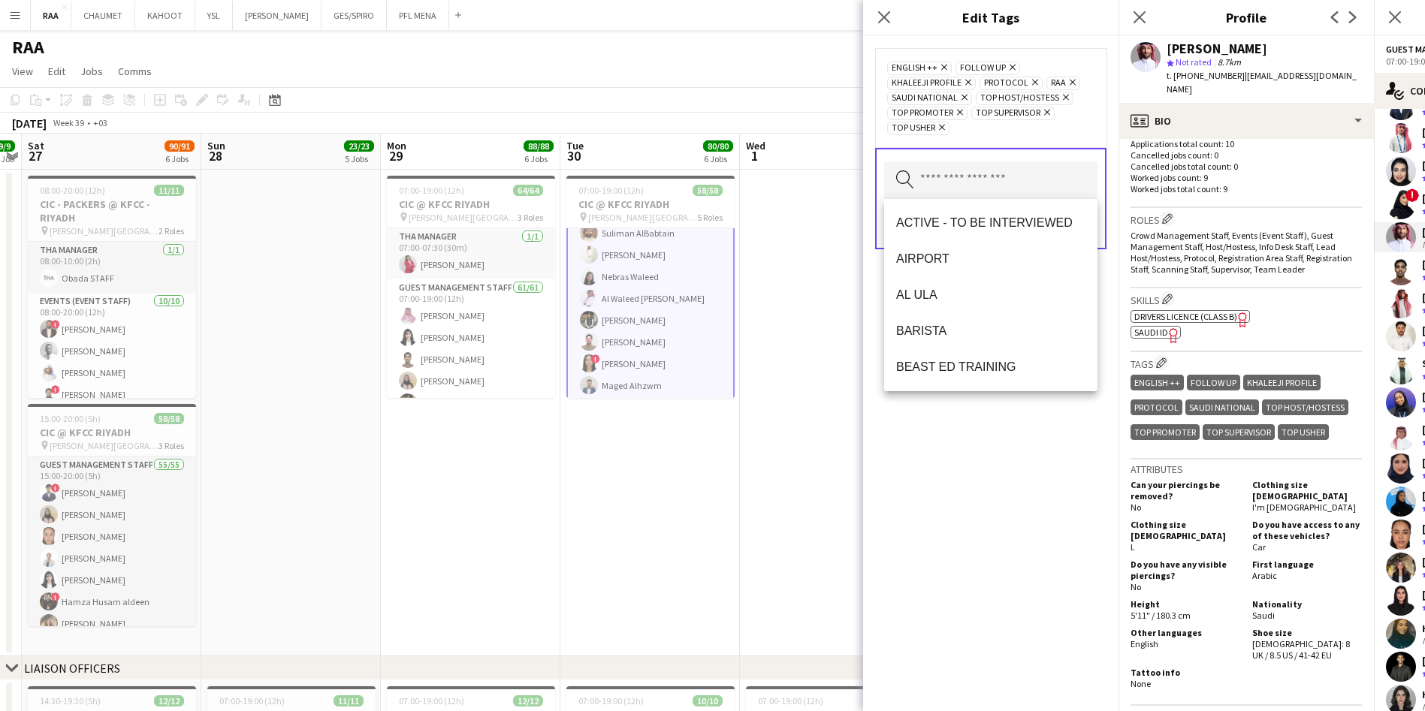
click at [1006, 450] on div "ENGLISH ++ Remove FOLLOW UP Remove KHALEEJI PROFILE Remove PROTOCOL Remove RAA …" at bounding box center [990, 373] width 255 height 675
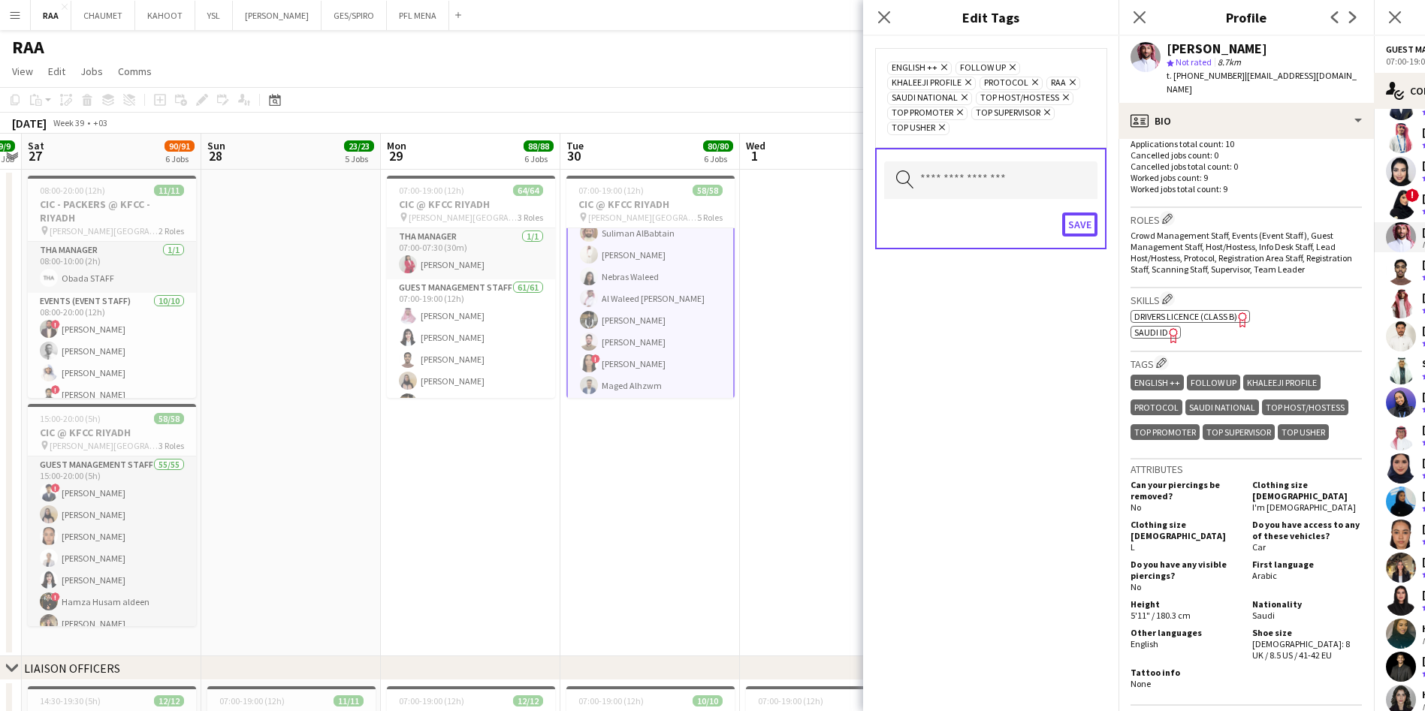
click at [1084, 225] on button "Save" at bounding box center [1079, 225] width 35 height 24
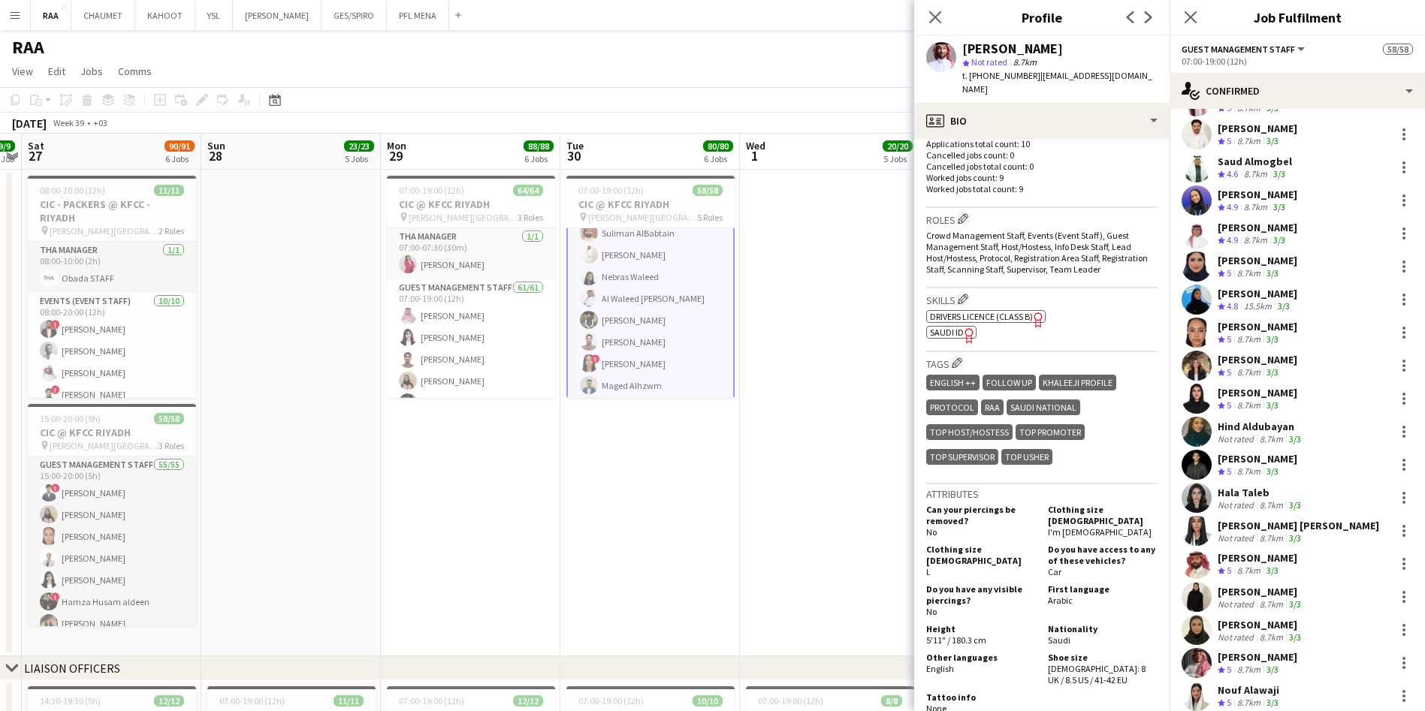
scroll to position [297, 0]
click at [1265, 429] on div "Hind Aldubayan" at bounding box center [1261, 426] width 86 height 14
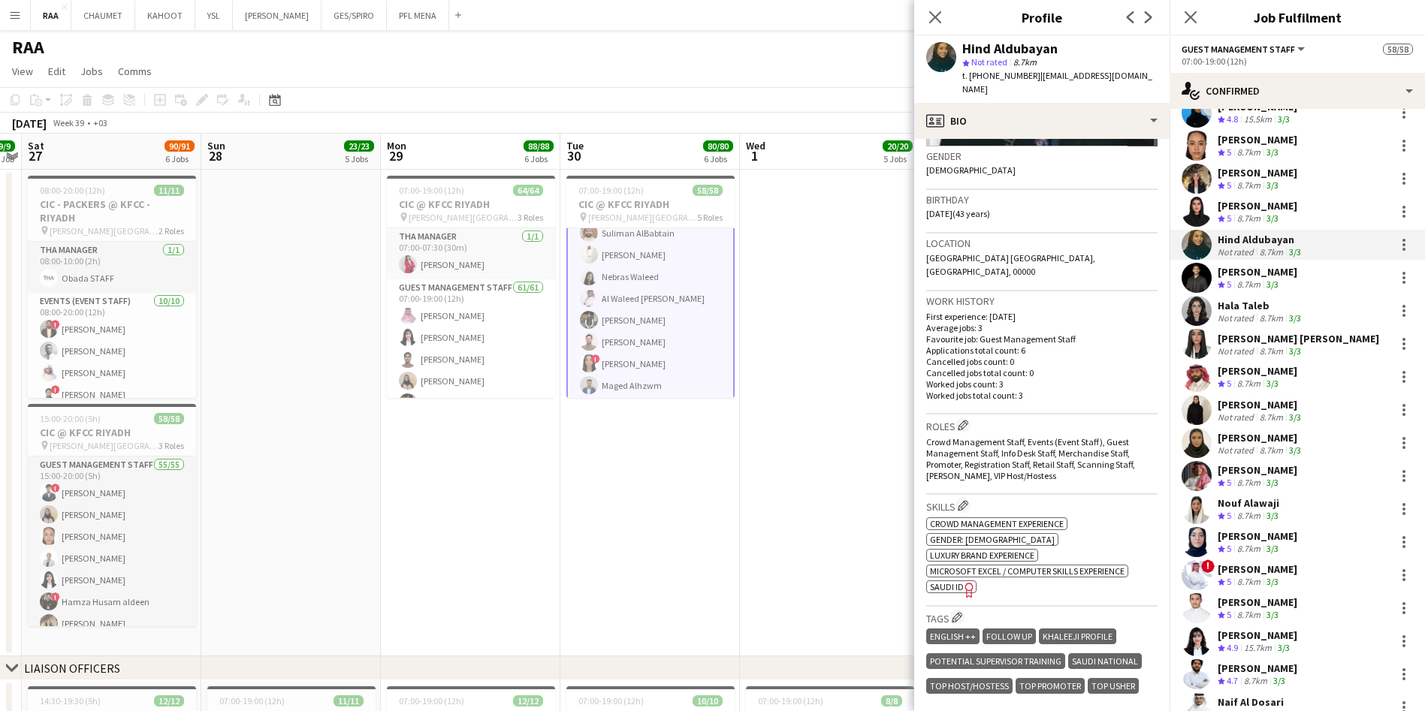
scroll to position [484, 0]
click at [1287, 595] on div "Majed Alshammari" at bounding box center [1258, 602] width 80 height 14
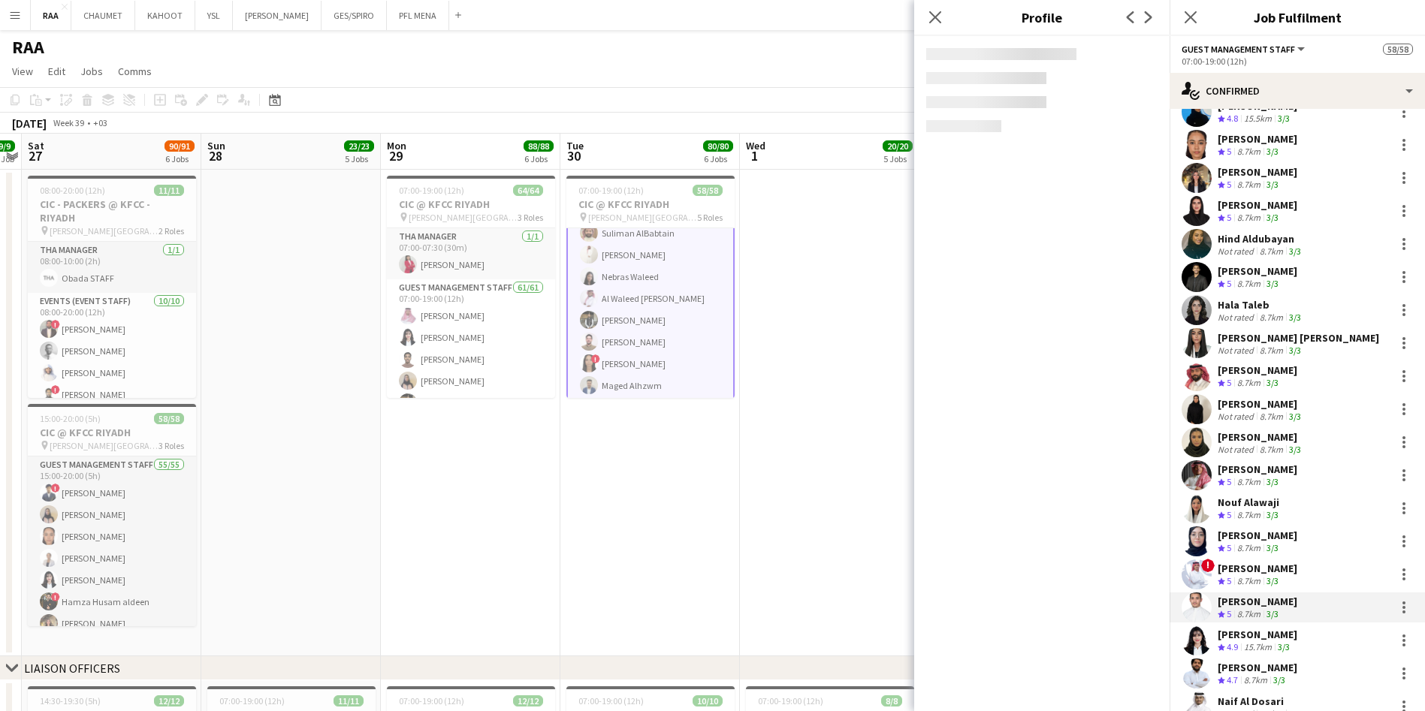
click at [1252, 571] on div "[PERSON_NAME]" at bounding box center [1258, 569] width 80 height 14
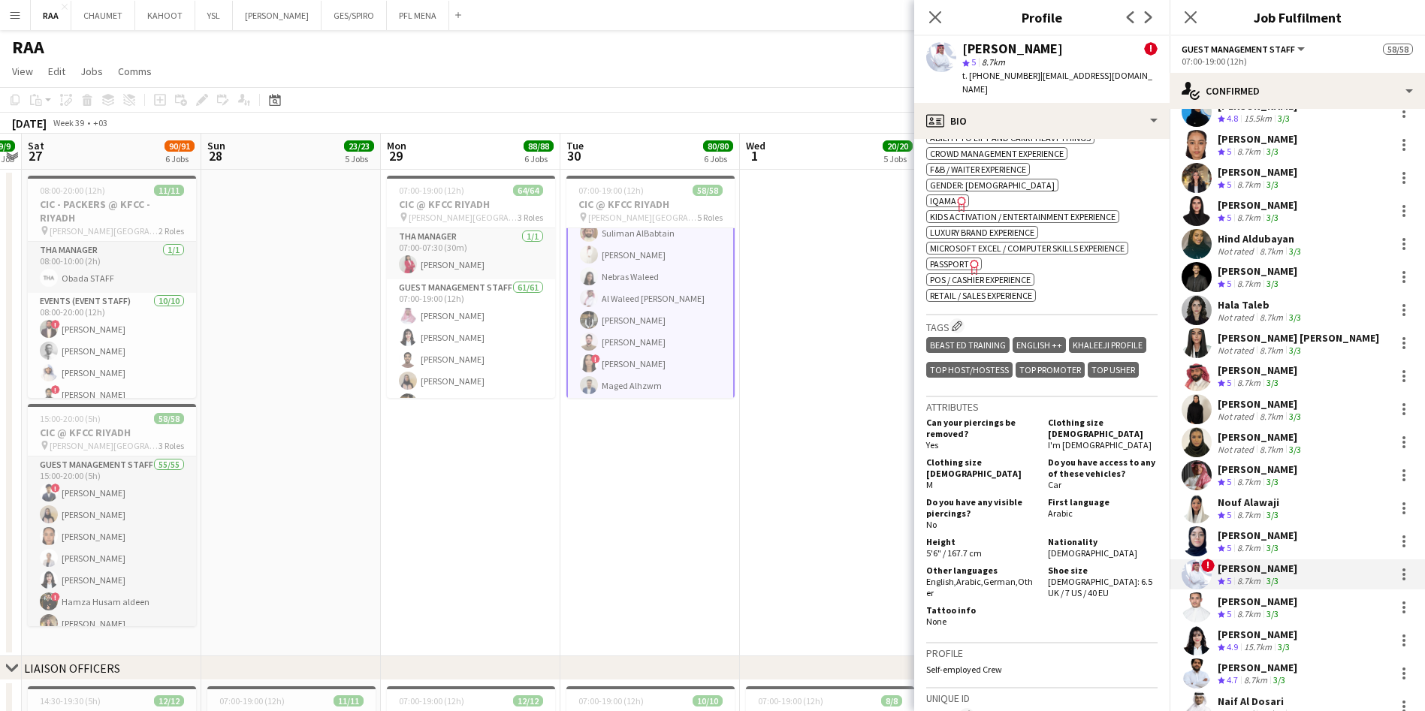
scroll to position [759, 0]
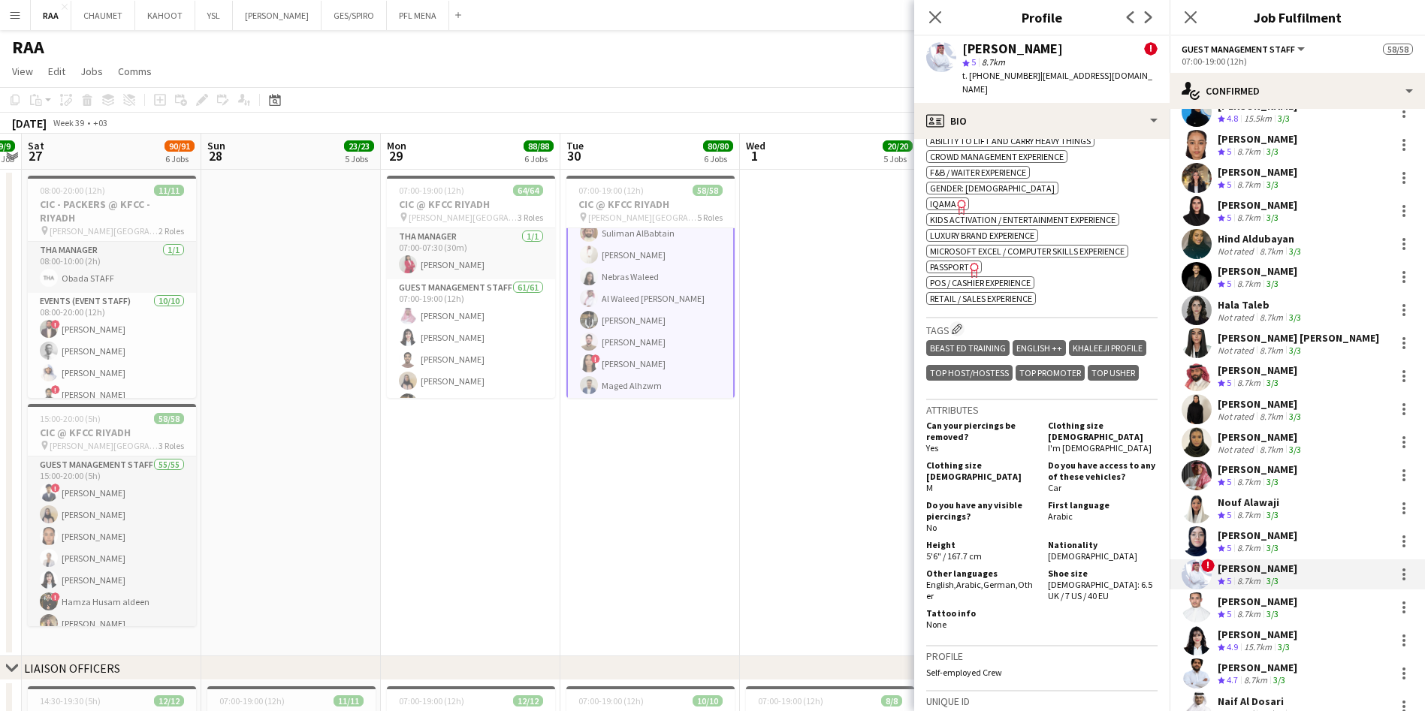
click at [960, 321] on button "Edit crew company tags" at bounding box center [956, 328] width 15 height 15
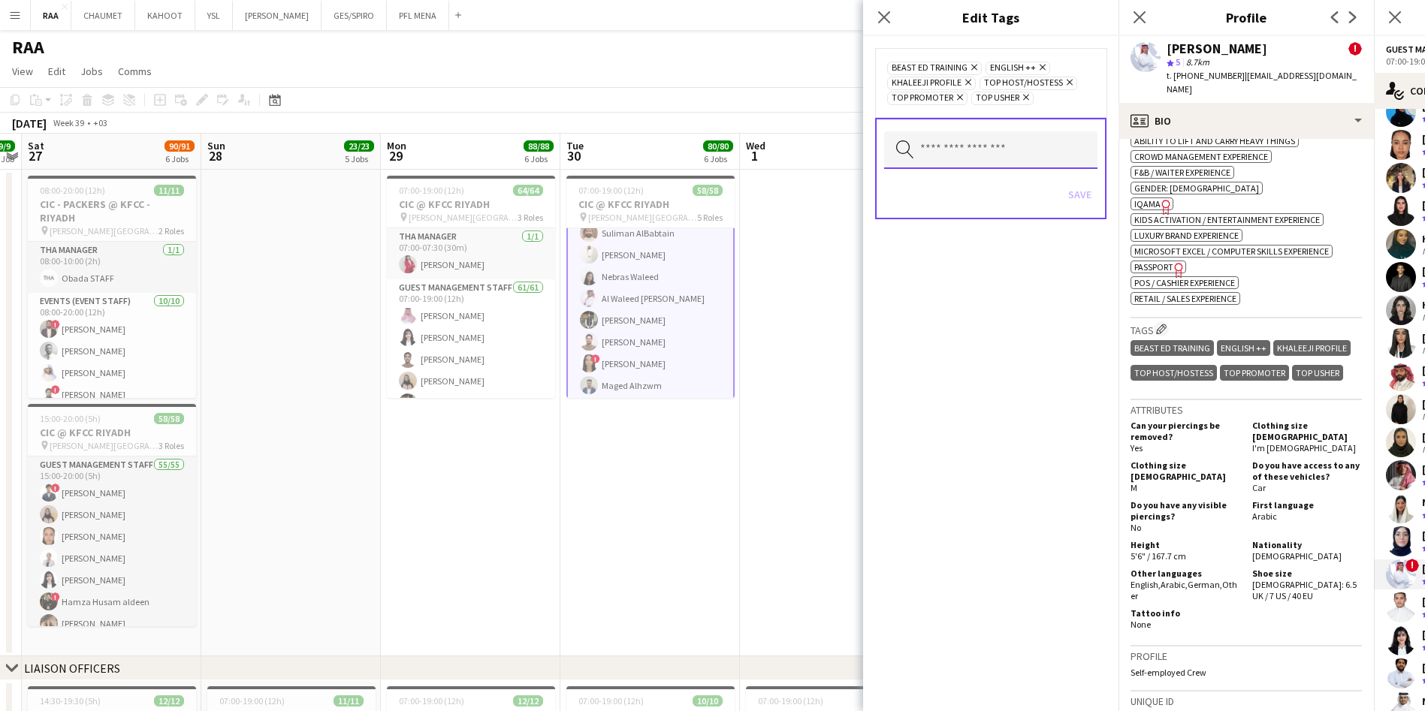
click at [965, 152] on input "text" at bounding box center [990, 150] width 213 height 38
type input "***"
click at [974, 201] on mat-option "RAA" at bounding box center [990, 193] width 213 height 36
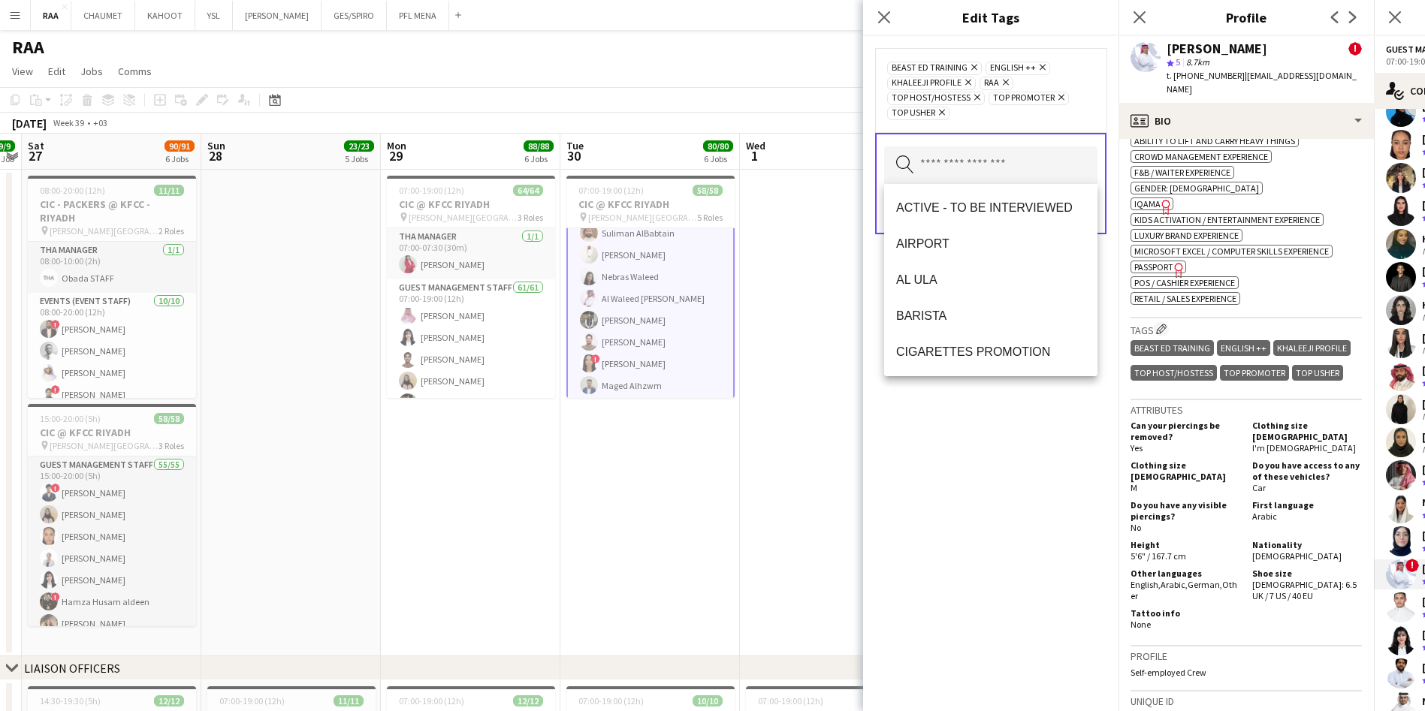
click at [1004, 429] on div "BEAST ED TRAINING Remove ENGLISH ++ Remove KHALEEJI PROFILE Remove RAA Remove T…" at bounding box center [990, 373] width 255 height 675
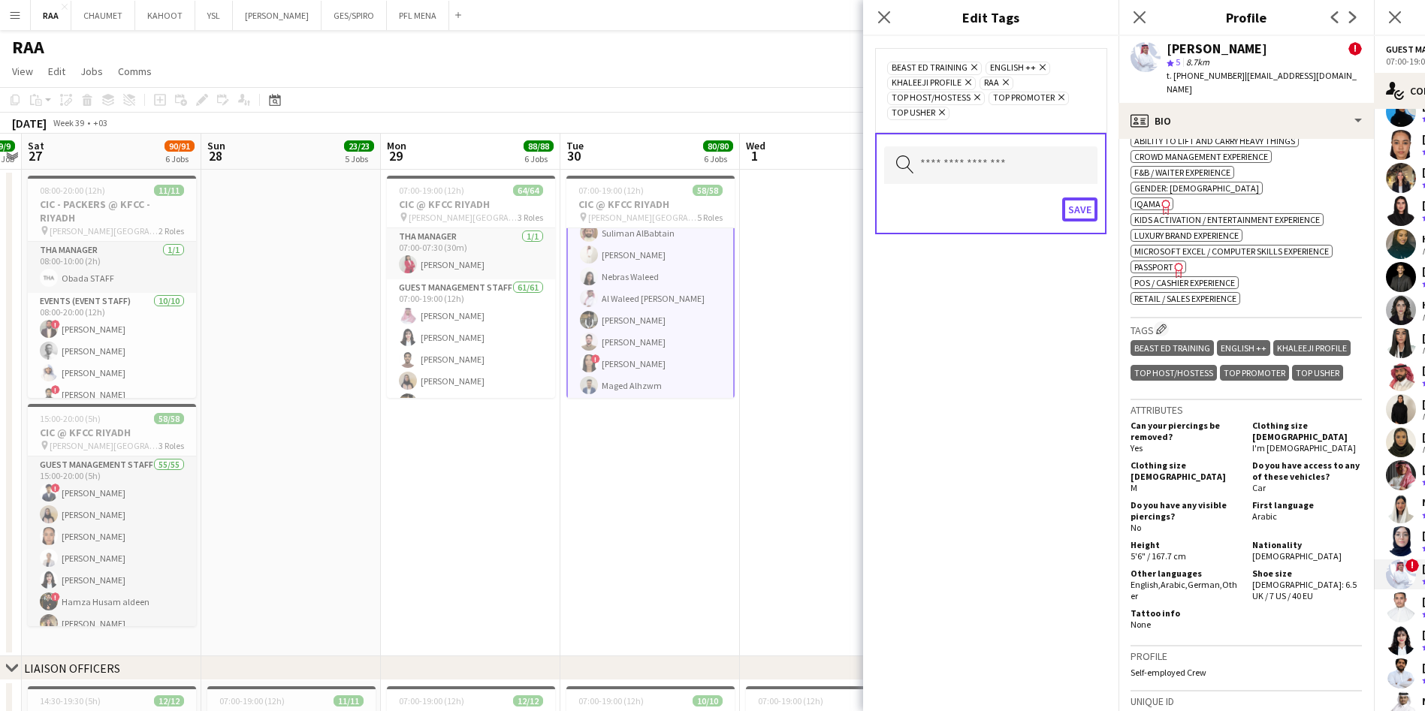
click at [1071, 209] on button "Save" at bounding box center [1079, 210] width 35 height 24
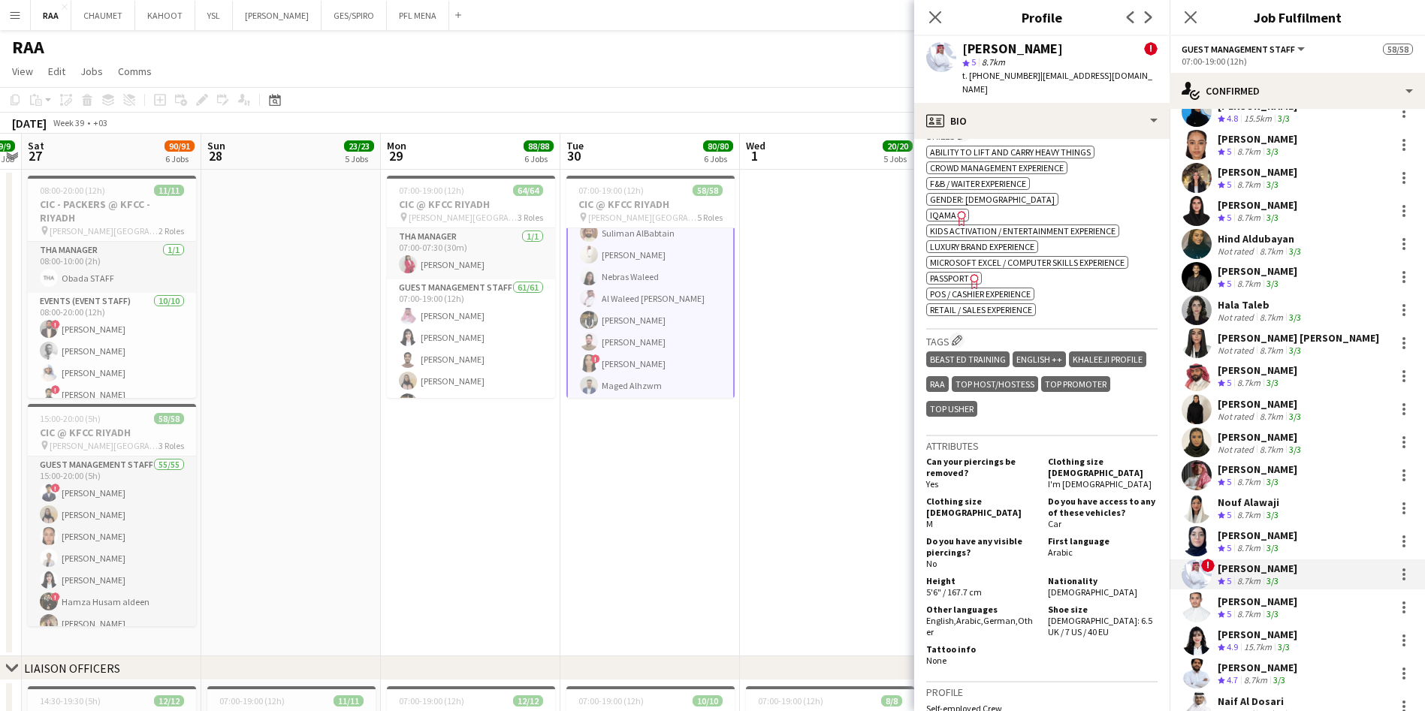
scroll to position [746, 0]
click at [931, 19] on icon "Close pop-in" at bounding box center [935, 17] width 12 height 12
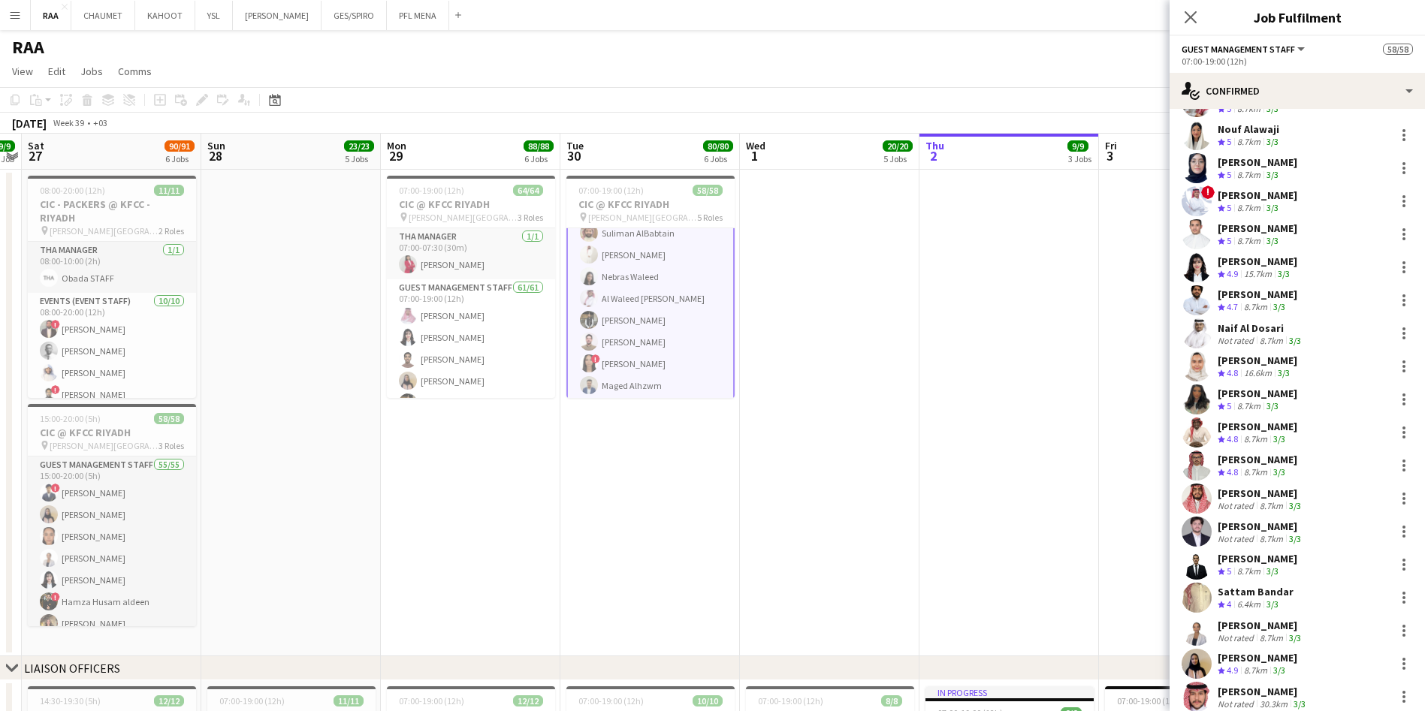
scroll to position [867, 0]
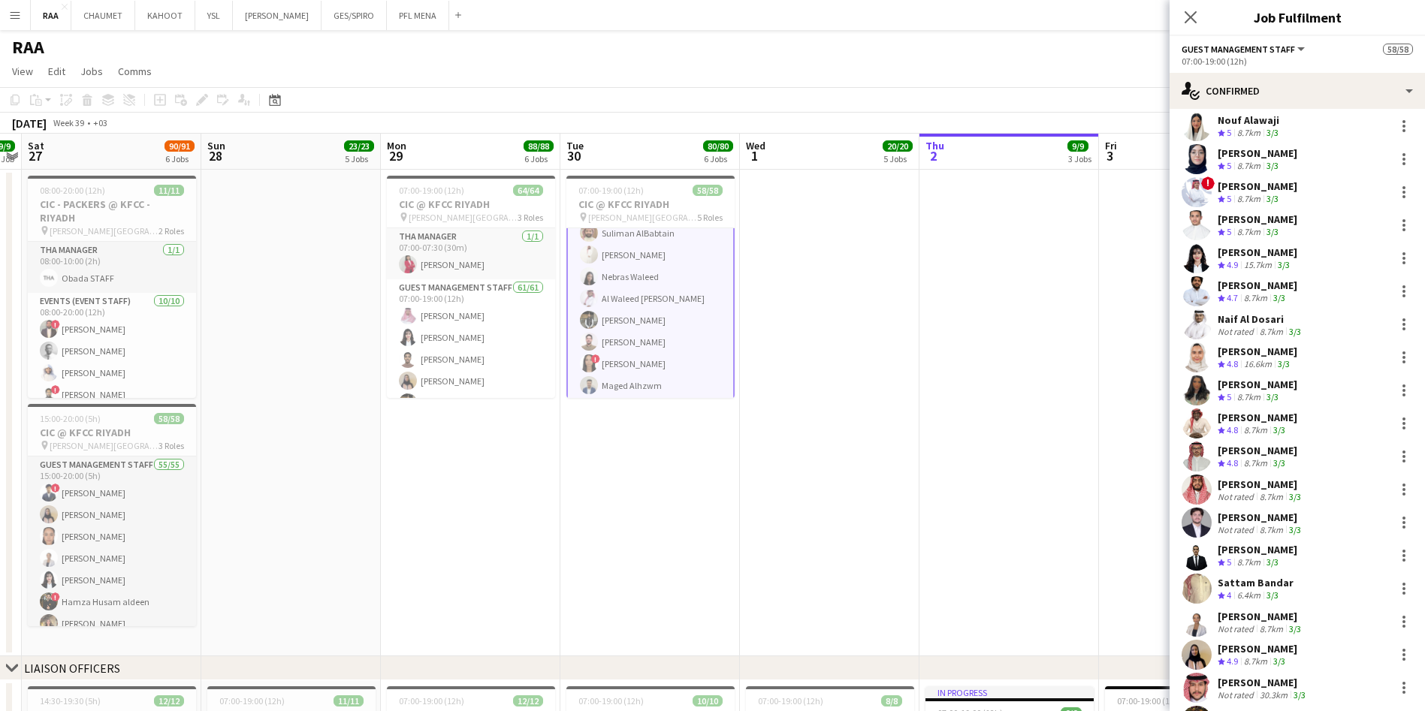
click at [1242, 481] on div "Mohammed Alassaf" at bounding box center [1261, 485] width 86 height 14
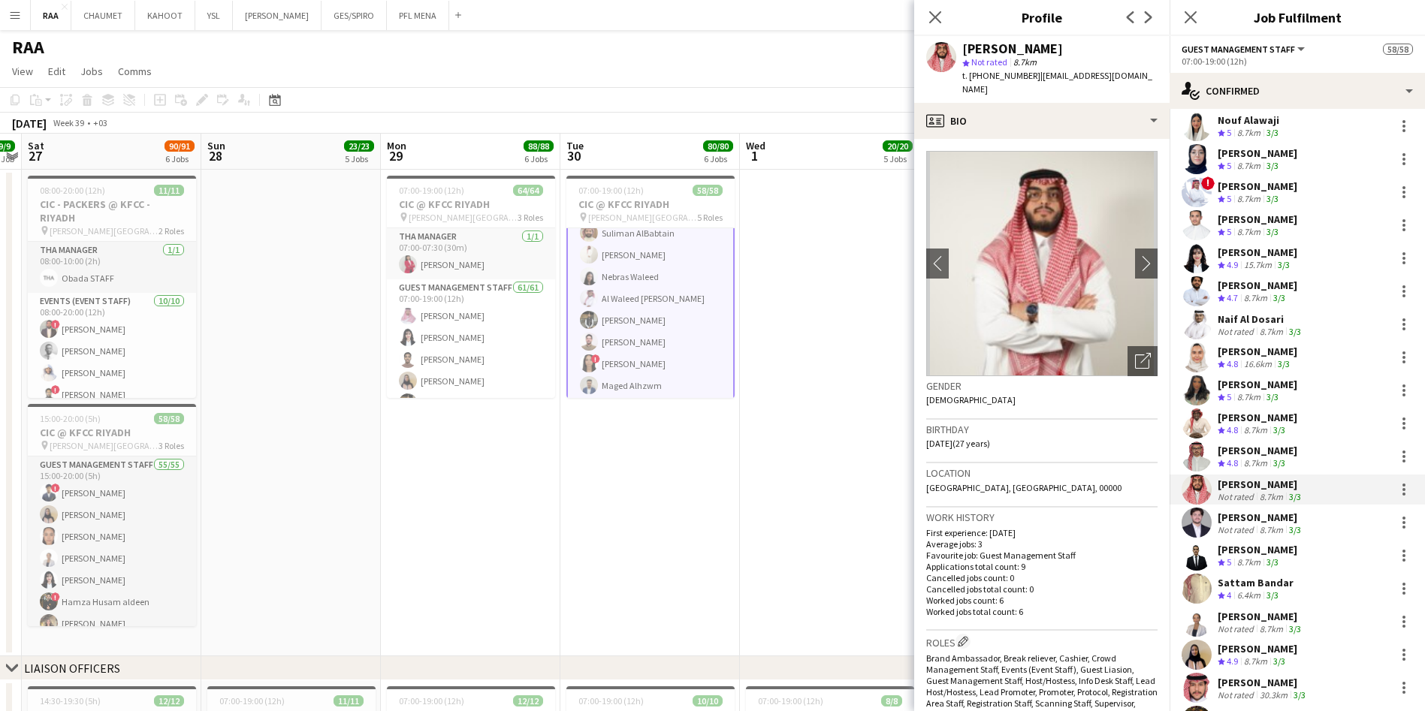
click at [1295, 528] on app-skills-label "3/3" at bounding box center [1295, 529] width 12 height 11
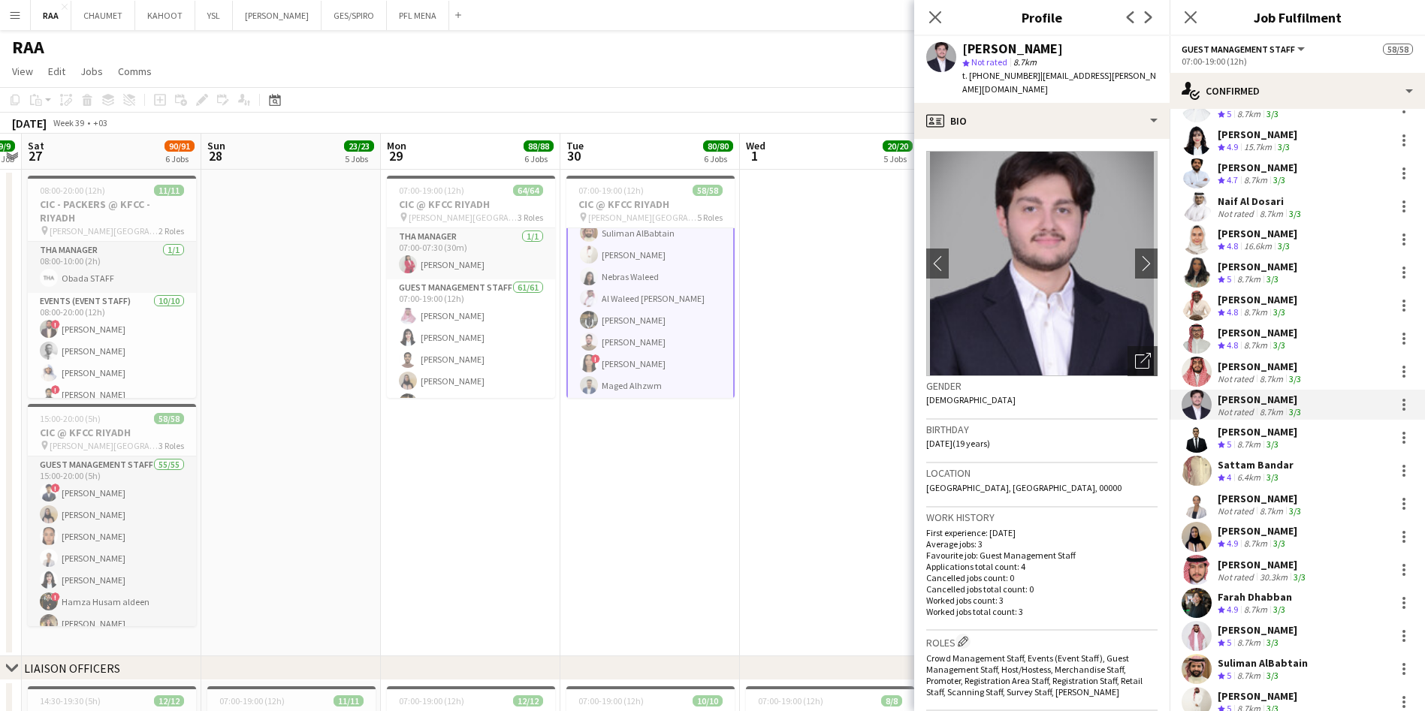
scroll to position [986, 0]
click at [1257, 497] on div "Ranya Shiek" at bounding box center [1261, 497] width 86 height 14
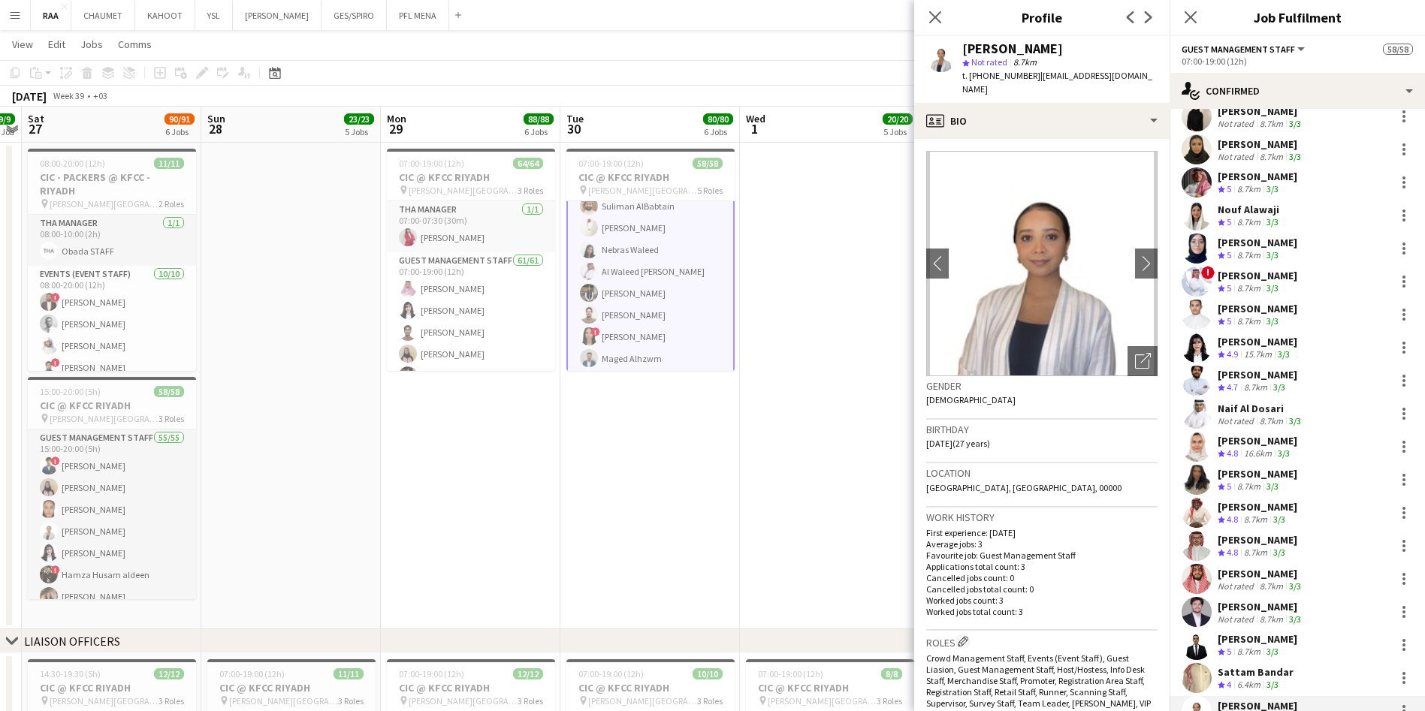
scroll to position [777, 0]
click at [1257, 418] on div "8.7km" at bounding box center [1271, 421] width 29 height 11
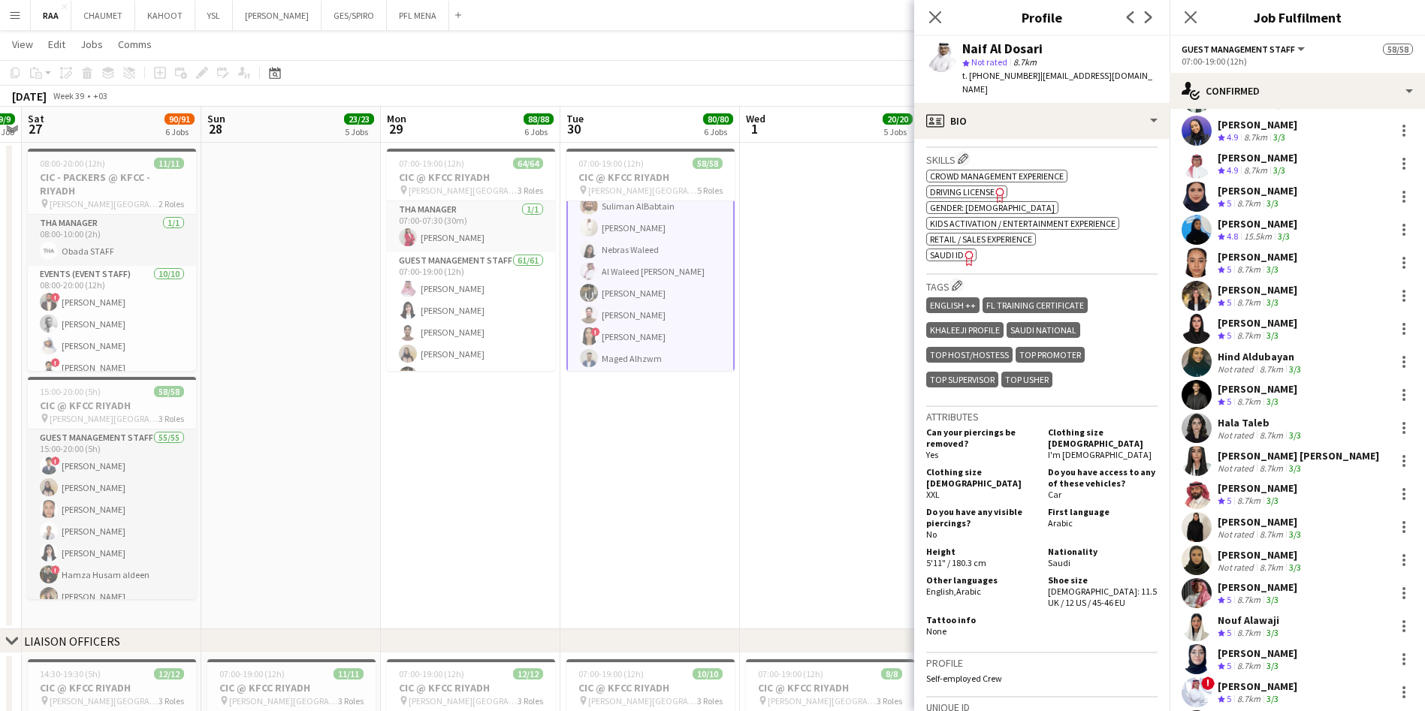
scroll to position [365, 0]
click at [1260, 460] on div "Lilia Feras" at bounding box center [1298, 458] width 161 height 14
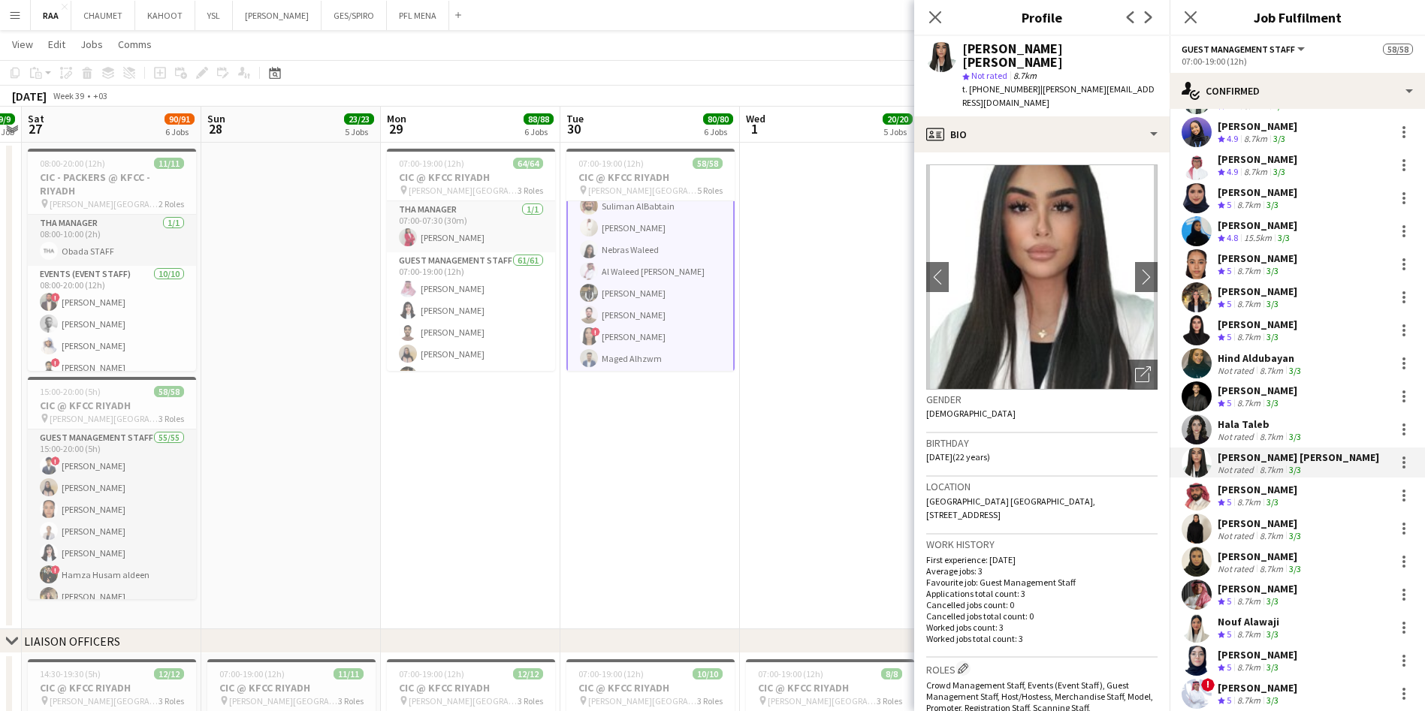
scroll to position [0, 0]
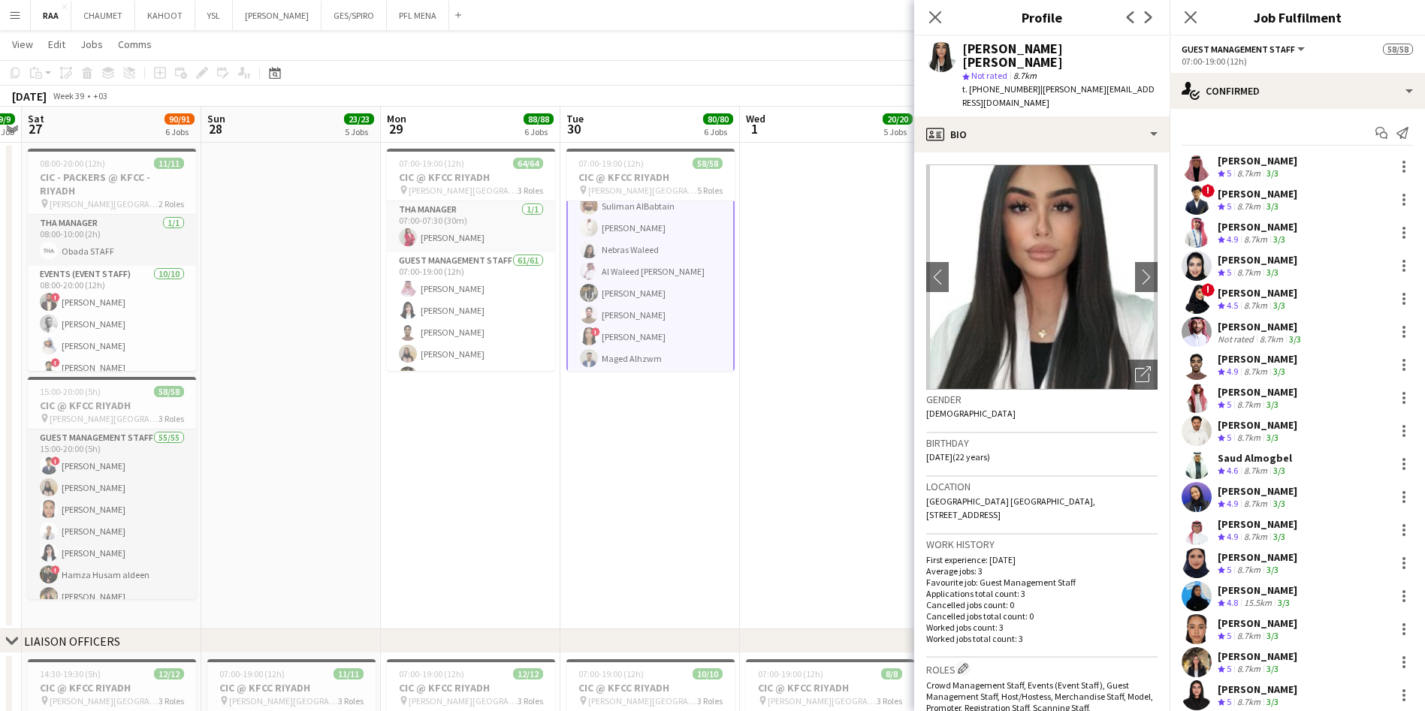
click at [1239, 325] on div "Faisal Badawood" at bounding box center [1261, 327] width 86 height 14
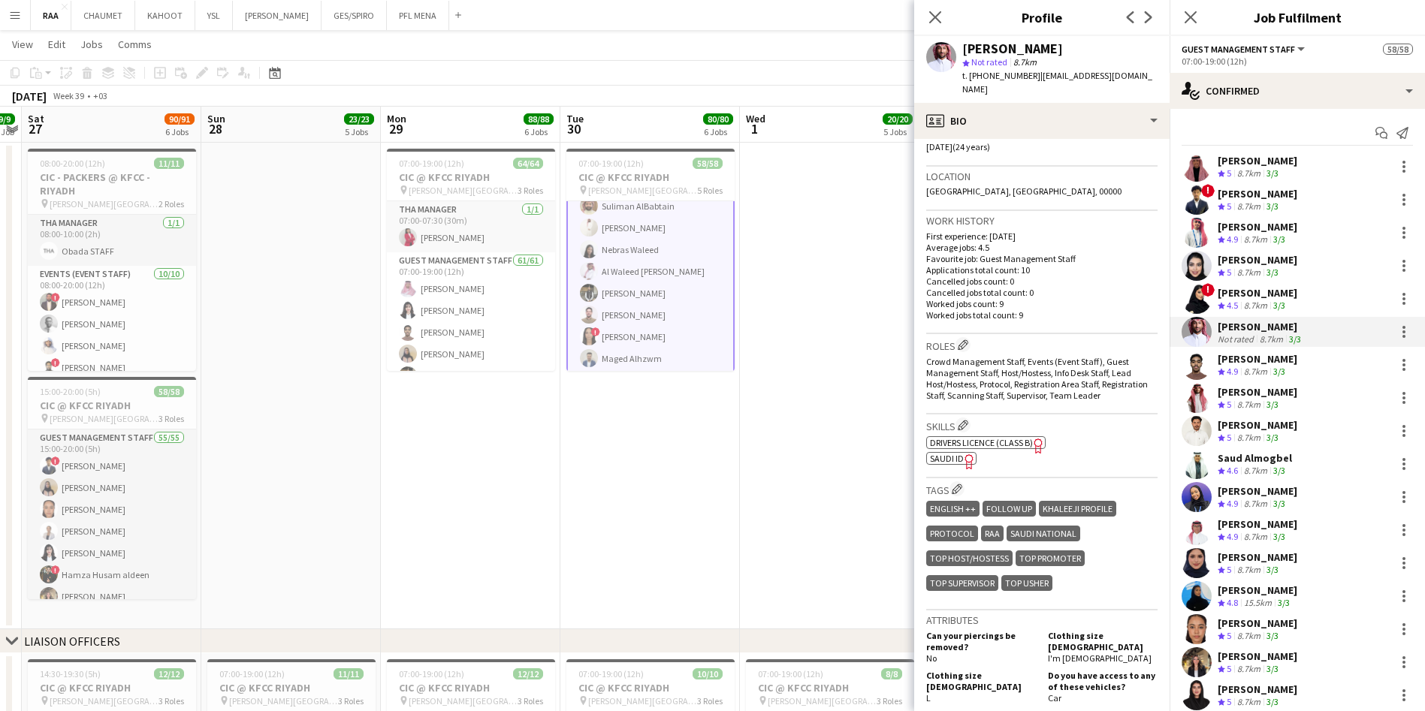
scroll to position [295, 0]
click at [937, 16] on icon at bounding box center [935, 17] width 12 height 12
